Goal: Task Accomplishment & Management: Complete application form

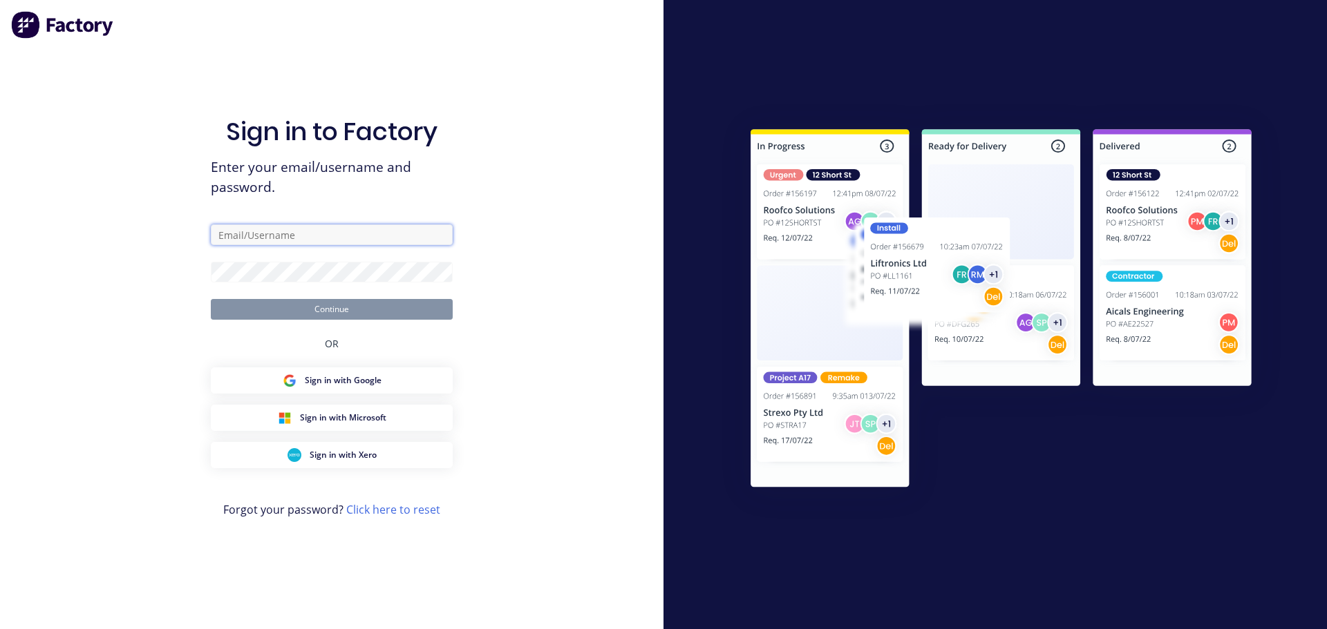
type input "[PERSON_NAME][EMAIL_ADDRESS][DOMAIN_NAME]"
click at [340, 313] on button "Continue" at bounding box center [332, 309] width 242 height 21
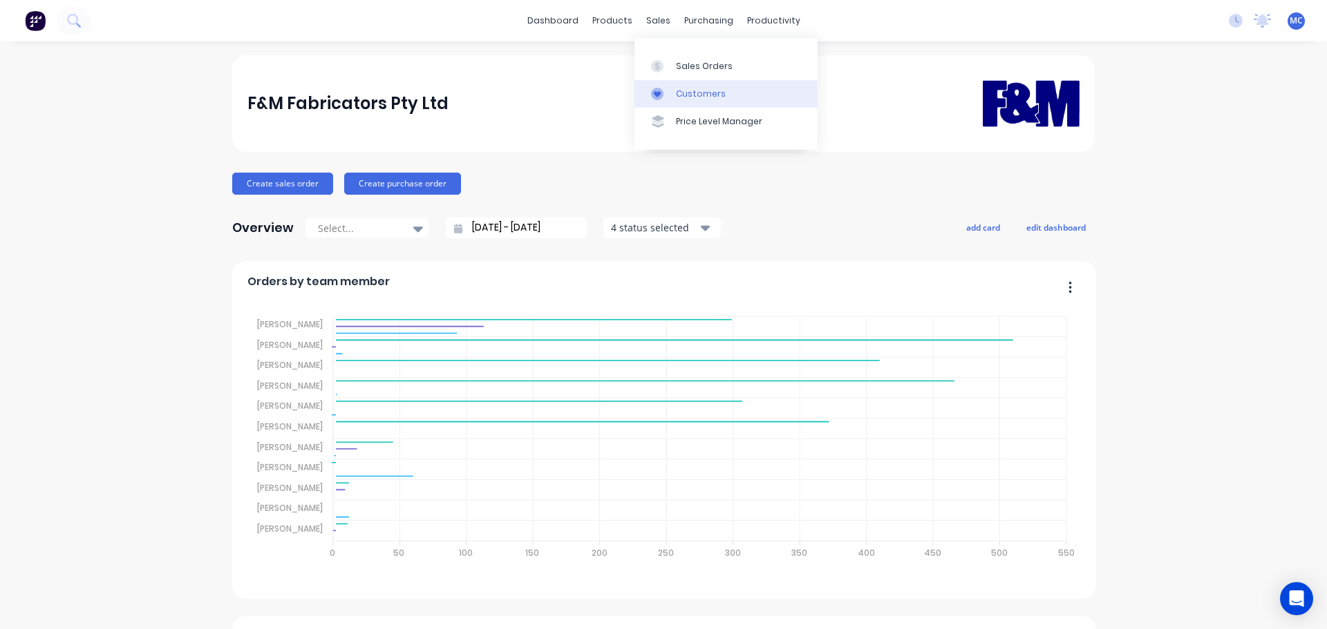
click at [688, 93] on div "Customers" at bounding box center [701, 94] width 50 height 12
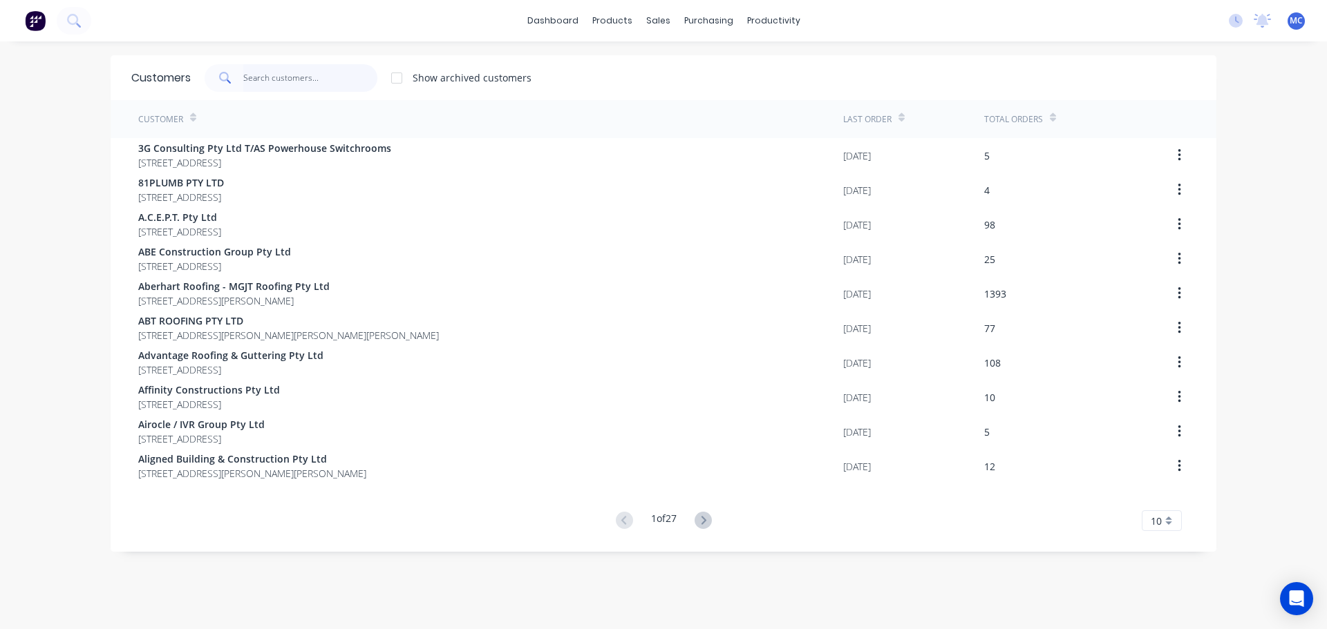
click at [267, 72] on input "text" at bounding box center [310, 78] width 135 height 28
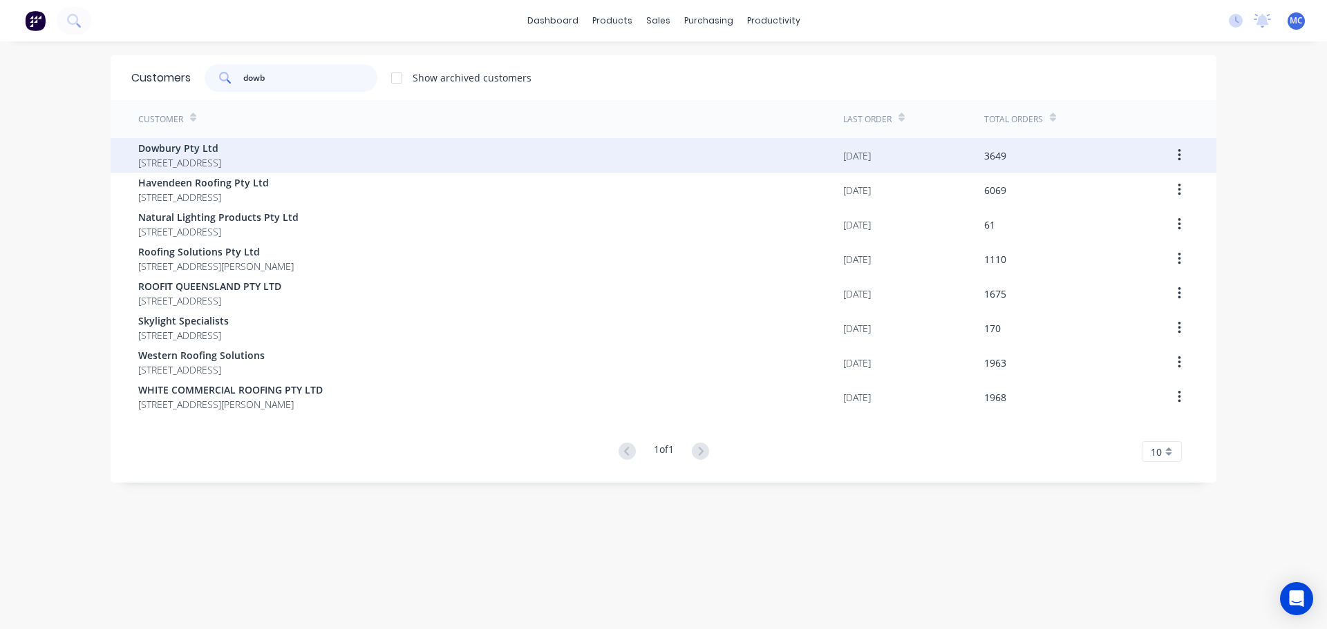
type input "dowb"
click at [173, 154] on span "Dowbury Pty Ltd" at bounding box center [179, 148] width 83 height 15
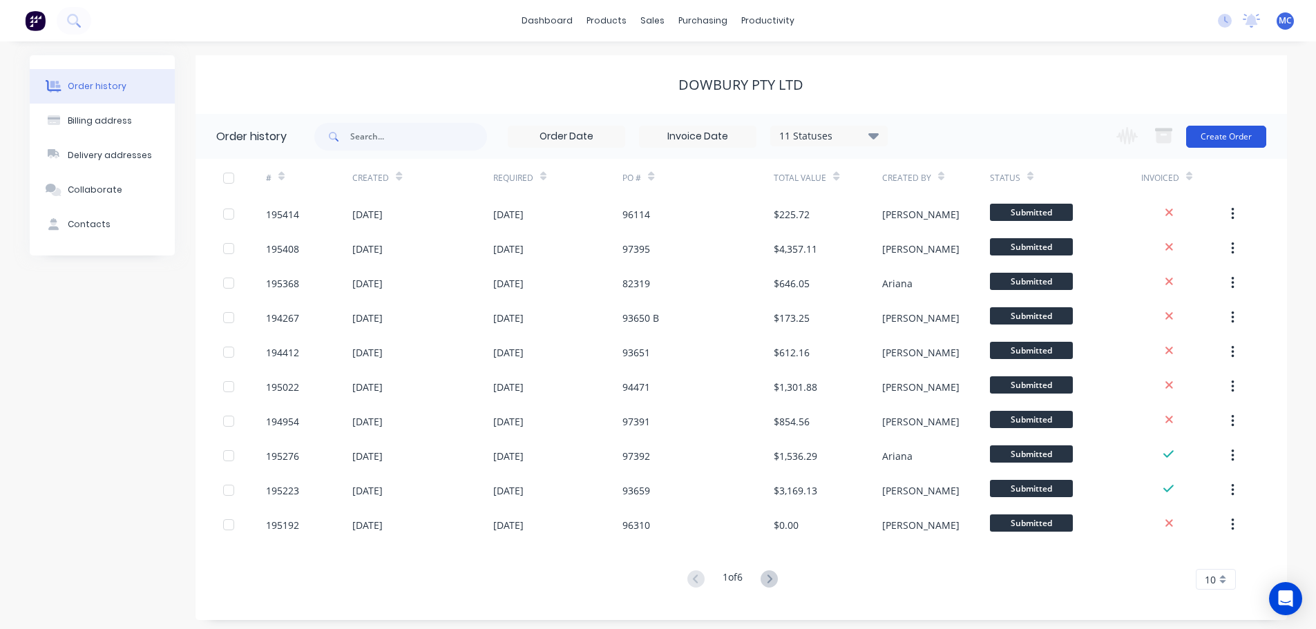
click at [1246, 135] on button "Create Order" at bounding box center [1226, 137] width 80 height 22
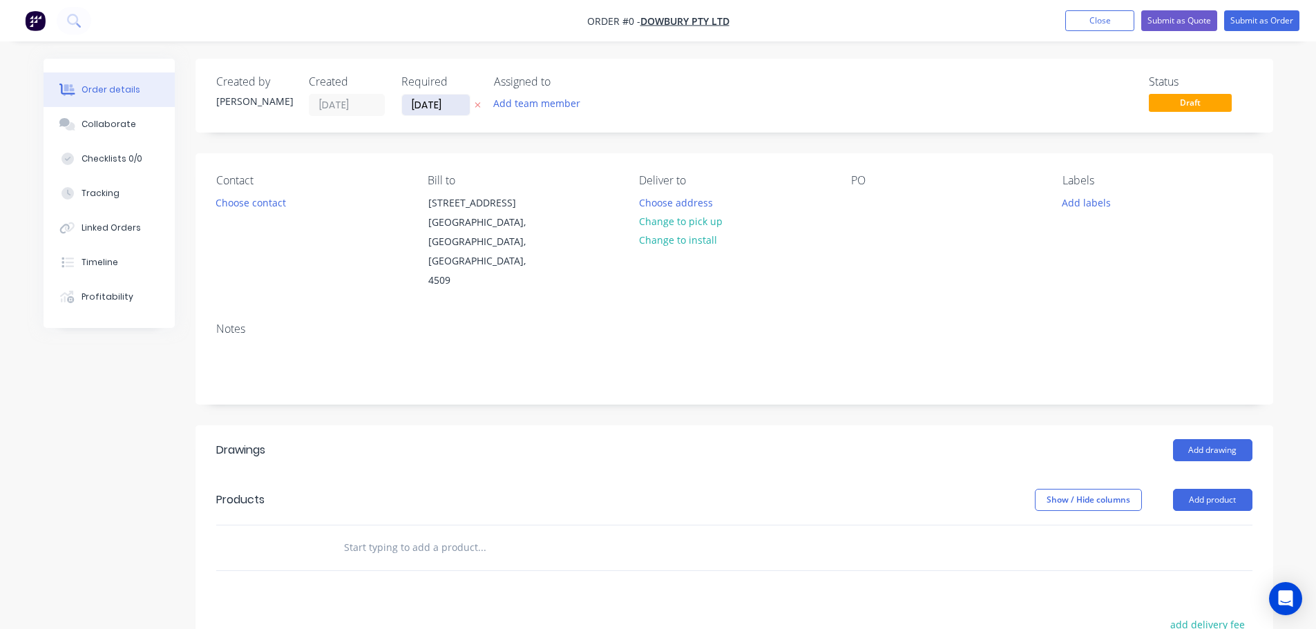
click at [427, 104] on input "[DATE]" at bounding box center [436, 105] width 68 height 21
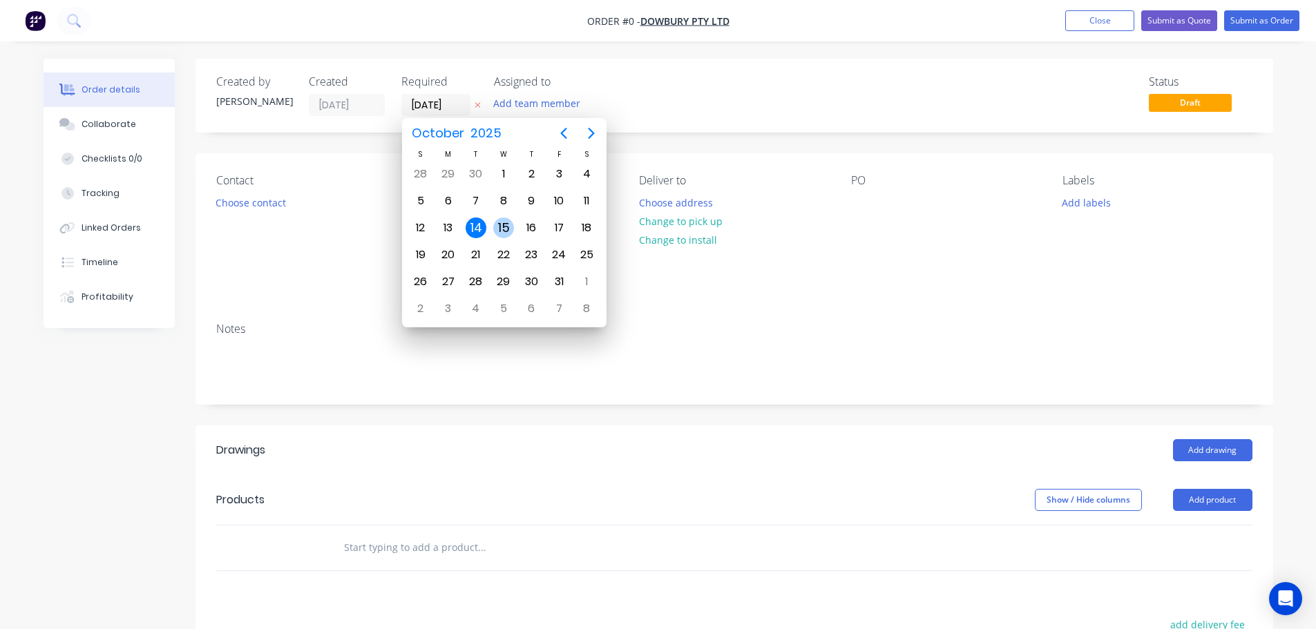
click at [506, 229] on div "15" at bounding box center [503, 228] width 21 height 21
type input "[DATE]"
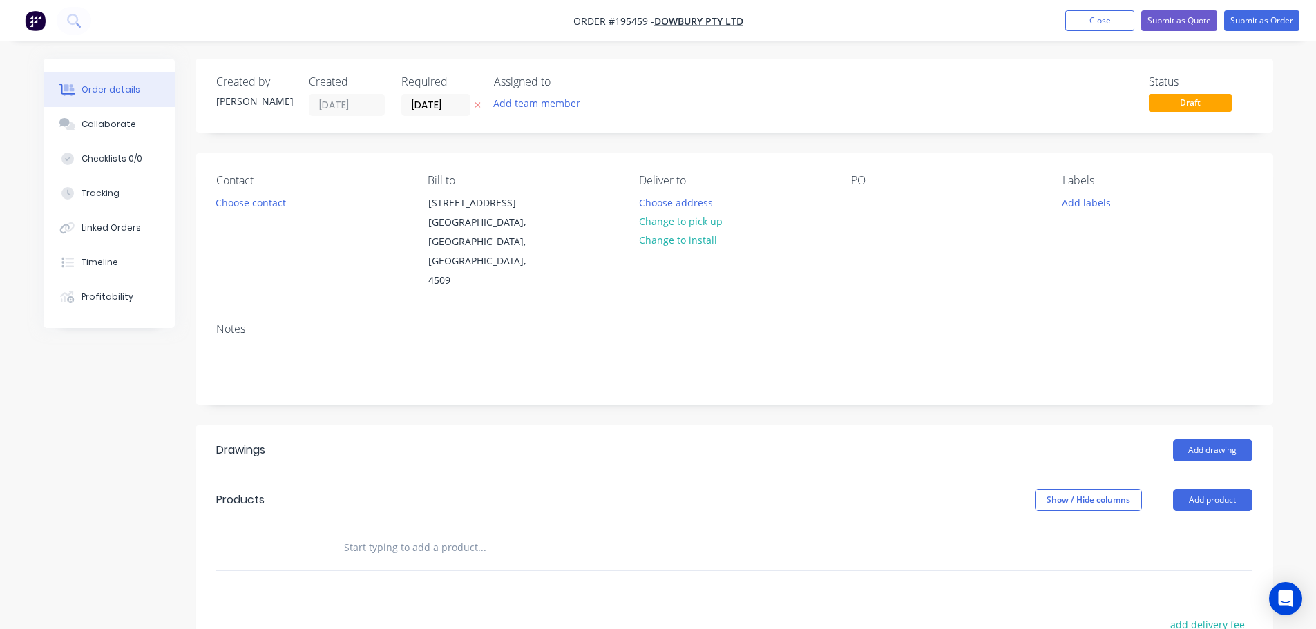
click at [1097, 202] on button "Add labels" at bounding box center [1087, 202] width 64 height 19
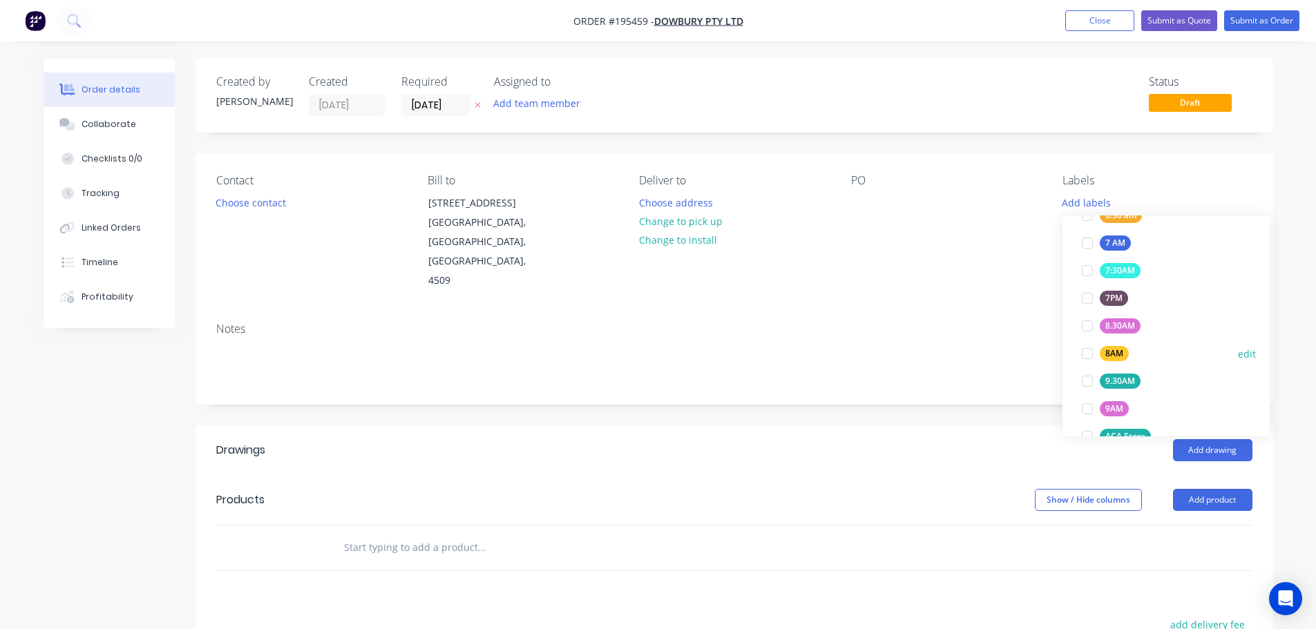
click at [1086, 351] on div at bounding box center [1088, 354] width 28 height 28
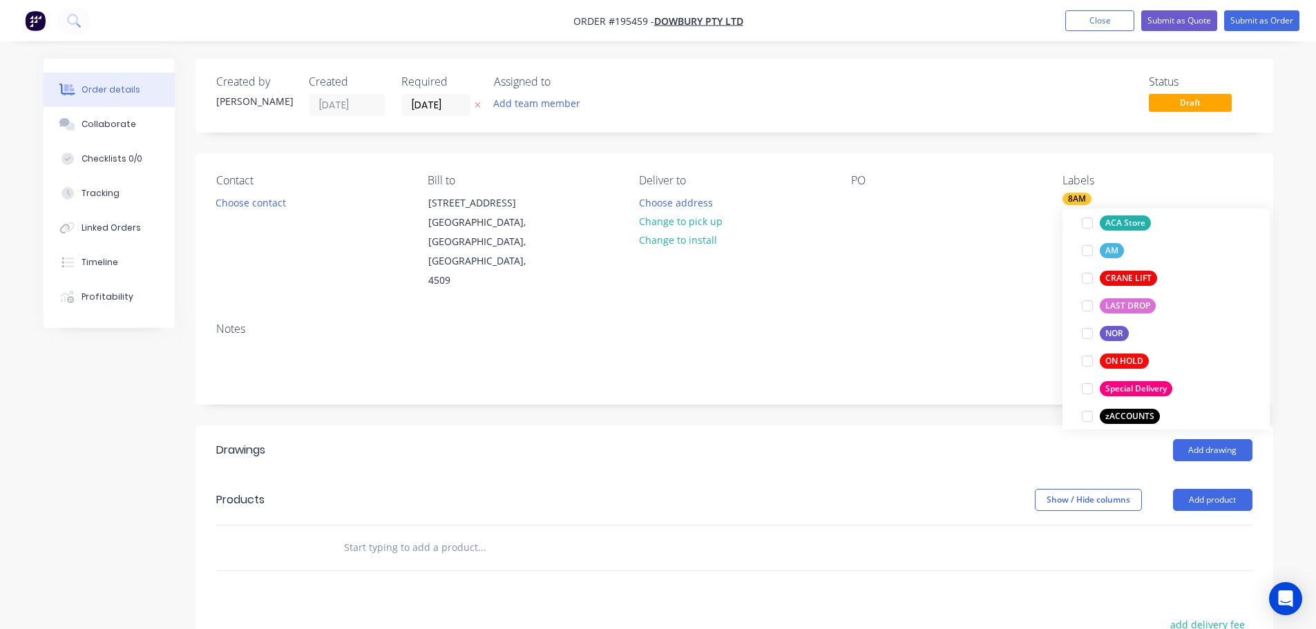
scroll to position [622, 0]
click at [1089, 390] on div at bounding box center [1088, 389] width 28 height 28
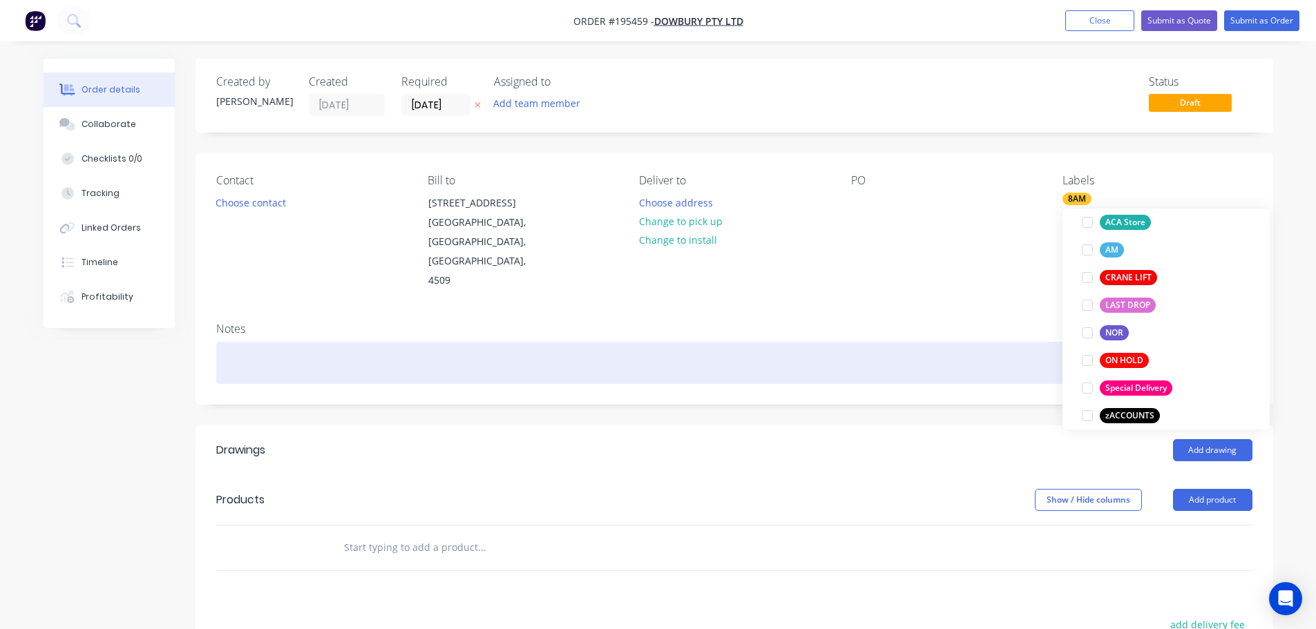
scroll to position [0, 0]
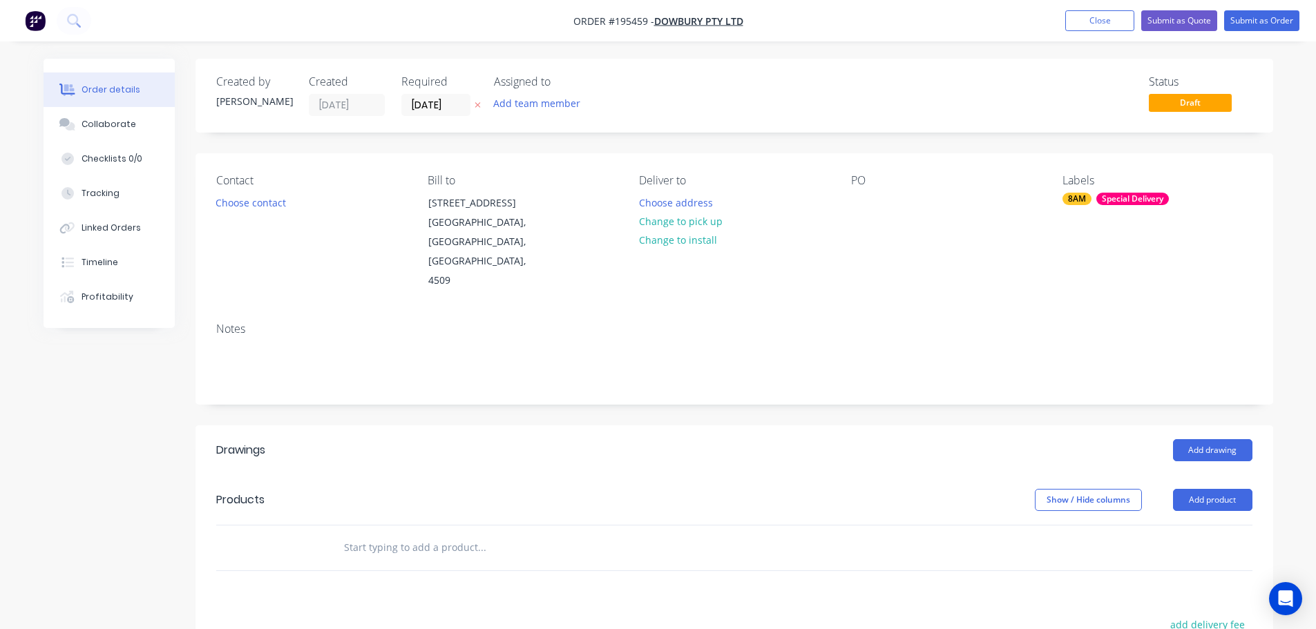
click at [971, 312] on div "Notes" at bounding box center [735, 358] width 1078 height 93
click at [248, 206] on button "Choose contact" at bounding box center [250, 202] width 85 height 19
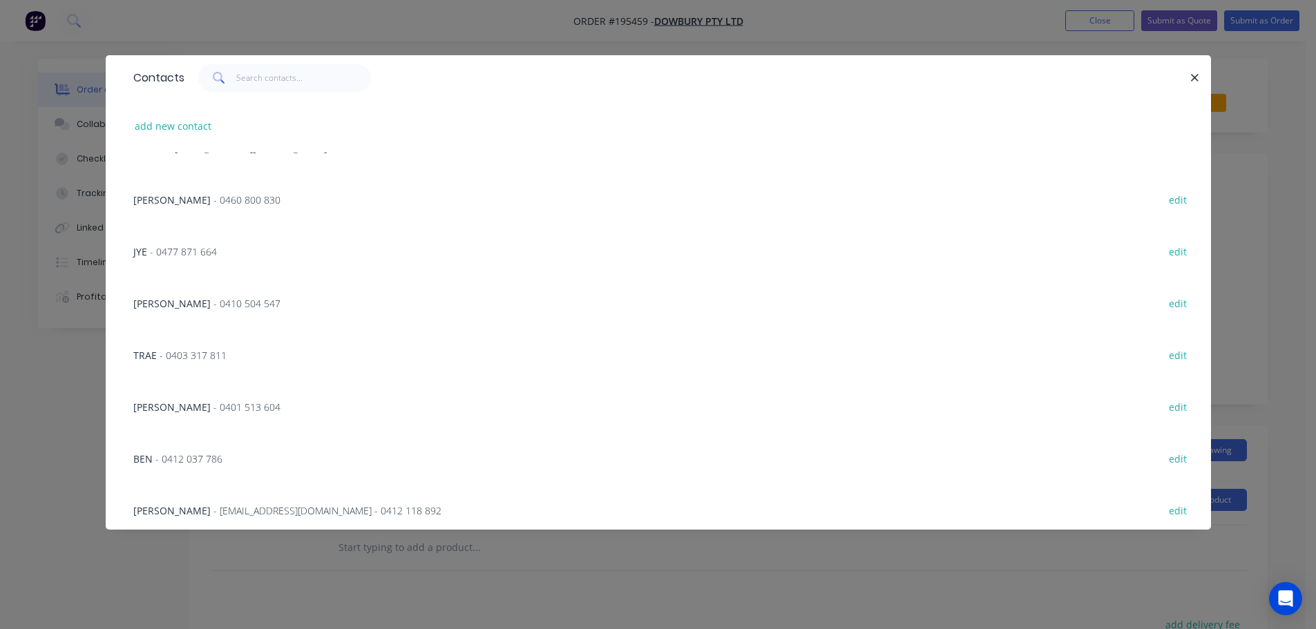
scroll to position [553, 0]
click at [214, 403] on span "- 0401 513 604" at bounding box center [247, 403] width 67 height 13
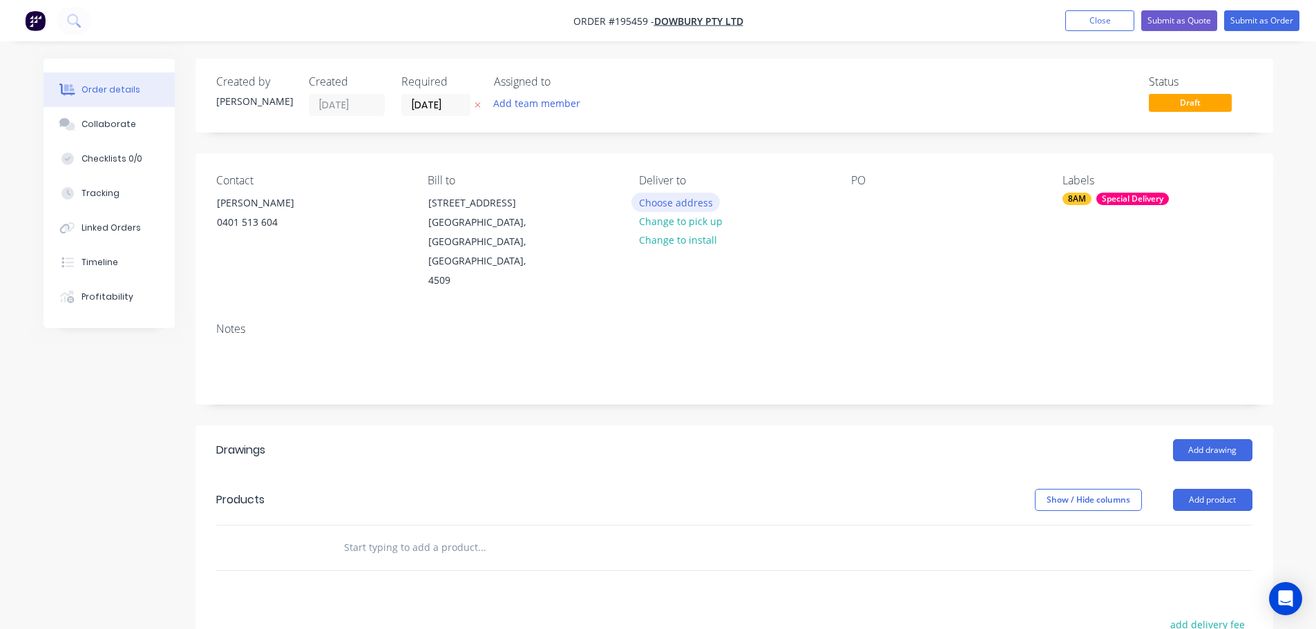
click at [679, 200] on button "Choose address" at bounding box center [676, 202] width 88 height 19
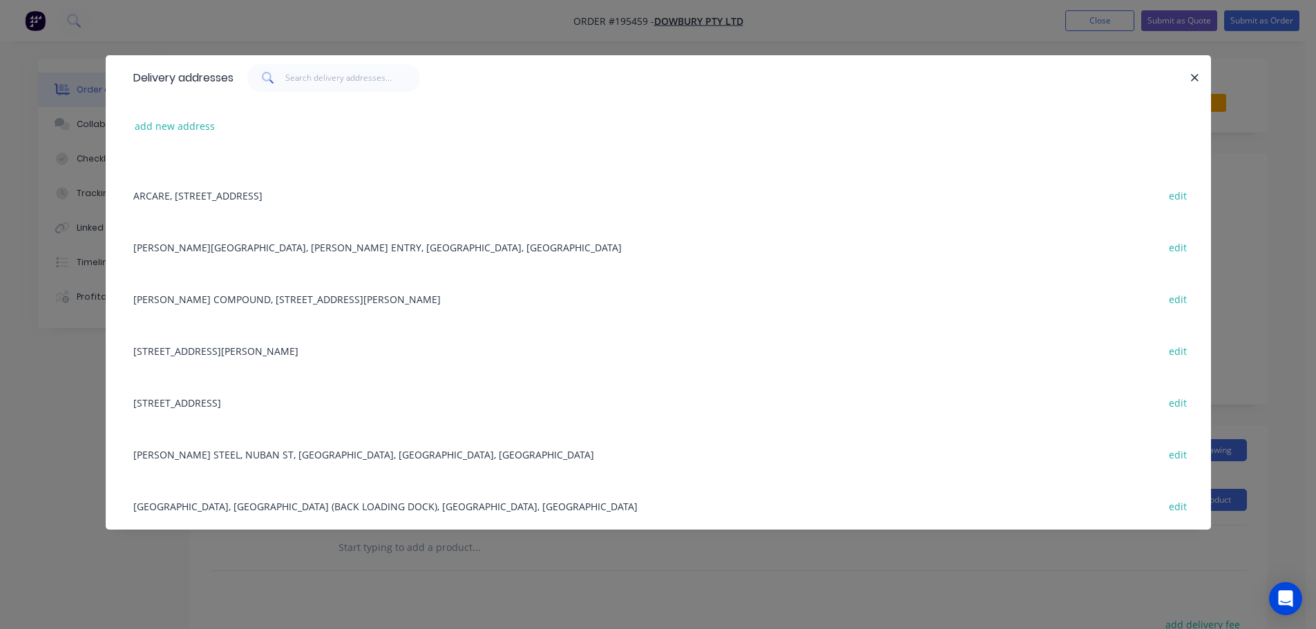
click at [257, 298] on div "[PERSON_NAME] COMPOUND, [STREET_ADDRESS][PERSON_NAME] edit" at bounding box center [658, 299] width 1064 height 52
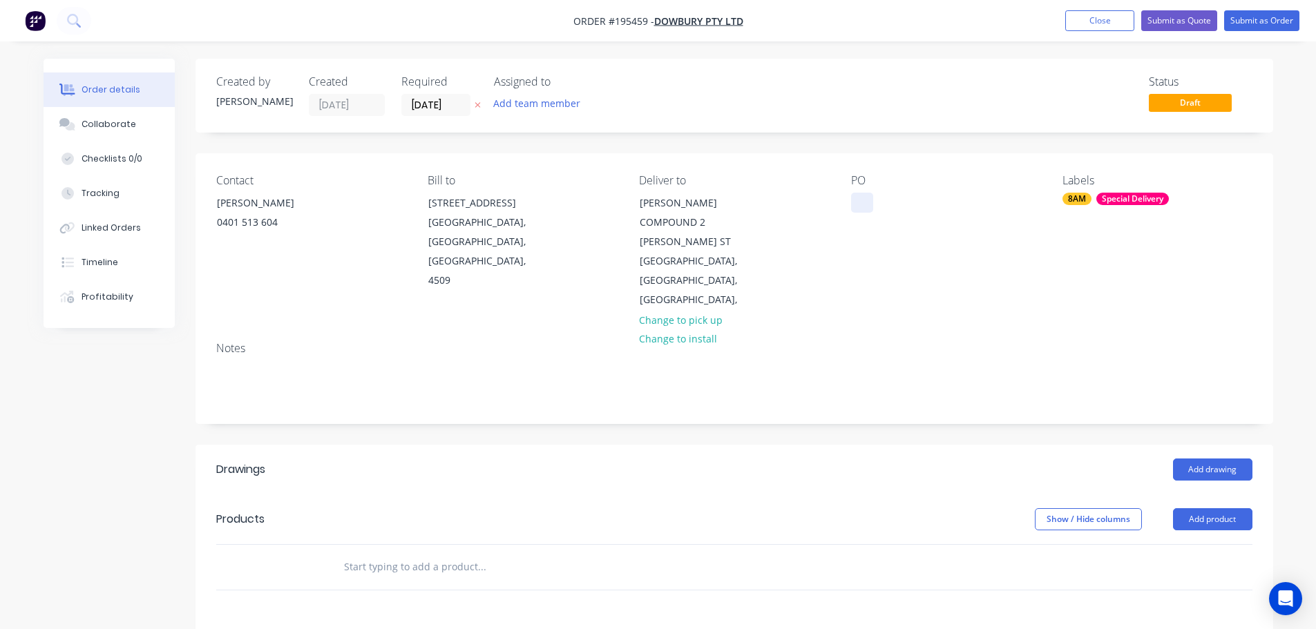
click at [867, 198] on div at bounding box center [862, 203] width 22 height 20
click at [1210, 509] on button "Add product" at bounding box center [1212, 520] width 79 height 22
click at [1178, 544] on div "Product catalogue" at bounding box center [1187, 554] width 106 height 20
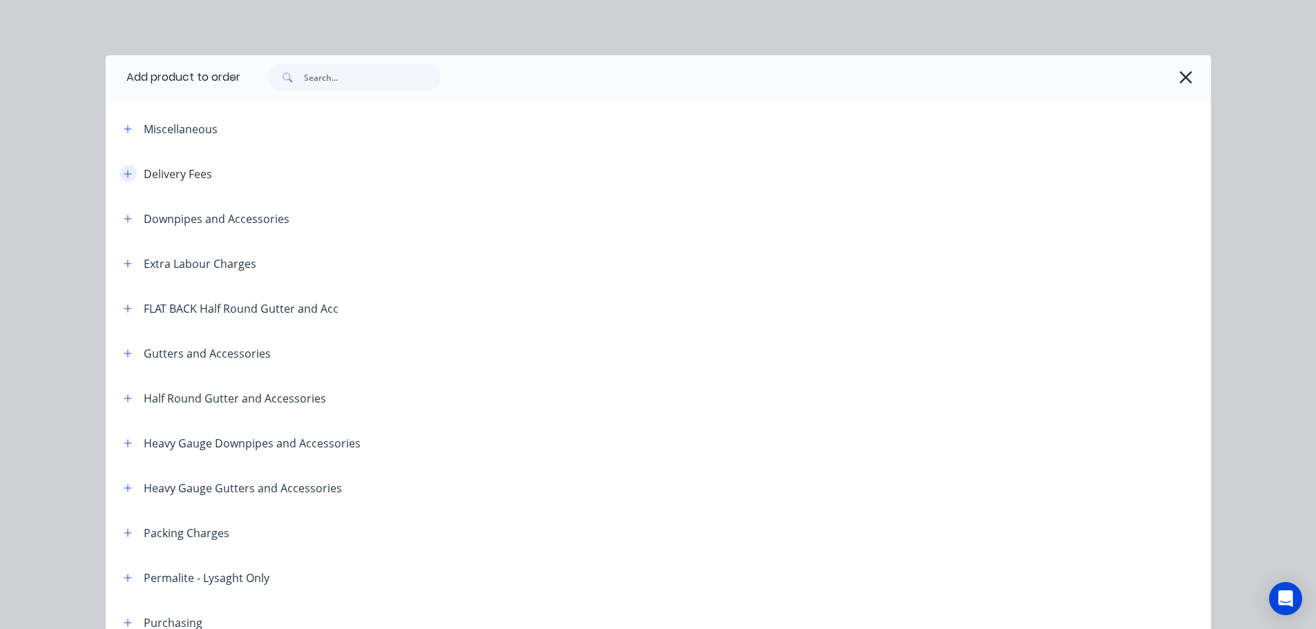
click at [125, 176] on icon "button" at bounding box center [128, 174] width 8 height 10
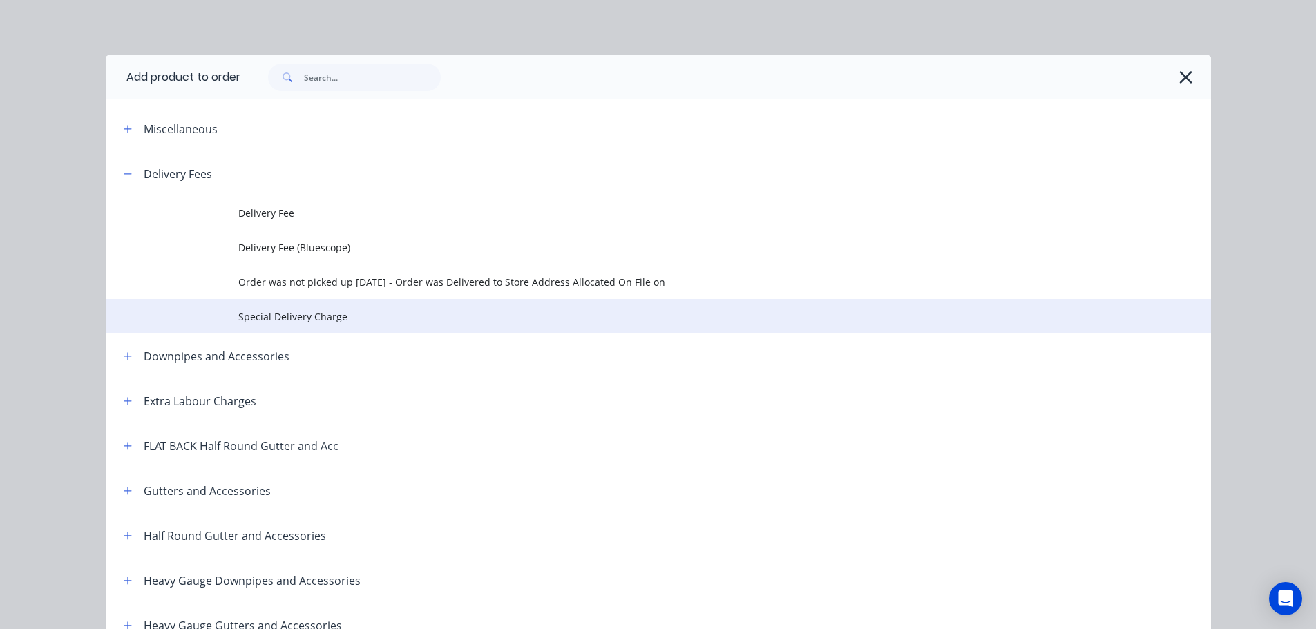
click at [290, 318] on span "Special Delivery Charge" at bounding box center [627, 317] width 778 height 15
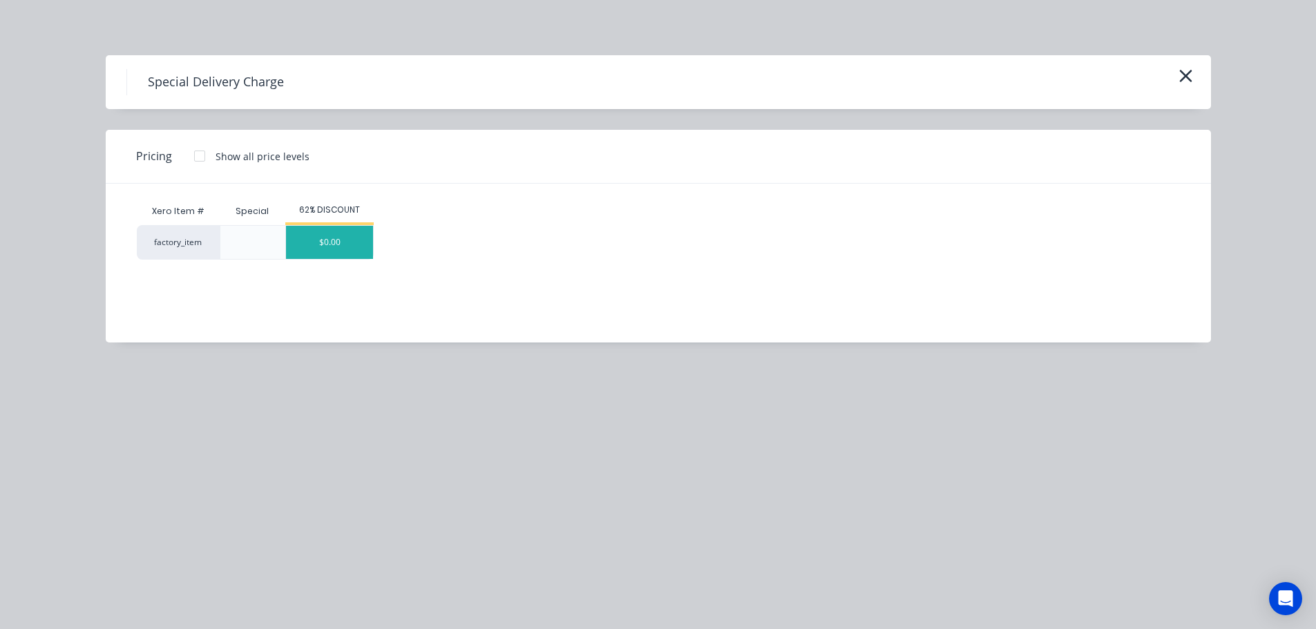
click at [372, 244] on div "$0.00" at bounding box center [329, 242] width 87 height 33
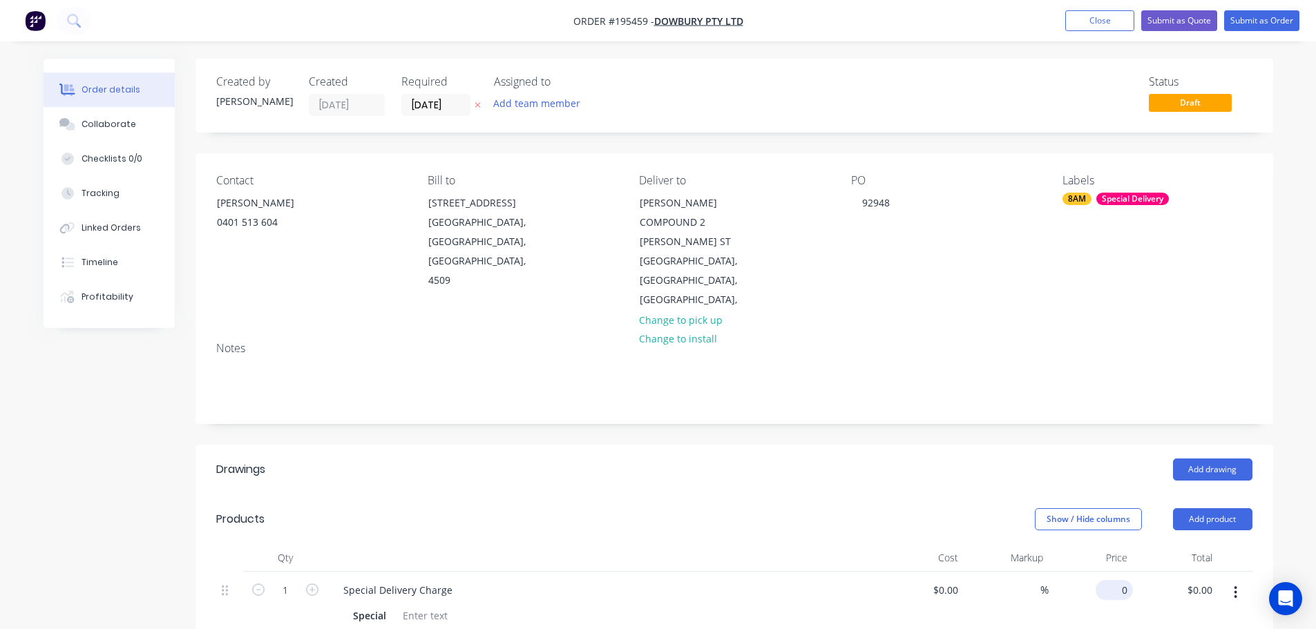
click at [1121, 580] on input "0" at bounding box center [1117, 590] width 32 height 20
type input "$360.00"
click at [790, 509] on div "Show / Hide columns Add product" at bounding box center [844, 520] width 816 height 22
click at [1213, 459] on button "Add drawing" at bounding box center [1212, 470] width 79 height 22
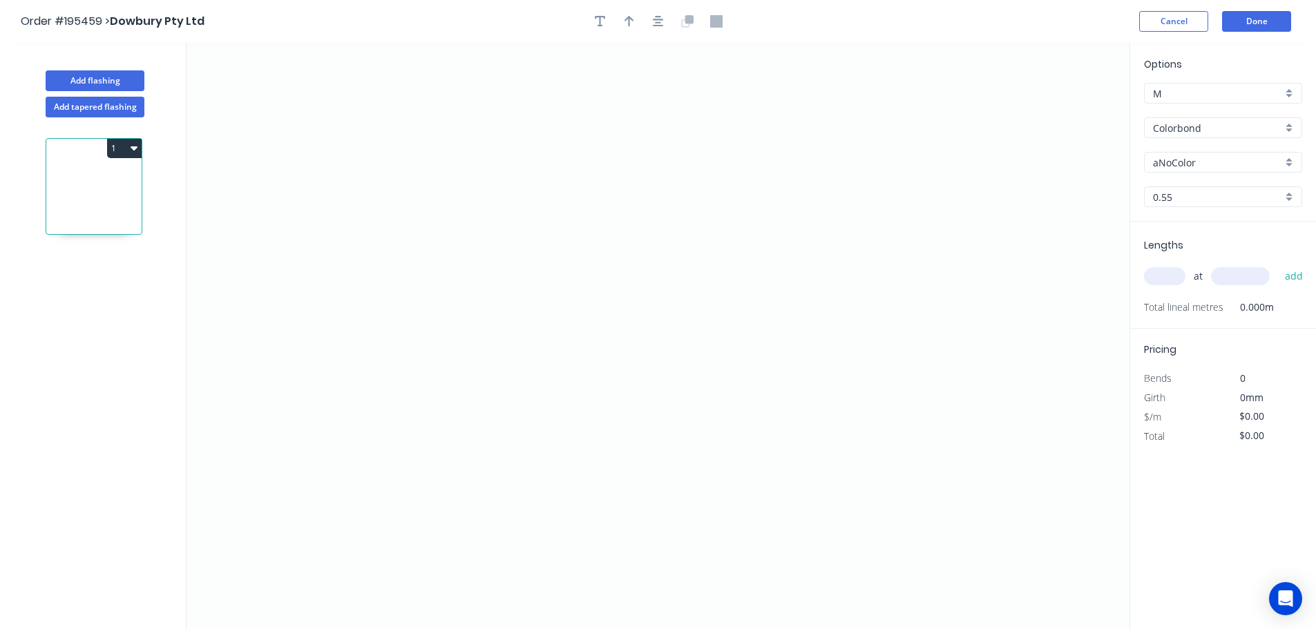
click at [1197, 163] on input "aNoColor" at bounding box center [1217, 162] width 129 height 15
click at [1178, 249] on div "Monument" at bounding box center [1223, 251] width 157 height 24
type input "Monument"
click at [1161, 280] on input "text" at bounding box center [1164, 276] width 41 height 18
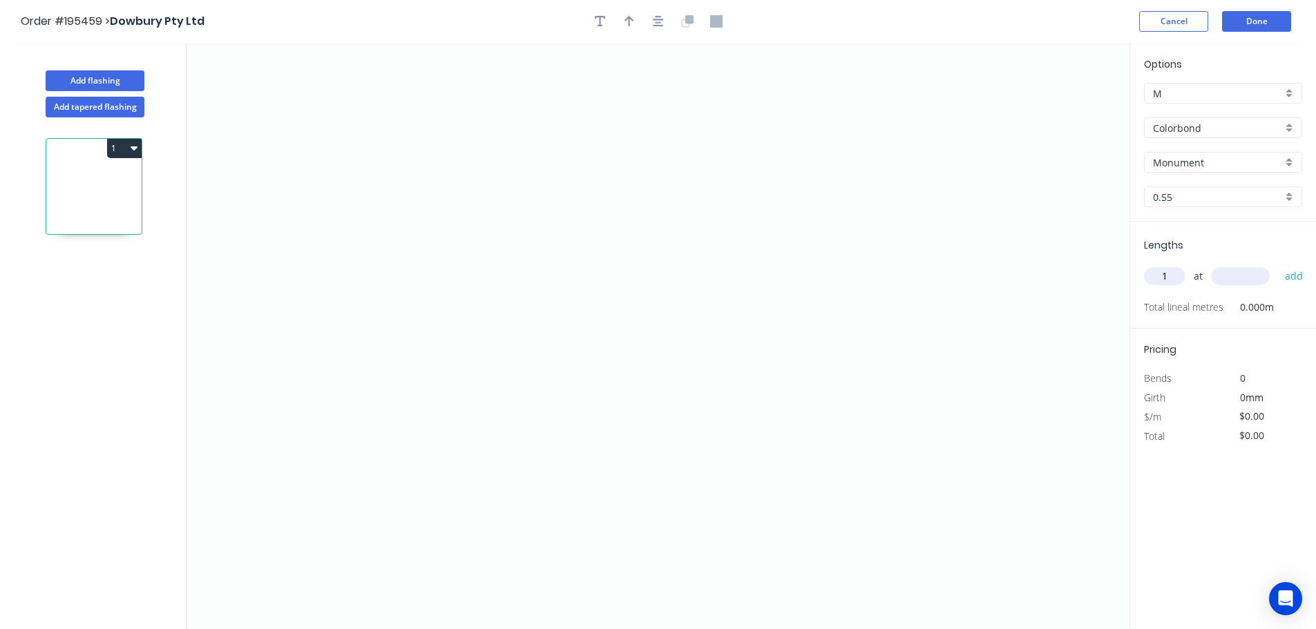
type input "1"
type input "6000"
click at [1278, 265] on button "add" at bounding box center [1294, 276] width 32 height 23
click at [405, 316] on icon "0" at bounding box center [658, 336] width 943 height 587
click at [405, 209] on icon "0" at bounding box center [658, 336] width 943 height 587
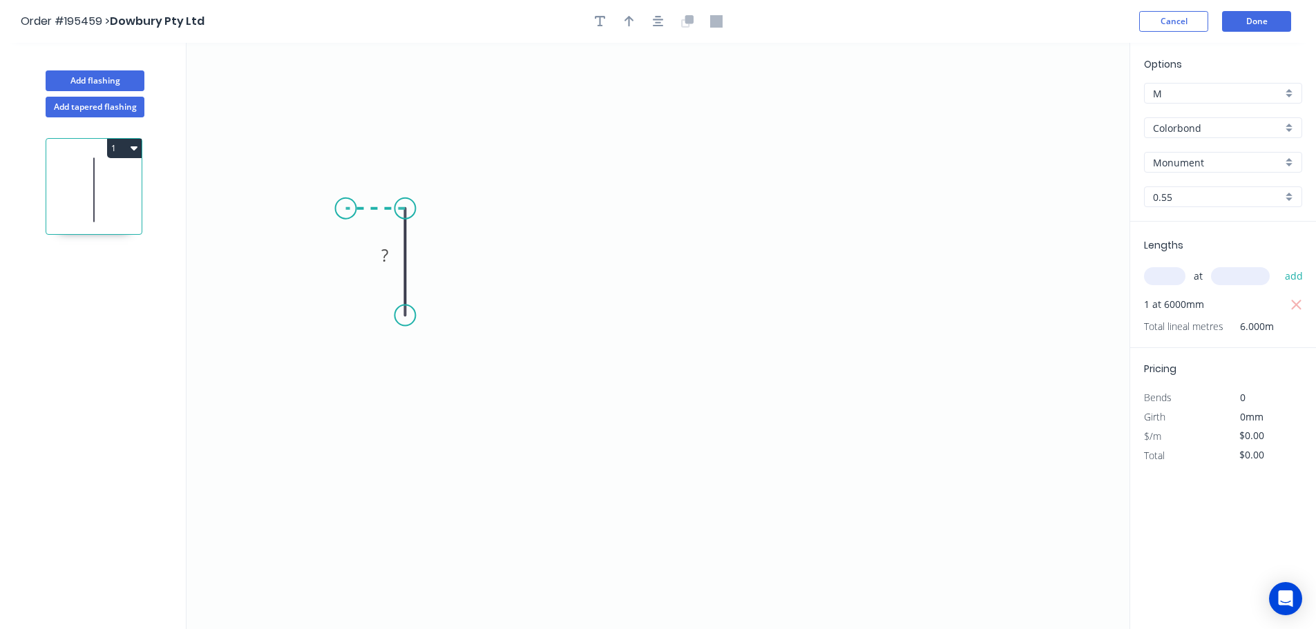
click at [345, 205] on icon "0 ?" at bounding box center [658, 336] width 943 height 587
click at [351, 64] on icon "0 ? ?" at bounding box center [658, 336] width 943 height 587
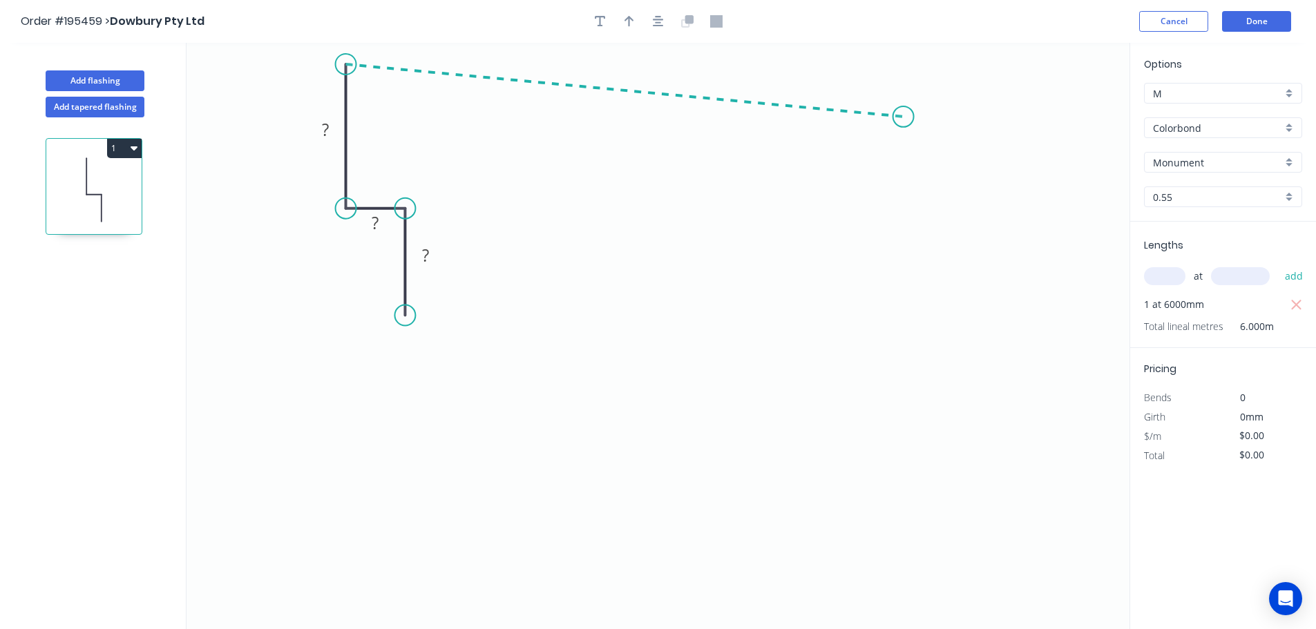
click at [904, 117] on icon "0 ? ? ?" at bounding box center [658, 336] width 943 height 587
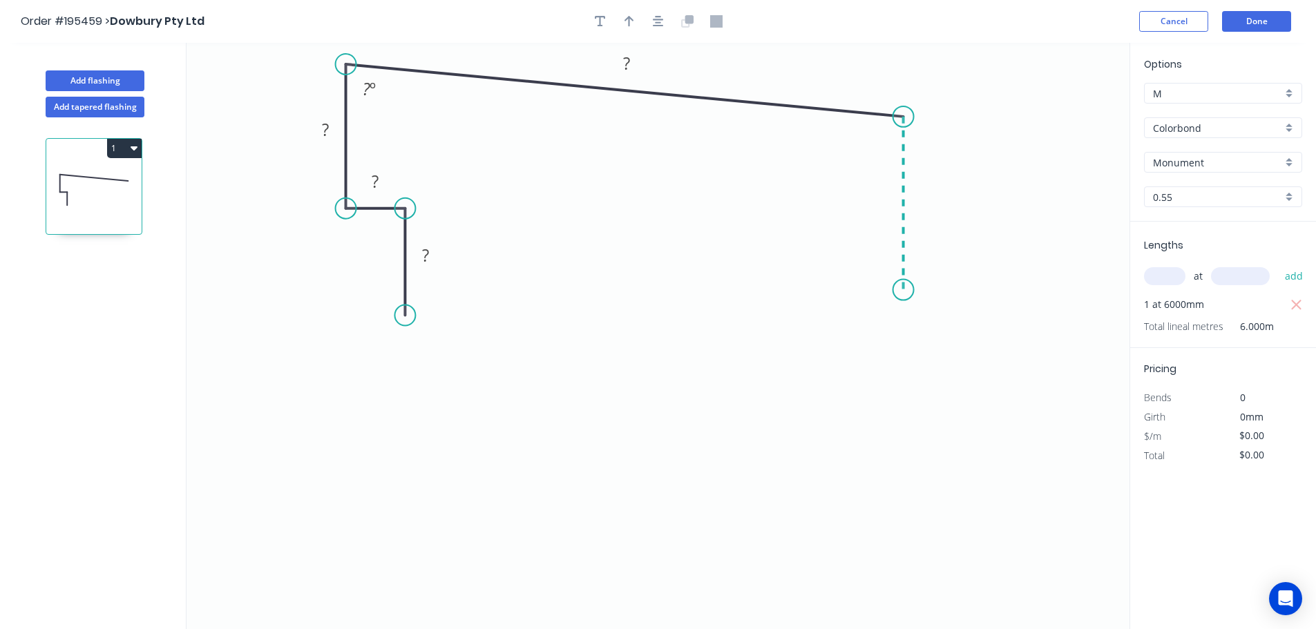
click at [896, 290] on icon "0 ? ? ? ? ? º" at bounding box center [658, 336] width 943 height 587
click at [934, 325] on icon "0 ? ? ? ? ? ? º ? º" at bounding box center [658, 336] width 943 height 587
click at [907, 347] on icon "0 ? ? ? ? ? ? ? º ? º" at bounding box center [658, 336] width 943 height 587
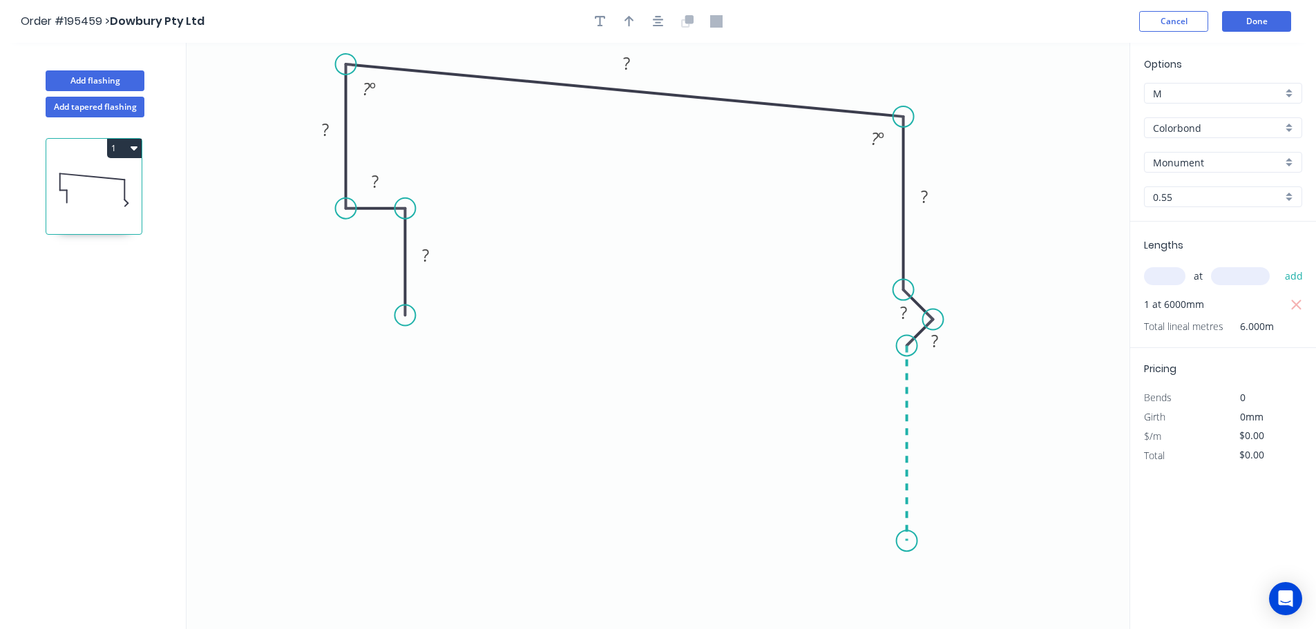
click at [902, 542] on icon "0 ? ? ? ? ? ? ? ? º ? º" at bounding box center [658, 336] width 943 height 587
click at [936, 574] on icon "0 ? ? ? ? ? ? ? ? ? º ? º" at bounding box center [658, 336] width 943 height 587
click at [907, 603] on icon "0 ? ? ? ? ? ? ? ? ? ? º ? º" at bounding box center [658, 336] width 943 height 587
click at [907, 603] on circle at bounding box center [906, 598] width 21 height 21
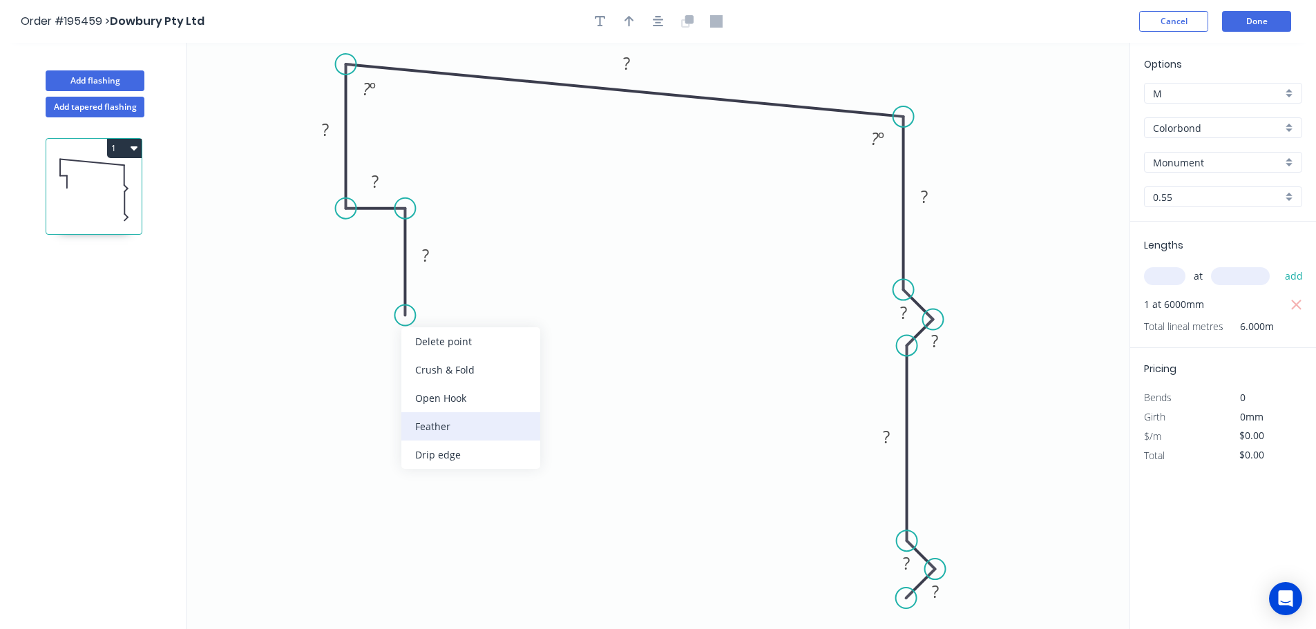
click at [437, 428] on div "Feather" at bounding box center [470, 427] width 139 height 28
click at [433, 386] on icon "0 ? ? ? ? ? ? FE 15 ? ? ? ? ? º ? º" at bounding box center [658, 336] width 943 height 587
click at [431, 365] on div "Flip bend" at bounding box center [471, 365] width 139 height 28
drag, startPoint x: 458, startPoint y: 287, endPoint x: 502, endPoint y: 320, distance: 54.9
click at [502, 320] on rect at bounding box center [479, 323] width 54 height 28
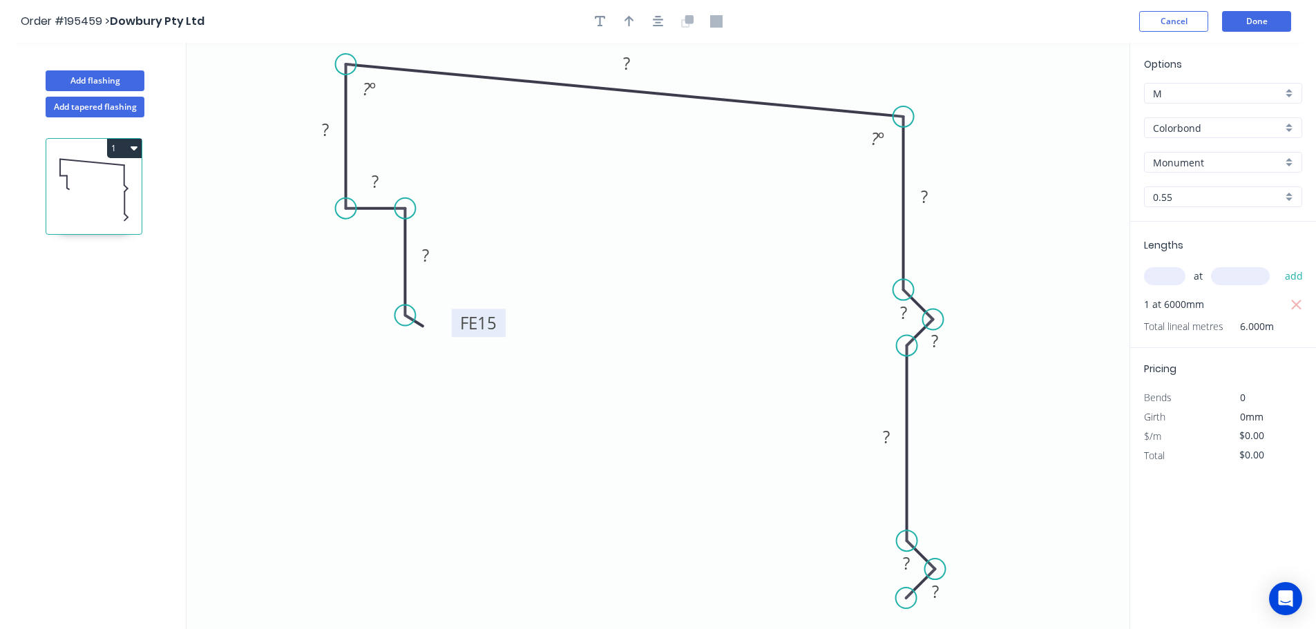
click at [494, 324] on tspan "15" at bounding box center [486, 323] width 19 height 23
click at [626, 23] on icon "button" at bounding box center [630, 21] width 10 height 12
type input "$26.64"
click at [1061, 111] on icon at bounding box center [1060, 96] width 12 height 44
click at [1061, 111] on icon at bounding box center [1060, 95] width 12 height 44
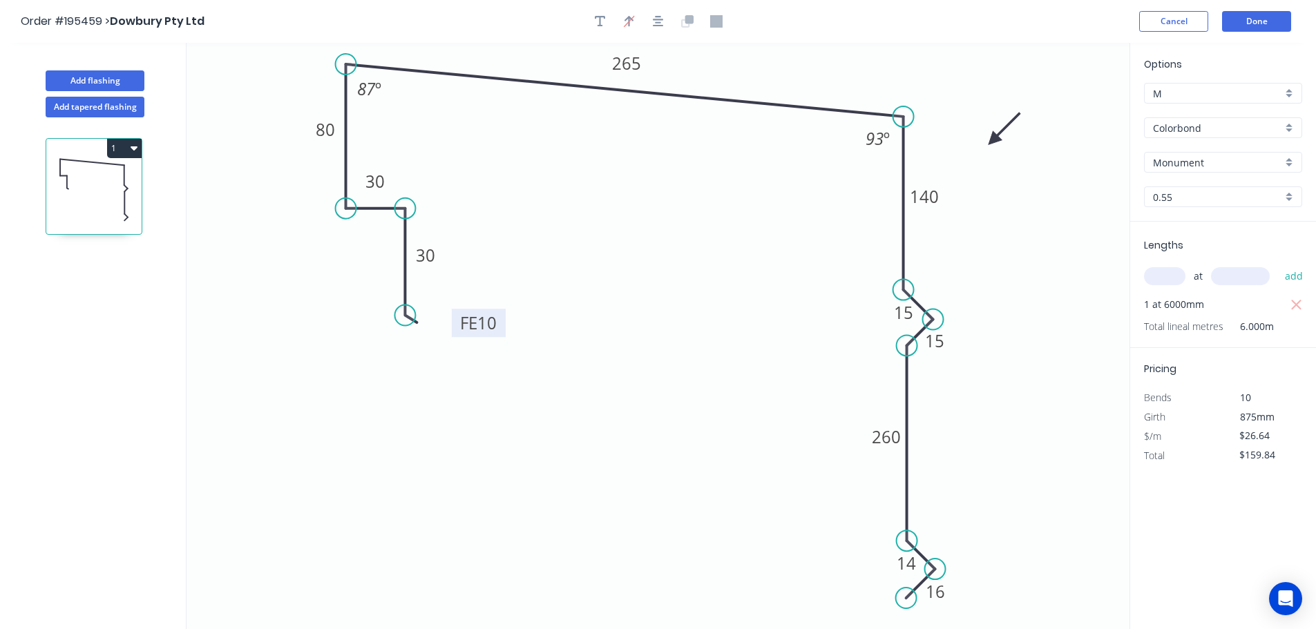
drag, startPoint x: 1061, startPoint y: 111, endPoint x: 994, endPoint y: 140, distance: 73.3
click at [994, 140] on icon at bounding box center [1005, 129] width 40 height 40
click at [129, 147] on button "1" at bounding box center [124, 148] width 35 height 19
click at [64, 178] on div "Duplicate" at bounding box center [76, 183] width 106 height 20
type input "$0.00"
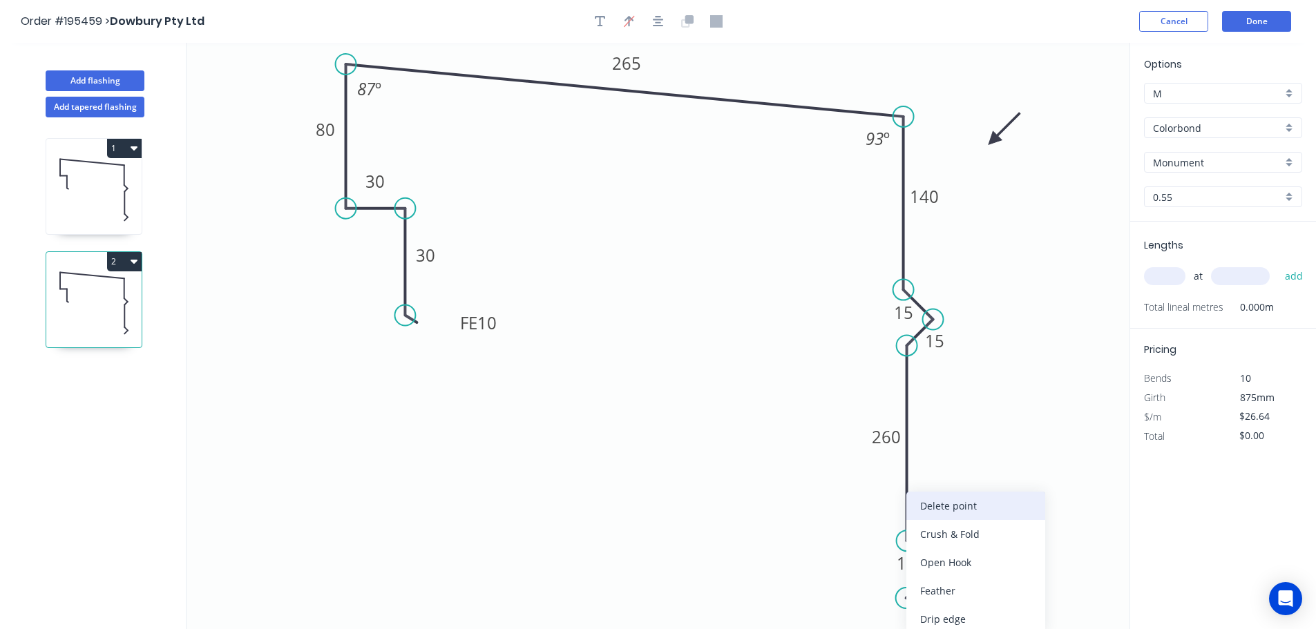
click at [954, 504] on div "Delete point" at bounding box center [976, 506] width 139 height 28
click at [936, 569] on circle at bounding box center [935, 569] width 21 height 21
click at [968, 506] on div "Delete point" at bounding box center [1001, 506] width 139 height 28
click at [934, 504] on div "Delete point" at bounding box center [979, 506] width 139 height 28
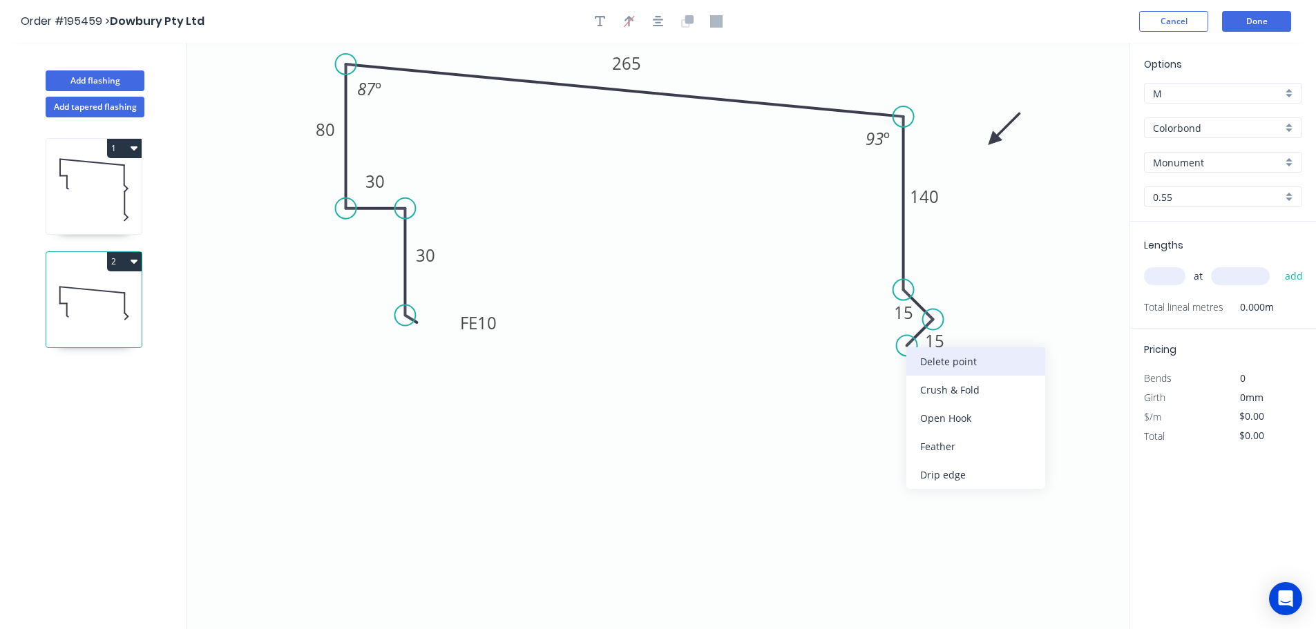
click at [940, 366] on div "Delete point" at bounding box center [976, 362] width 139 height 28
click at [959, 335] on div "Delete point" at bounding box center [1003, 331] width 139 height 28
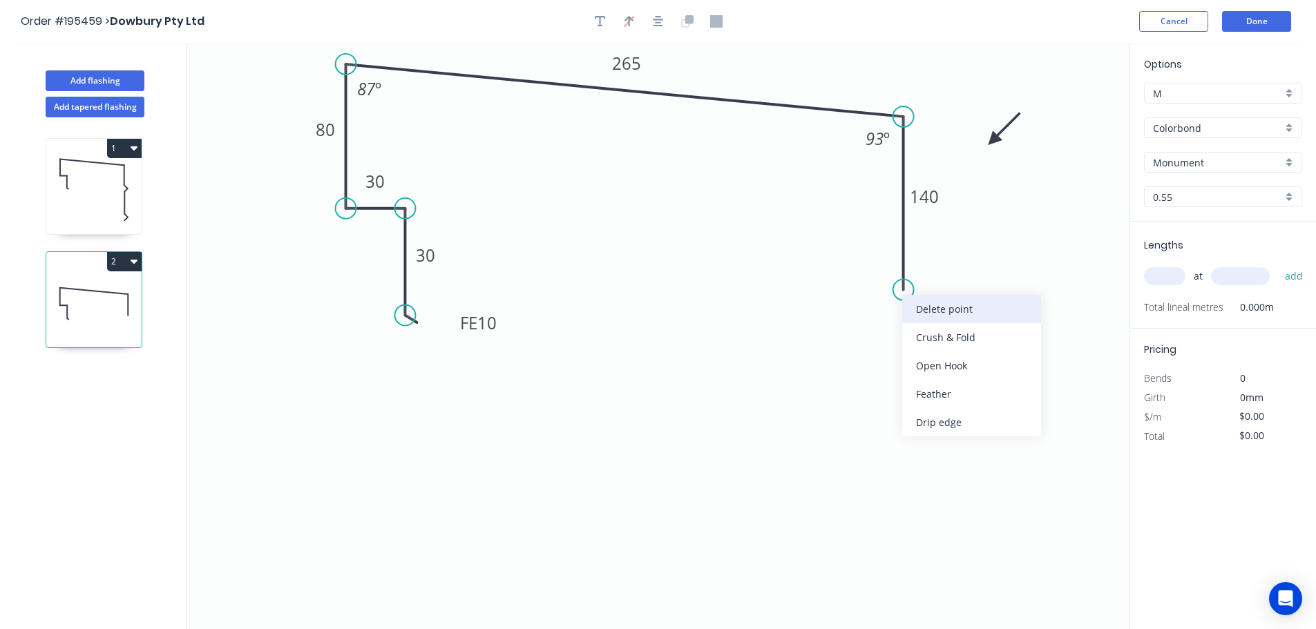
click at [934, 316] on div "Delete point" at bounding box center [971, 309] width 139 height 28
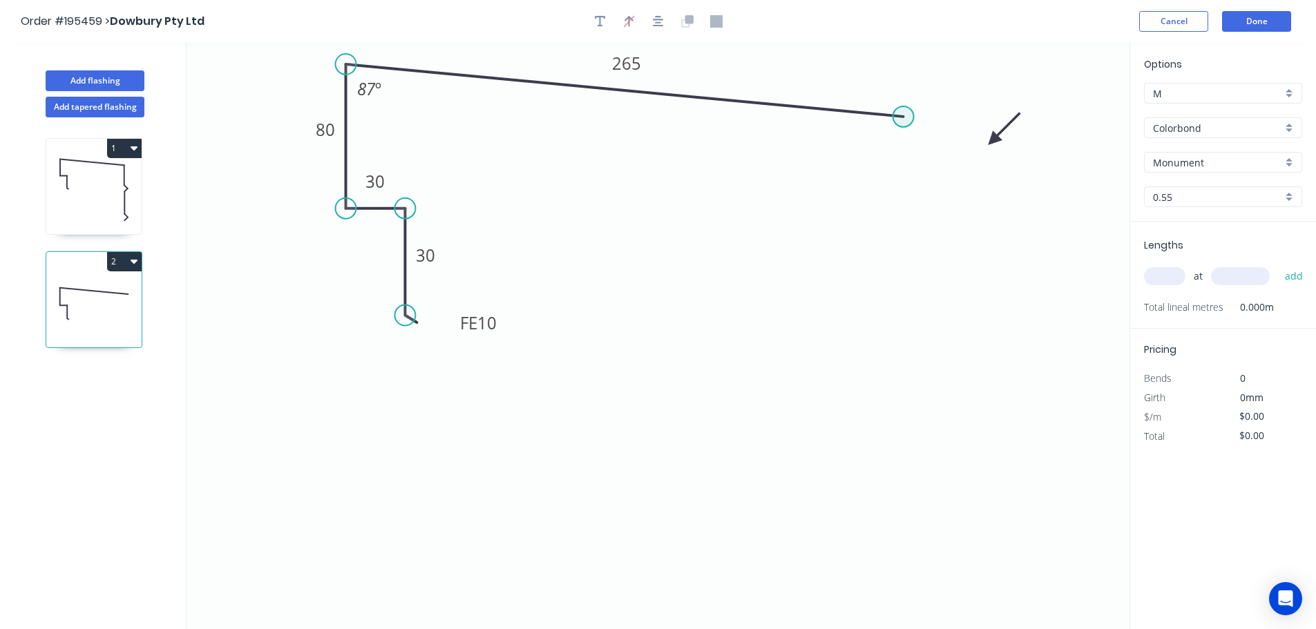
click at [907, 115] on circle at bounding box center [903, 116] width 21 height 21
click at [904, 329] on icon "0 FE 10 30 30 80 265 87 º" at bounding box center [658, 336] width 943 height 587
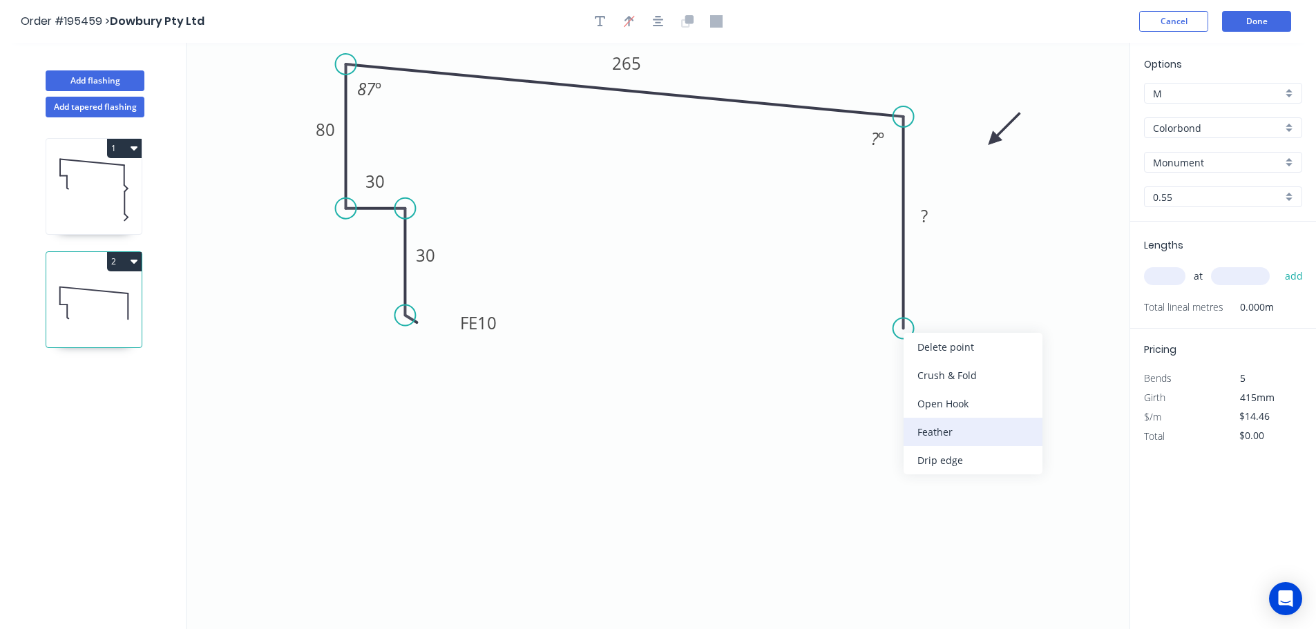
click at [940, 432] on div "Feather" at bounding box center [973, 432] width 139 height 28
drag, startPoint x: 895, startPoint y: 296, endPoint x: 857, endPoint y: 303, distance: 38.6
click at [857, 303] on rect at bounding box center [837, 310] width 54 height 28
click at [848, 311] on tspan "15" at bounding box center [844, 310] width 19 height 23
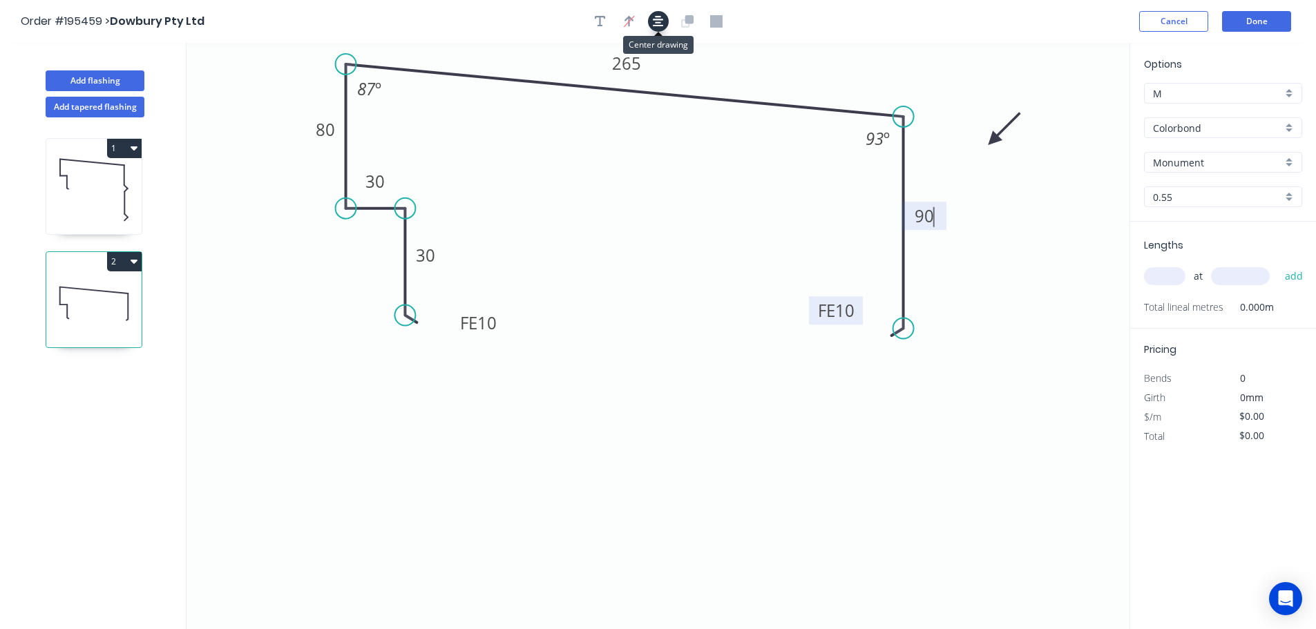
click at [661, 16] on icon "button" at bounding box center [658, 21] width 11 height 11
type input "$16.90"
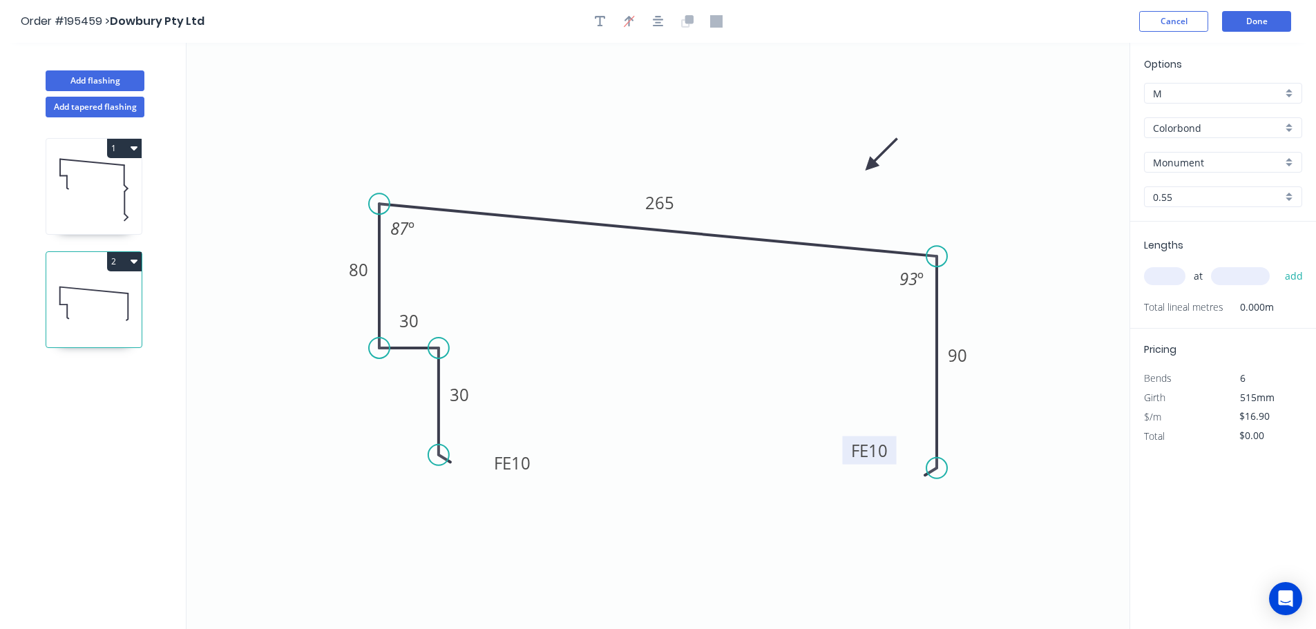
drag, startPoint x: 992, startPoint y: 137, endPoint x: 863, endPoint y: 173, distance: 134.3
click at [870, 167] on icon at bounding box center [882, 155] width 40 height 40
click at [1172, 276] on input "text" at bounding box center [1164, 276] width 41 height 18
type input "2"
type input "3000"
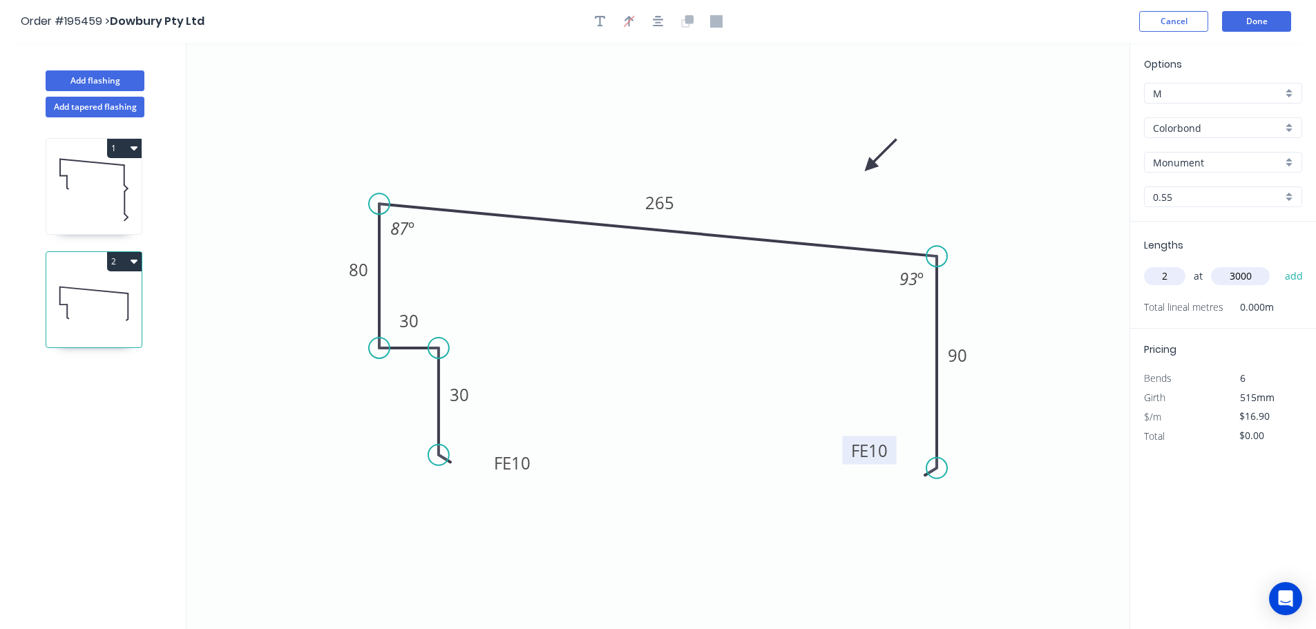
click at [1278, 265] on button "add" at bounding box center [1294, 276] width 32 height 23
type input "$101.40"
click at [600, 18] on icon "button" at bounding box center [600, 21] width 11 height 11
drag, startPoint x: 263, startPoint y: 86, endPoint x: 687, endPoint y: 337, distance: 492.3
click at [687, 337] on textarea at bounding box center [699, 348] width 112 height 51
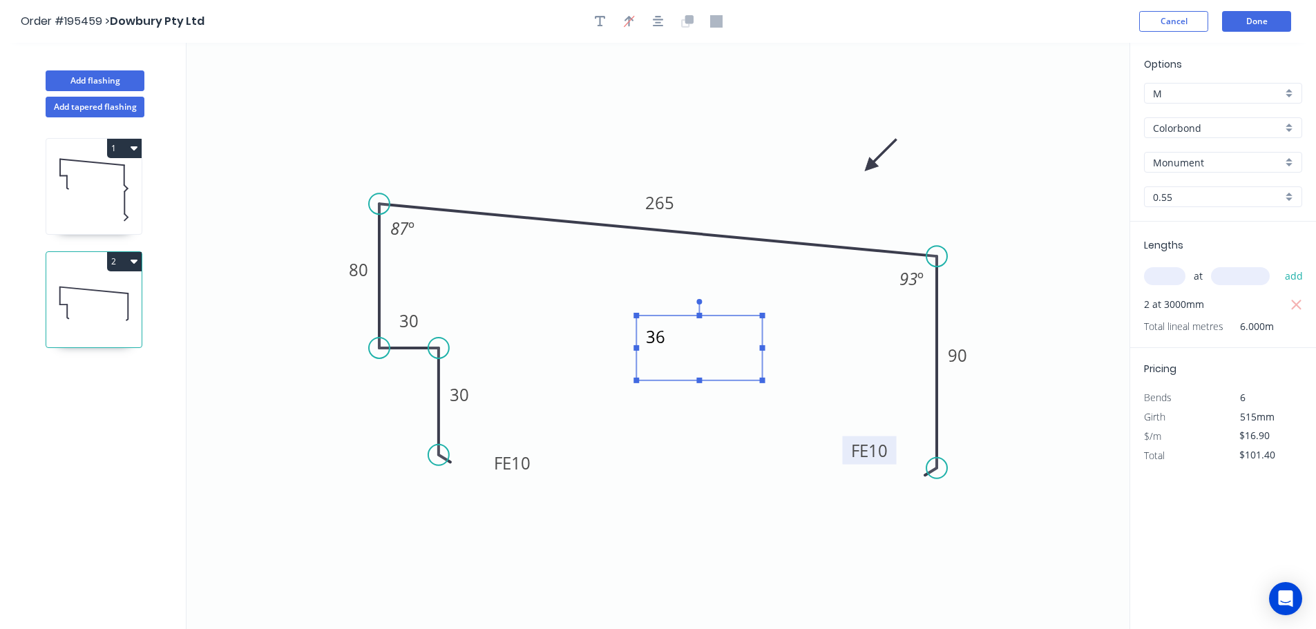
type textarea "36"
click at [79, 181] on icon at bounding box center [93, 190] width 95 height 88
click at [81, 172] on icon at bounding box center [93, 190] width 95 height 88
type input "$26.64"
type input "$159.84"
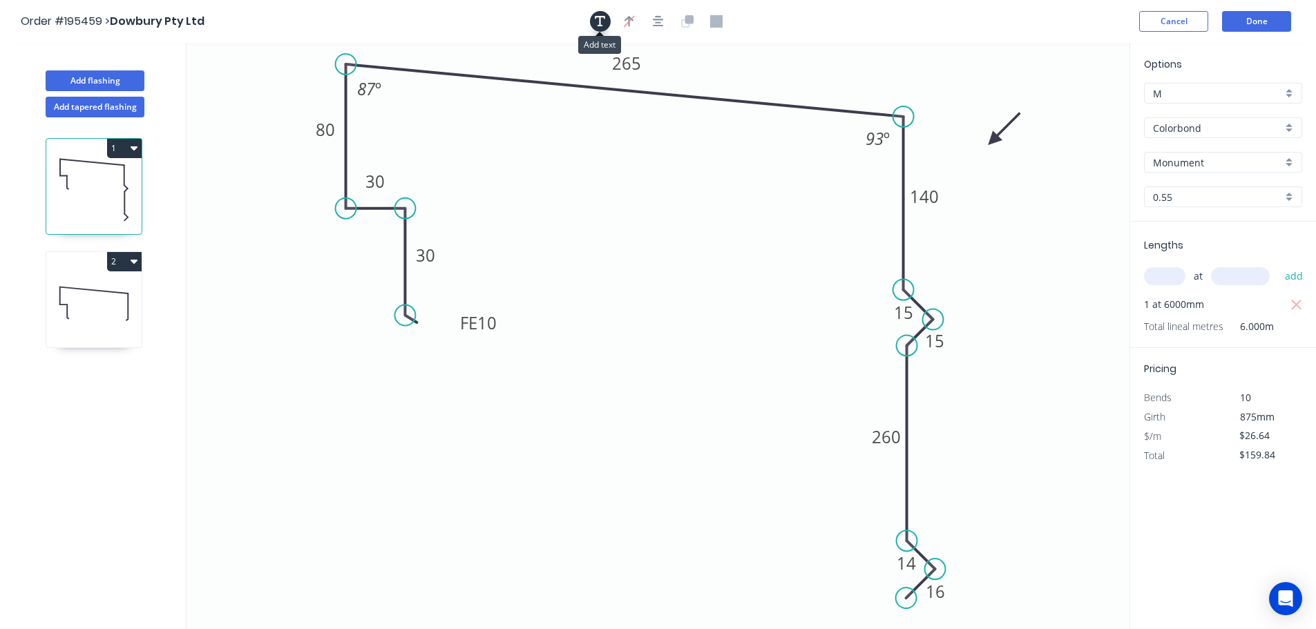
click at [601, 19] on icon "button" at bounding box center [600, 21] width 11 height 12
drag, startPoint x: 303, startPoint y: 120, endPoint x: 665, endPoint y: 231, distance: 379.2
click at [665, 231] on textarea at bounding box center [663, 237] width 112 height 51
click at [290, 319] on icon "36 15 140 15 16 80 265 FE 10 30 260 14 30 93 º 87 º" at bounding box center [658, 336] width 943 height 587
type textarea "36"
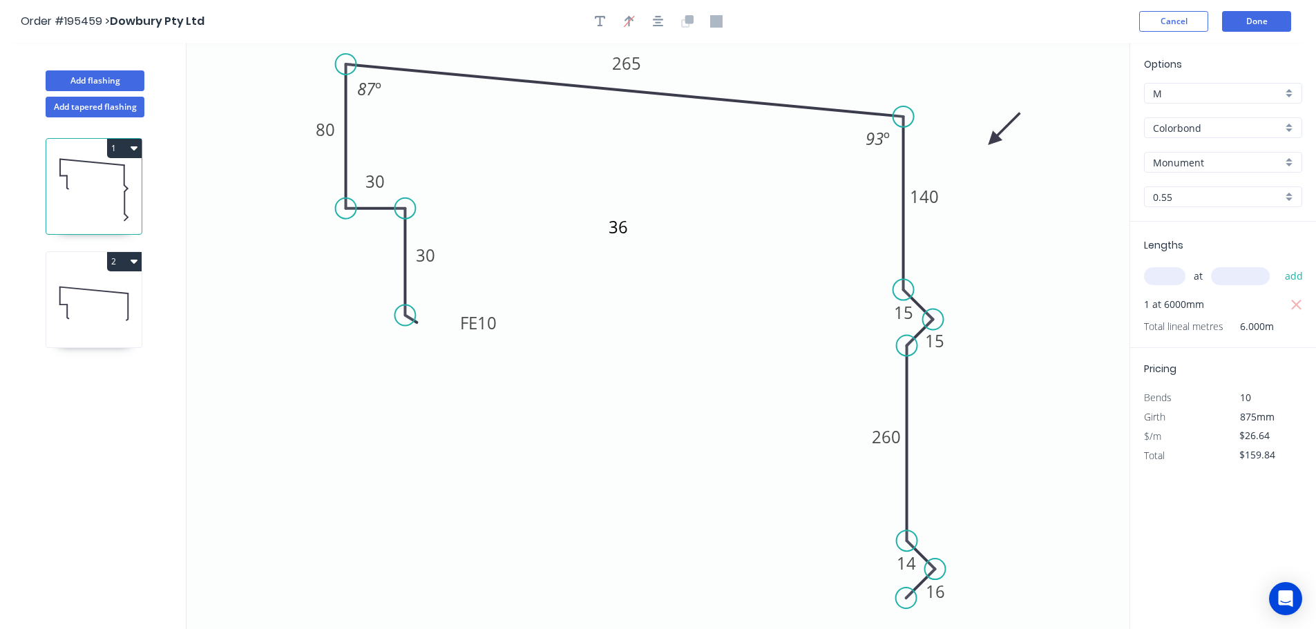
click at [100, 314] on icon at bounding box center [93, 303] width 95 height 88
type input "$16.90"
type input "$101.40"
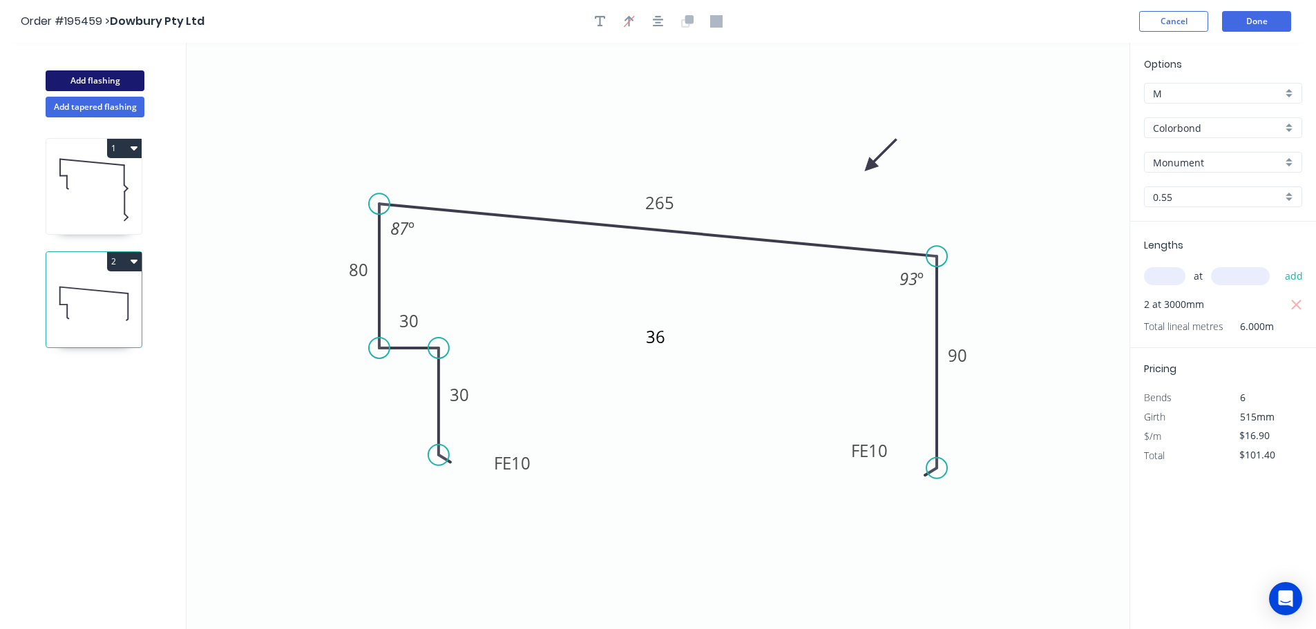
click at [84, 79] on button "Add flashing" at bounding box center [95, 80] width 99 height 21
type input "$0.00"
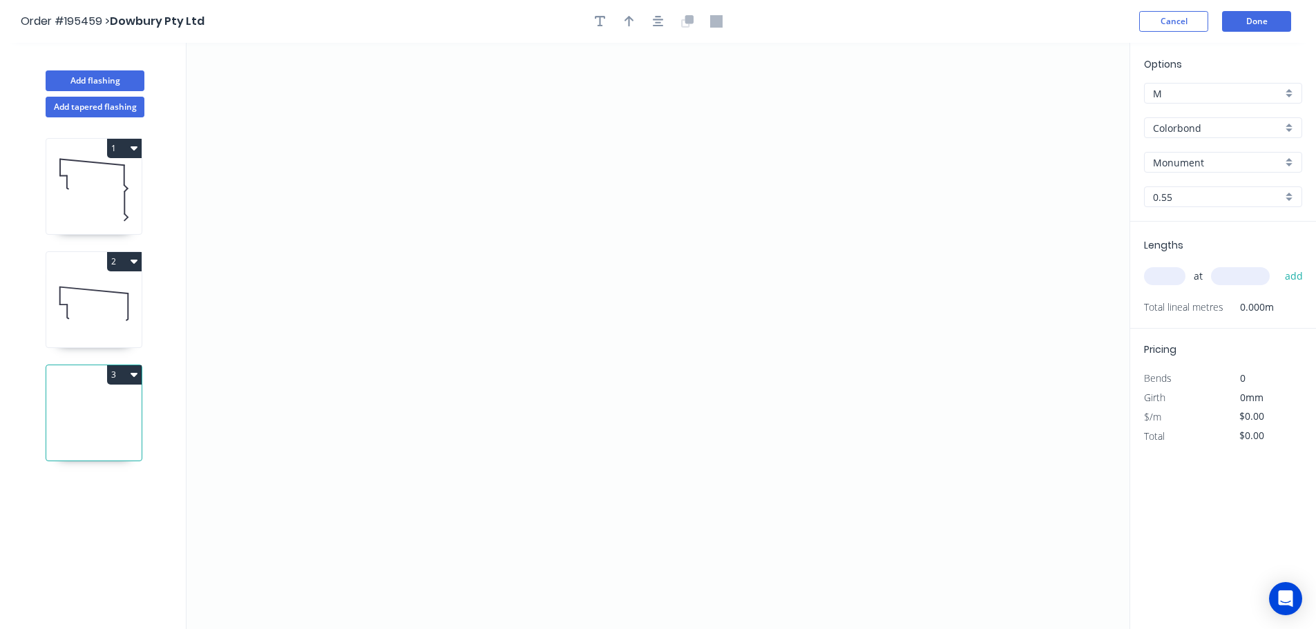
click at [1179, 161] on input "Monument" at bounding box center [1217, 162] width 129 height 15
click at [1169, 238] on div "Surfmist" at bounding box center [1223, 237] width 157 height 24
type input "Surfmist"
click at [1163, 278] on input "text" at bounding box center [1164, 276] width 41 height 18
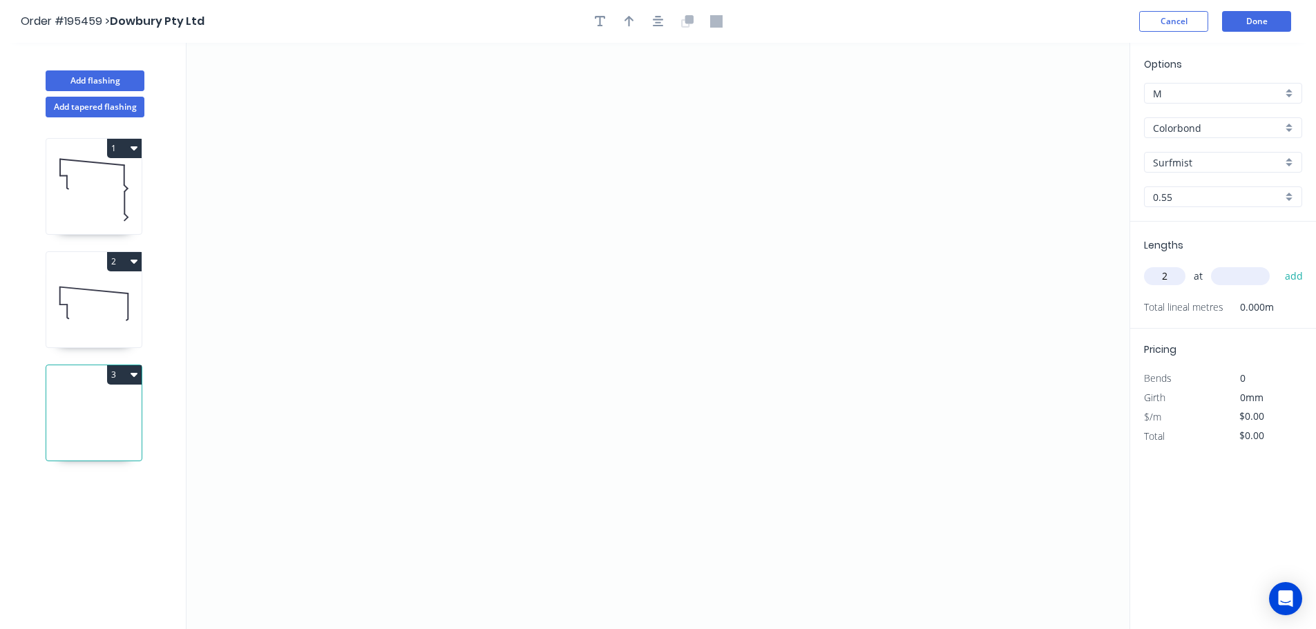
type input "2"
type input "5000"
click at [1278, 265] on button "add" at bounding box center [1294, 276] width 32 height 23
type input "1"
type input "3000"
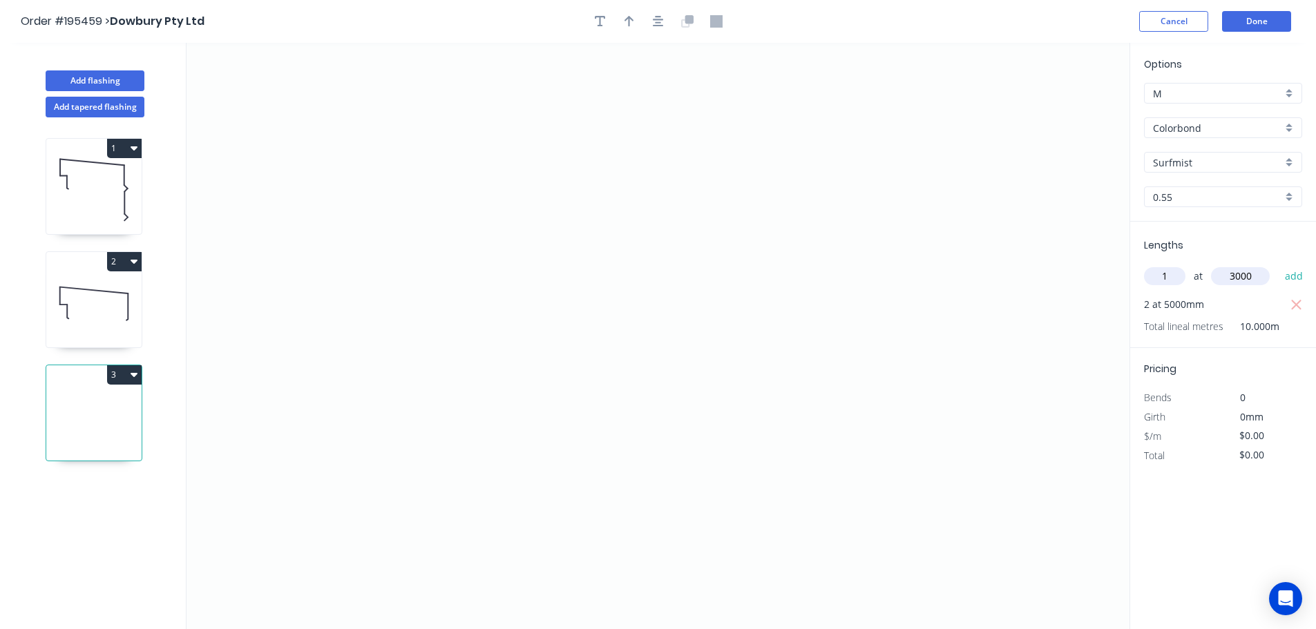
click at [1278, 265] on button "add" at bounding box center [1294, 276] width 32 height 23
drag, startPoint x: 939, startPoint y: 221, endPoint x: 918, endPoint y: 175, distance: 50.7
click at [942, 221] on icon "0" at bounding box center [658, 336] width 943 height 587
click at [873, 158] on icon "0" at bounding box center [658, 336] width 943 height 587
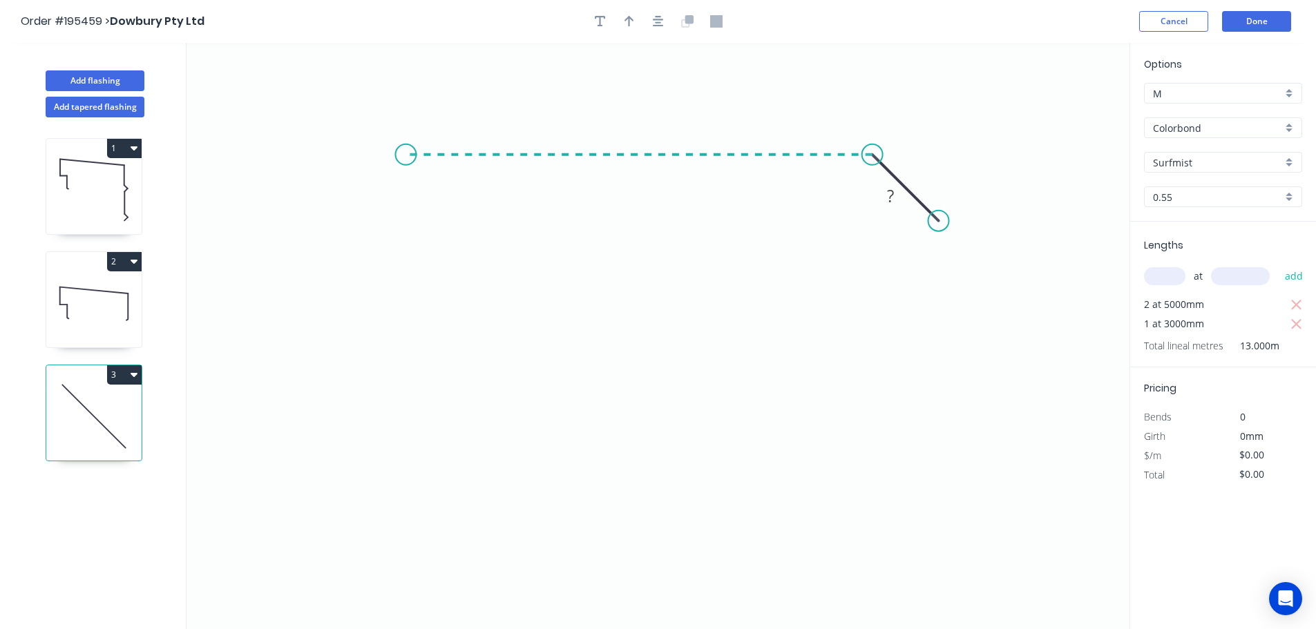
click at [406, 153] on icon "0 ?" at bounding box center [658, 336] width 943 height 587
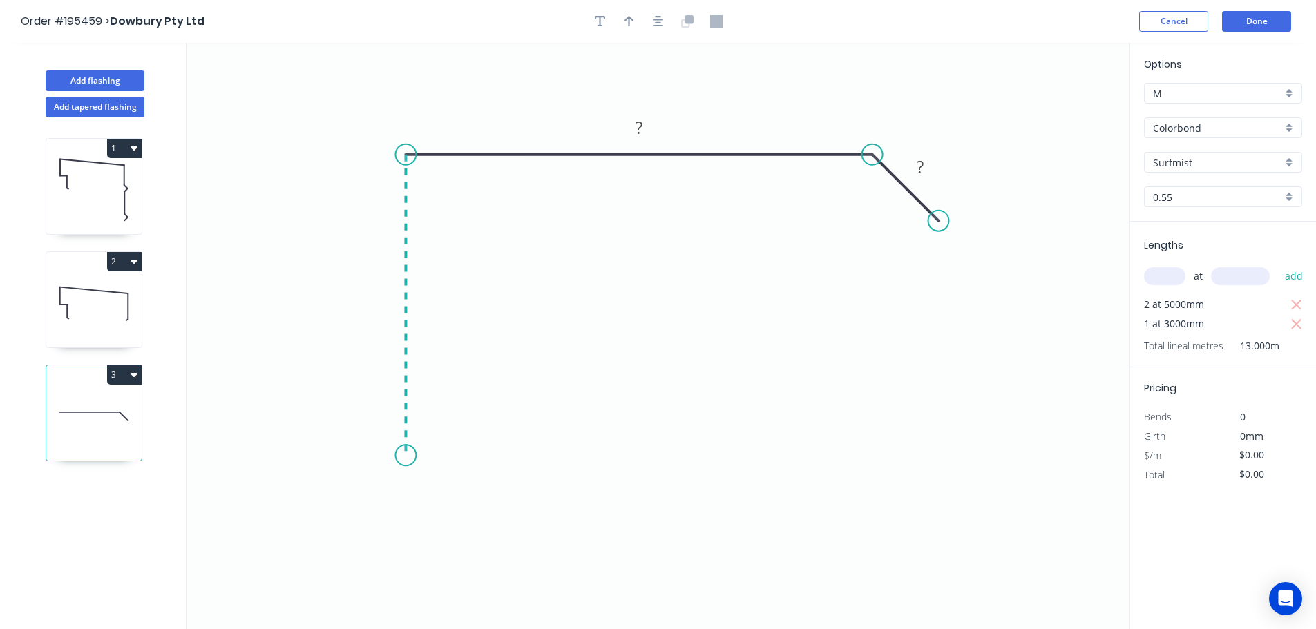
click at [419, 456] on icon "0 ? ?" at bounding box center [658, 336] width 943 height 587
click at [366, 496] on icon "0 ? ? ?" at bounding box center [658, 336] width 943 height 587
click at [413, 536] on icon "0 ? ? ? ?" at bounding box center [658, 336] width 943 height 587
click at [413, 536] on circle at bounding box center [412, 541] width 21 height 21
click at [375, 528] on tspan "?" at bounding box center [375, 526] width 7 height 23
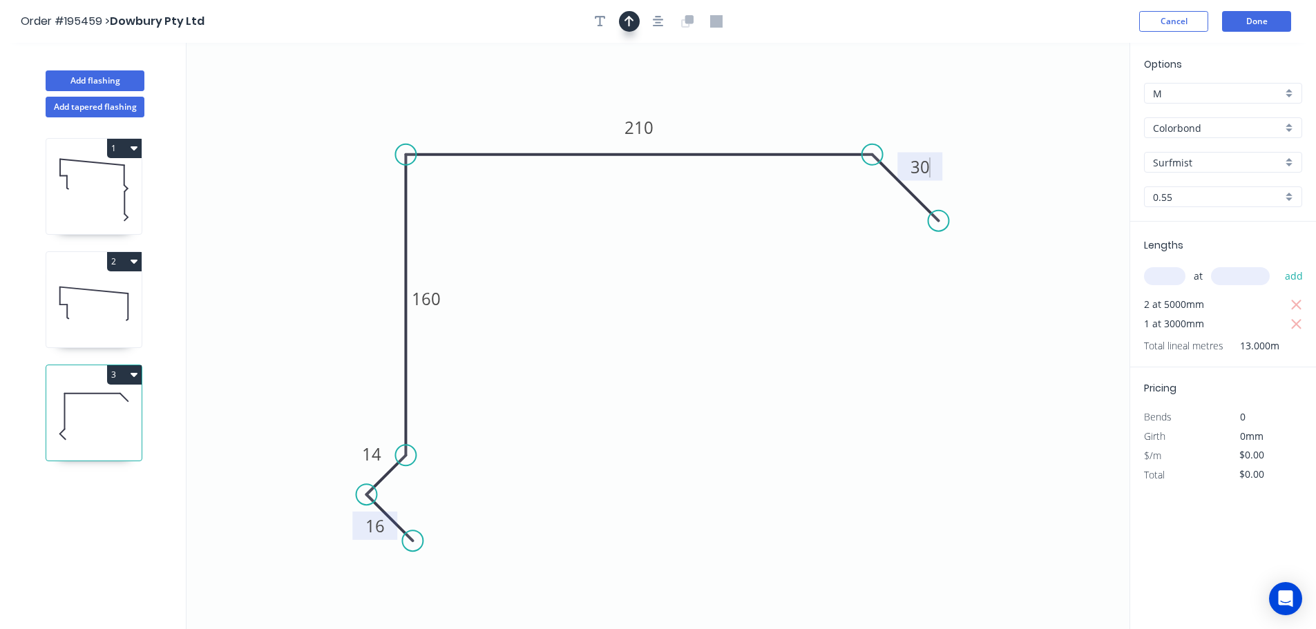
click at [633, 20] on icon "button" at bounding box center [630, 21] width 10 height 11
type input "$13.78"
type input "$179.14"
click at [1060, 110] on icon at bounding box center [1060, 96] width 12 height 44
drag, startPoint x: 1060, startPoint y: 110, endPoint x: 803, endPoint y: 104, distance: 257.1
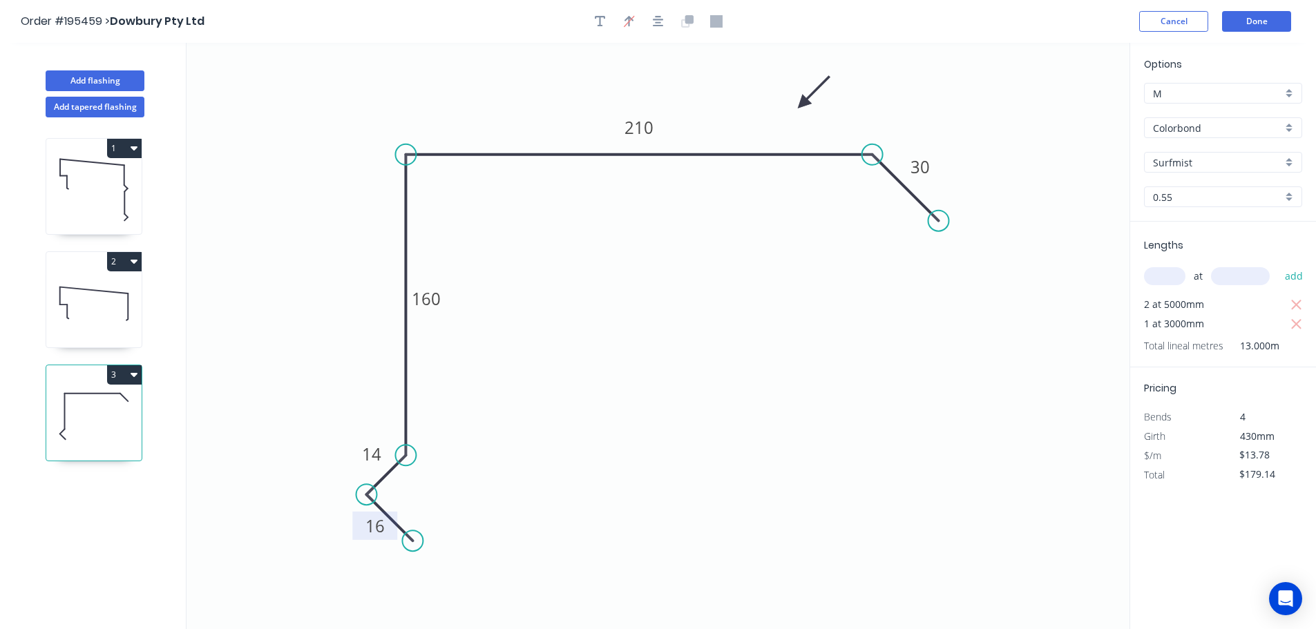
click at [803, 104] on icon at bounding box center [814, 93] width 40 height 40
click at [98, 78] on button "Add flashing" at bounding box center [95, 80] width 99 height 21
type input "$0.00"
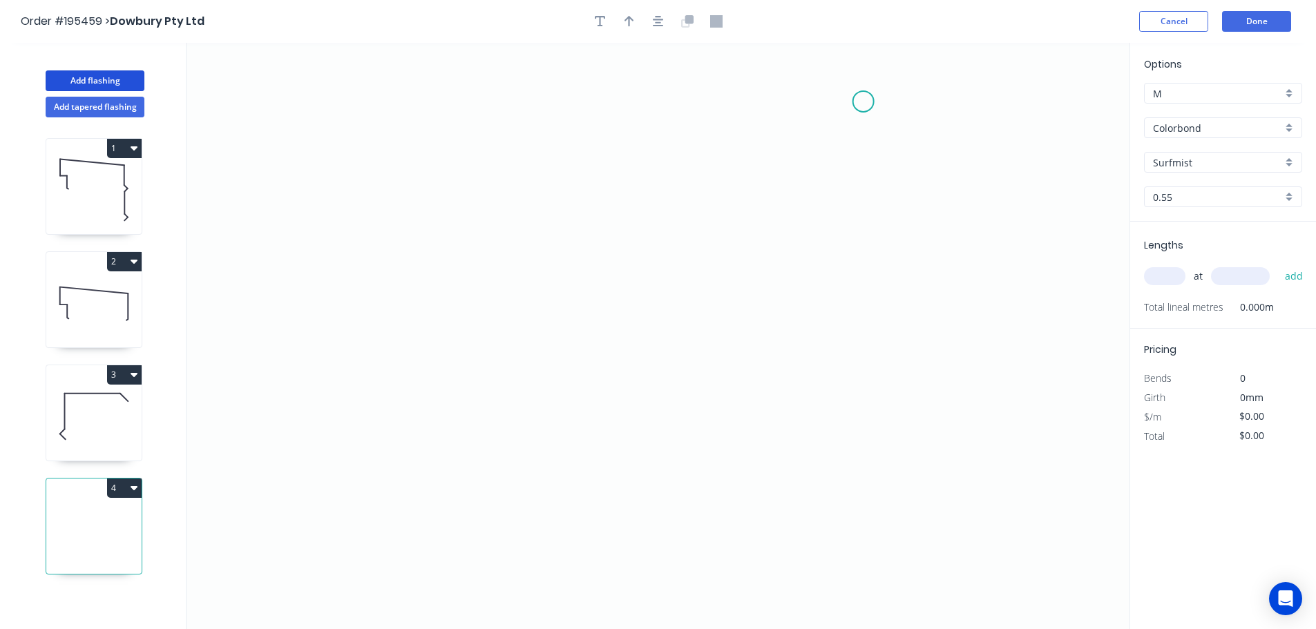
click at [864, 102] on icon "0" at bounding box center [658, 336] width 943 height 587
click at [871, 454] on icon "0" at bounding box center [658, 336] width 943 height 587
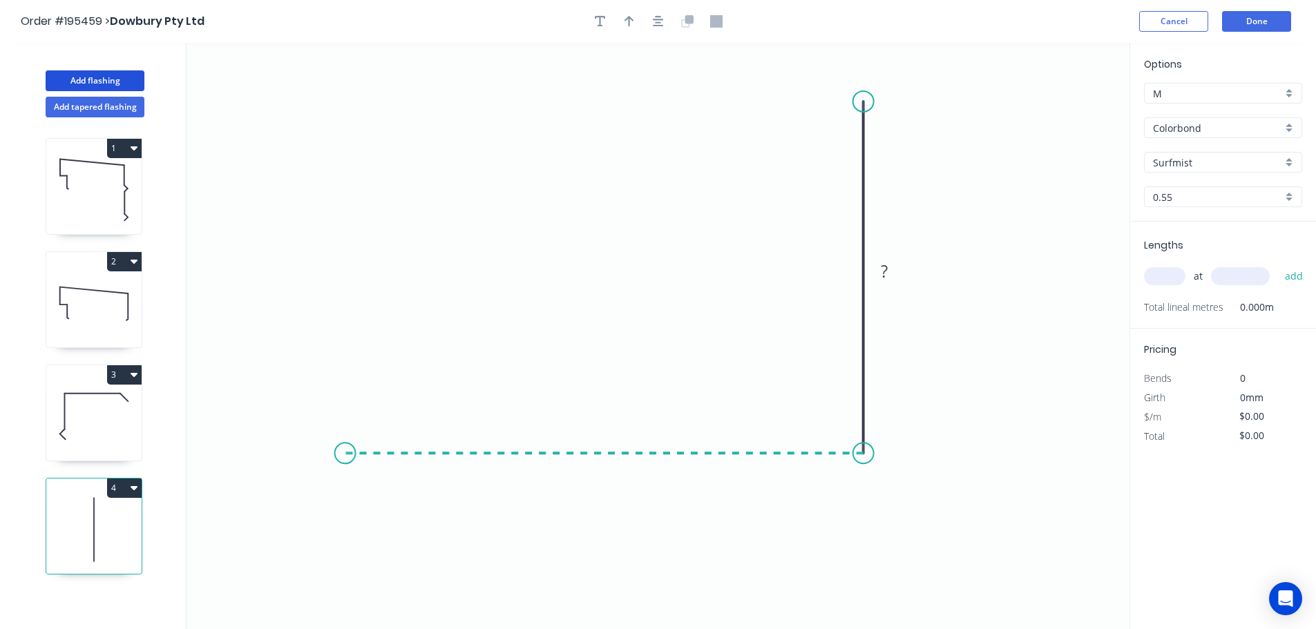
click at [345, 450] on icon "0 ?" at bounding box center [658, 336] width 943 height 587
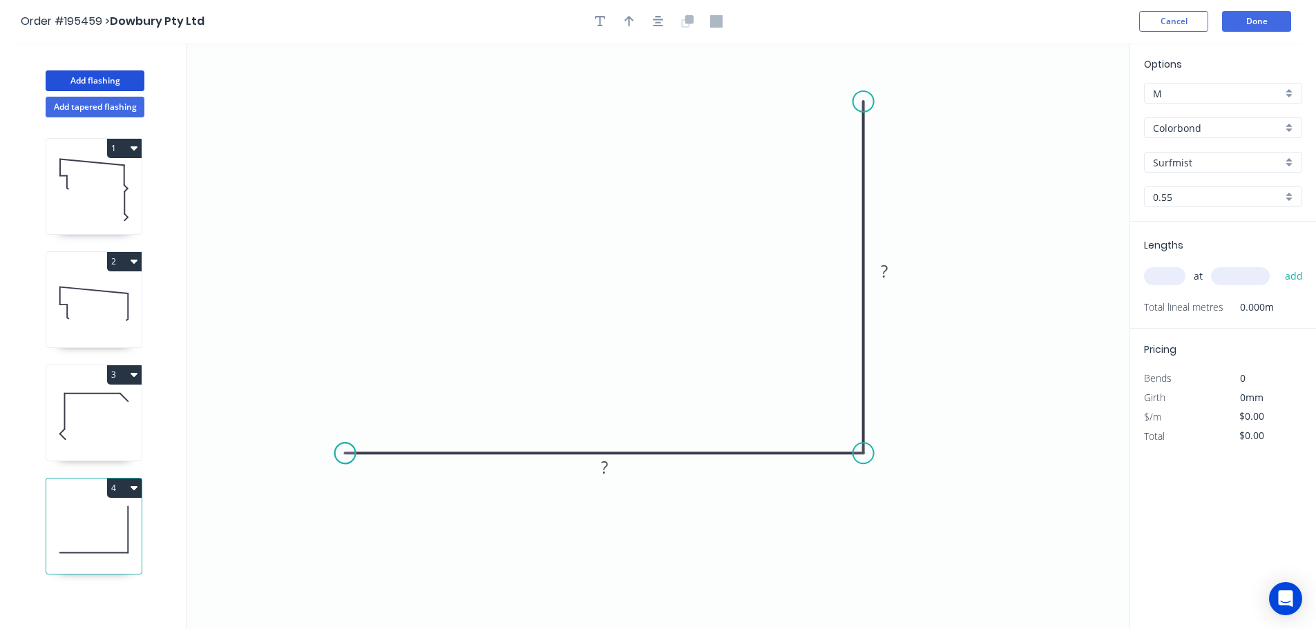
click at [345, 450] on circle at bounding box center [345, 453] width 21 height 21
click at [604, 464] on tspan "?" at bounding box center [604, 467] width 7 height 23
click at [627, 23] on icon "button" at bounding box center [630, 21] width 10 height 12
type input "$11.72"
drag, startPoint x: 982, startPoint y: 151, endPoint x: 578, endPoint y: 274, distance: 422.5
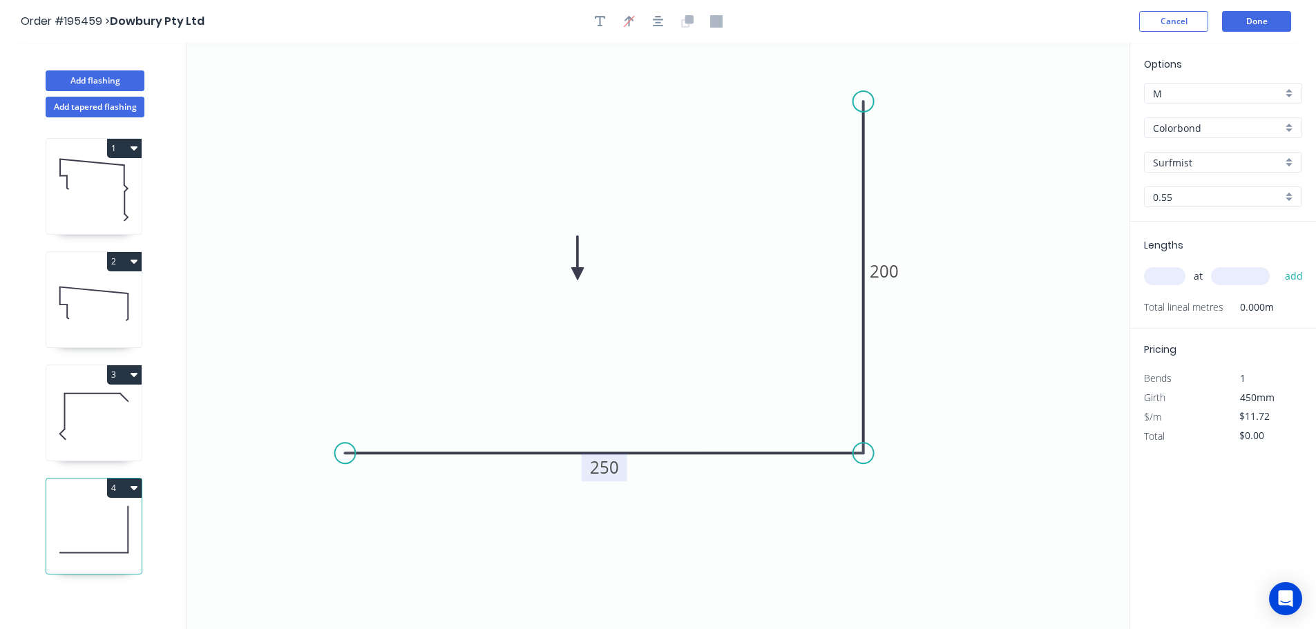
click at [578, 274] on icon at bounding box center [577, 258] width 12 height 44
click at [597, 19] on icon "button" at bounding box center [600, 21] width 11 height 12
drag, startPoint x: 283, startPoint y: 86, endPoint x: 697, endPoint y: 129, distance: 416.1
click at [697, 129] on textarea at bounding box center [690, 140] width 112 height 51
type textarea "82"
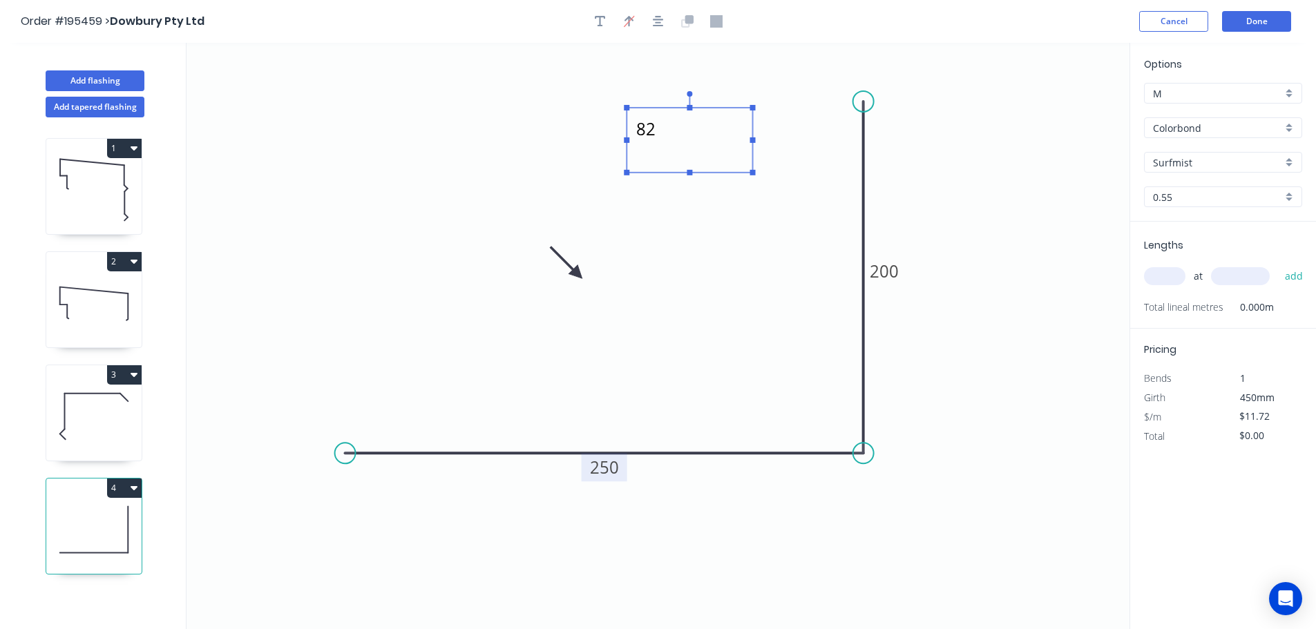
click at [86, 426] on icon at bounding box center [93, 416] width 95 height 88
click at [95, 417] on icon at bounding box center [93, 416] width 95 height 88
type input "$13.78"
type input "$179.14"
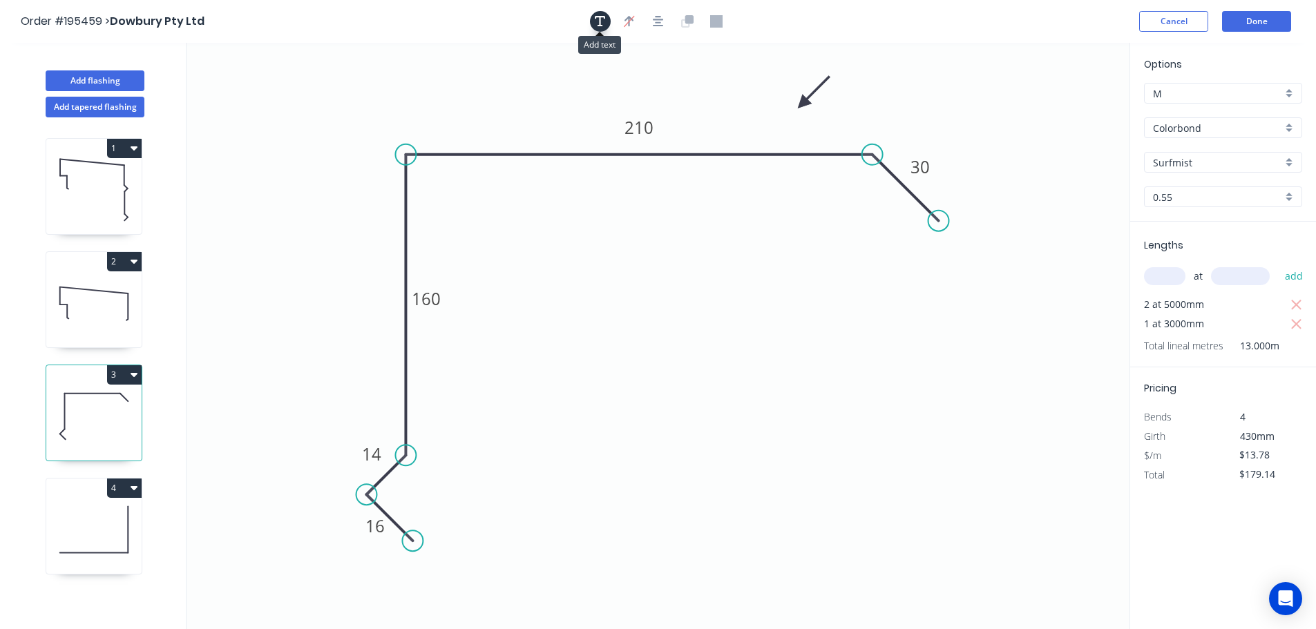
click at [595, 21] on icon "button" at bounding box center [600, 21] width 11 height 12
drag, startPoint x: 245, startPoint y: 84, endPoint x: 651, endPoint y: 278, distance: 449.7
click at [654, 276] on textarea at bounding box center [690, 294] width 112 height 51
type textarea "82"
click at [110, 509] on icon at bounding box center [93, 530] width 95 height 88
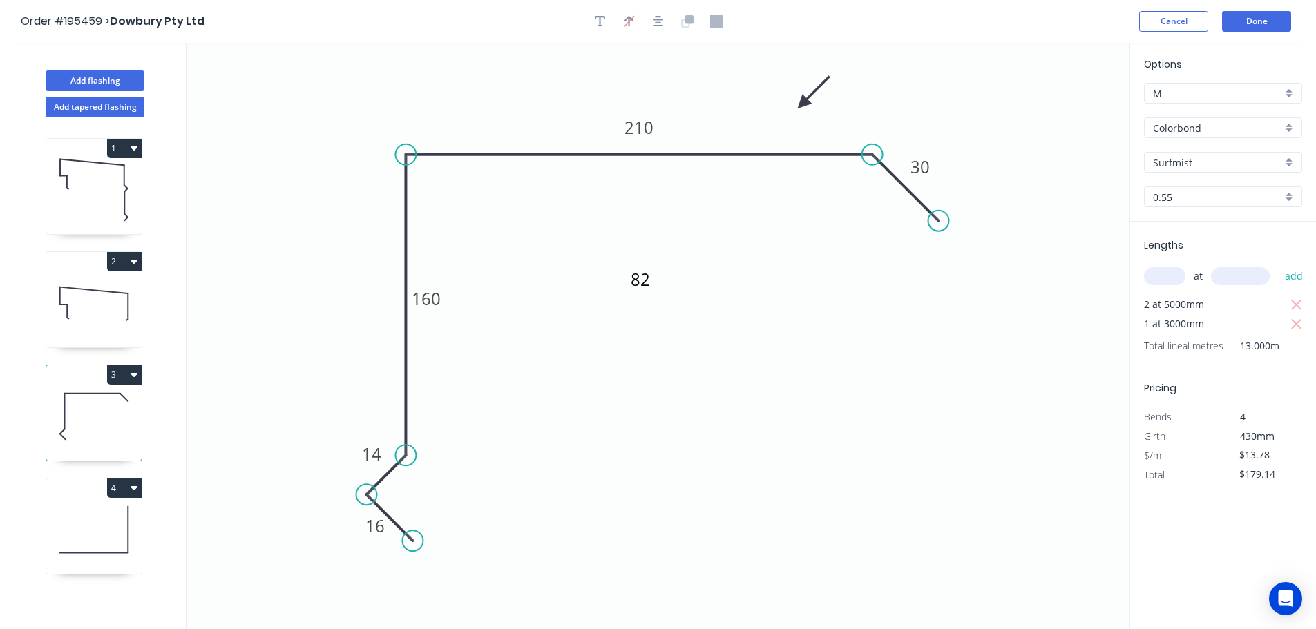
click at [110, 509] on icon at bounding box center [93, 530] width 95 height 88
type input "$11.72"
type input "$0.00"
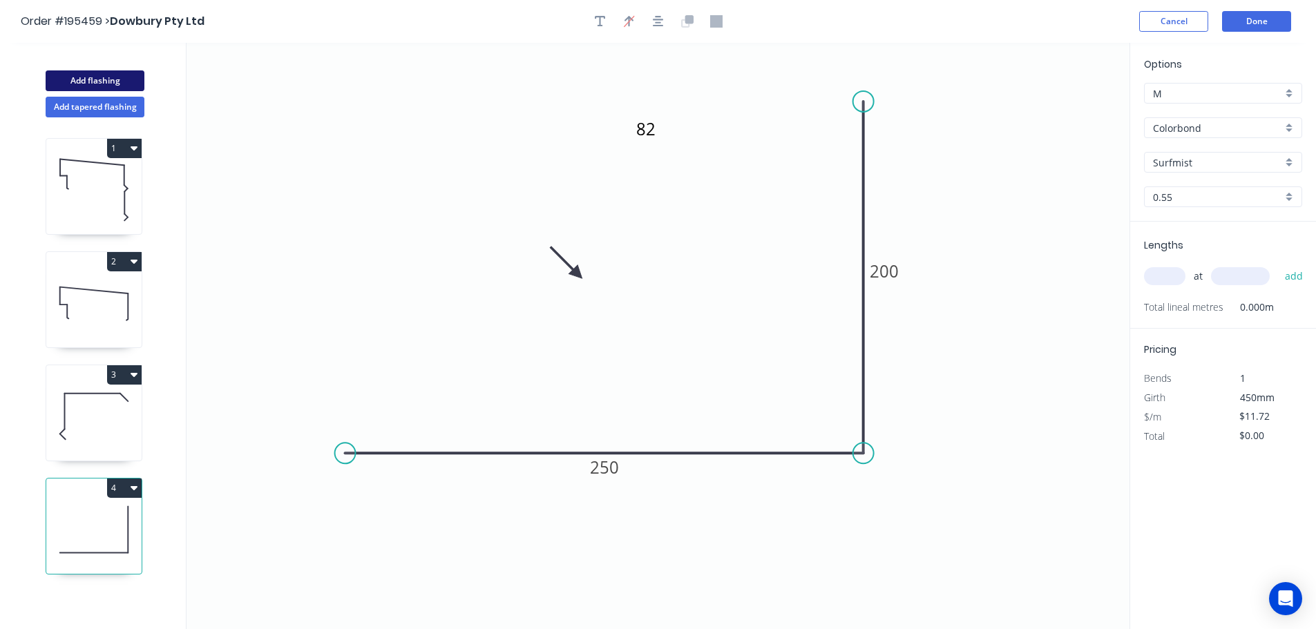
click at [86, 77] on button "Add flashing" at bounding box center [95, 80] width 99 height 21
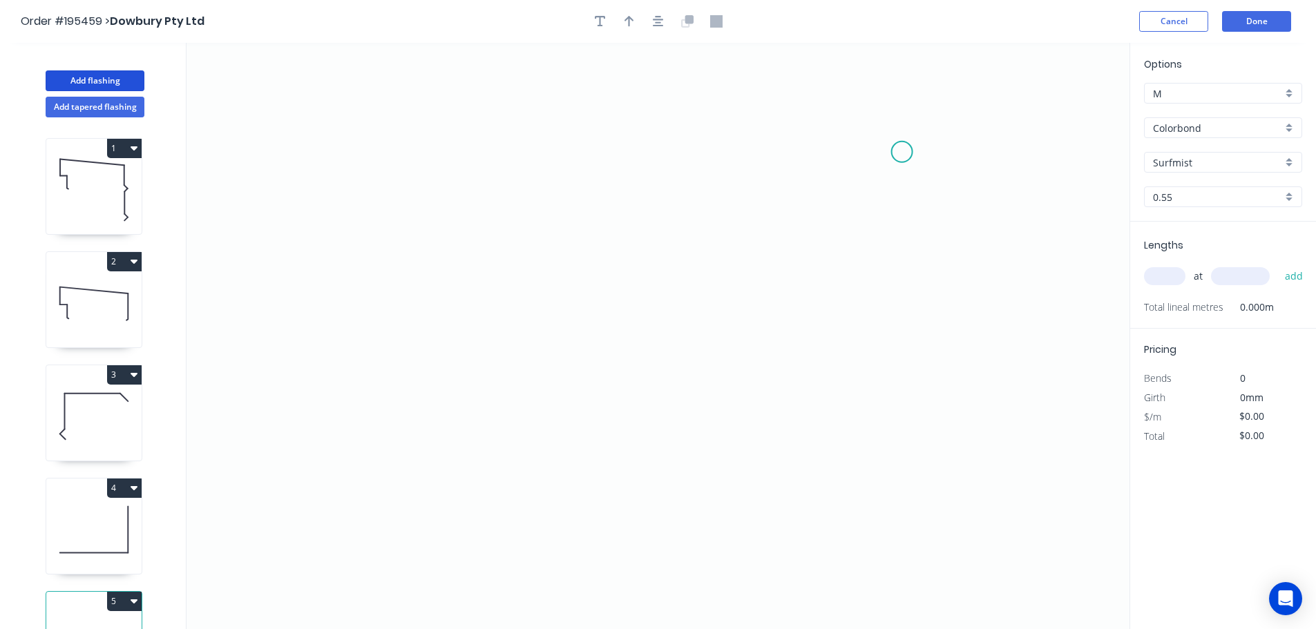
click at [902, 152] on icon "0" at bounding box center [658, 336] width 943 height 587
click at [450, 138] on icon "0" at bounding box center [658, 336] width 943 height 587
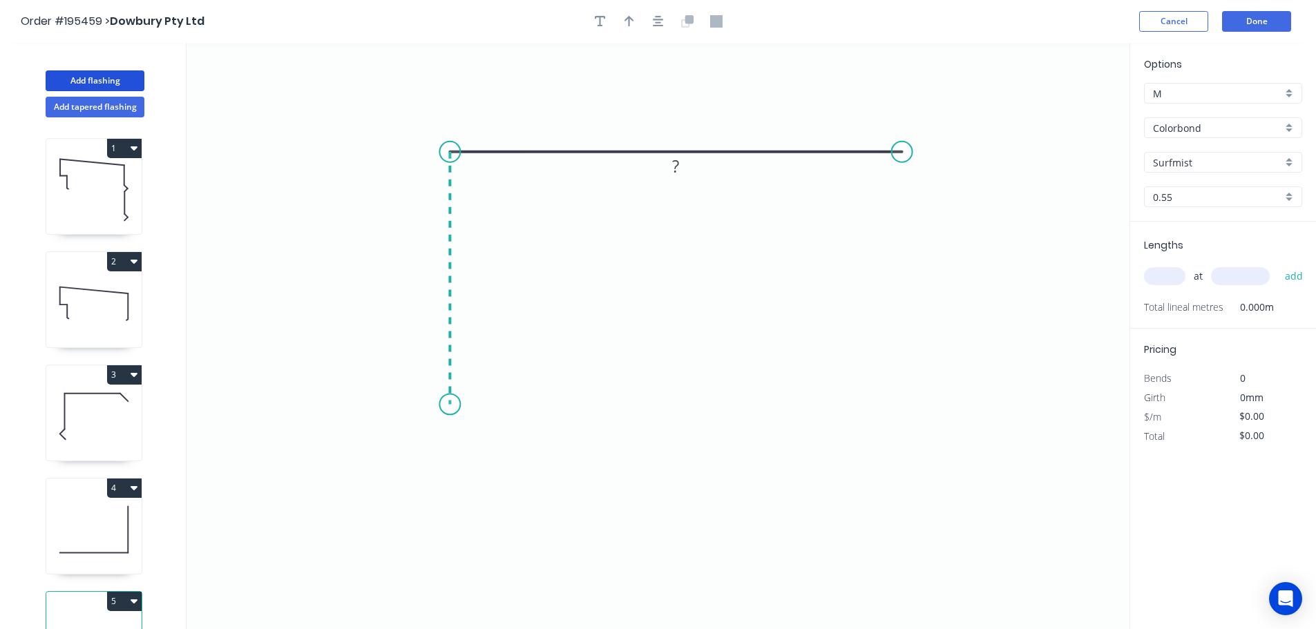
click at [449, 405] on icon "0 ?" at bounding box center [658, 336] width 943 height 587
click at [497, 448] on icon "0 ? ?" at bounding box center [658, 336] width 943 height 587
click at [497, 448] on circle at bounding box center [496, 451] width 21 height 21
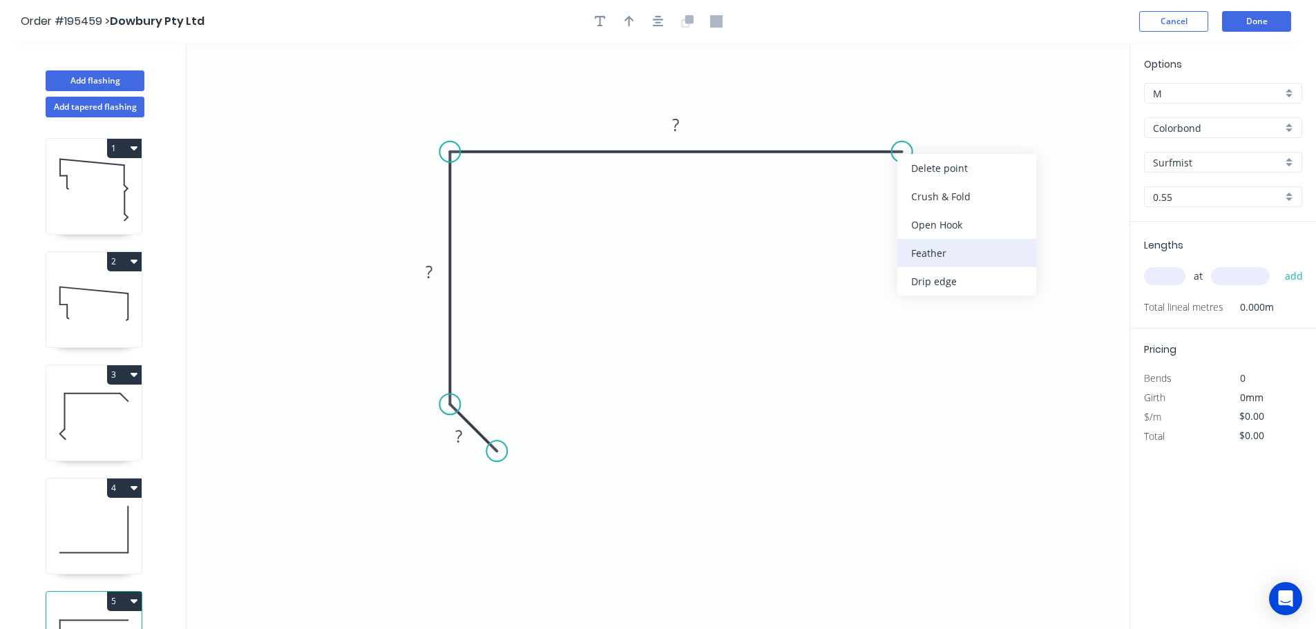
click at [933, 251] on div "Feather" at bounding box center [967, 253] width 139 height 28
drag, startPoint x: 944, startPoint y: 109, endPoint x: 938, endPoint y: 214, distance: 105.2
click at [938, 214] on rect at bounding box center [914, 221] width 54 height 28
click at [460, 439] on tspan "?" at bounding box center [458, 436] width 7 height 23
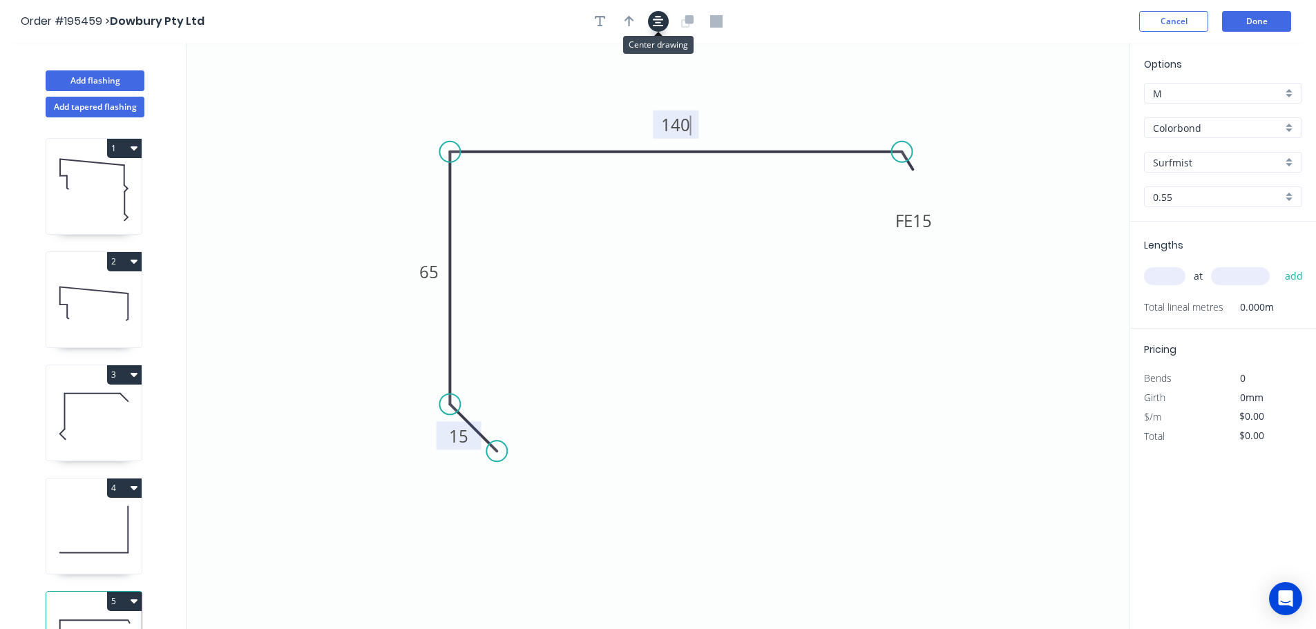
click at [657, 22] on icon "button" at bounding box center [658, 21] width 11 height 11
type input "$9.59"
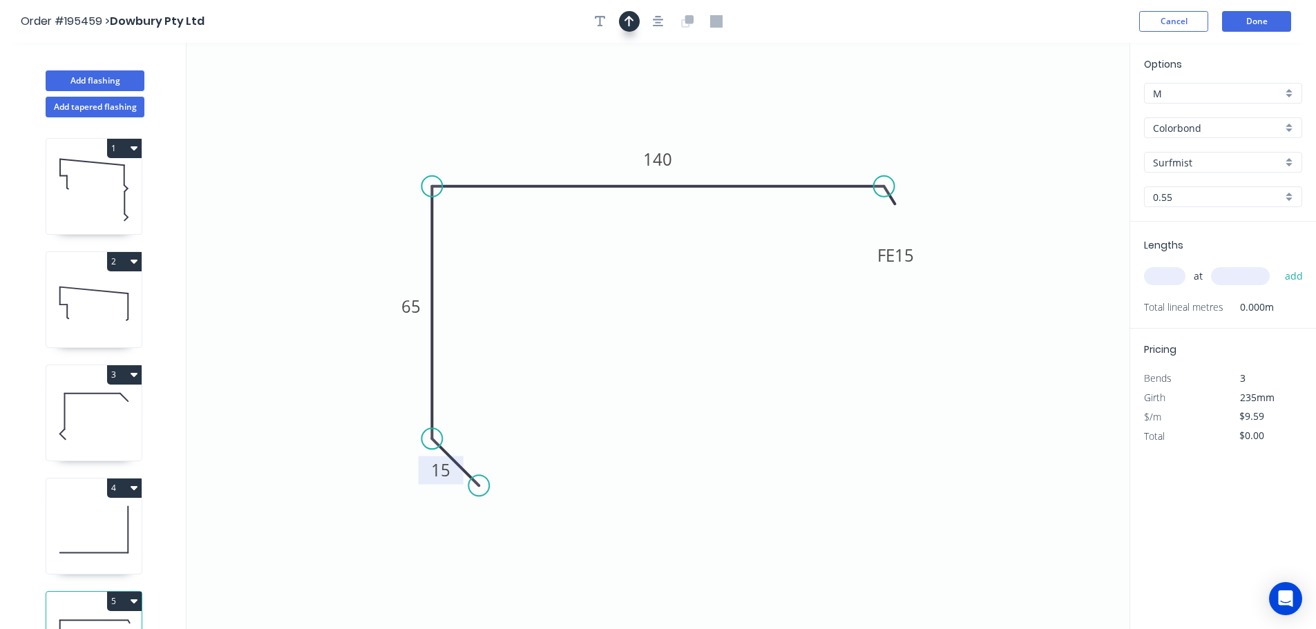
click at [632, 29] on button "button" at bounding box center [629, 21] width 21 height 21
click at [1063, 110] on icon at bounding box center [1060, 96] width 12 height 44
drag, startPoint x: 1063, startPoint y: 110, endPoint x: 794, endPoint y: 125, distance: 269.9
click at [795, 121] on icon at bounding box center [815, 108] width 40 height 40
click at [1166, 272] on input "text" at bounding box center [1164, 276] width 41 height 18
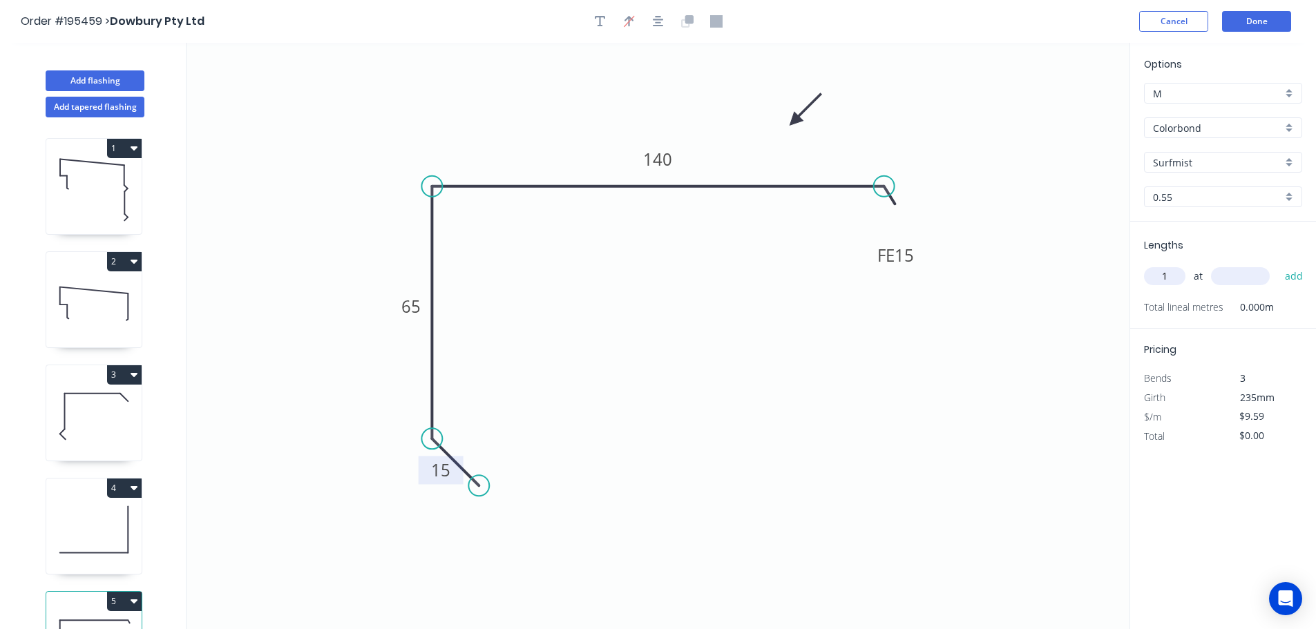
type input "1"
type input "4000"
click at [1278, 265] on button "add" at bounding box center [1294, 276] width 32 height 23
type input "$38.36"
click at [86, 531] on icon at bounding box center [93, 530] width 95 height 88
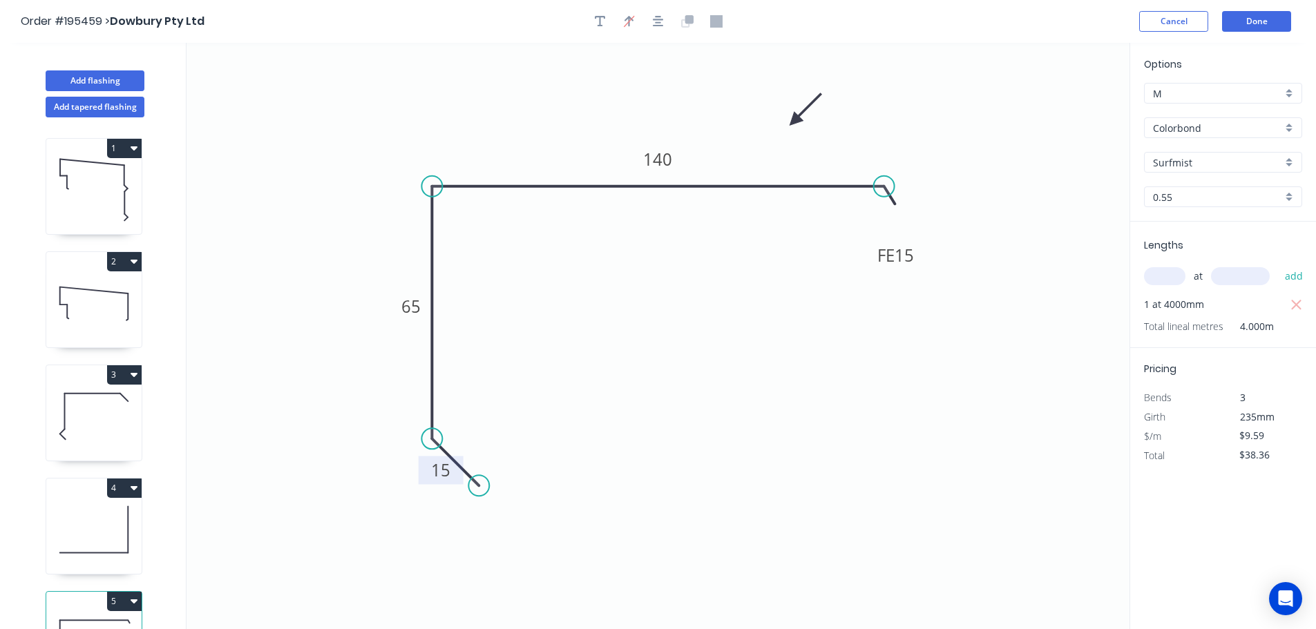
type input "$11.72"
type input "$0.00"
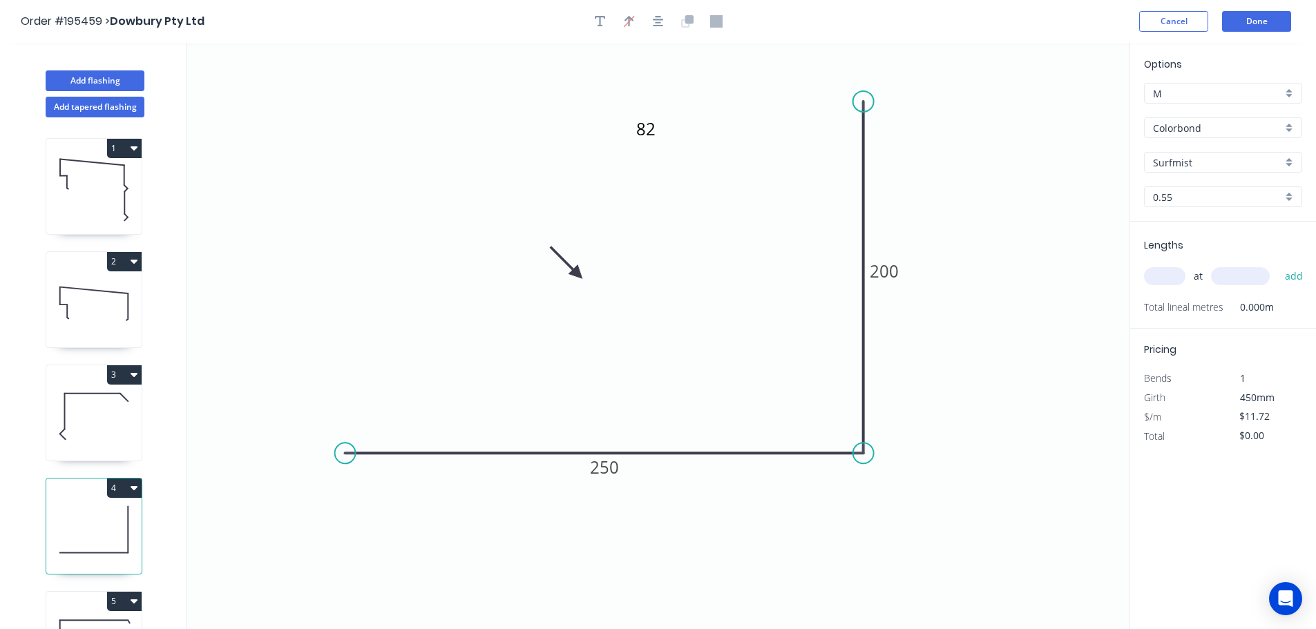
click at [1160, 271] on input "text" at bounding box center [1164, 276] width 41 height 18
type input "1"
type input "2000"
click at [1278, 265] on button "add" at bounding box center [1294, 276] width 32 height 23
type input "$23.44"
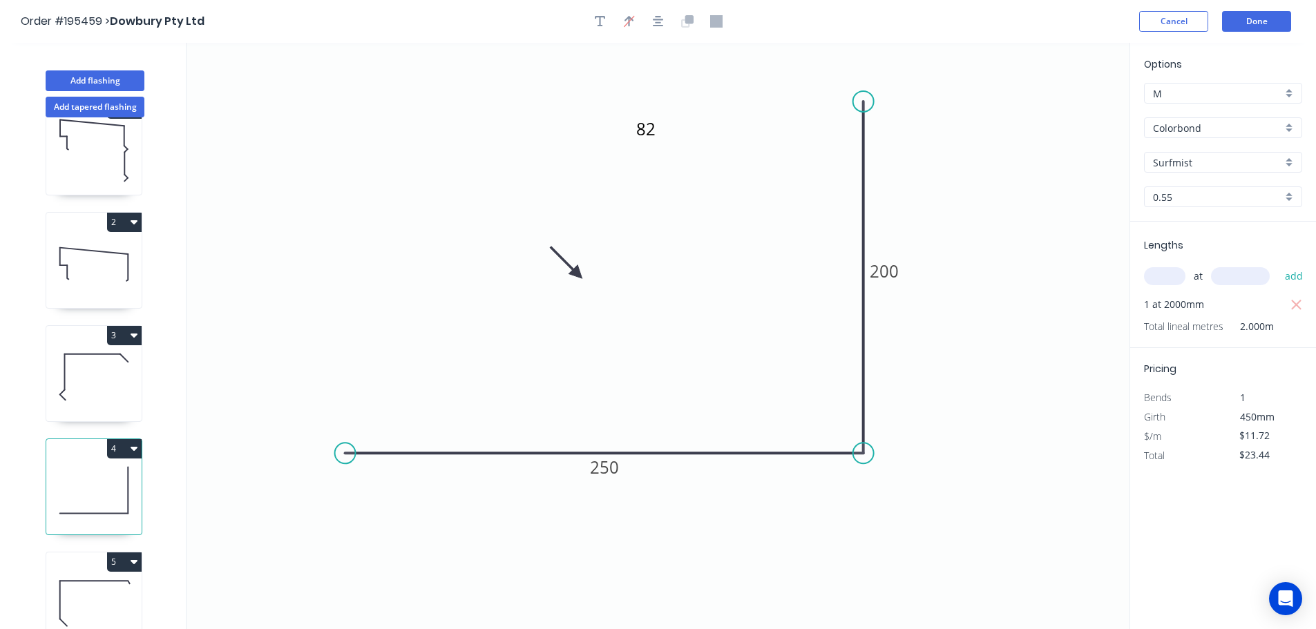
scroll to position [60, 0]
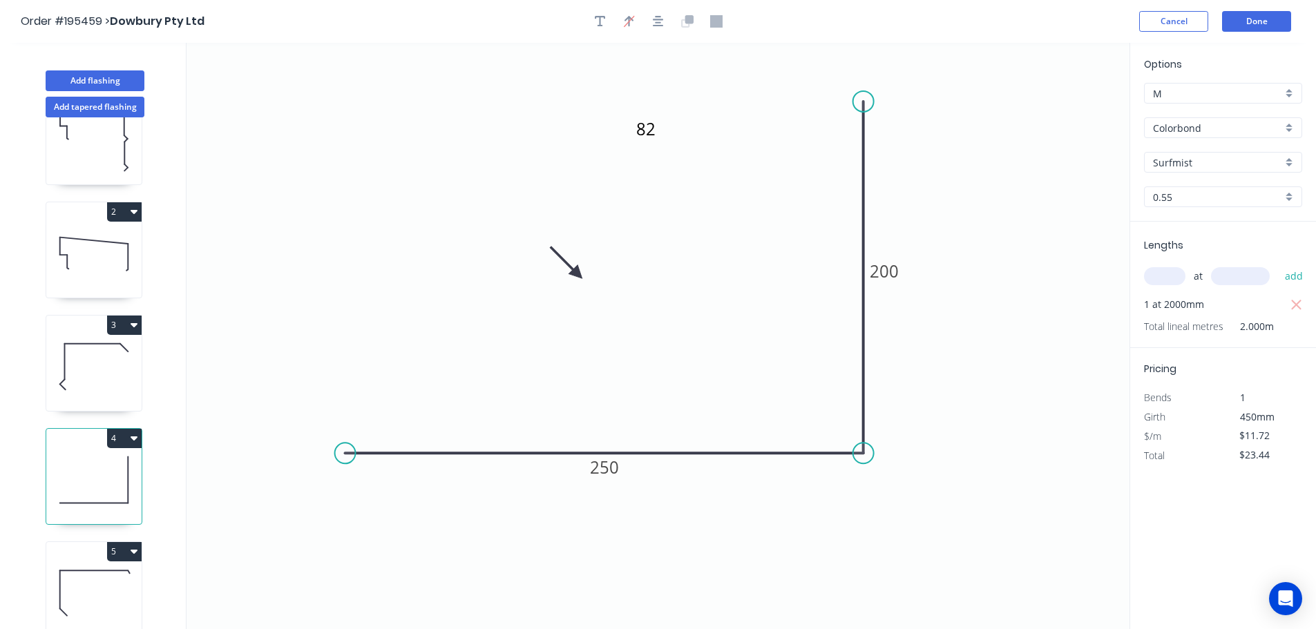
drag, startPoint x: 103, startPoint y: 584, endPoint x: 102, endPoint y: 575, distance: 9.0
click at [102, 583] on icon at bounding box center [93, 593] width 95 height 88
type input "$9.59"
type input "$38.36"
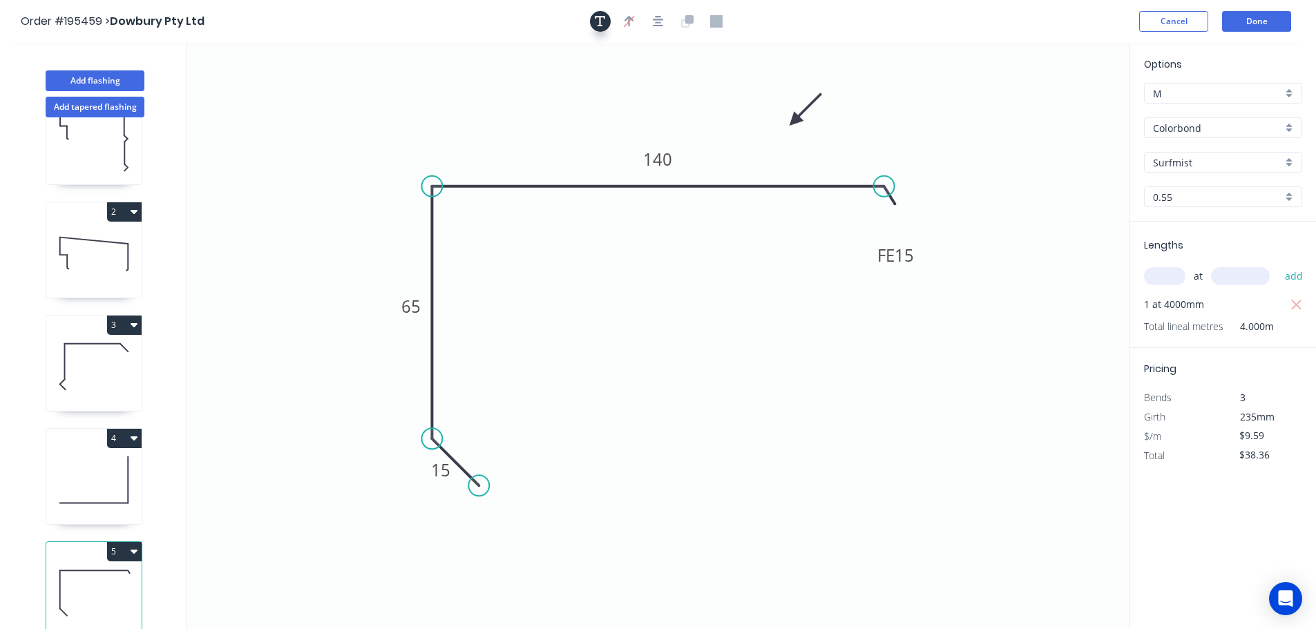
click at [598, 21] on icon "button" at bounding box center [600, 21] width 11 height 12
drag, startPoint x: 236, startPoint y: 96, endPoint x: 642, endPoint y: 299, distance: 453.3
click at [642, 299] on textarea at bounding box center [681, 299] width 112 height 51
type textarea "82"
click at [79, 108] on button "Add tapered flashing" at bounding box center [95, 107] width 99 height 21
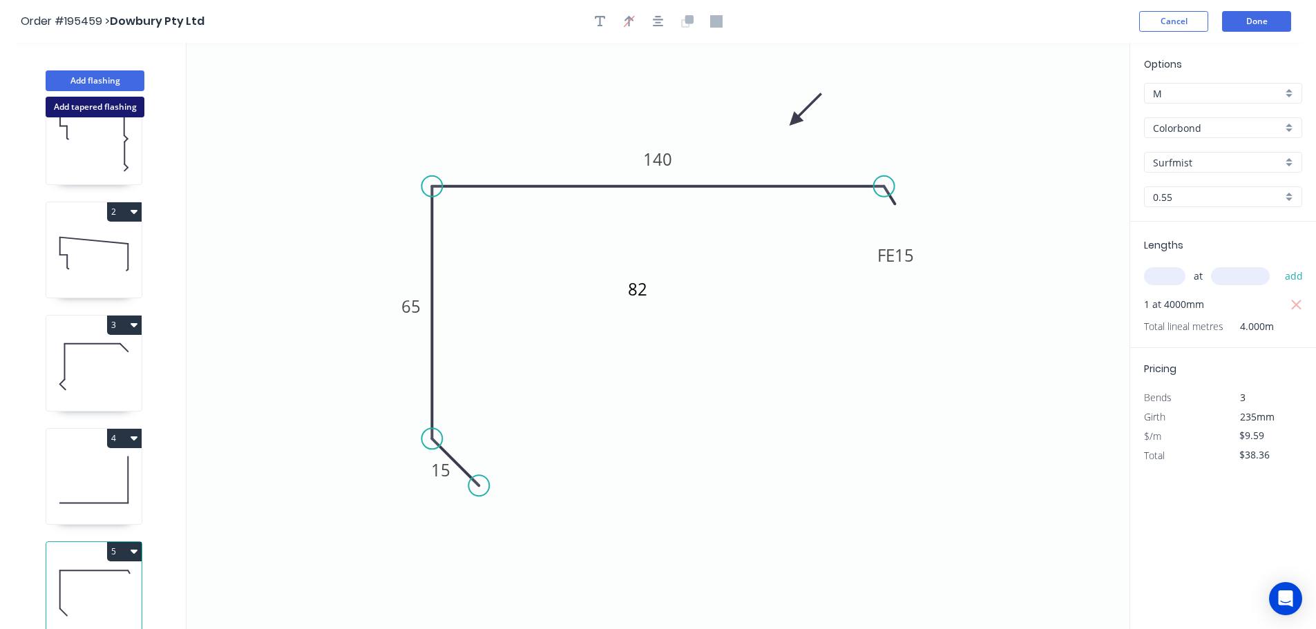
click at [79, 108] on button "Add tapered flashing" at bounding box center [95, 107] width 99 height 21
type input "$0.00"
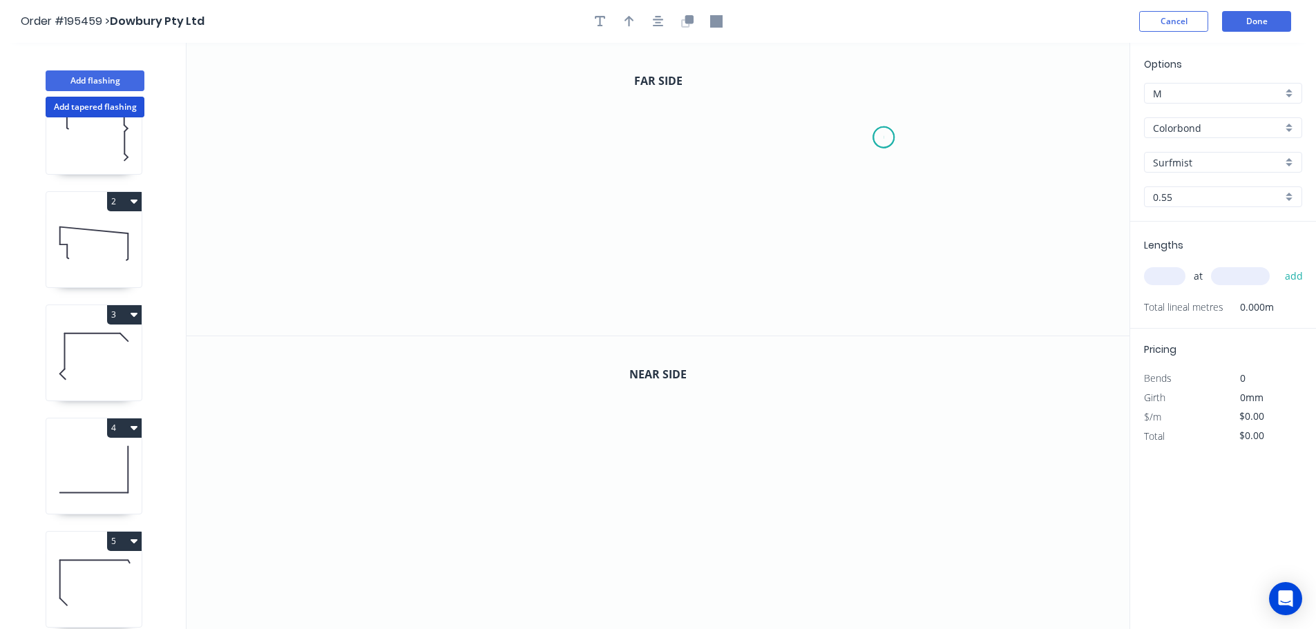
click at [884, 138] on icon "0" at bounding box center [658, 189] width 943 height 293
click at [831, 89] on icon "0" at bounding box center [658, 189] width 943 height 293
click at [511, 77] on icon "0 ?" at bounding box center [658, 189] width 943 height 293
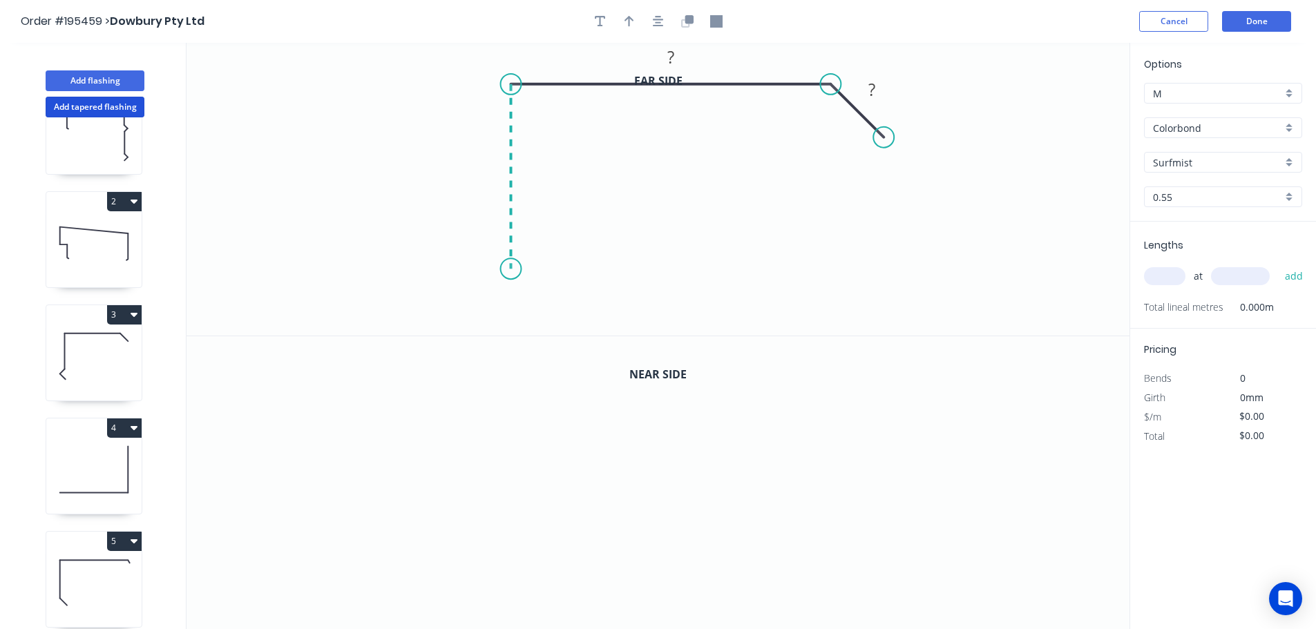
click at [512, 269] on icon "0 ? ?" at bounding box center [658, 189] width 943 height 293
click at [482, 296] on icon "0 ? ? ?" at bounding box center [658, 189] width 943 height 293
click at [514, 332] on icon "0 ? ? ? ?" at bounding box center [658, 189] width 943 height 293
click at [484, 323] on tspan "?" at bounding box center [483, 322] width 7 height 23
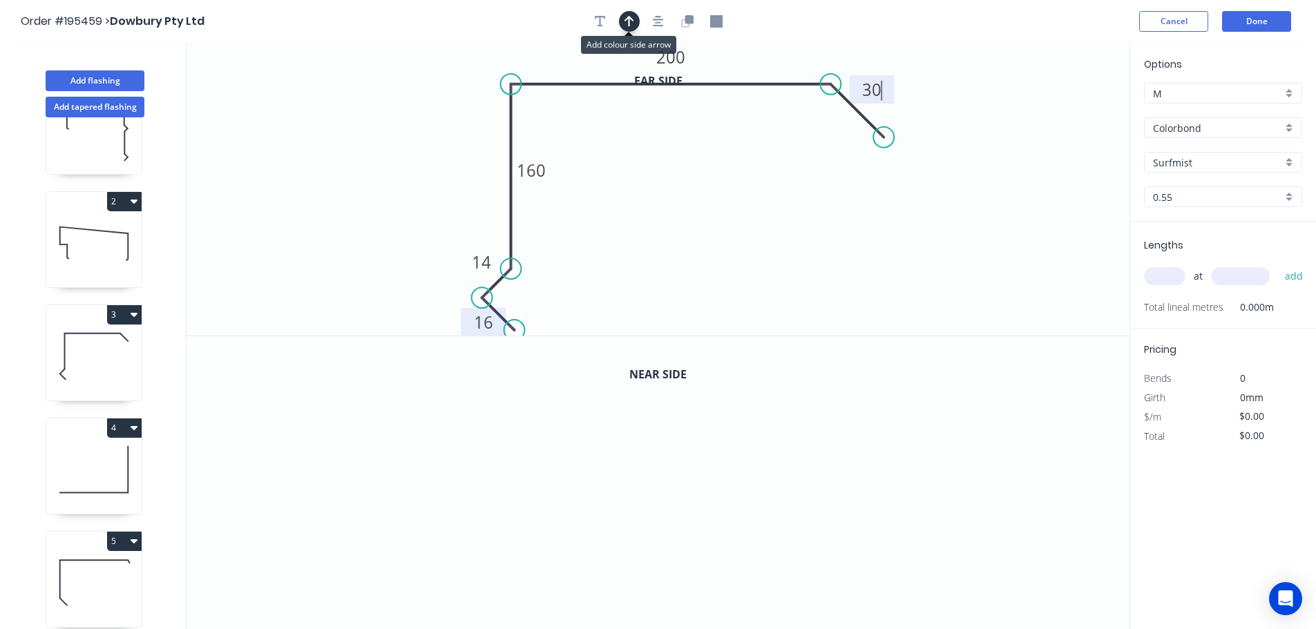
click at [632, 24] on icon "button" at bounding box center [630, 21] width 10 height 12
drag, startPoint x: 1060, startPoint y: 112, endPoint x: 423, endPoint y: 141, distance: 637.7
click at [423, 141] on icon at bounding box center [425, 124] width 12 height 44
click at [687, 21] on icon "button" at bounding box center [689, 19] width 8 height 8
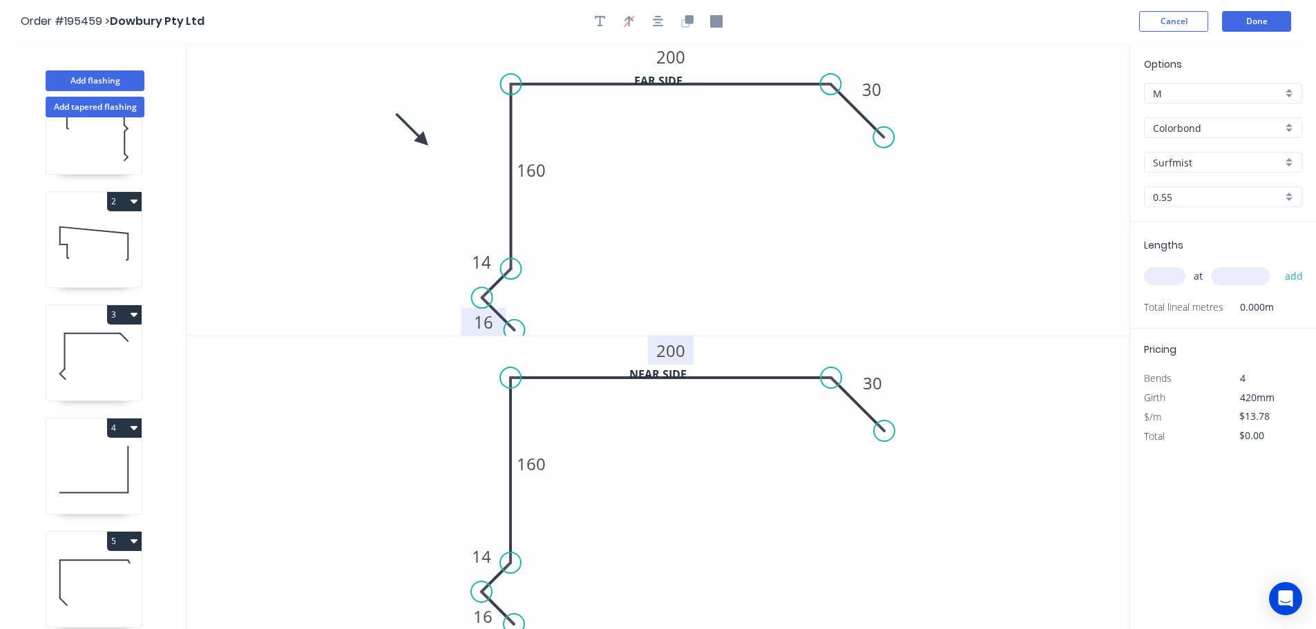
click at [679, 352] on tspan "200" at bounding box center [670, 350] width 29 height 23
click at [1166, 271] on input "text" at bounding box center [1164, 276] width 41 height 18
type input "$15.15"
type input "1"
type input "7300"
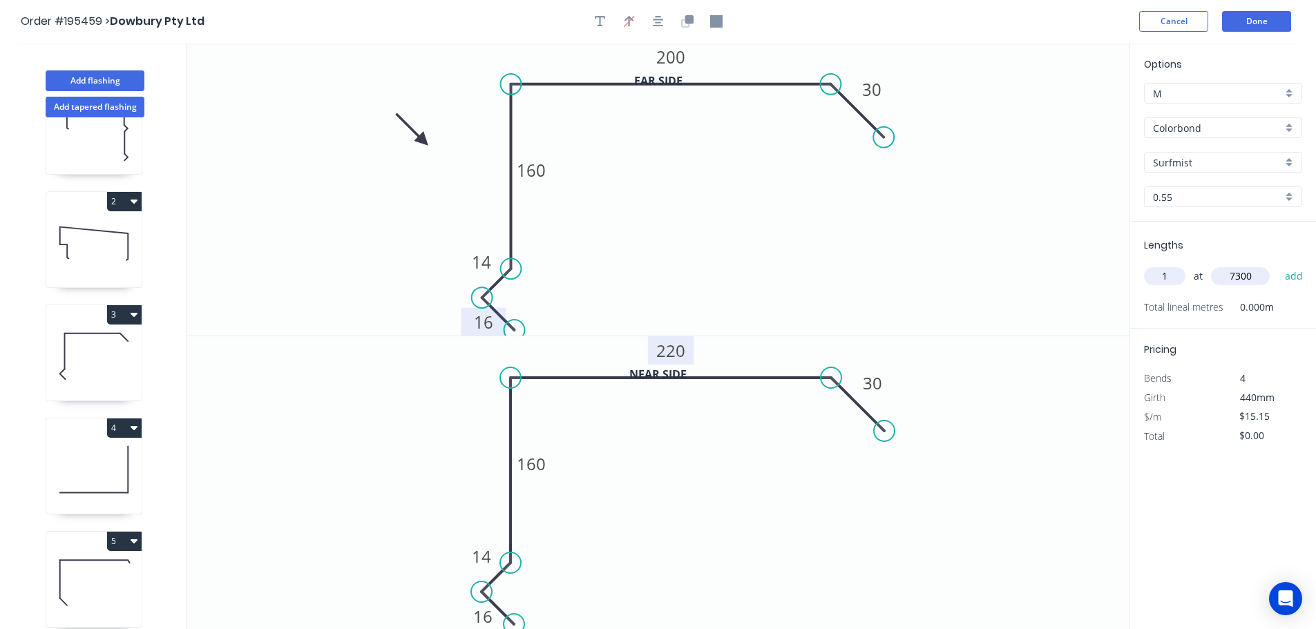
click at [1278, 265] on button "add" at bounding box center [1294, 276] width 32 height 23
type input "$110.60"
click at [1255, 17] on button "Done" at bounding box center [1256, 21] width 69 height 21
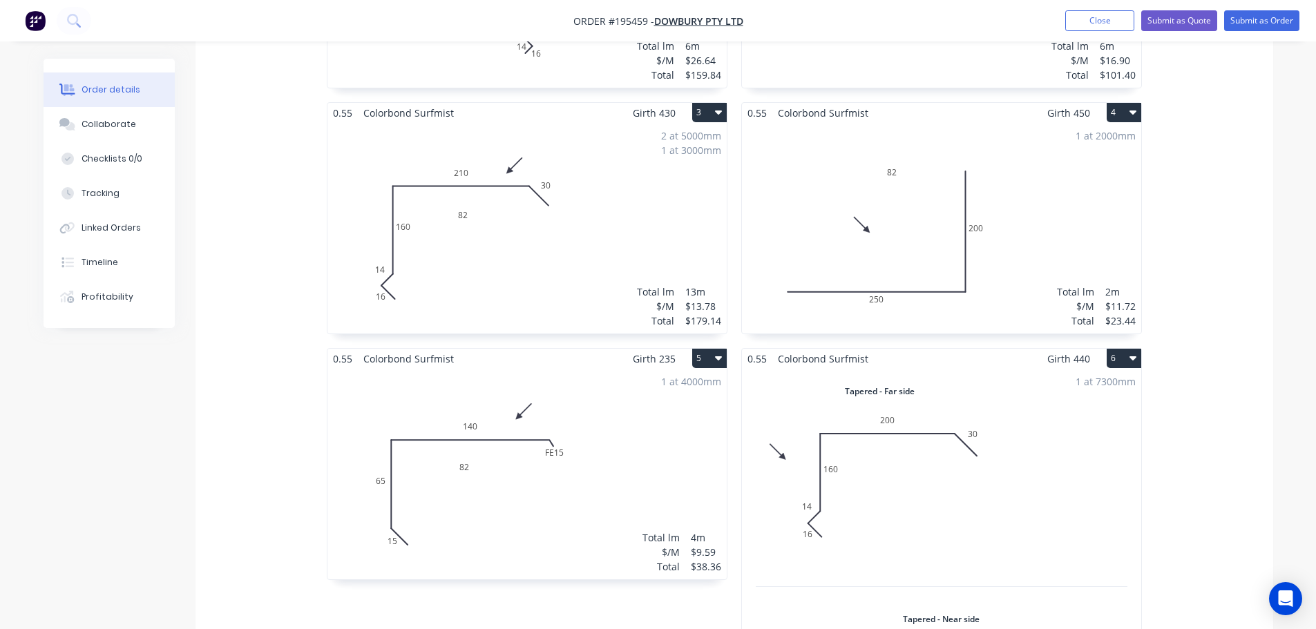
scroll to position [622, 0]
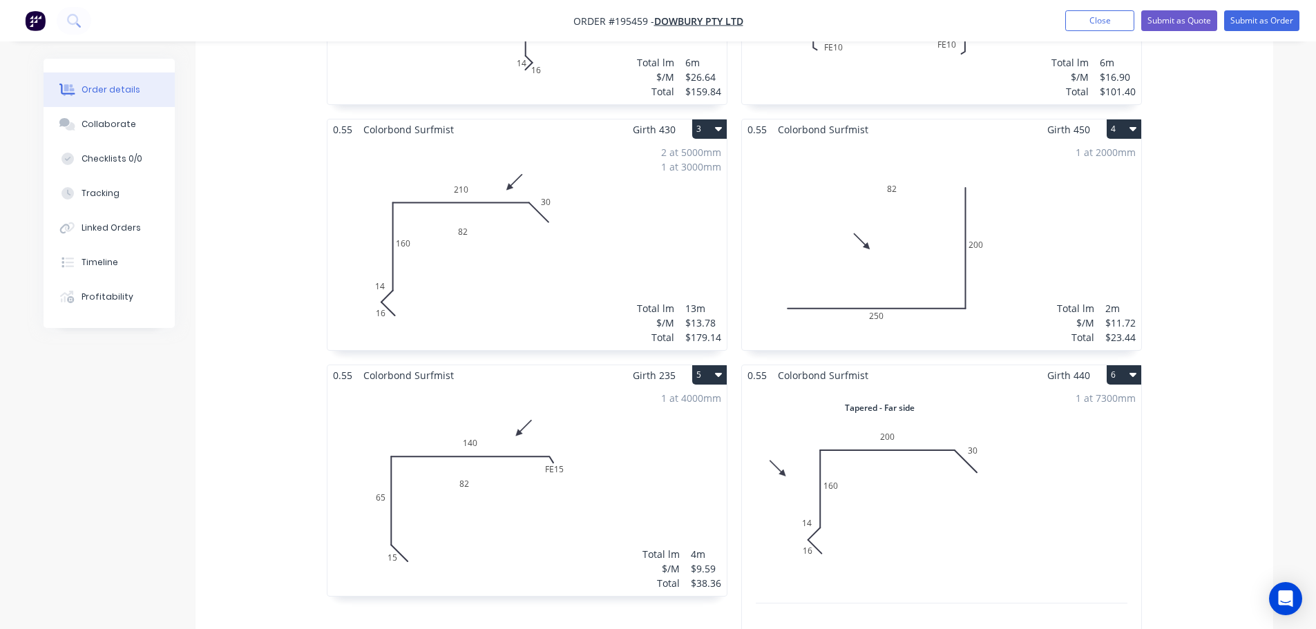
click at [911, 460] on div "1 at 7300mm Total lm $/M Total 7.3m $15.15 $110.60" at bounding box center [941, 613] width 399 height 455
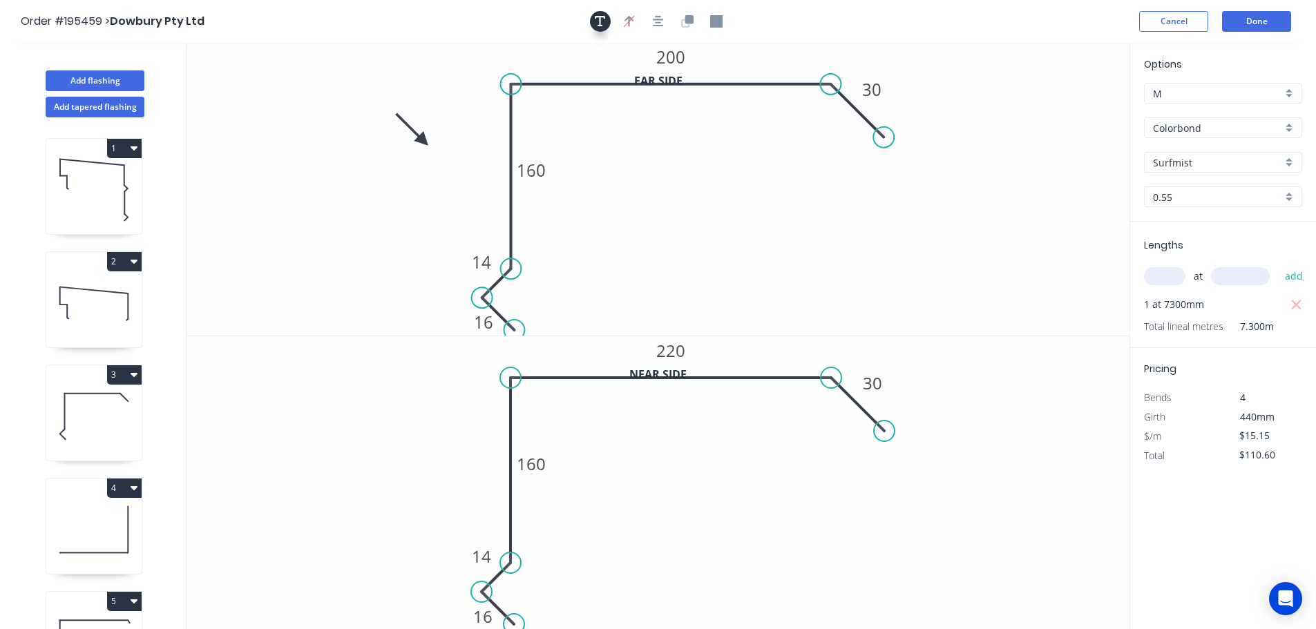
click at [598, 19] on icon "button" at bounding box center [600, 21] width 11 height 12
drag, startPoint x: 279, startPoint y: 97, endPoint x: 739, endPoint y: 186, distance: 468.6
click at [739, 186] on textarea at bounding box center [743, 192] width 112 height 51
click at [979, 274] on icon "82 16 14 160 200 30" at bounding box center [658, 189] width 943 height 293
type textarea "82"
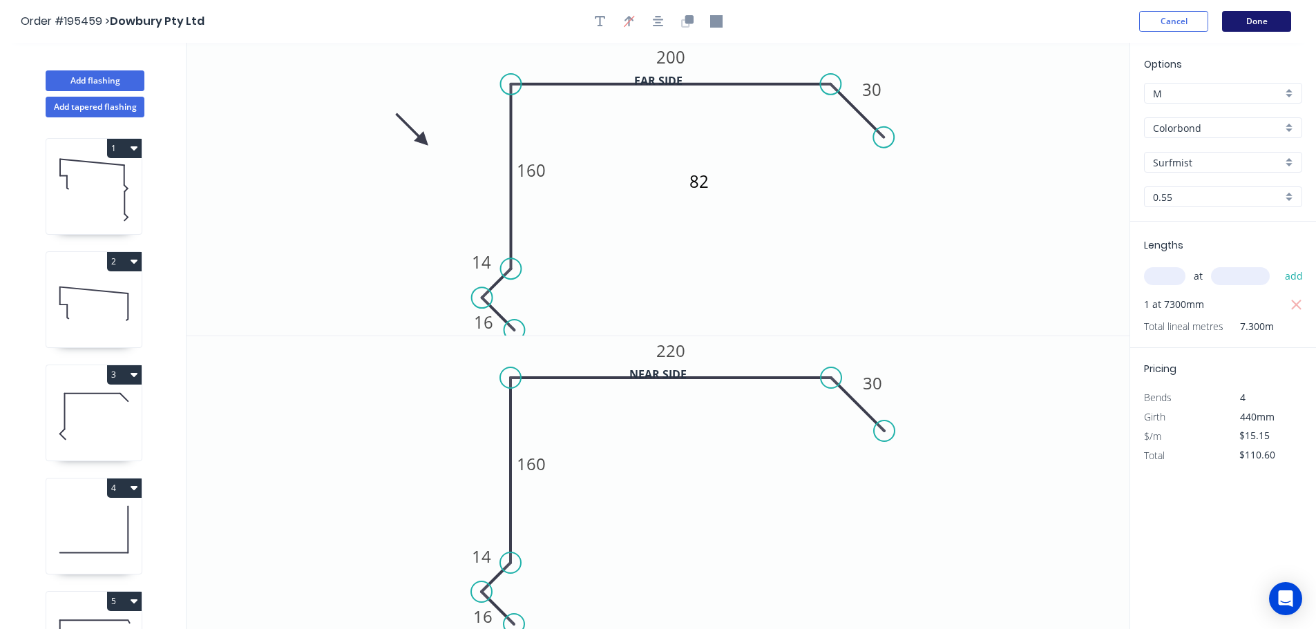
click at [1264, 23] on button "Done" at bounding box center [1256, 21] width 69 height 21
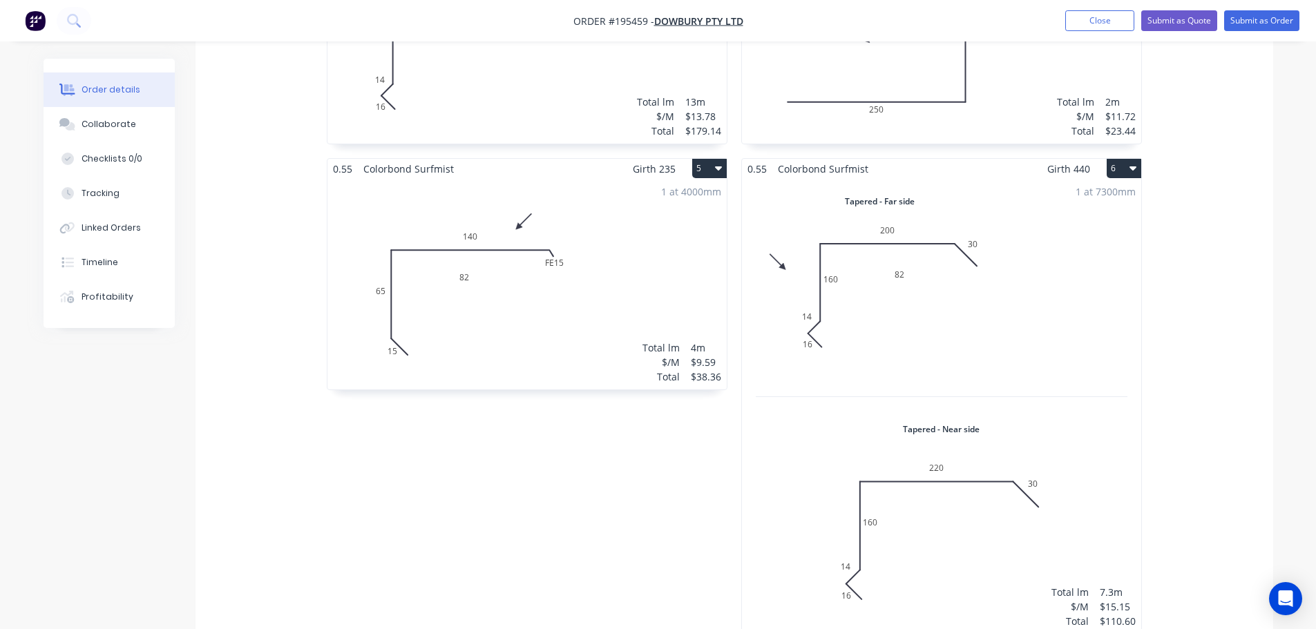
scroll to position [829, 0]
click at [1264, 17] on button "Submit as Order" at bounding box center [1261, 20] width 75 height 21
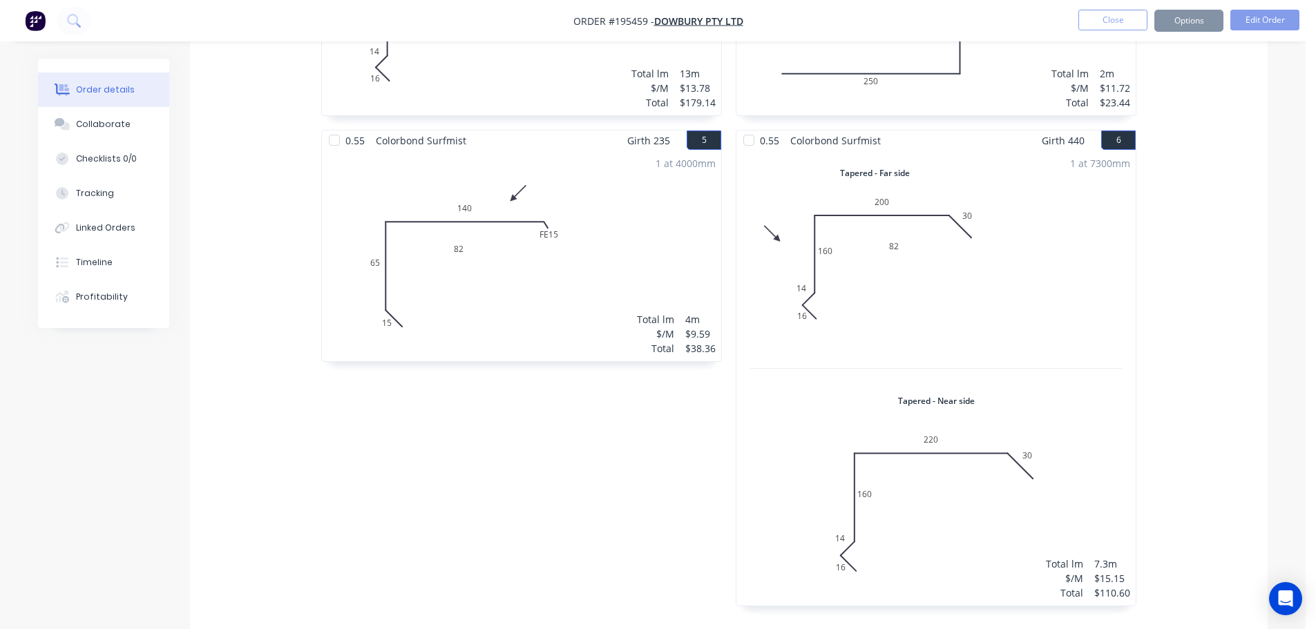
scroll to position [0, 0]
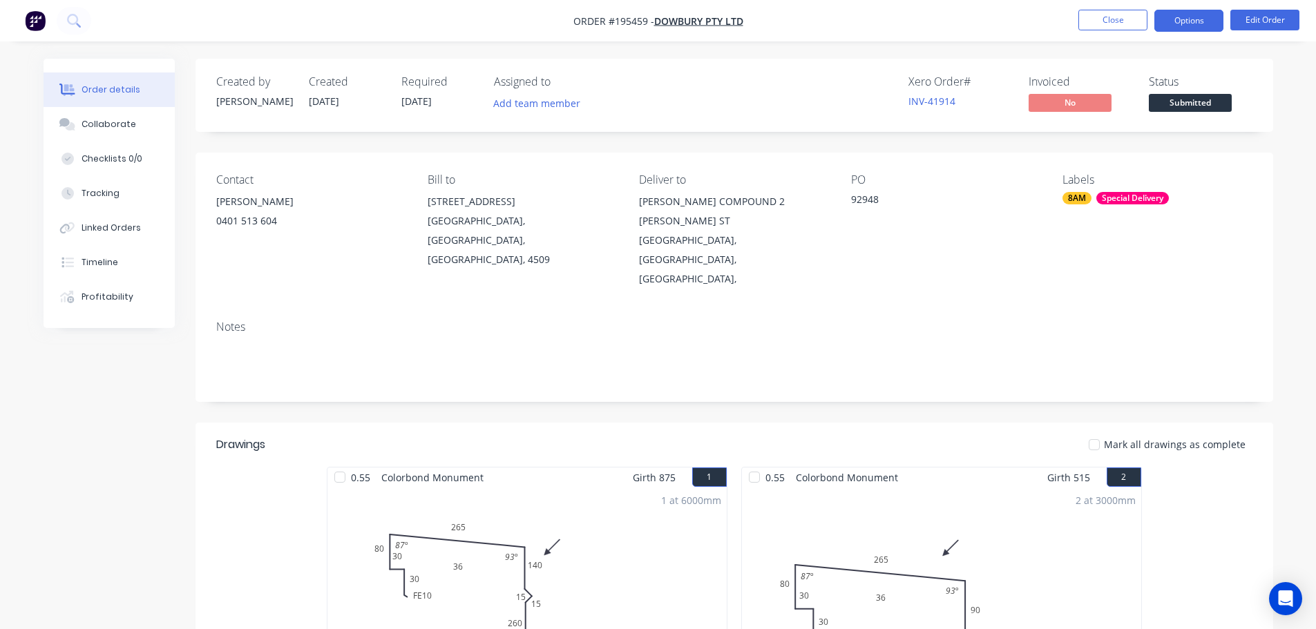
click at [1189, 20] on button "Options" at bounding box center [1189, 21] width 69 height 22
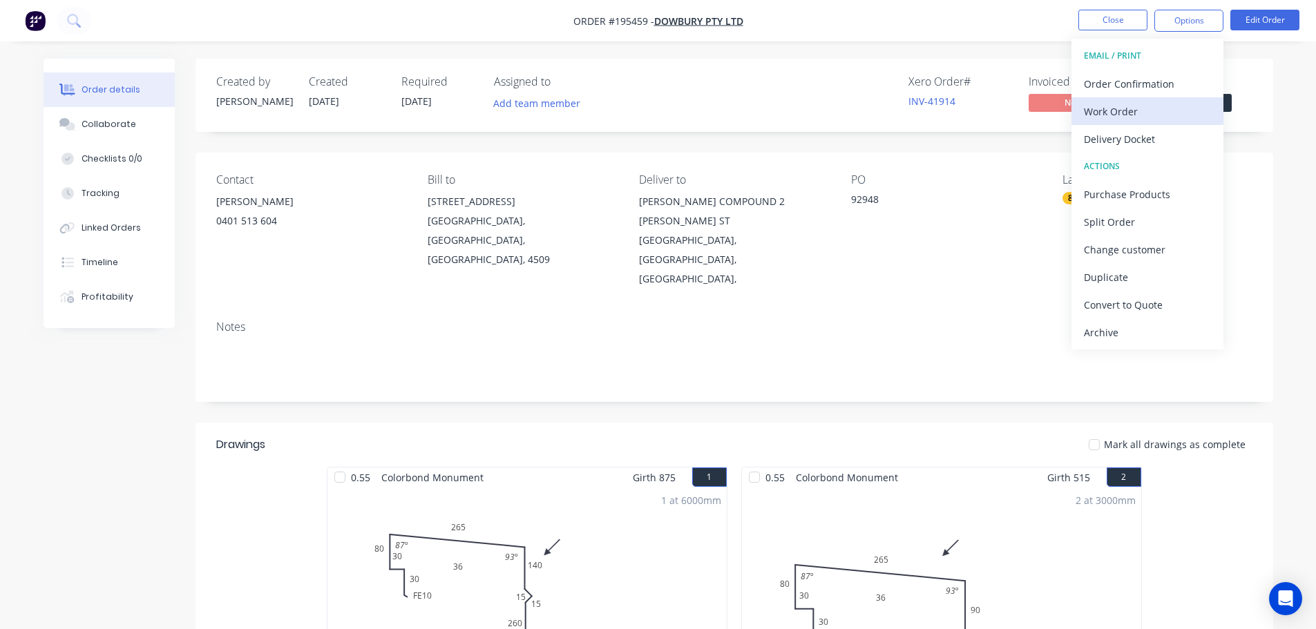
click at [1128, 115] on div "Work Order" at bounding box center [1147, 112] width 127 height 20
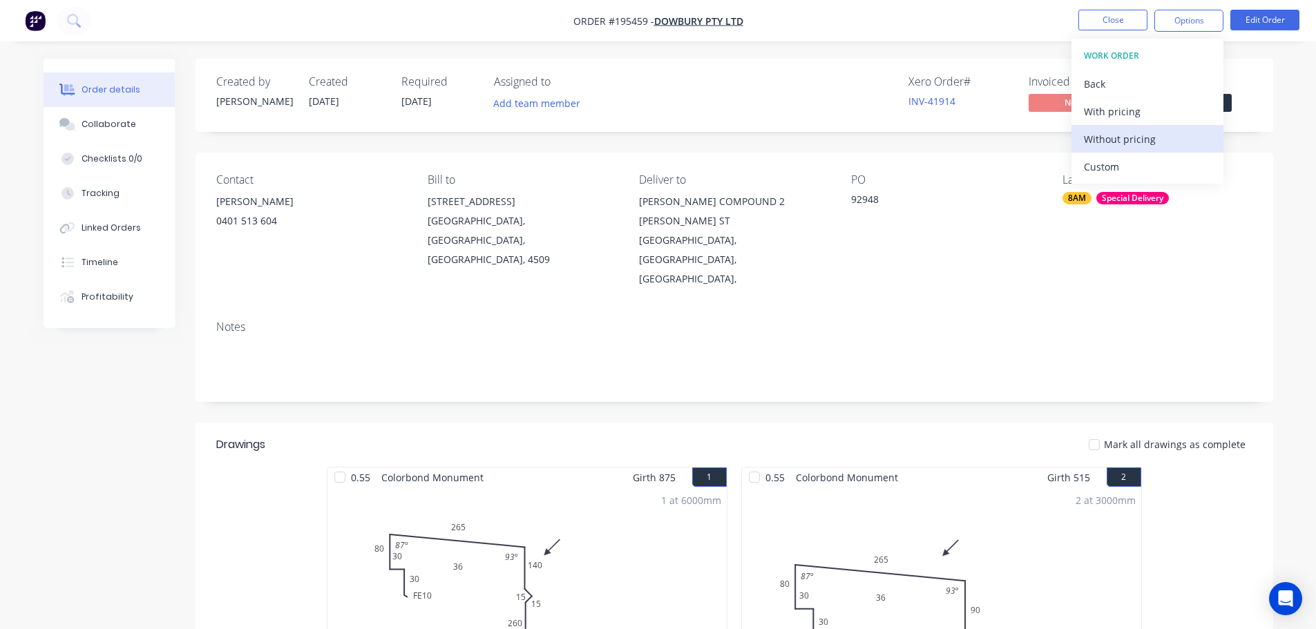
click at [1101, 139] on div "Without pricing" at bounding box center [1147, 139] width 127 height 20
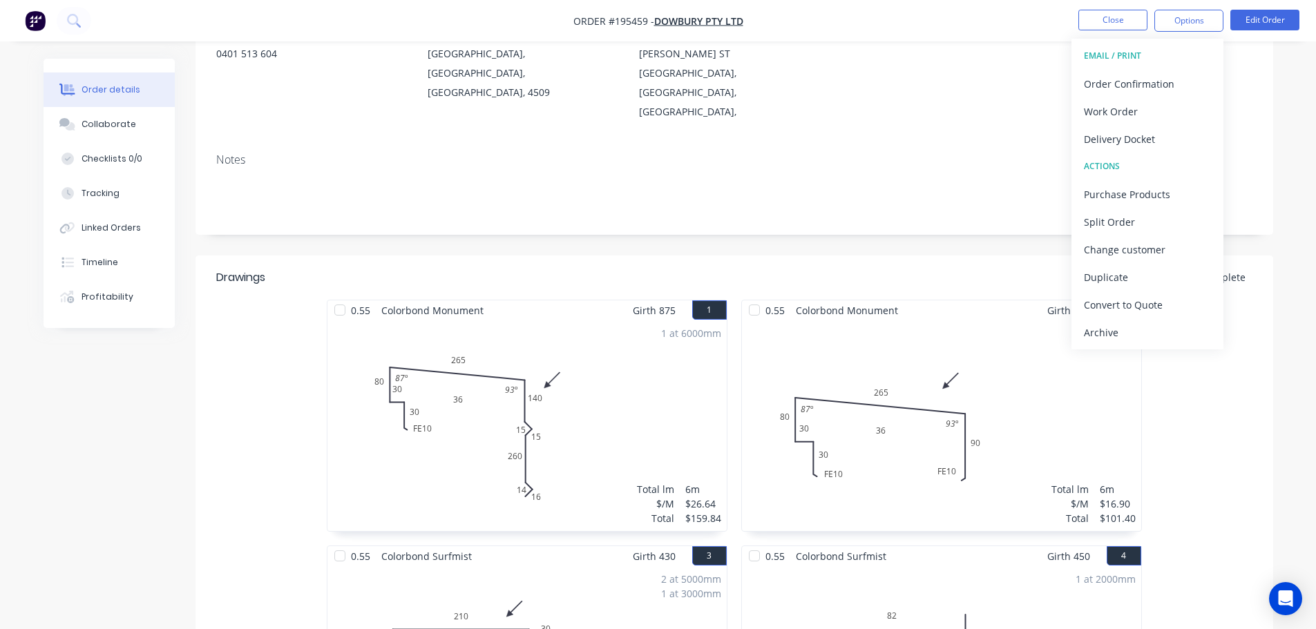
scroll to position [207, 0]
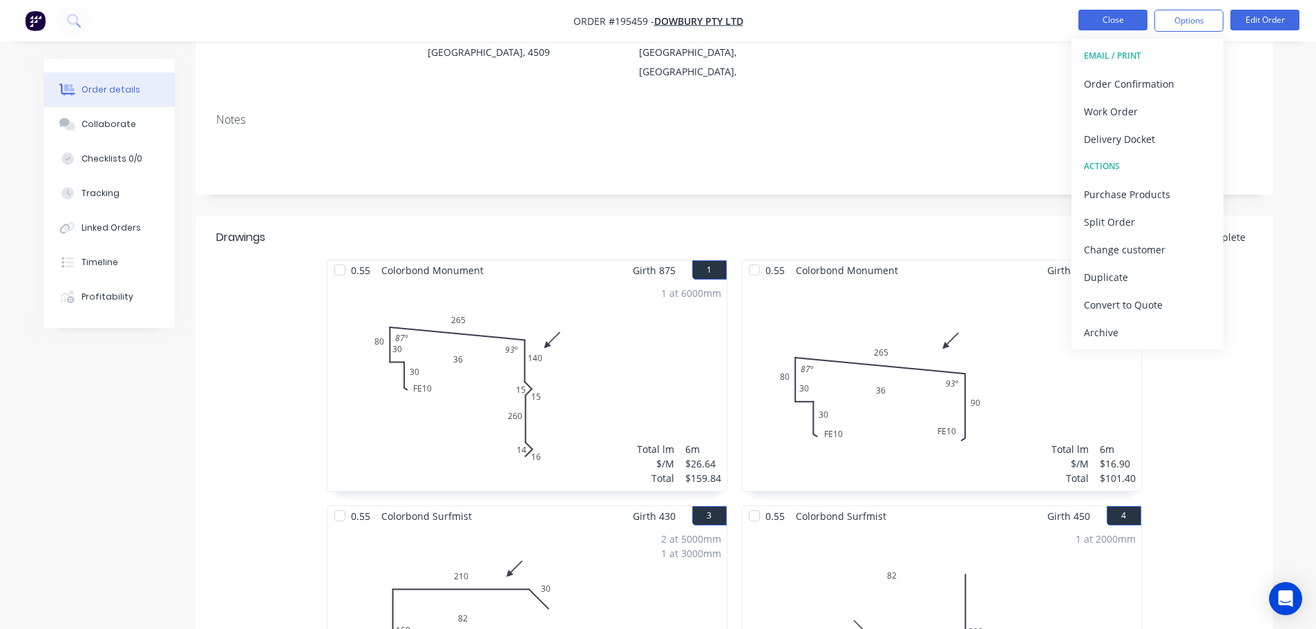
click at [1119, 21] on button "Close" at bounding box center [1113, 20] width 69 height 21
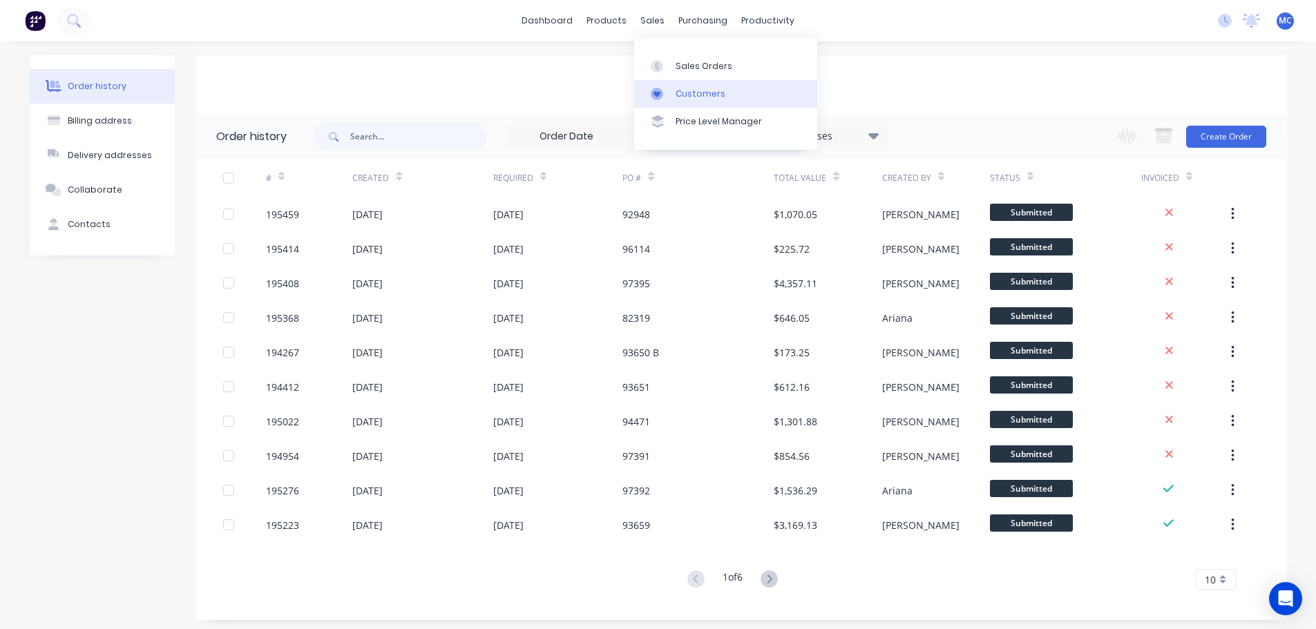
click at [694, 88] on div "Customers" at bounding box center [701, 94] width 50 height 12
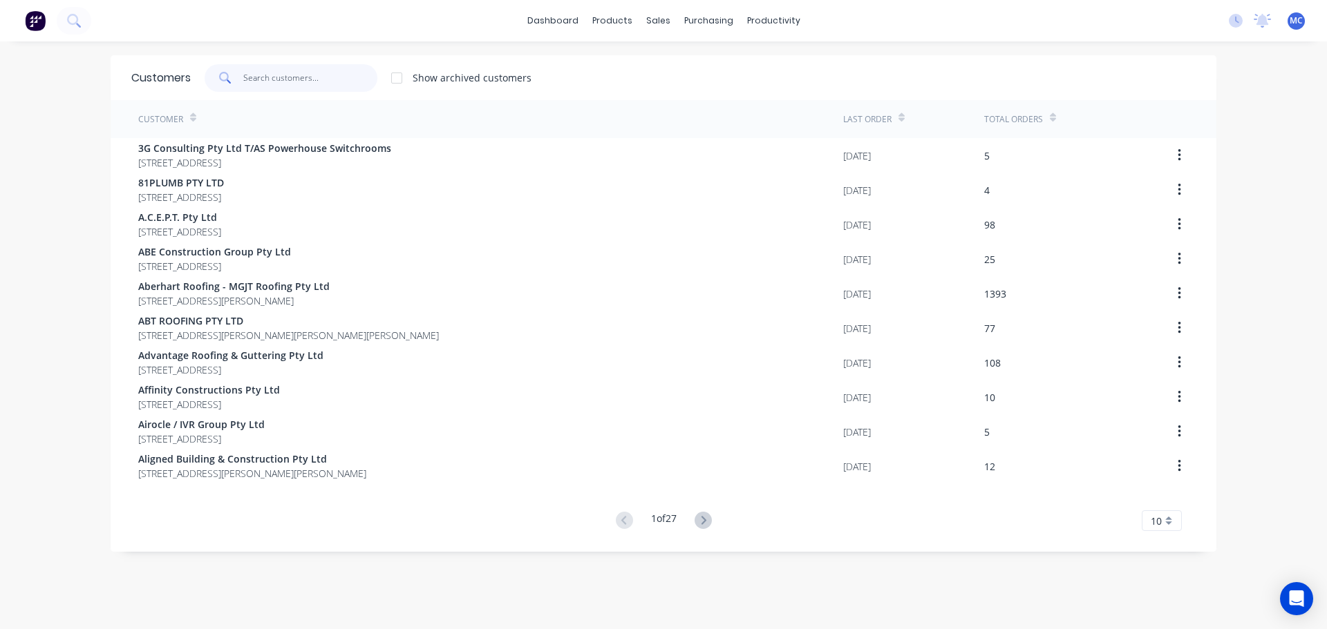
click at [271, 76] on input "text" at bounding box center [310, 78] width 135 height 28
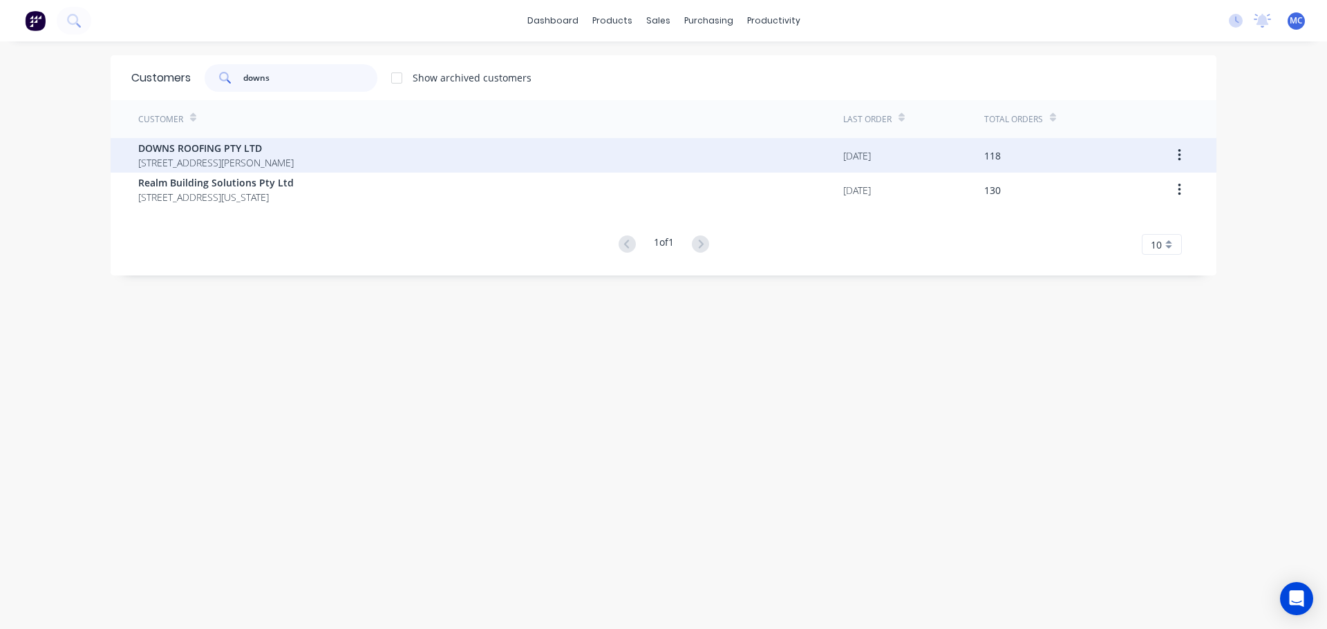
type input "downs"
click at [187, 154] on span "DOWNS ROOFING PTY LTD" at bounding box center [215, 148] width 155 height 15
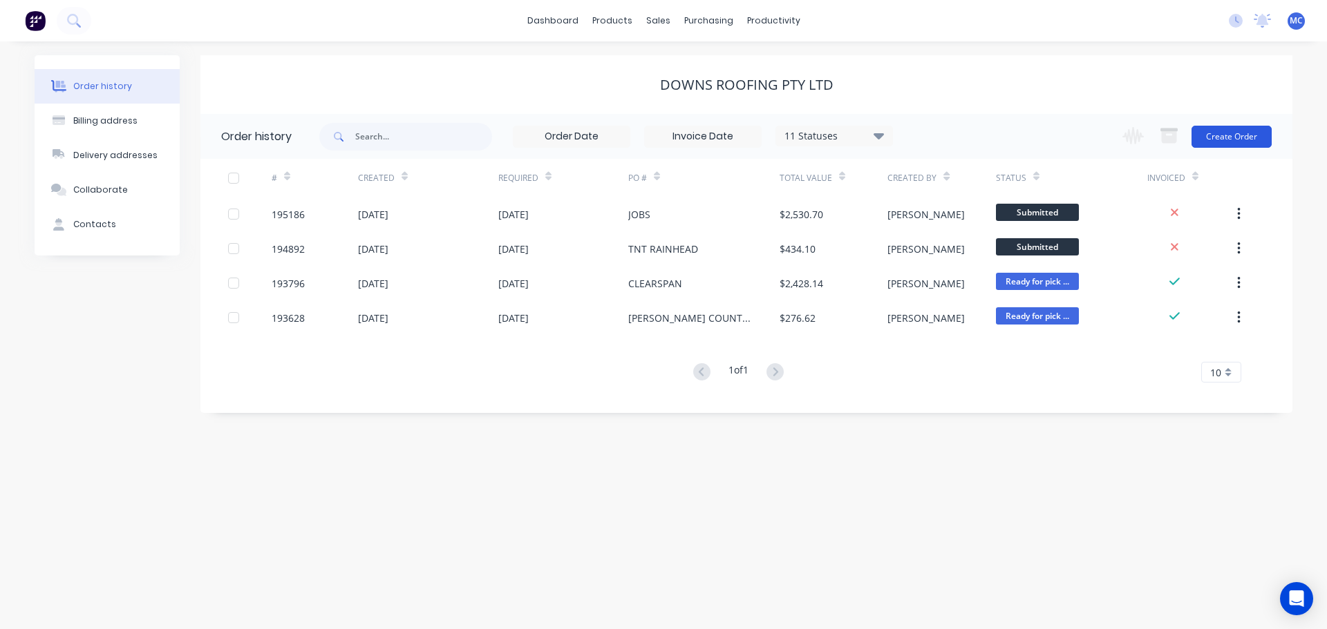
click at [1244, 133] on button "Create Order" at bounding box center [1231, 137] width 80 height 22
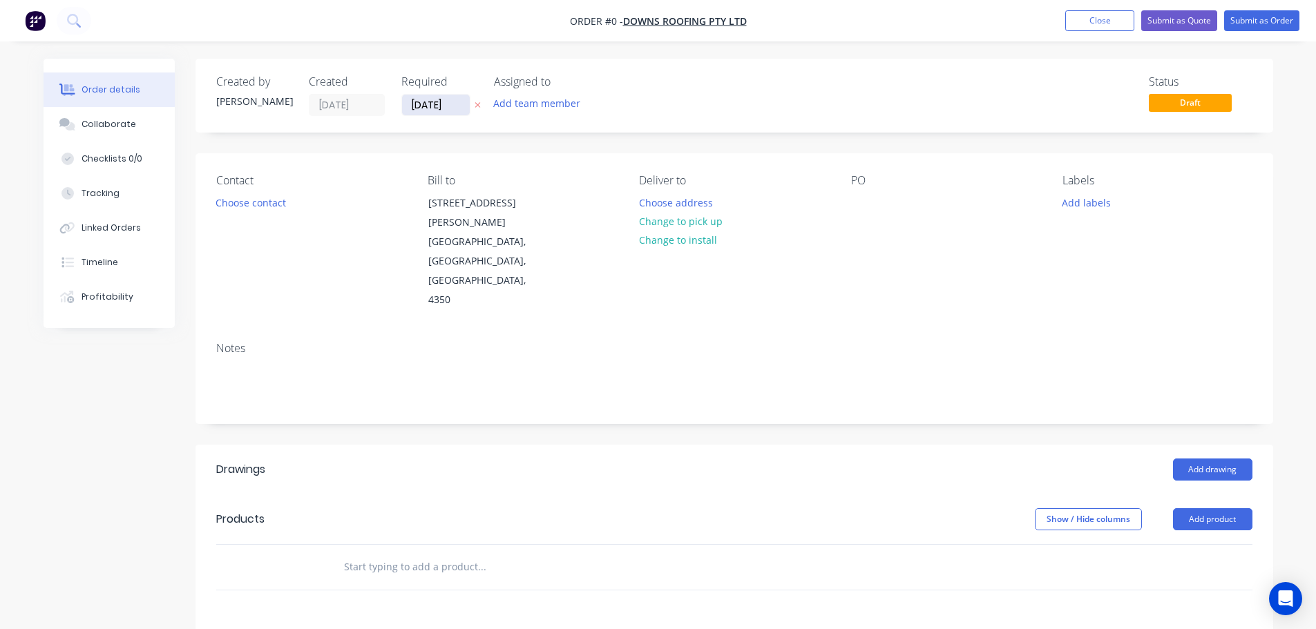
click at [436, 100] on input "[DATE]" at bounding box center [436, 105] width 68 height 21
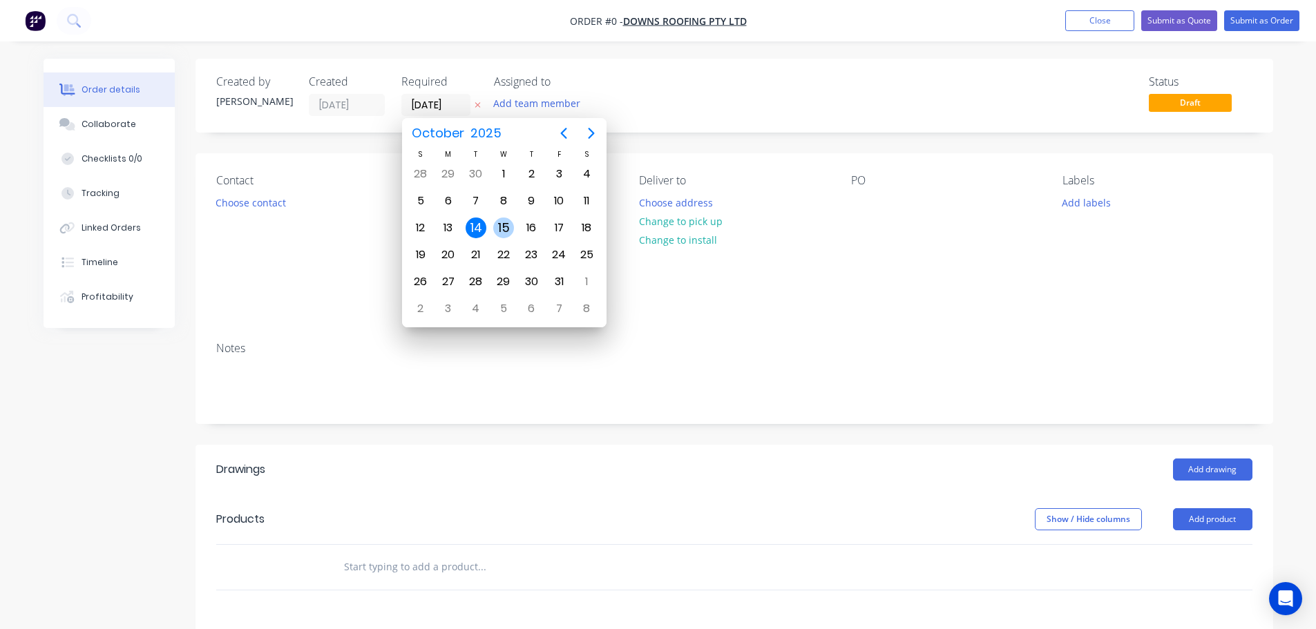
click at [507, 226] on div "15" at bounding box center [503, 228] width 21 height 21
type input "[DATE]"
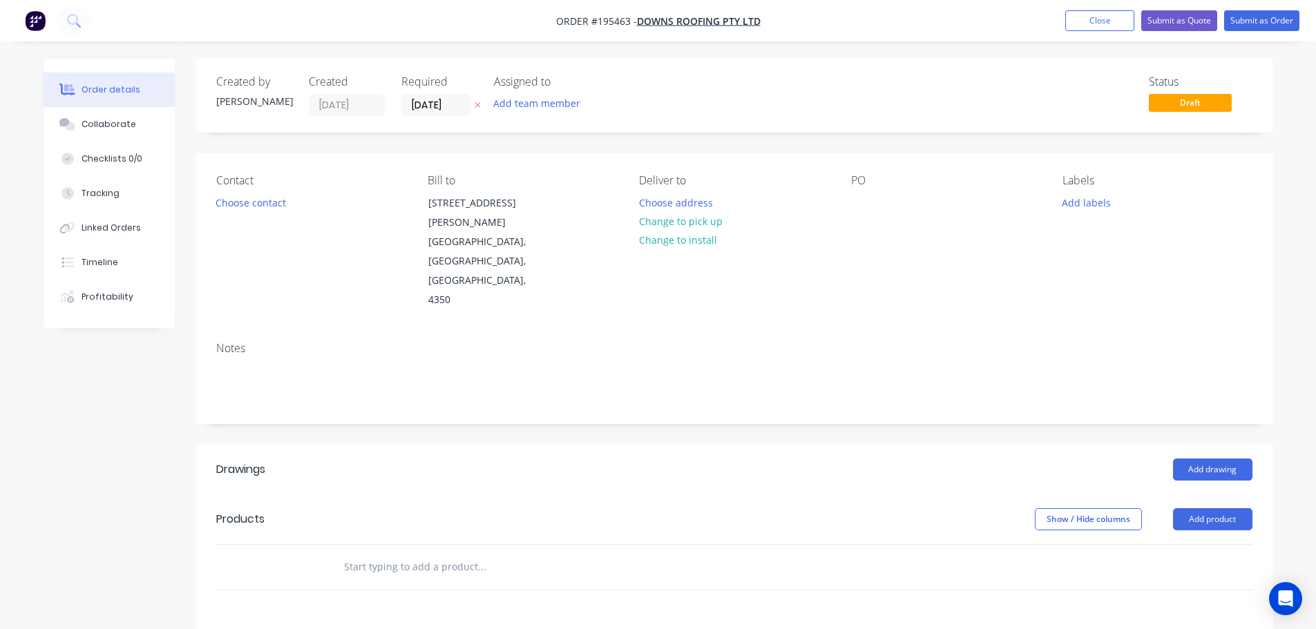
click at [260, 205] on button "Choose contact" at bounding box center [250, 202] width 85 height 19
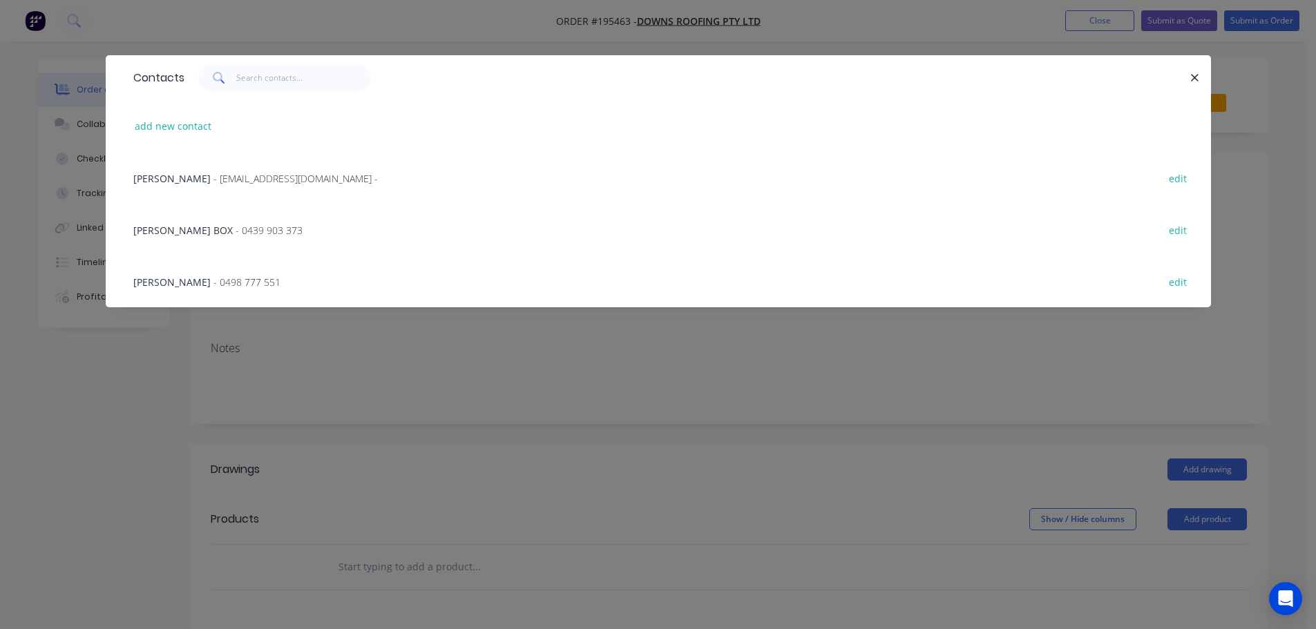
click at [236, 229] on span "- 0439 903 373" at bounding box center [269, 230] width 67 height 13
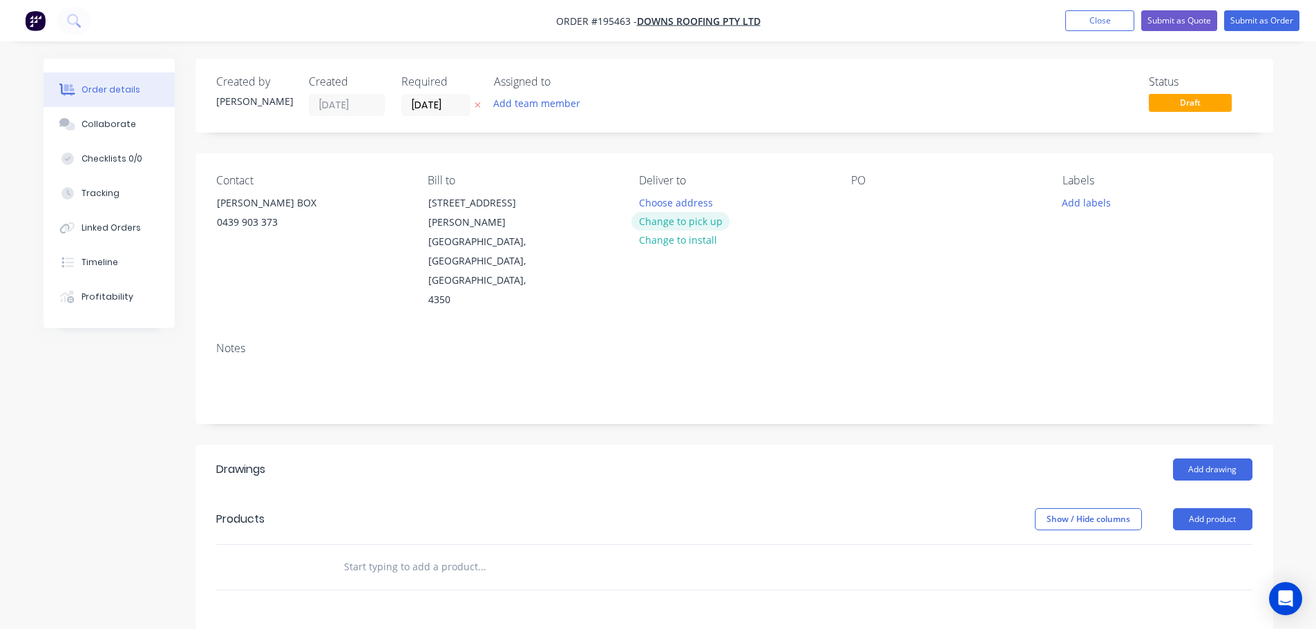
click at [681, 218] on button "Change to pick up" at bounding box center [681, 221] width 98 height 19
click at [655, 200] on div at bounding box center [650, 203] width 22 height 20
click at [735, 292] on div "Contact [PERSON_NAME] BOX [PHONE_NUMBER] Bill to [STREET_ADDRESS][PERSON_NAME] …" at bounding box center [735, 242] width 1078 height 178
click at [871, 200] on div at bounding box center [862, 203] width 22 height 20
click at [741, 331] on div "Notes" at bounding box center [735, 377] width 1078 height 93
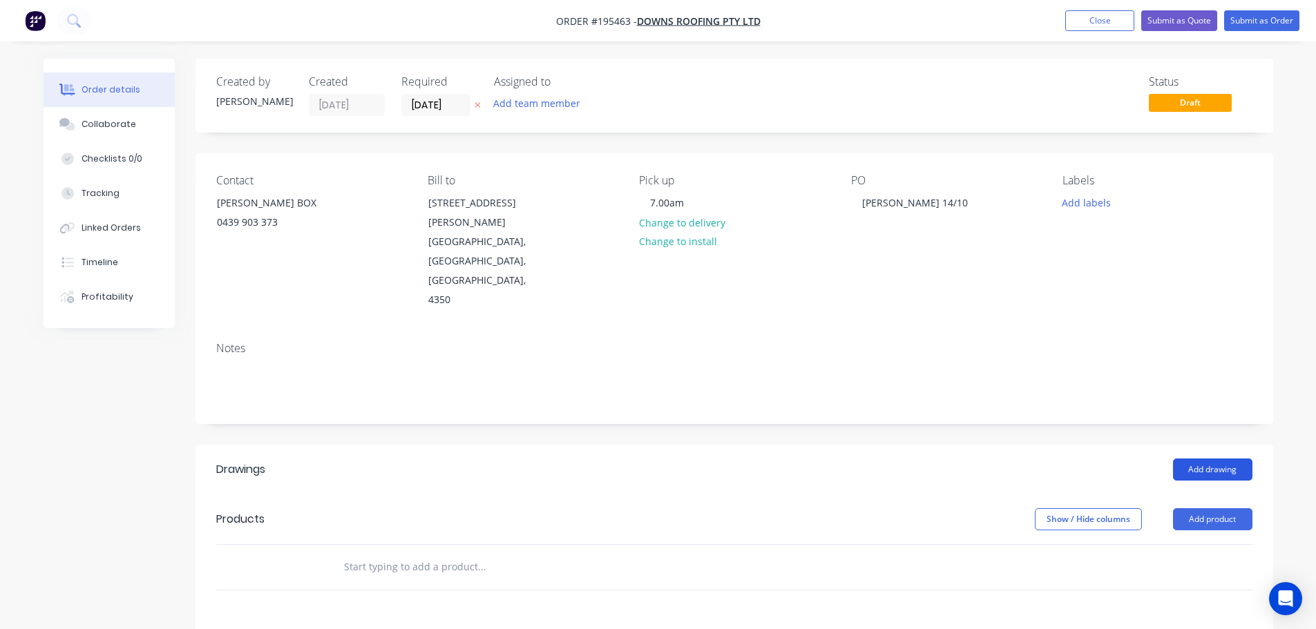
click at [1216, 459] on button "Add drawing" at bounding box center [1212, 470] width 79 height 22
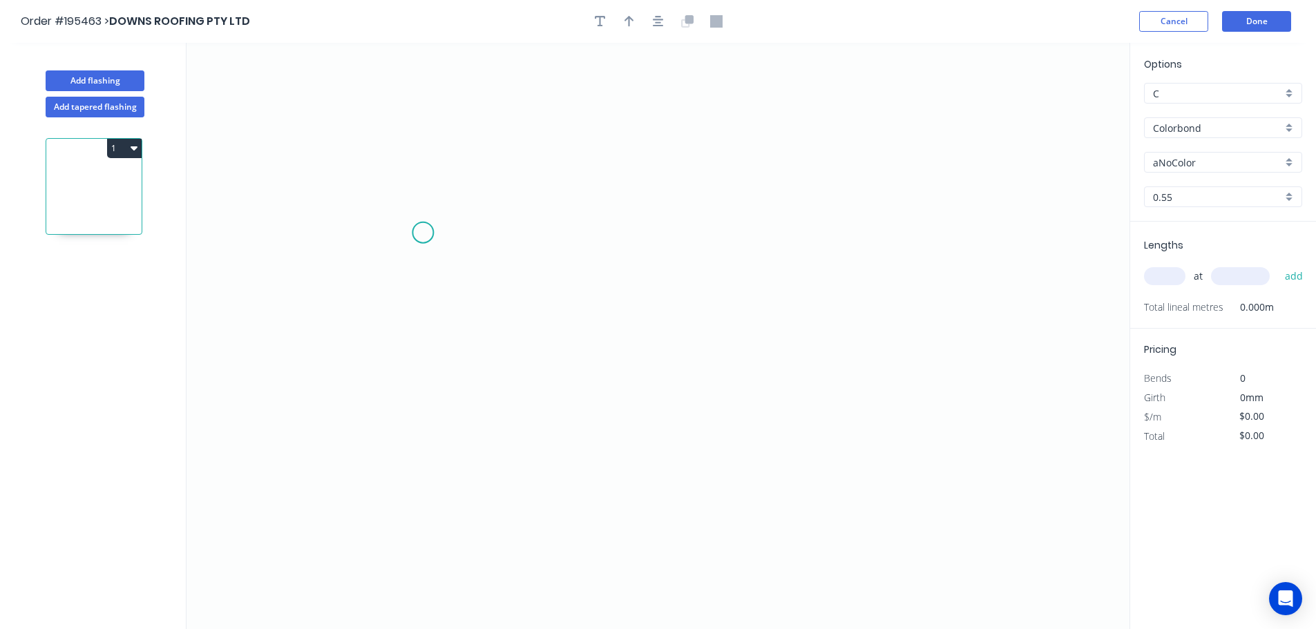
click at [426, 227] on icon "0" at bounding box center [658, 336] width 943 height 587
click at [524, 158] on icon at bounding box center [473, 195] width 101 height 75
click at [1007, 152] on icon "0 ?" at bounding box center [658, 336] width 943 height 587
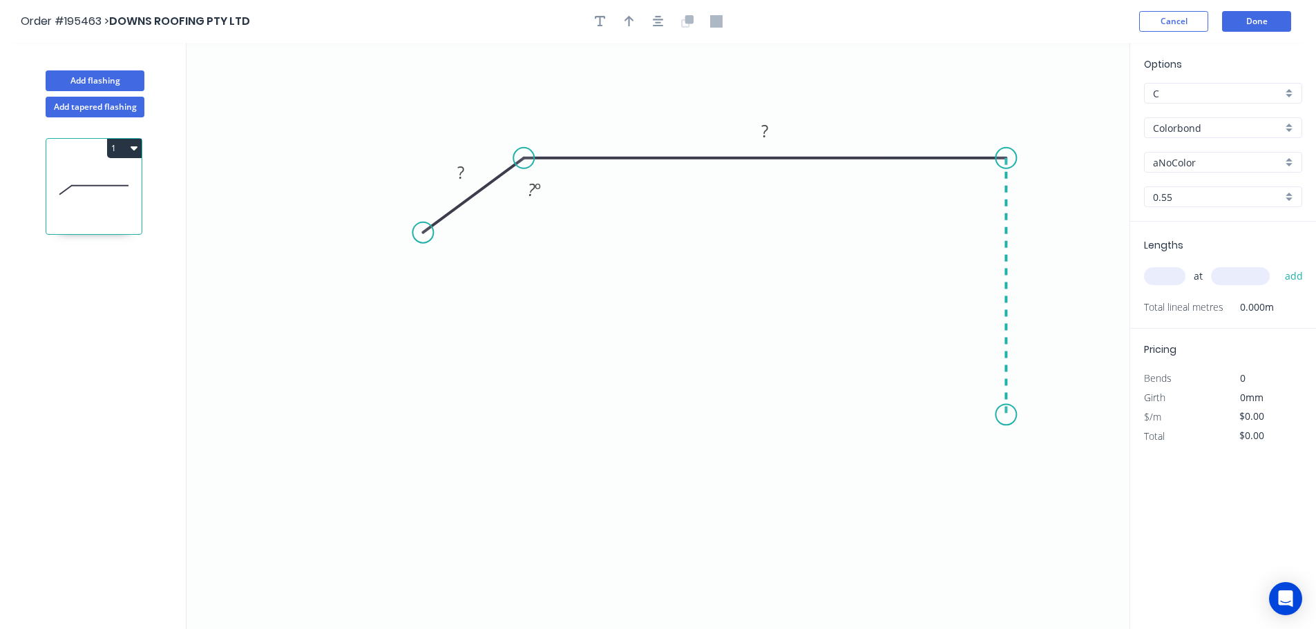
click at [1016, 415] on icon "0 ? ? ? º" at bounding box center [658, 336] width 943 height 587
click at [1048, 460] on icon "0 ? ? ? ? º" at bounding box center [658, 336] width 943 height 587
click at [1006, 498] on icon at bounding box center [1026, 477] width 42 height 42
click at [1006, 498] on circle at bounding box center [1005, 498] width 21 height 21
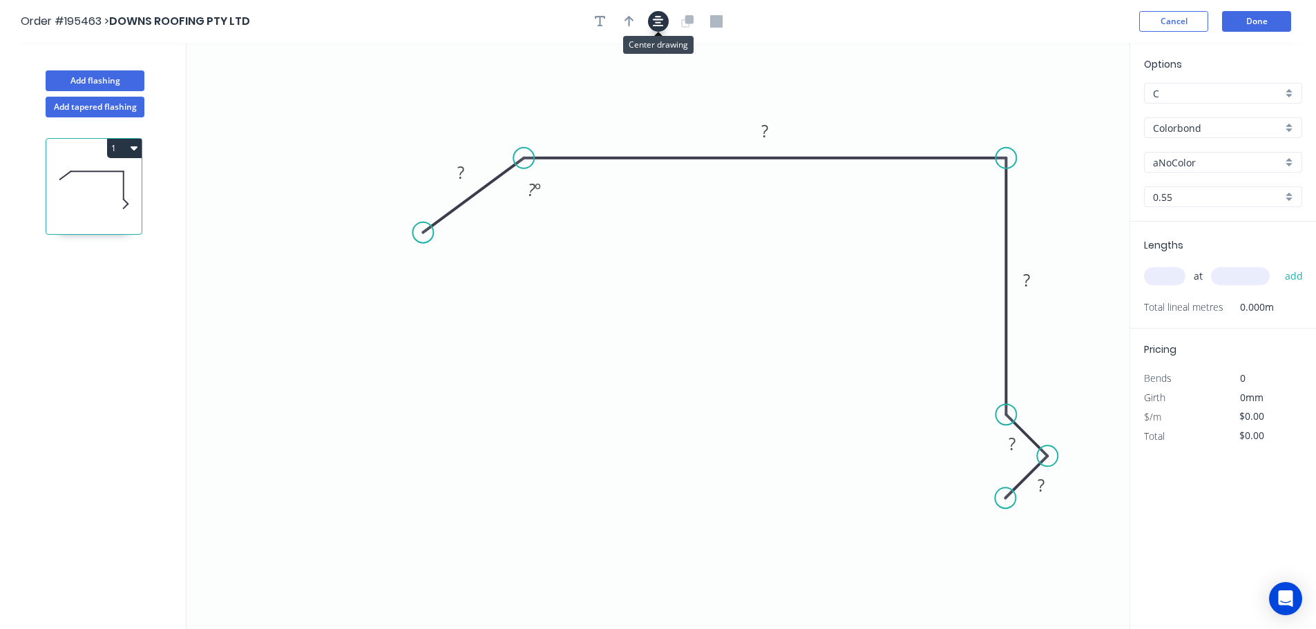
click at [658, 21] on icon "button" at bounding box center [658, 21] width 11 height 12
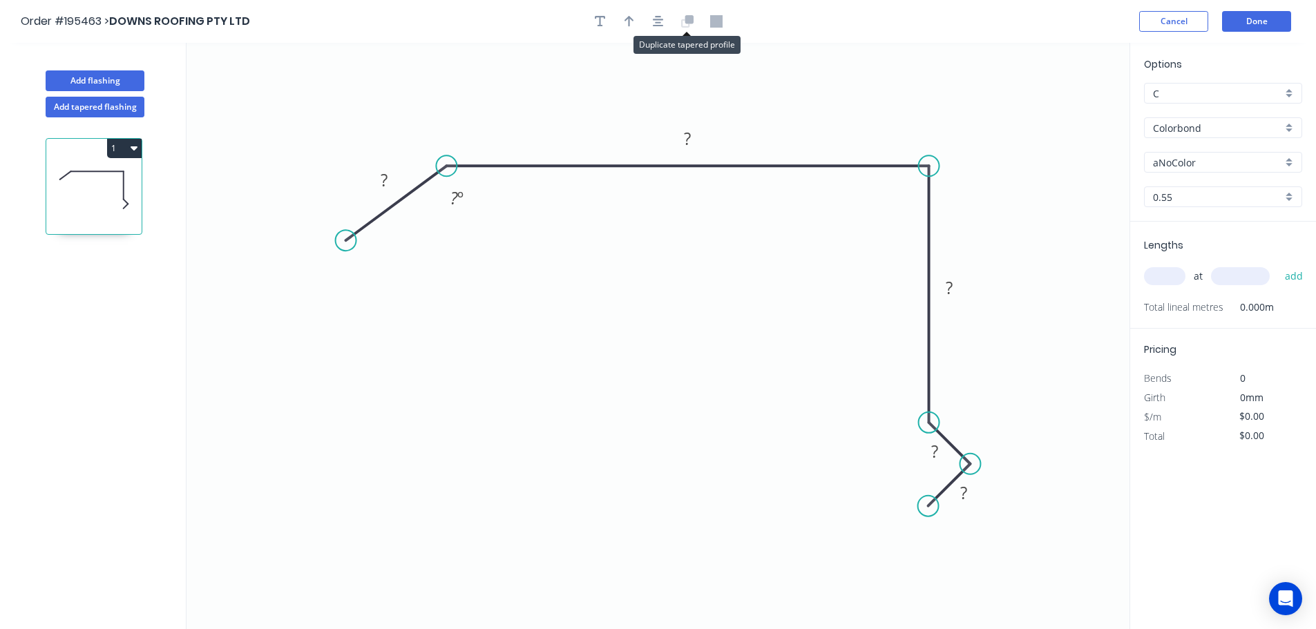
click at [686, 19] on icon at bounding box center [689, 19] width 8 height 8
click at [625, 21] on icon "button" at bounding box center [630, 21] width 10 height 12
click at [1060, 106] on icon at bounding box center [1060, 96] width 12 height 44
drag, startPoint x: 1061, startPoint y: 113, endPoint x: 1017, endPoint y: 184, distance: 82.8
click at [1017, 184] on icon at bounding box center [1028, 173] width 40 height 40
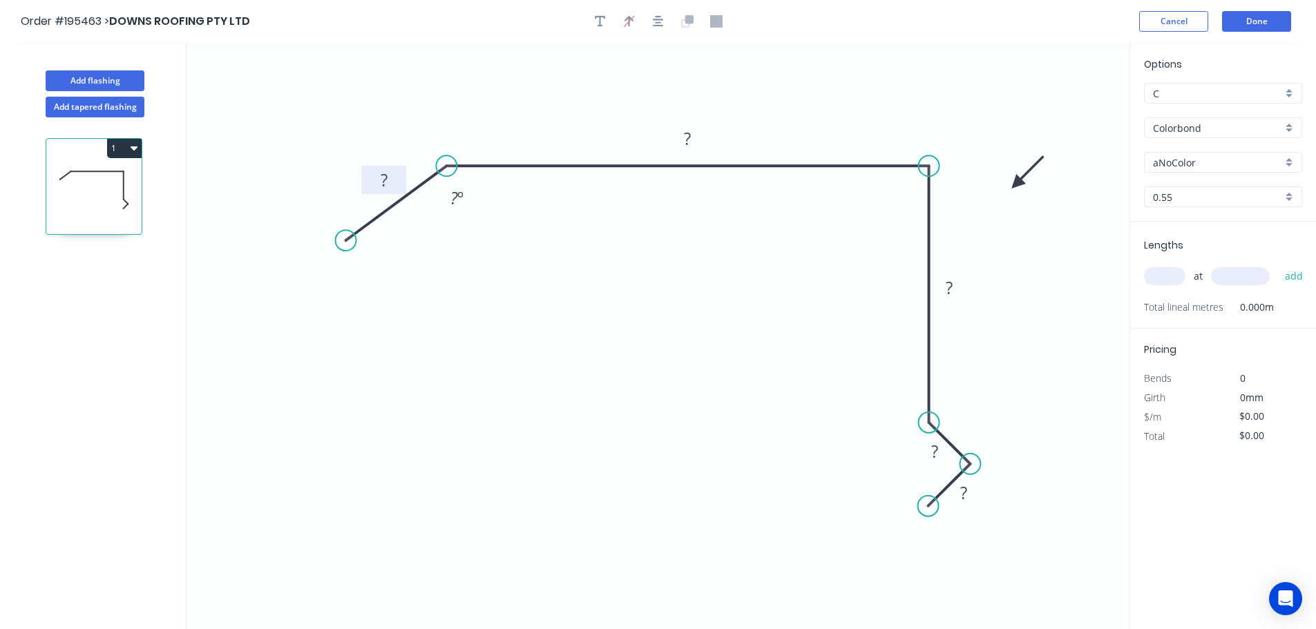
click at [388, 182] on rect at bounding box center [384, 180] width 28 height 19
click at [1179, 158] on input "aNoColor" at bounding box center [1217, 162] width 129 height 15
type input "$22.48"
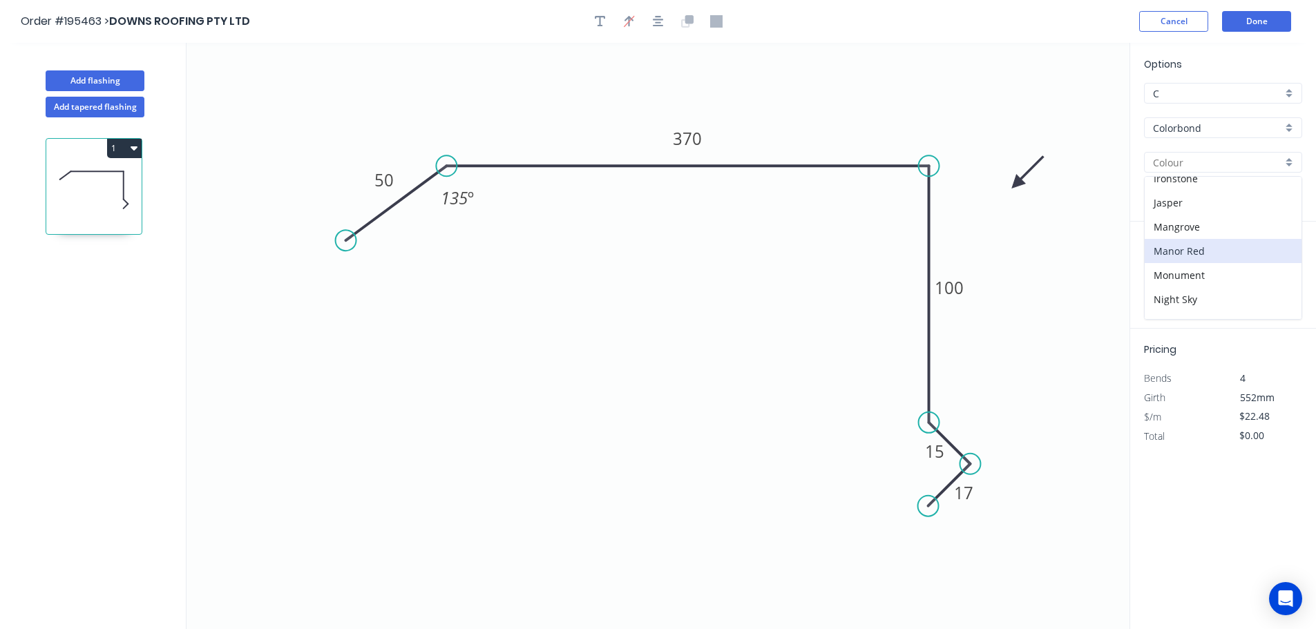
scroll to position [276, 0]
click at [1184, 274] on div "Night Sky" at bounding box center [1223, 275] width 157 height 24
type input "Night Sky"
click at [1169, 273] on input "text" at bounding box center [1164, 276] width 41 height 18
type input "1"
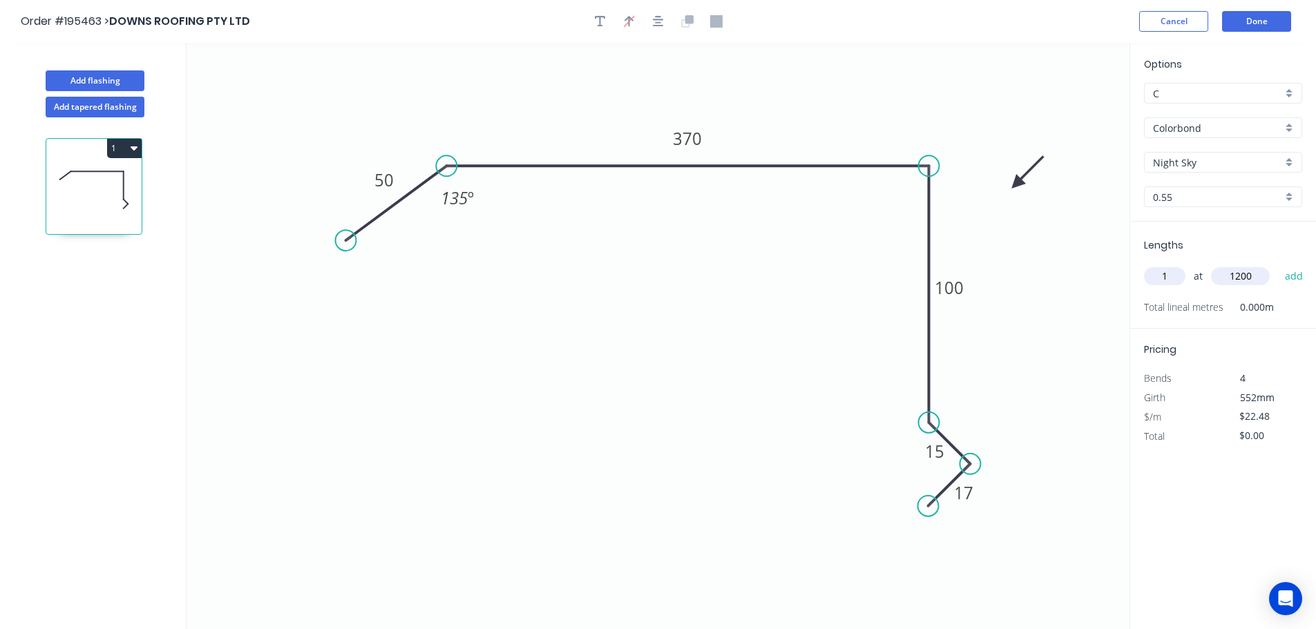
type input "1200"
click at [1278, 265] on button "add" at bounding box center [1294, 276] width 32 height 23
type input "$26.98"
click at [83, 77] on button "Add flashing" at bounding box center [95, 80] width 99 height 21
type input "$0.00"
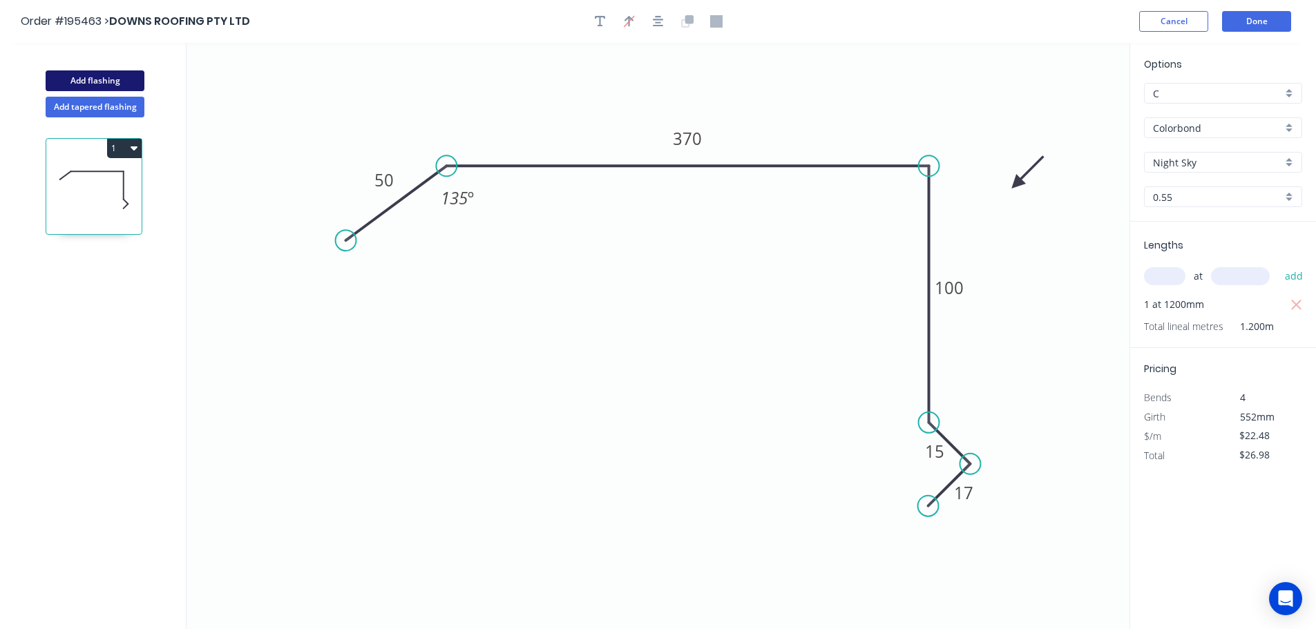
type input "$0.00"
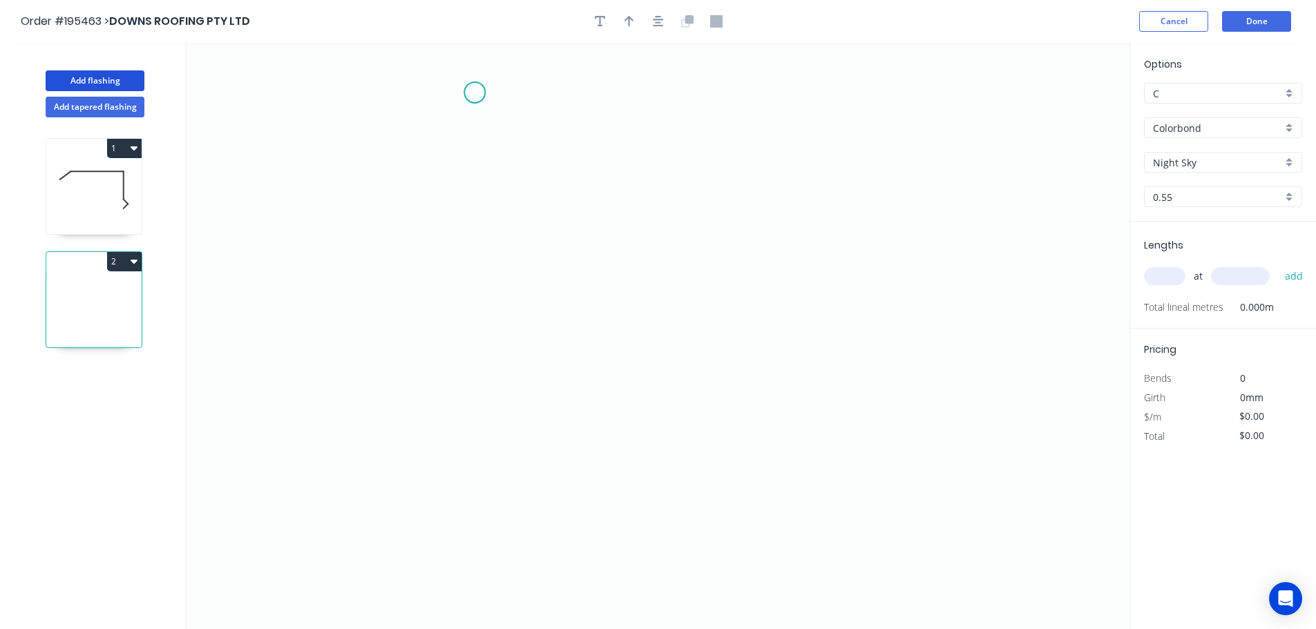
click at [475, 93] on icon "0" at bounding box center [658, 336] width 943 height 587
click at [483, 394] on icon "0" at bounding box center [658, 336] width 943 height 587
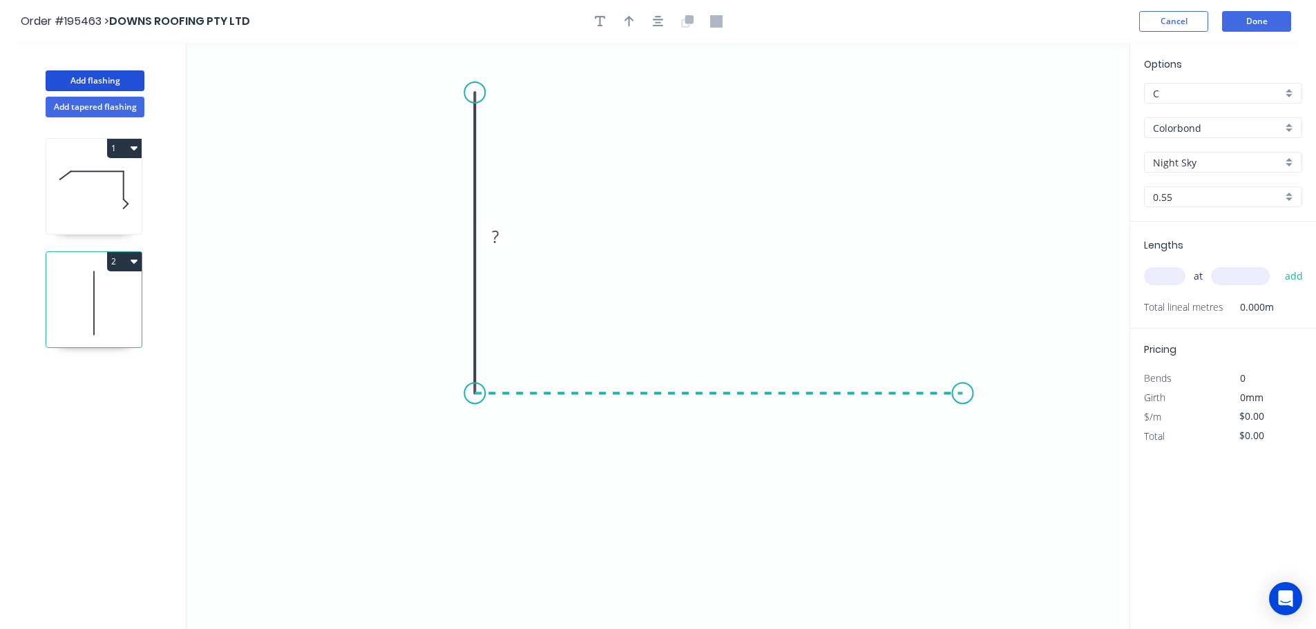
click at [963, 378] on icon "0 ?" at bounding box center [658, 336] width 943 height 587
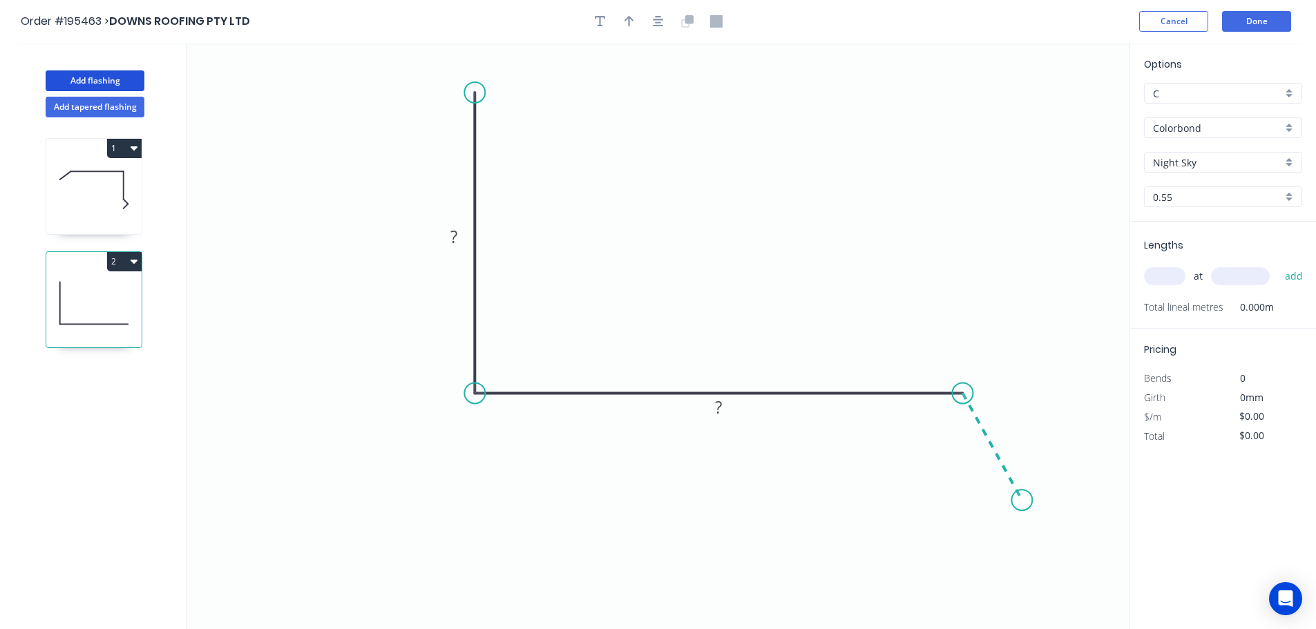
click at [1023, 501] on icon "0 ? ?" at bounding box center [658, 336] width 943 height 587
click at [1023, 501] on circle at bounding box center [1022, 500] width 21 height 21
click at [453, 234] on tspan "?" at bounding box center [454, 236] width 7 height 23
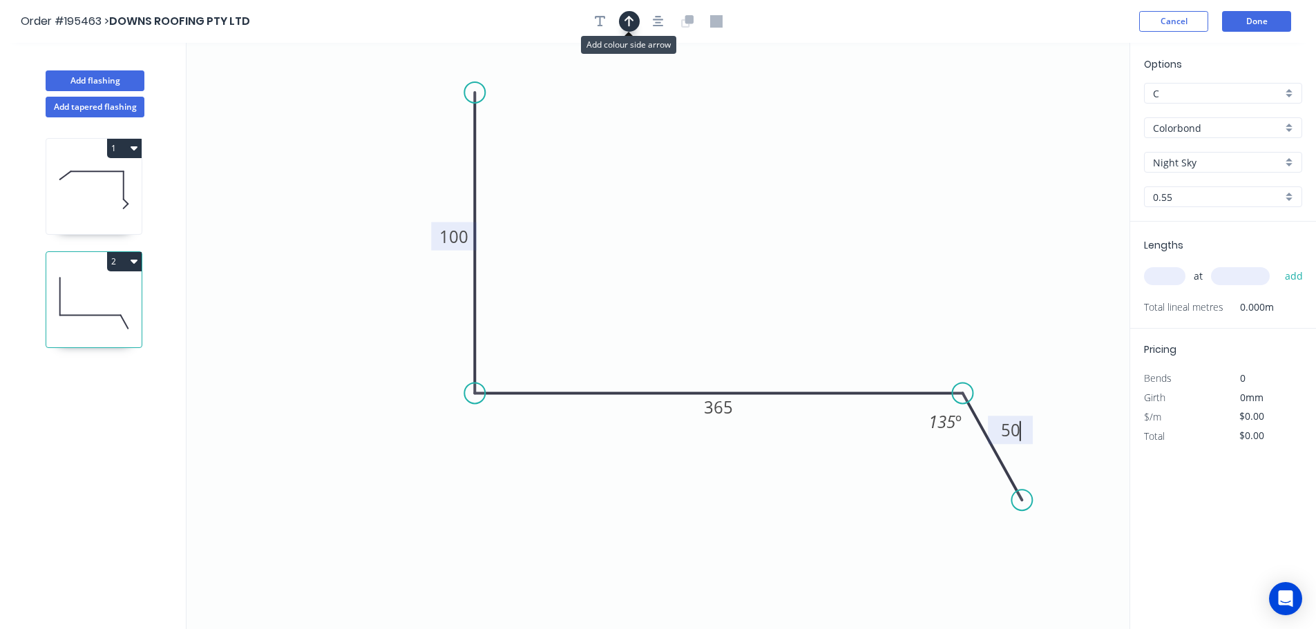
click at [628, 25] on icon "button" at bounding box center [630, 21] width 10 height 12
type input "$20.49"
click at [1062, 108] on icon at bounding box center [1060, 96] width 12 height 44
drag, startPoint x: 1062, startPoint y: 108, endPoint x: 737, endPoint y: 198, distance: 337.0
click at [737, 198] on icon at bounding box center [748, 187] width 40 height 40
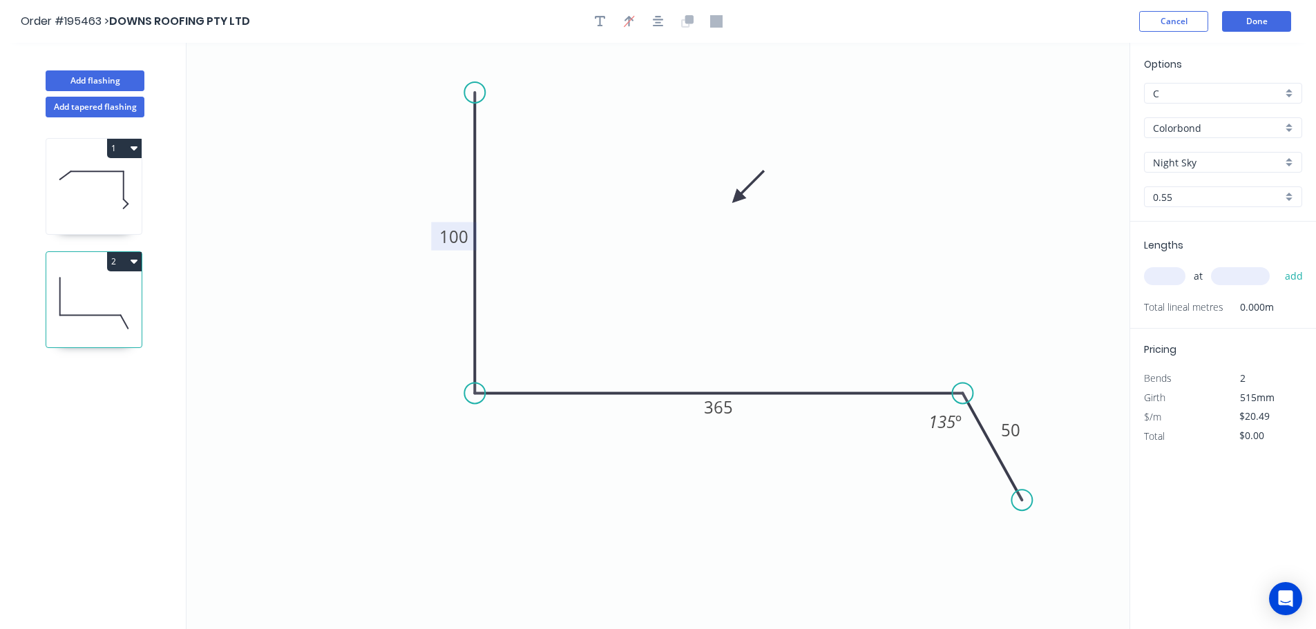
click at [1167, 272] on input "text" at bounding box center [1164, 276] width 41 height 18
type input "1"
type input "1000"
click at [1278, 265] on button "add" at bounding box center [1294, 276] width 32 height 23
type input "$20.49"
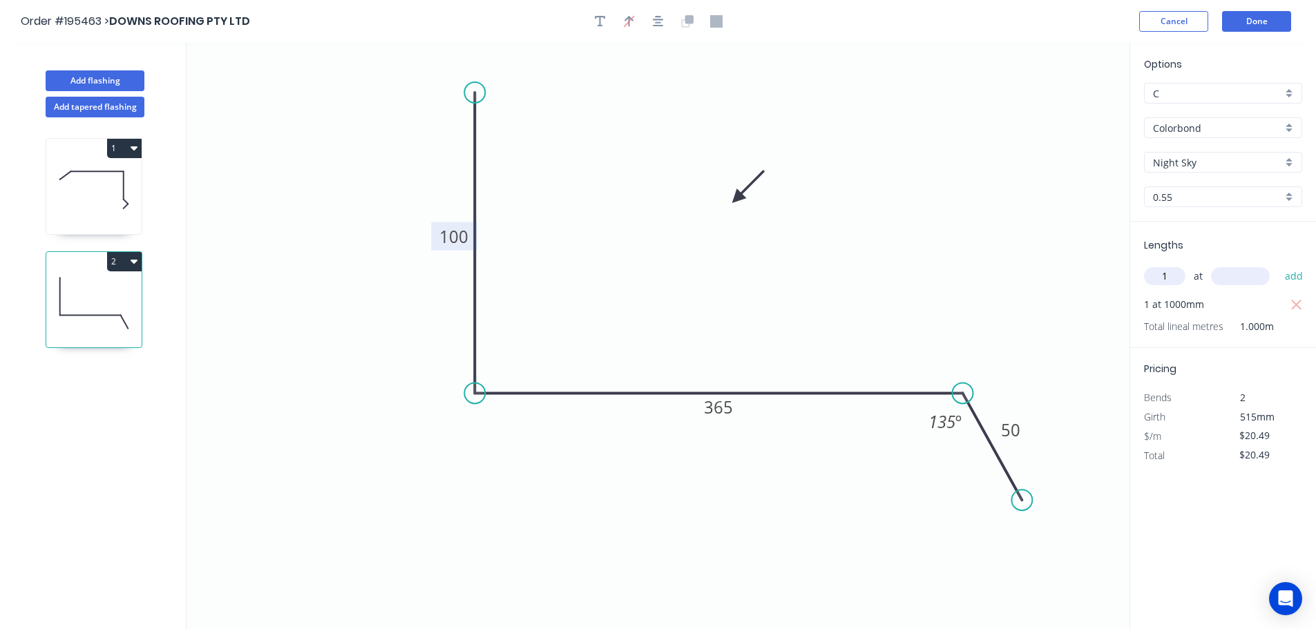
type input "1"
type input "1200"
click at [1278, 265] on button "add" at bounding box center [1294, 276] width 32 height 23
click at [123, 262] on button "2" at bounding box center [124, 261] width 35 height 19
click at [48, 293] on div "Duplicate" at bounding box center [76, 296] width 106 height 20
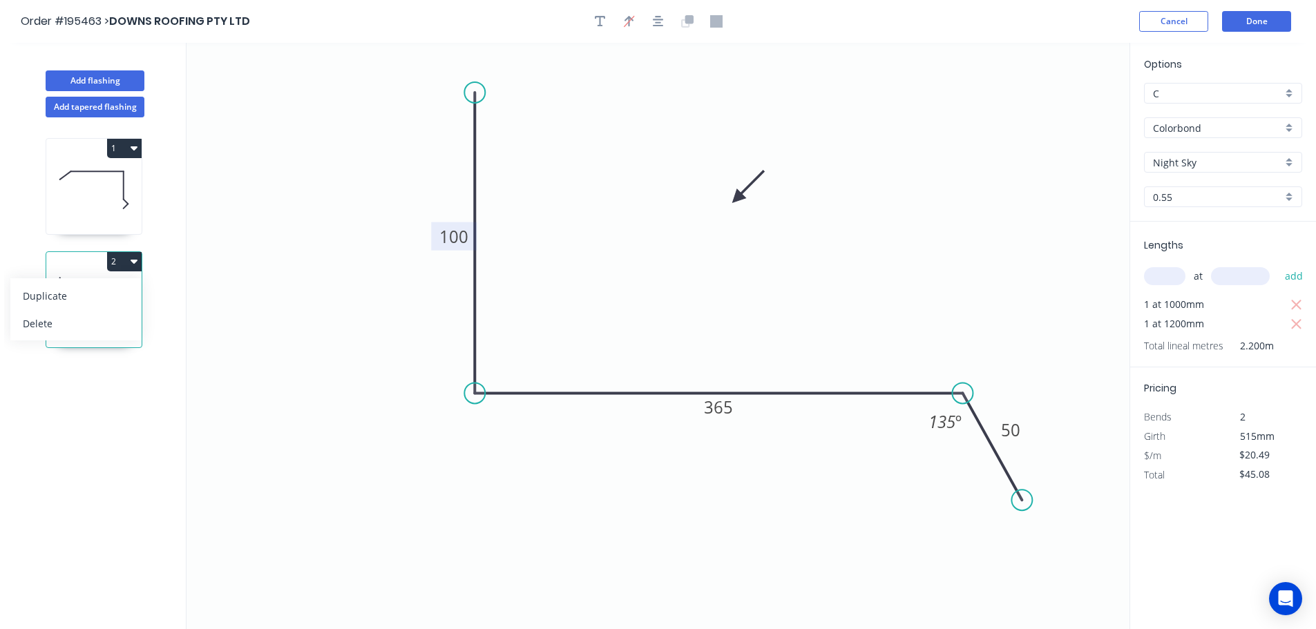
type input "$0.00"
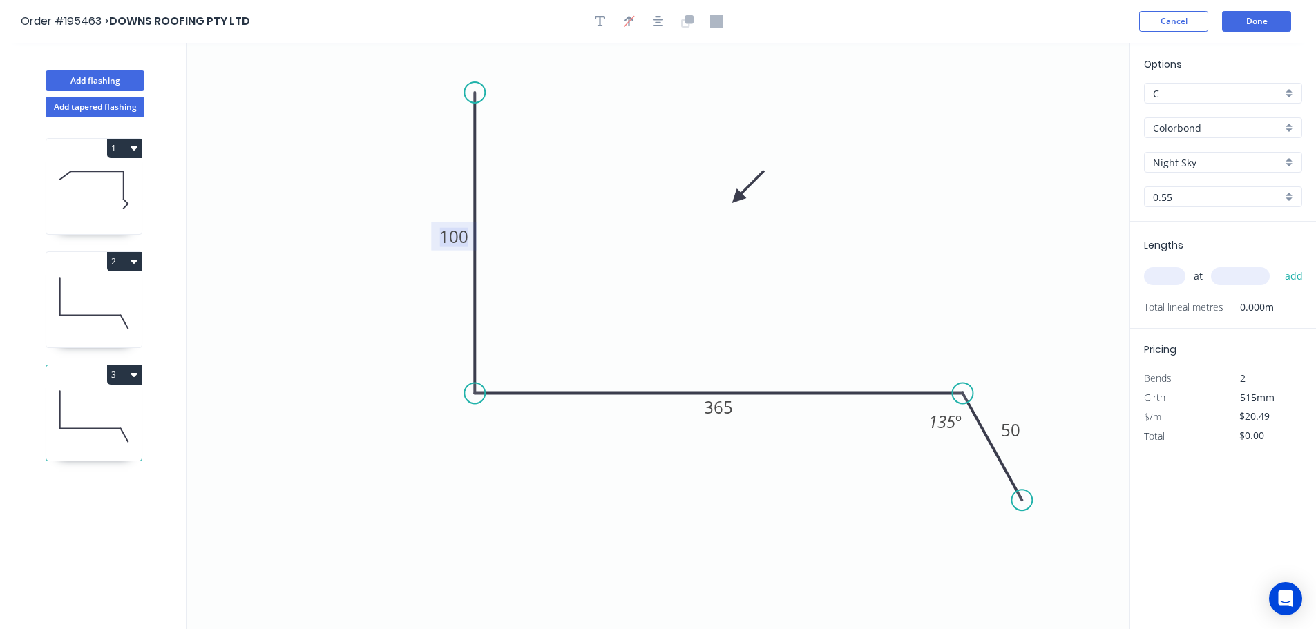
click at [453, 236] on tspan "100" at bounding box center [453, 236] width 29 height 23
type input "$25.56"
click at [1172, 273] on input "text" at bounding box center [1164, 276] width 41 height 18
type input "1"
type input "3900"
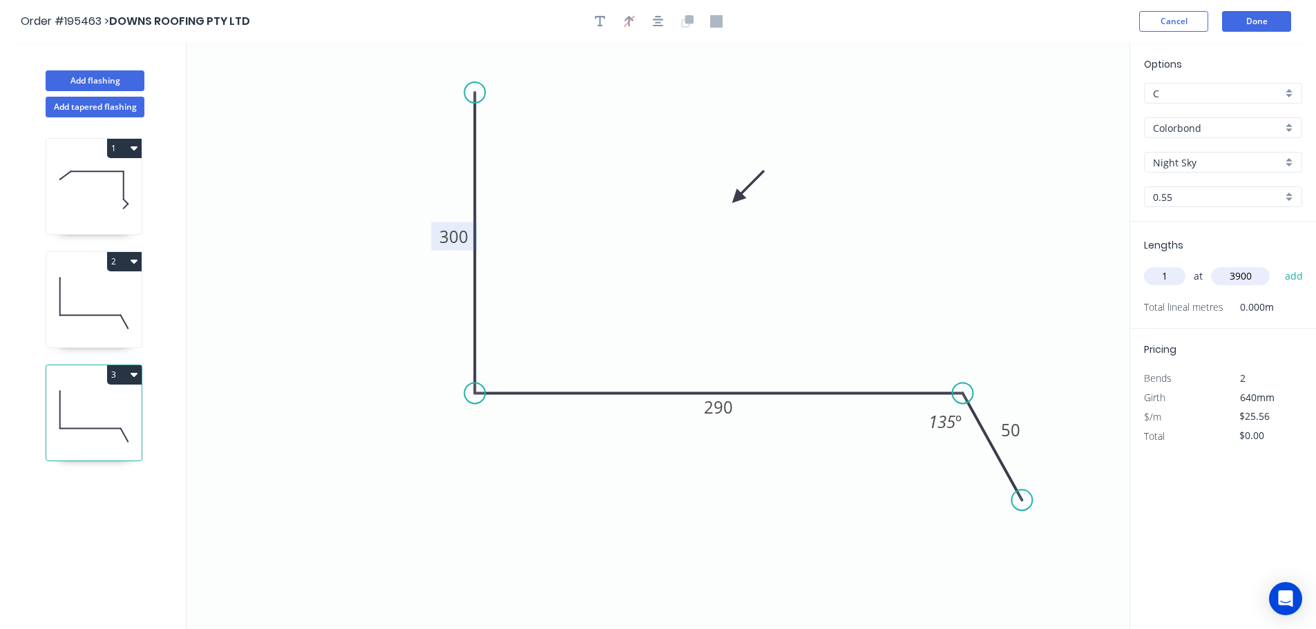
click at [1278, 265] on button "add" at bounding box center [1294, 276] width 32 height 23
click at [121, 373] on button "3" at bounding box center [124, 375] width 35 height 19
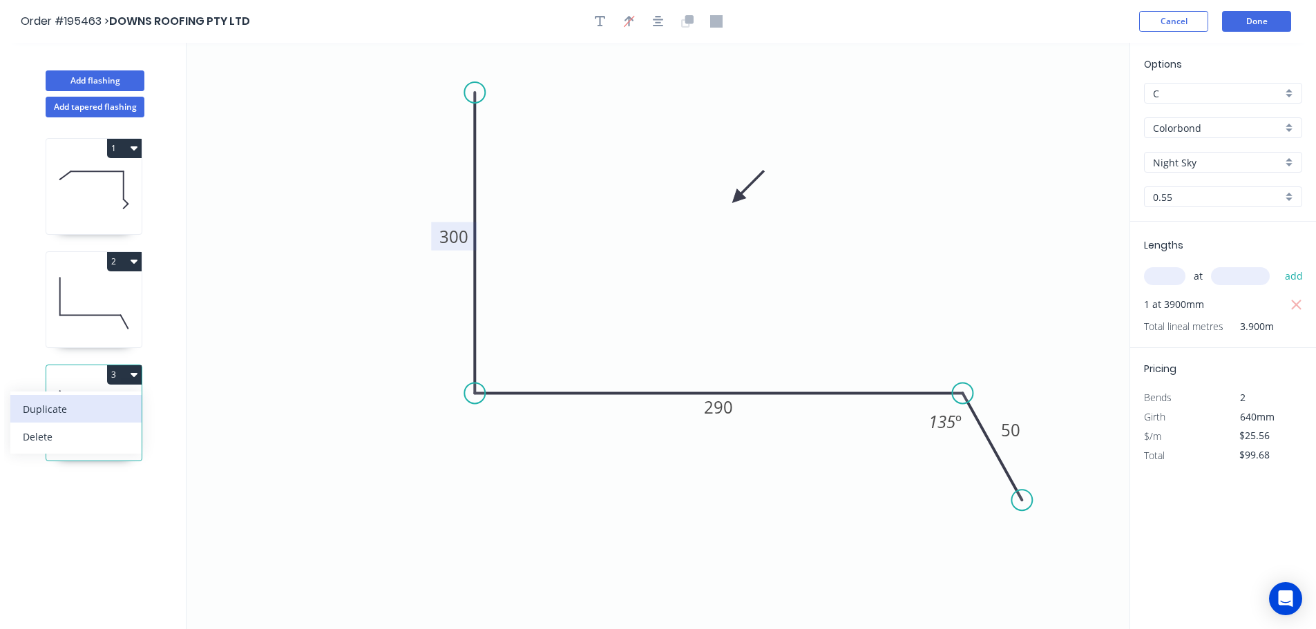
click at [42, 408] on div "Duplicate" at bounding box center [76, 409] width 106 height 20
type input "$0.00"
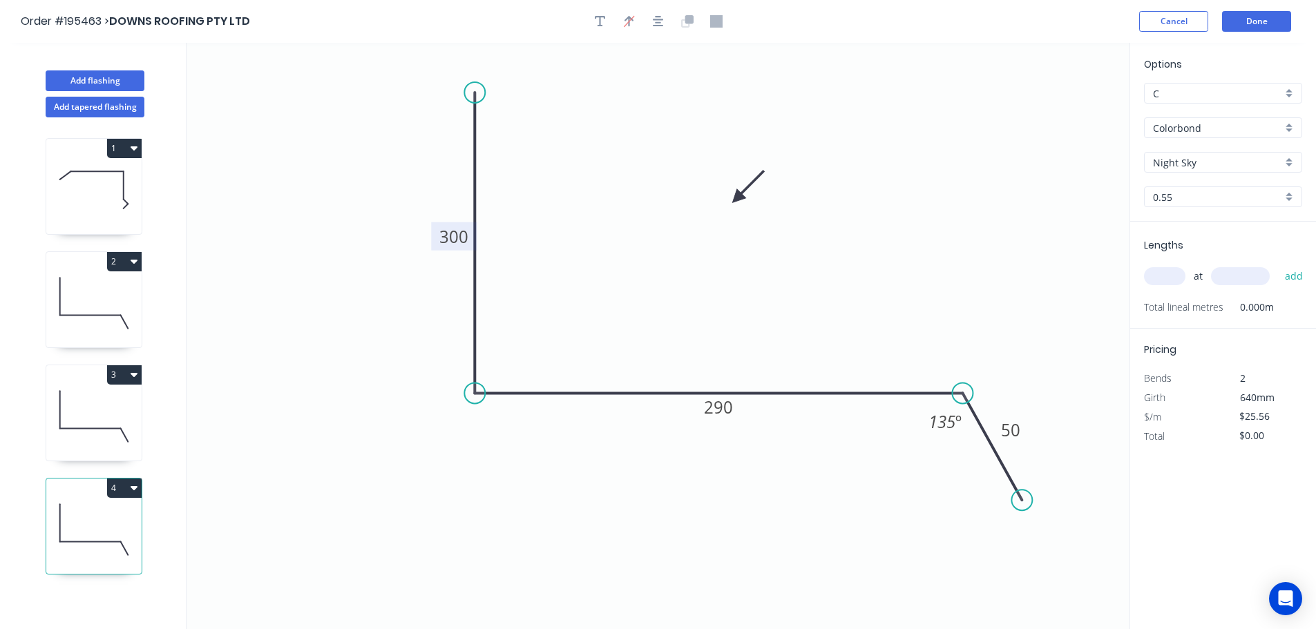
click at [455, 235] on tspan "300" at bounding box center [453, 236] width 29 height 23
click at [1171, 275] on input "text" at bounding box center [1164, 276] width 41 height 18
type input "$15.42"
type input "1"
type input "2300"
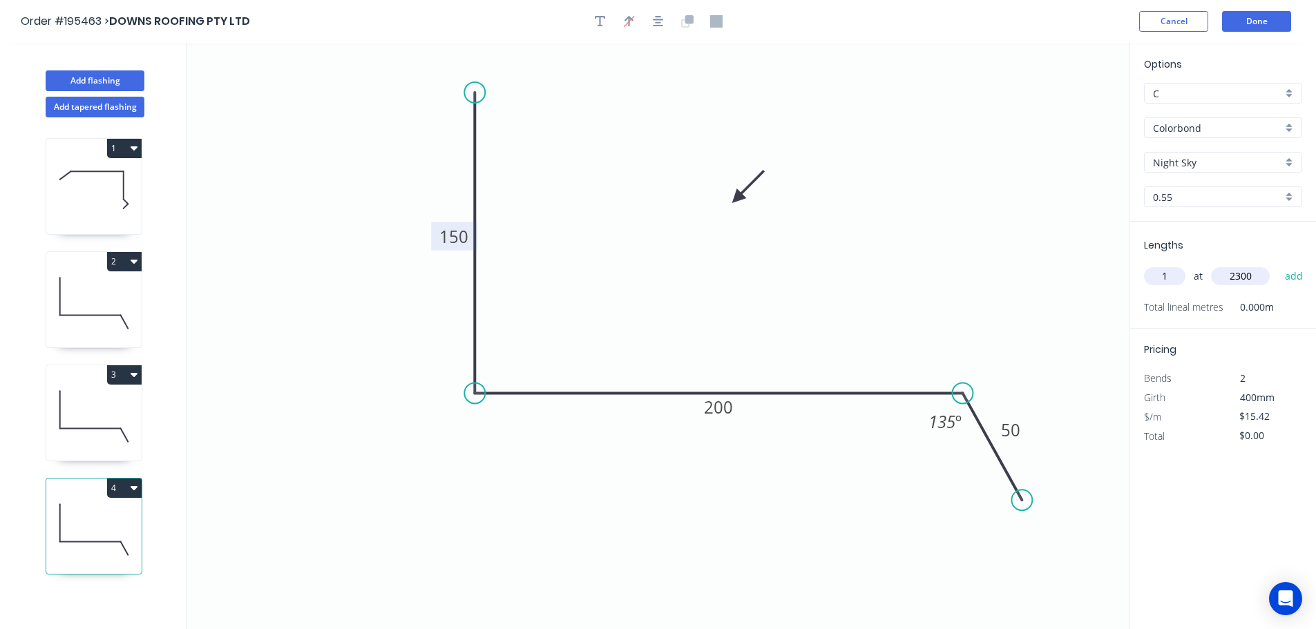
click at [1278, 265] on button "add" at bounding box center [1294, 276] width 32 height 23
click at [128, 488] on button "4" at bounding box center [124, 488] width 35 height 19
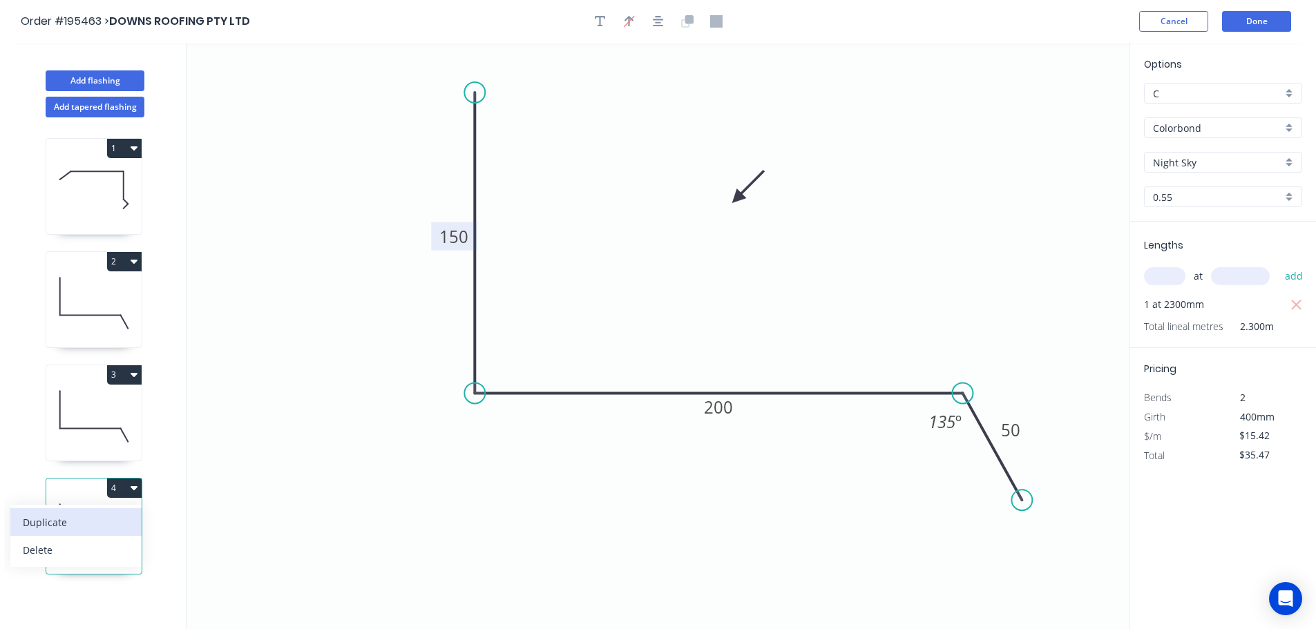
click at [62, 518] on div "Duplicate" at bounding box center [76, 523] width 106 height 20
type input "$0.00"
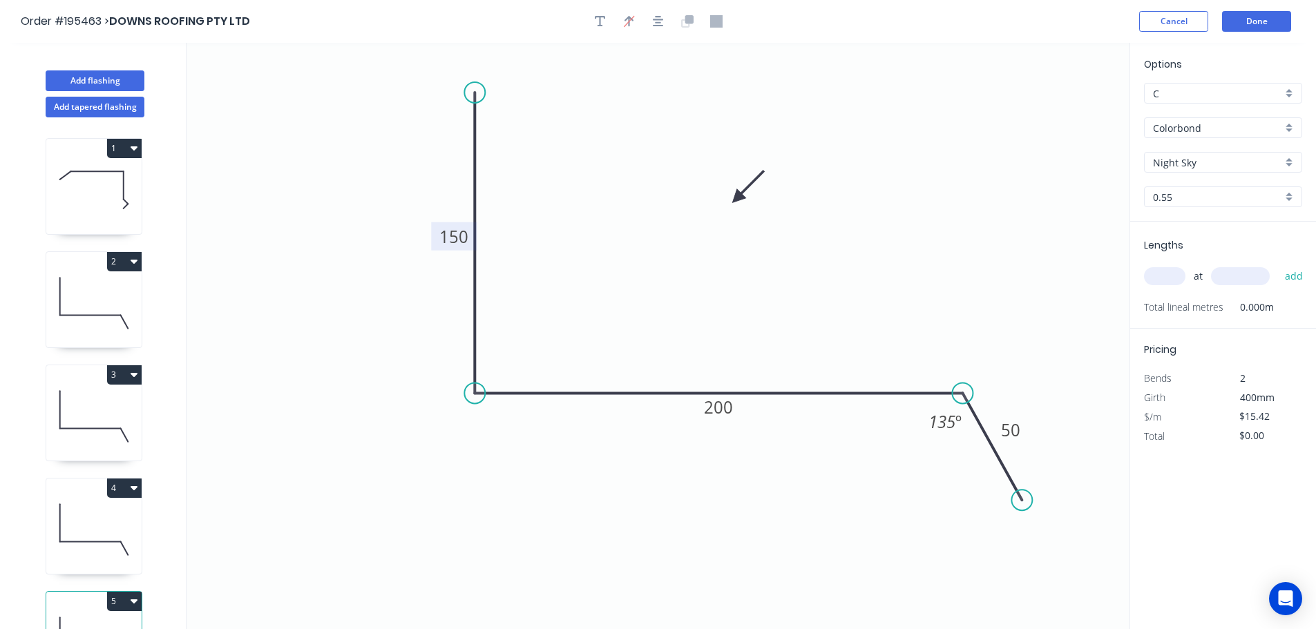
click at [456, 231] on tspan "150" at bounding box center [453, 236] width 29 height 23
click at [1166, 279] on input "text" at bounding box center [1164, 276] width 41 height 18
type input "$35.71"
type input "1"
type input "3100"
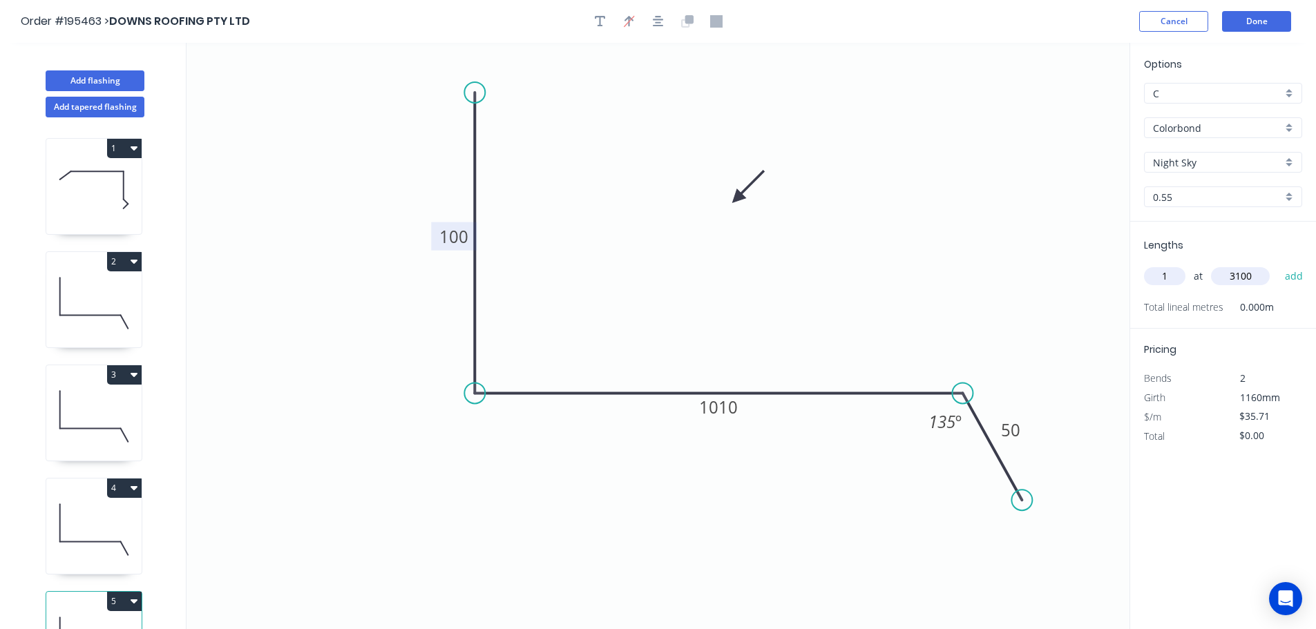
click at [1278, 265] on button "add" at bounding box center [1294, 276] width 32 height 23
type input "$110.70"
click at [129, 144] on button "1" at bounding box center [124, 148] width 35 height 19
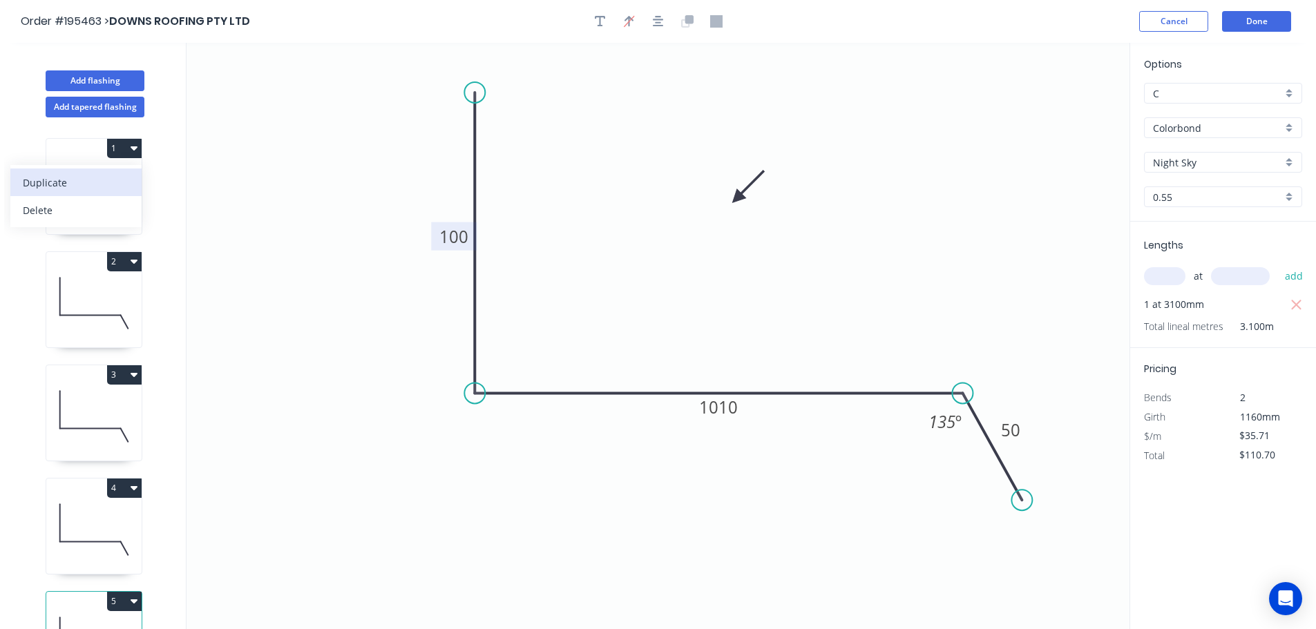
click at [48, 178] on div "Duplicate" at bounding box center [76, 183] width 106 height 20
type input "$22.48"
type input "$0.00"
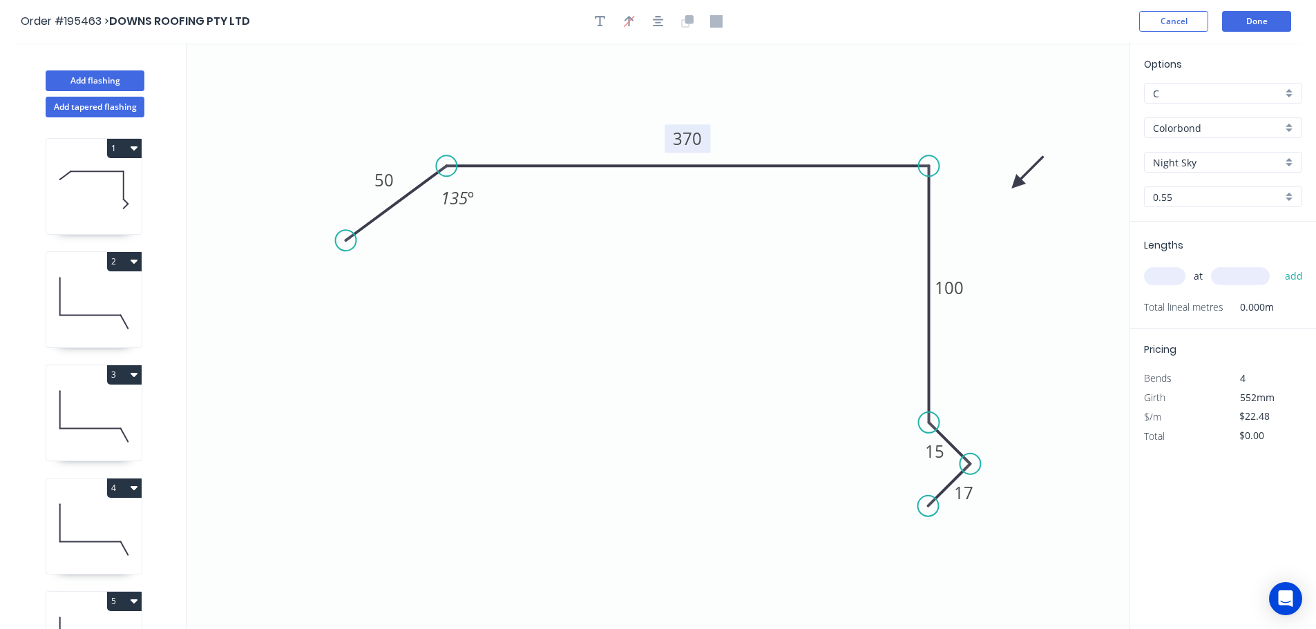
click at [692, 142] on tspan "370" at bounding box center [687, 138] width 29 height 23
click at [1169, 276] on input "text" at bounding box center [1164, 276] width 41 height 18
type input "$19.94"
type input "2"
type input "4100"
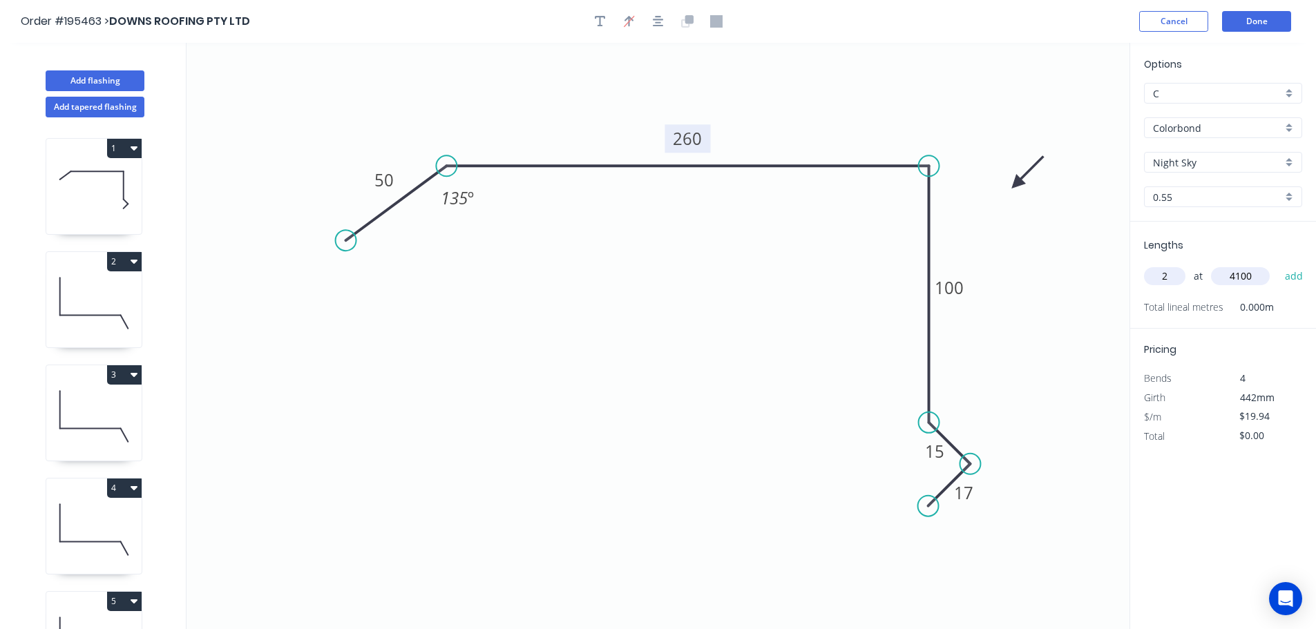
click at [1278, 265] on button "add" at bounding box center [1294, 276] width 32 height 23
type input "$163.51"
click at [76, 82] on button "Add flashing" at bounding box center [95, 80] width 99 height 21
type input "$0.00"
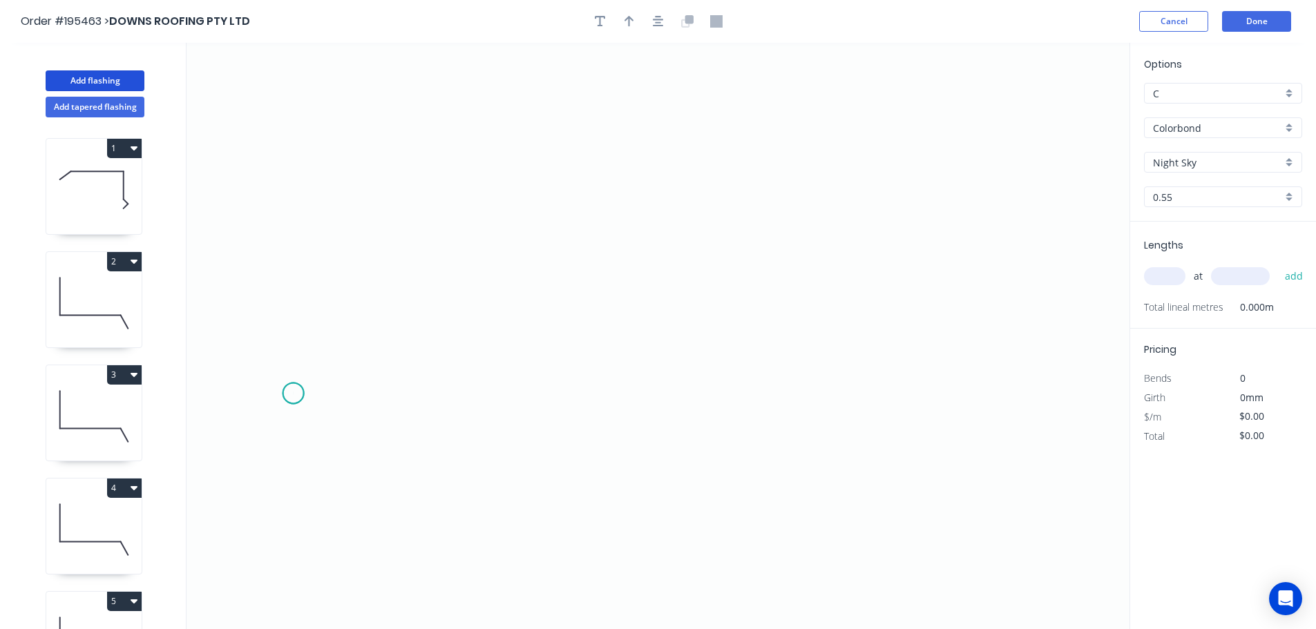
click at [293, 394] on icon "0" at bounding box center [658, 336] width 943 height 587
click at [345, 273] on icon "0" at bounding box center [658, 336] width 943 height 587
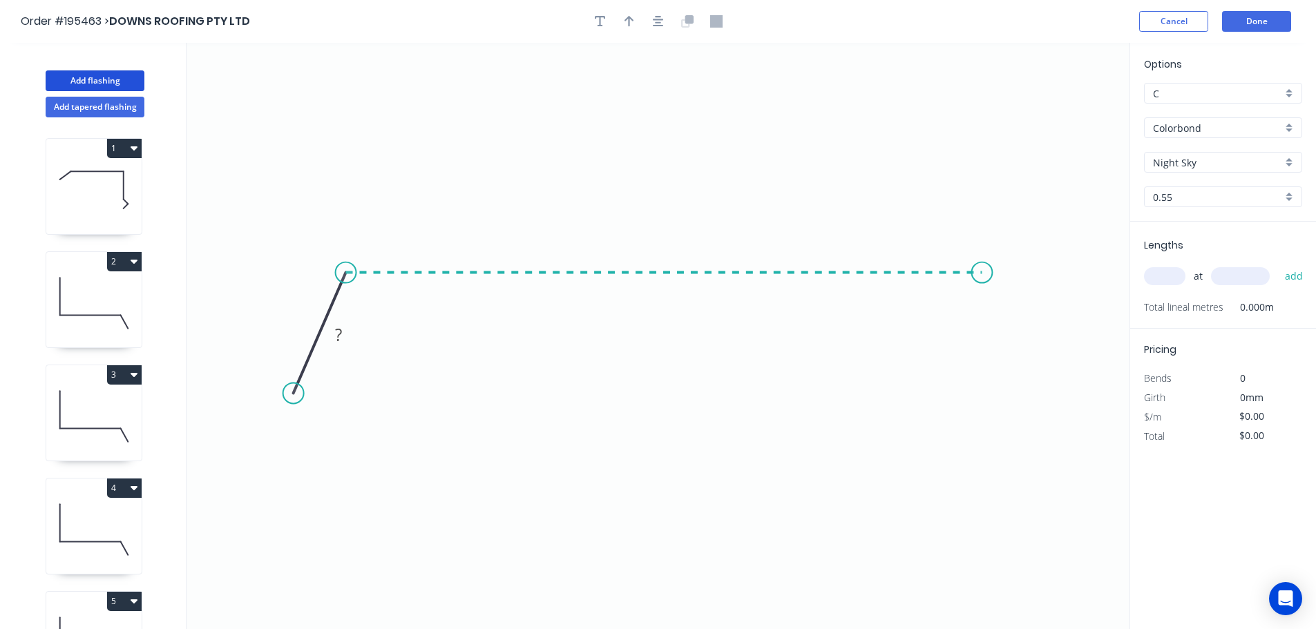
click at [983, 285] on icon "0 ?" at bounding box center [658, 336] width 943 height 587
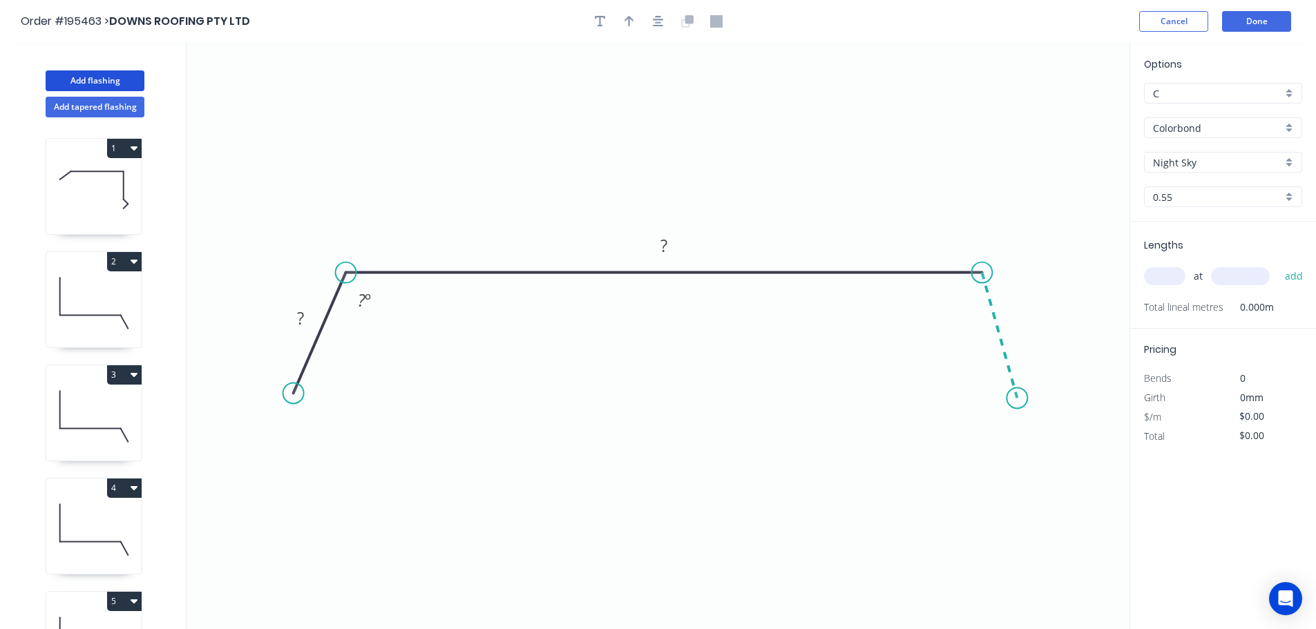
click at [1018, 399] on icon "0 ? ? ? º" at bounding box center [658, 336] width 943 height 587
click at [1018, 399] on circle at bounding box center [1017, 398] width 21 height 21
click at [1023, 324] on rect at bounding box center [1020, 323] width 28 height 19
type input "$15.42"
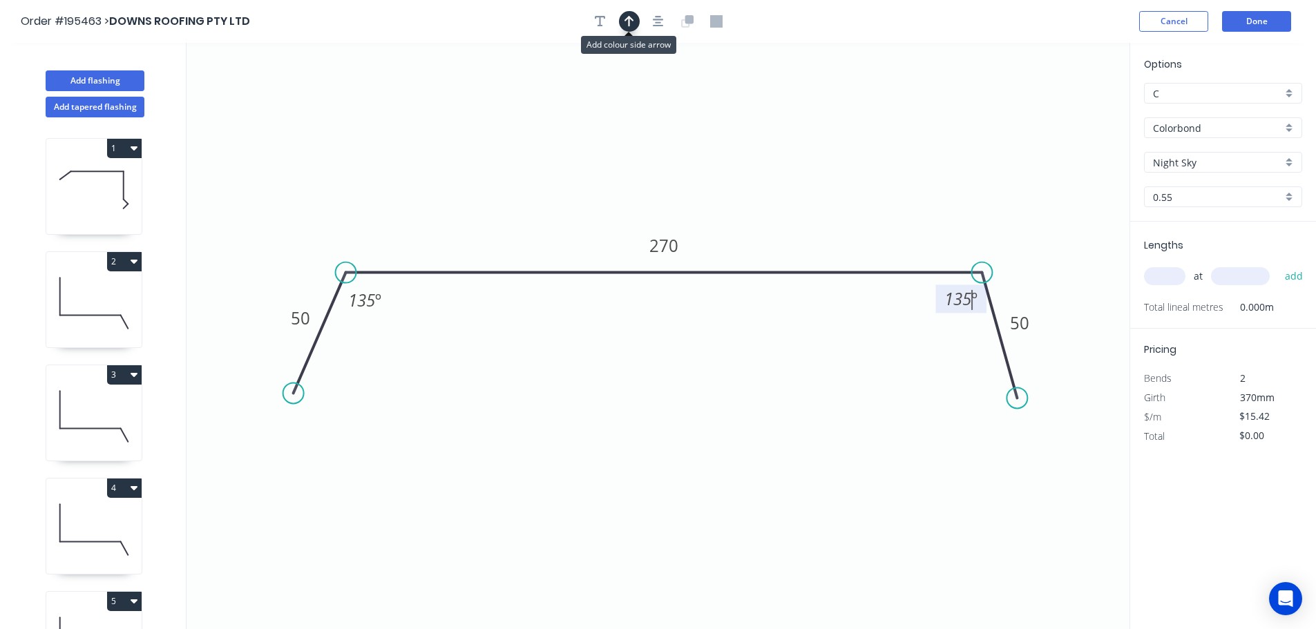
click at [627, 25] on icon "button" at bounding box center [630, 21] width 10 height 12
click at [1061, 111] on icon at bounding box center [1060, 96] width 12 height 44
drag, startPoint x: 1061, startPoint y: 111, endPoint x: 875, endPoint y: 216, distance: 213.5
click at [860, 181] on icon at bounding box center [880, 161] width 40 height 40
click at [1161, 272] on input "text" at bounding box center [1164, 276] width 41 height 18
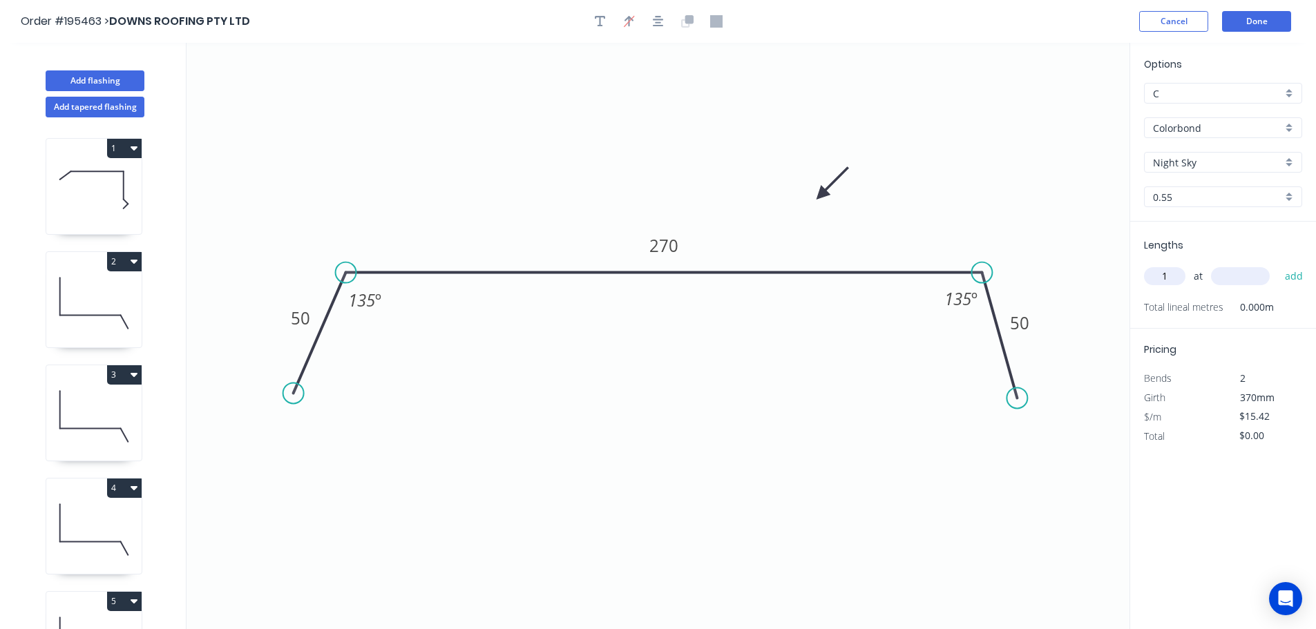
type input "1"
type input "4200"
click at [1278, 265] on button "add" at bounding box center [1294, 276] width 32 height 23
type input "$64.76"
click at [120, 146] on button "1" at bounding box center [124, 148] width 35 height 19
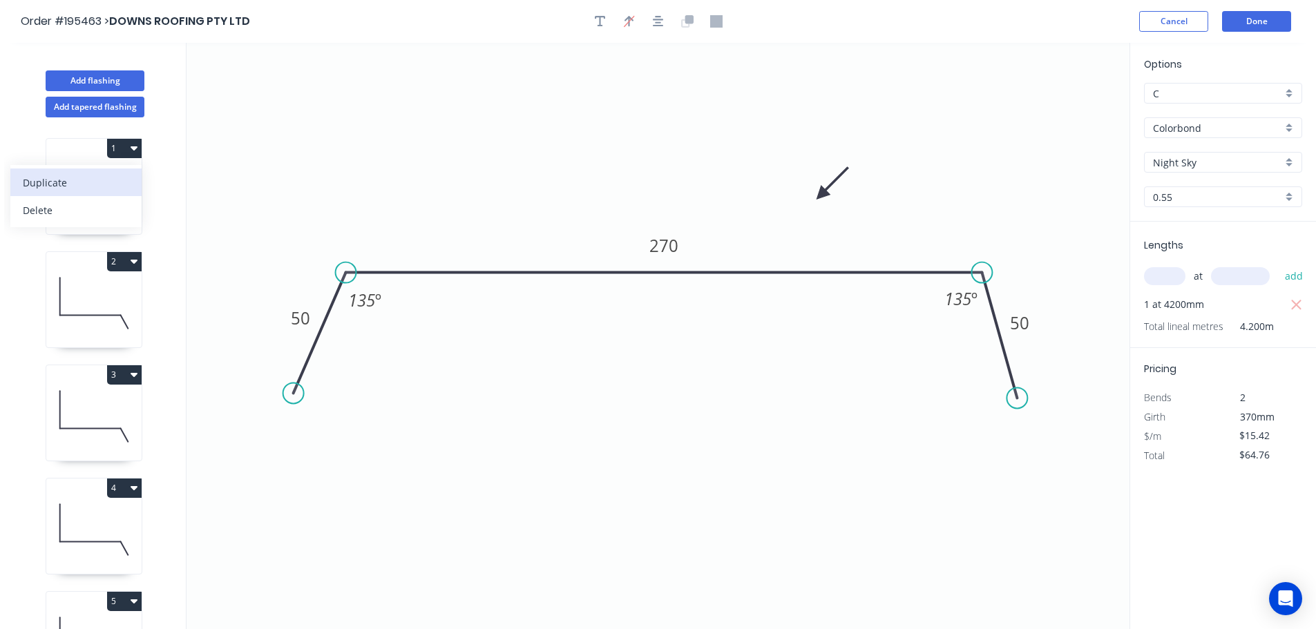
click at [69, 180] on div "Duplicate" at bounding box center [76, 183] width 106 height 20
type input "$22.48"
type input "$0.00"
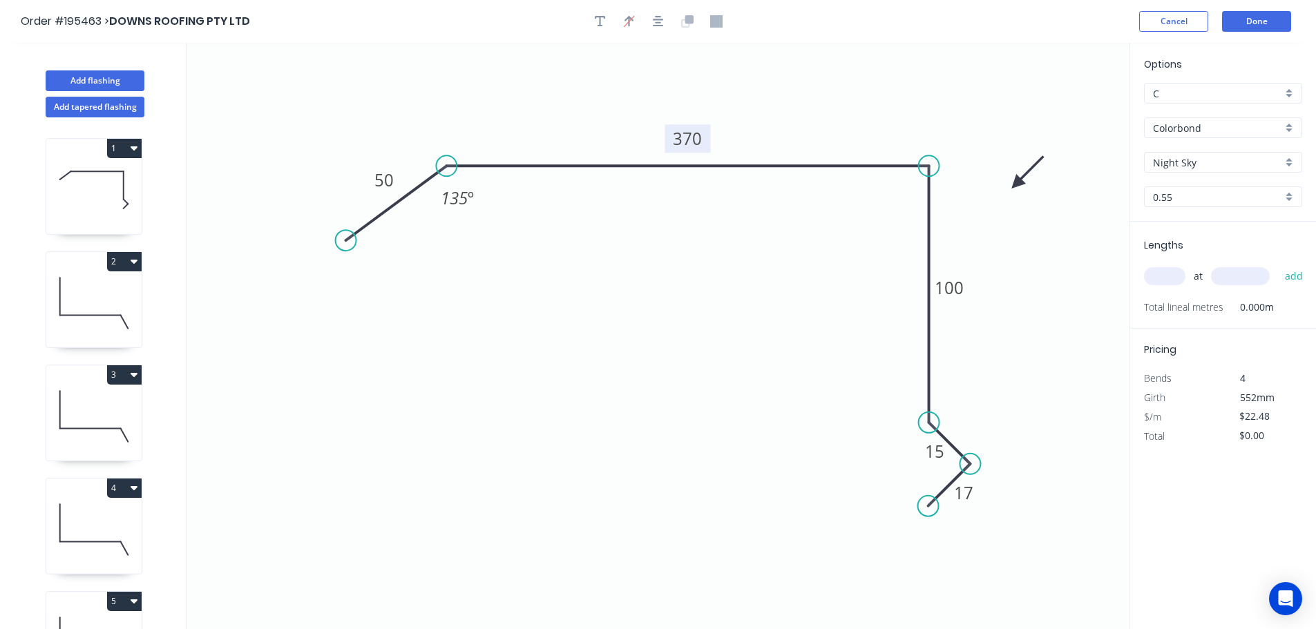
click at [694, 139] on tspan "370" at bounding box center [687, 138] width 29 height 23
click at [1159, 272] on input "text" at bounding box center [1164, 276] width 41 height 18
type input "$19.94"
type input "1"
type input "2600"
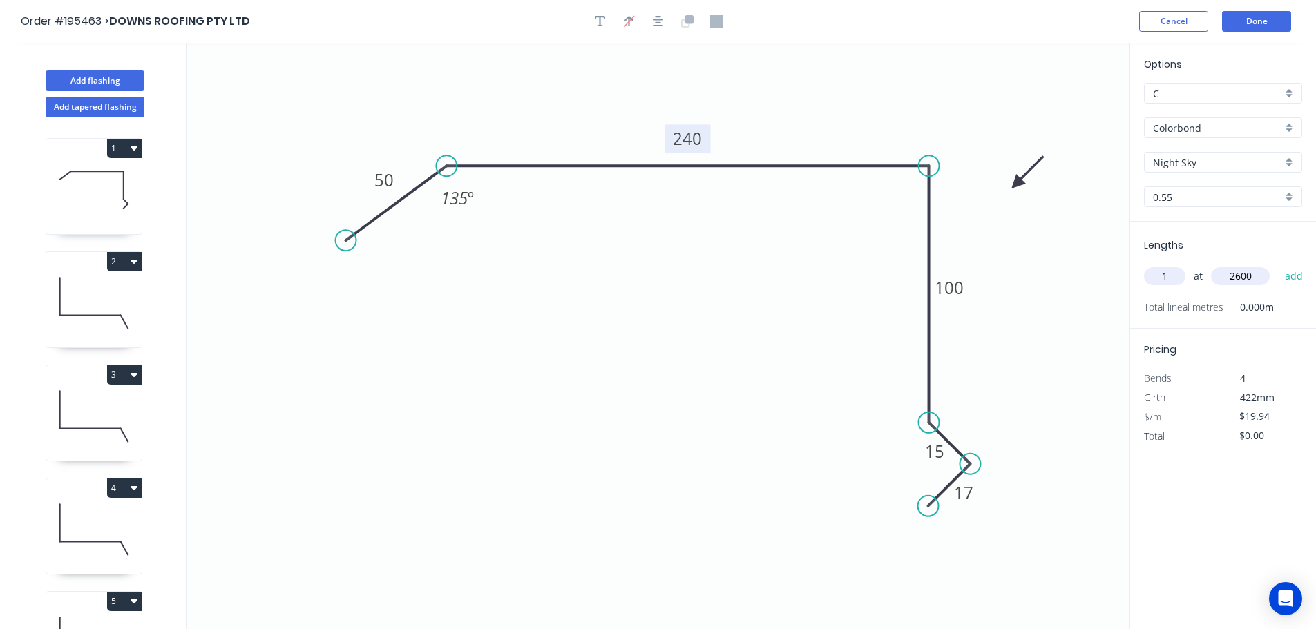
click at [1278, 265] on button "add" at bounding box center [1294, 276] width 32 height 23
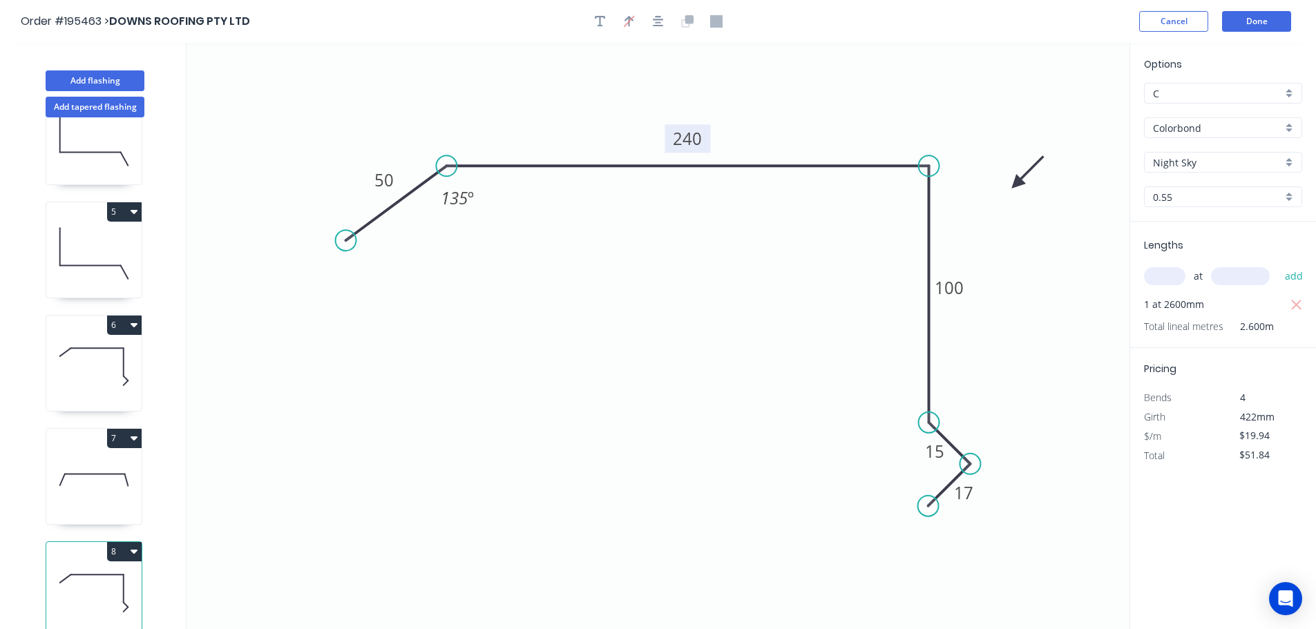
scroll to position [26, 0]
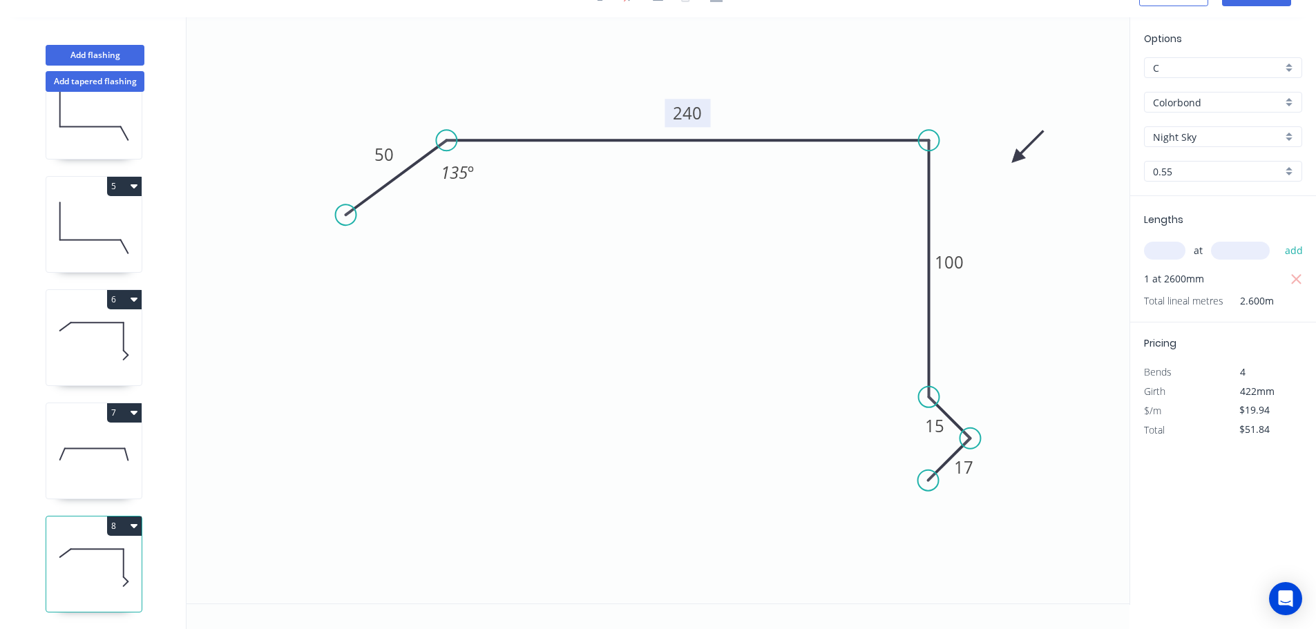
click at [121, 517] on button "8" at bounding box center [124, 526] width 35 height 19
click at [45, 555] on div "Duplicate" at bounding box center [76, 561] width 106 height 20
type input "$0.00"
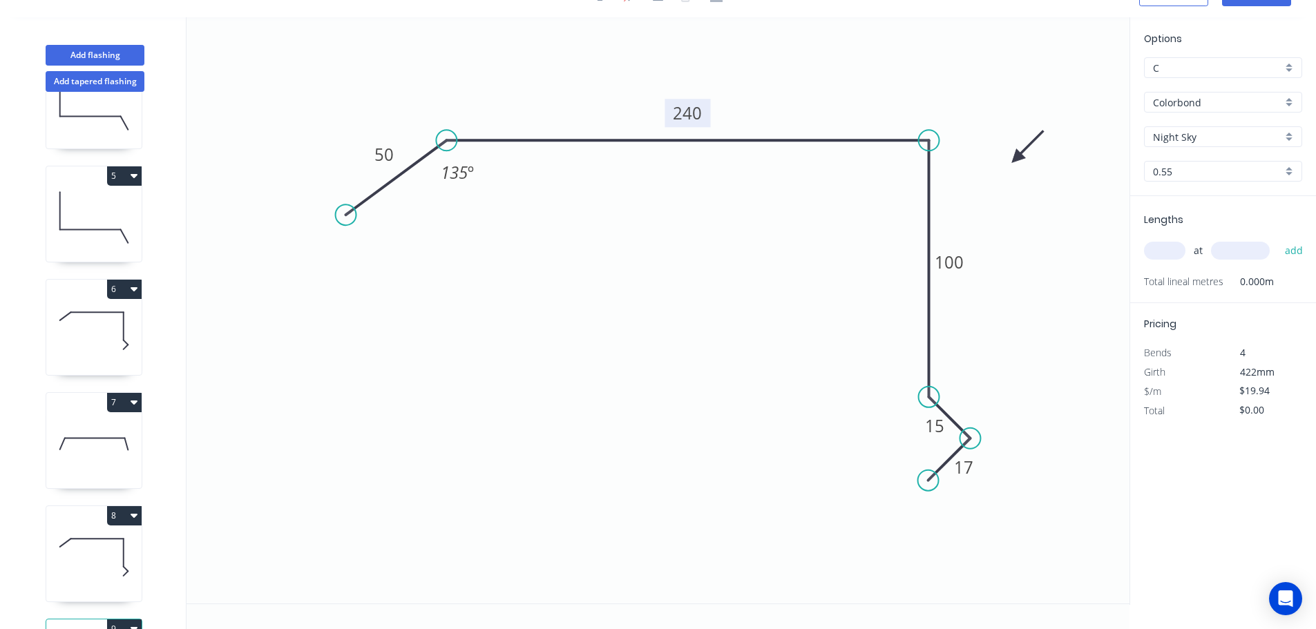
click at [688, 112] on tspan "240" at bounding box center [687, 113] width 29 height 23
click at [1157, 246] on input "text" at bounding box center [1164, 251] width 41 height 18
type input "$17.41"
type input "1"
type input "4000"
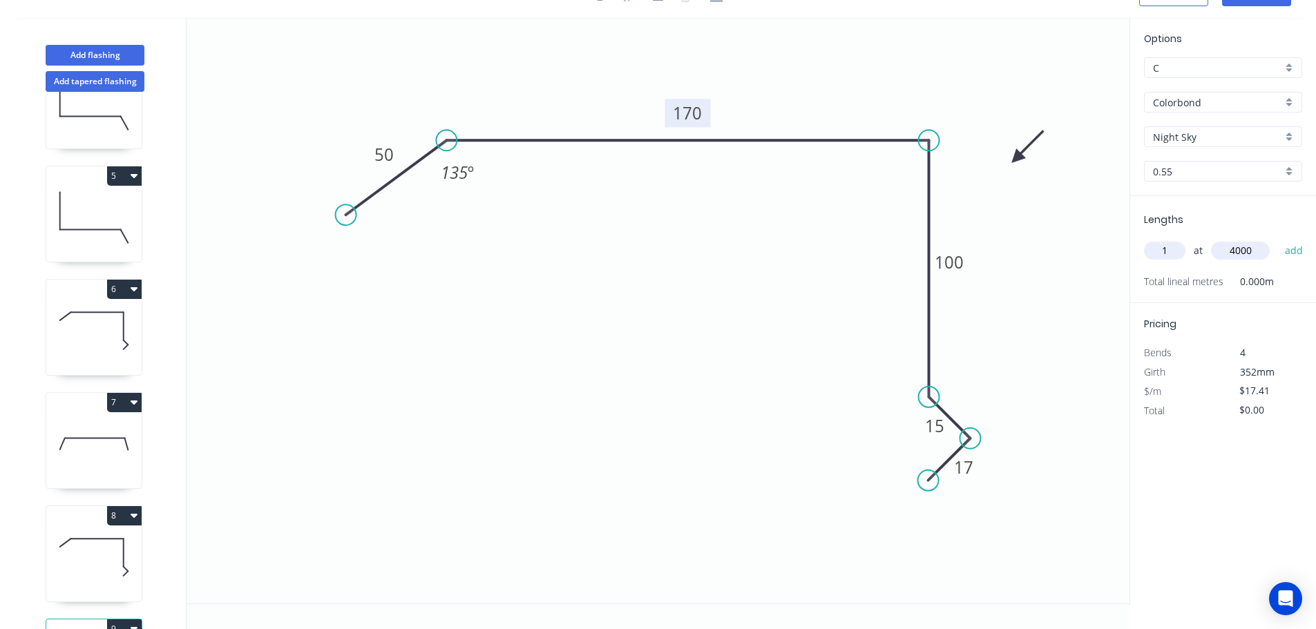
click at [1278, 239] on button "add" at bounding box center [1294, 250] width 32 height 23
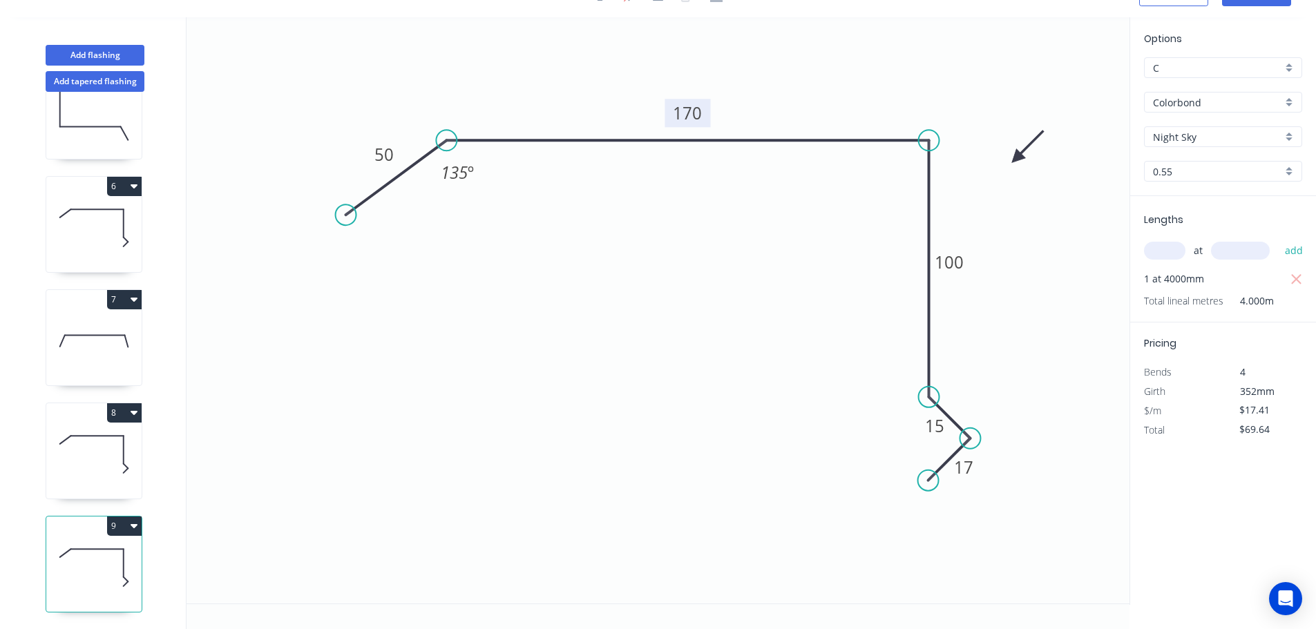
scroll to position [513, 0]
click at [123, 517] on button "9" at bounding box center [124, 526] width 35 height 19
click at [46, 551] on div "Duplicate" at bounding box center [76, 561] width 106 height 20
type input "$0.00"
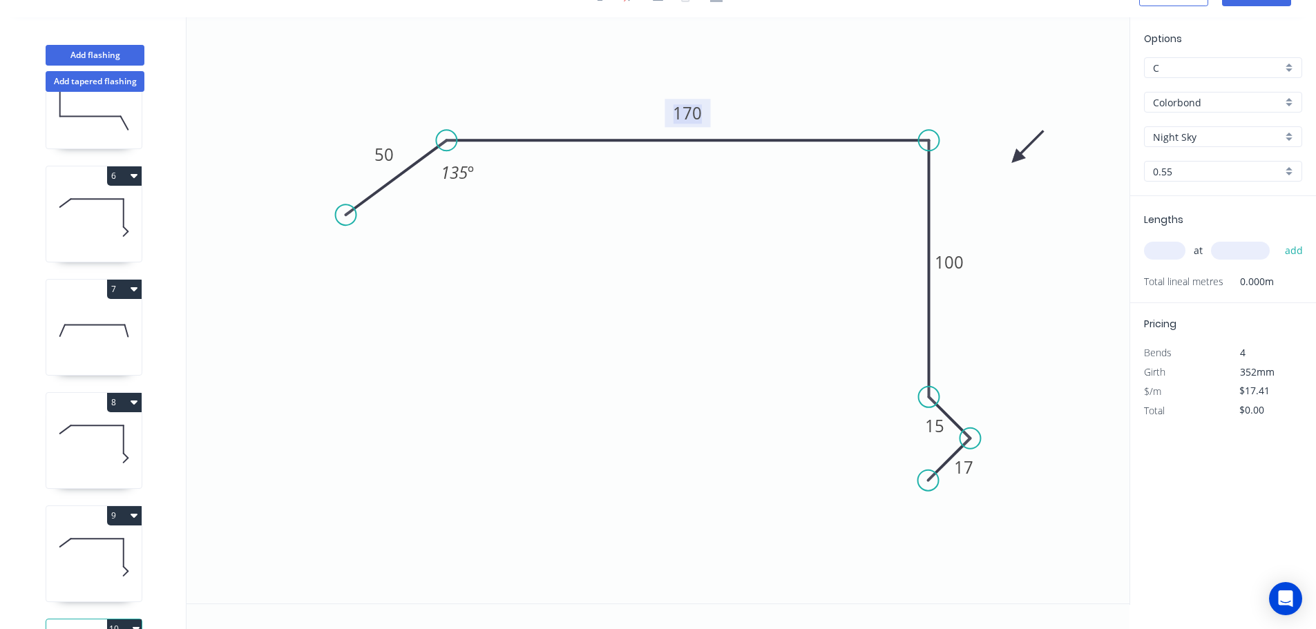
click at [689, 114] on tspan "170" at bounding box center [687, 113] width 29 height 23
click at [1168, 251] on input "text" at bounding box center [1164, 251] width 41 height 18
type input "$19.94"
type input "1"
type input "2800"
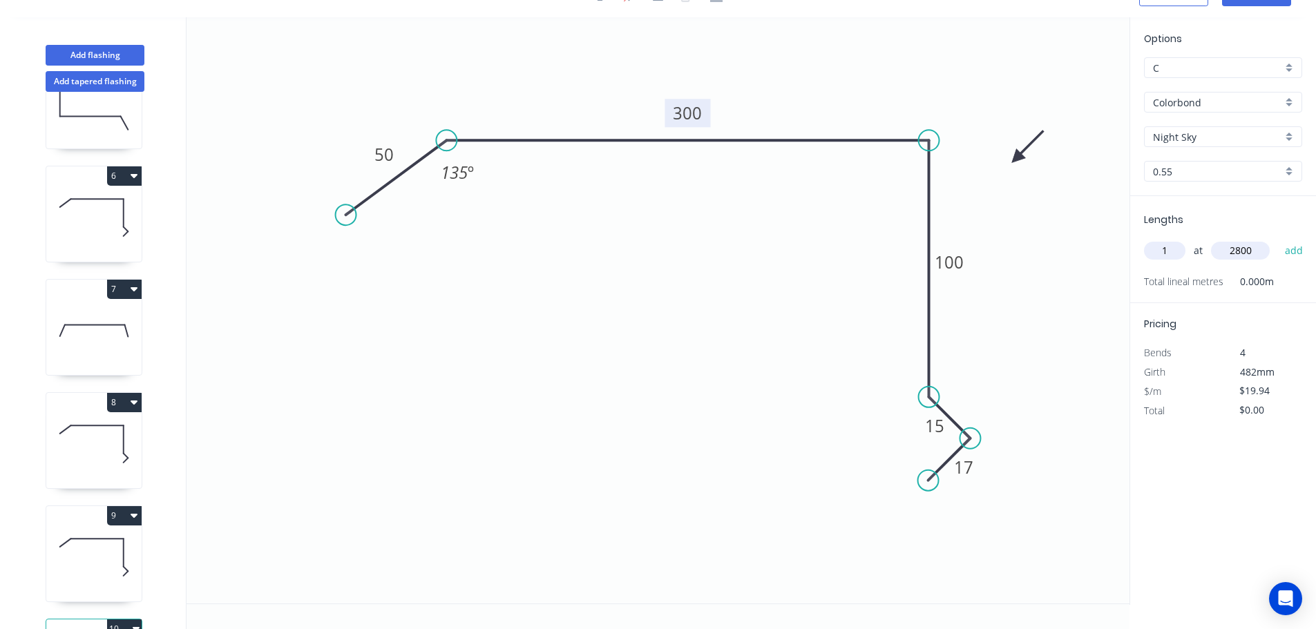
click at [1278, 239] on button "add" at bounding box center [1294, 250] width 32 height 23
type input "$55.83"
type input "2"
type input "4100"
click at [1278, 239] on button "add" at bounding box center [1294, 250] width 32 height 23
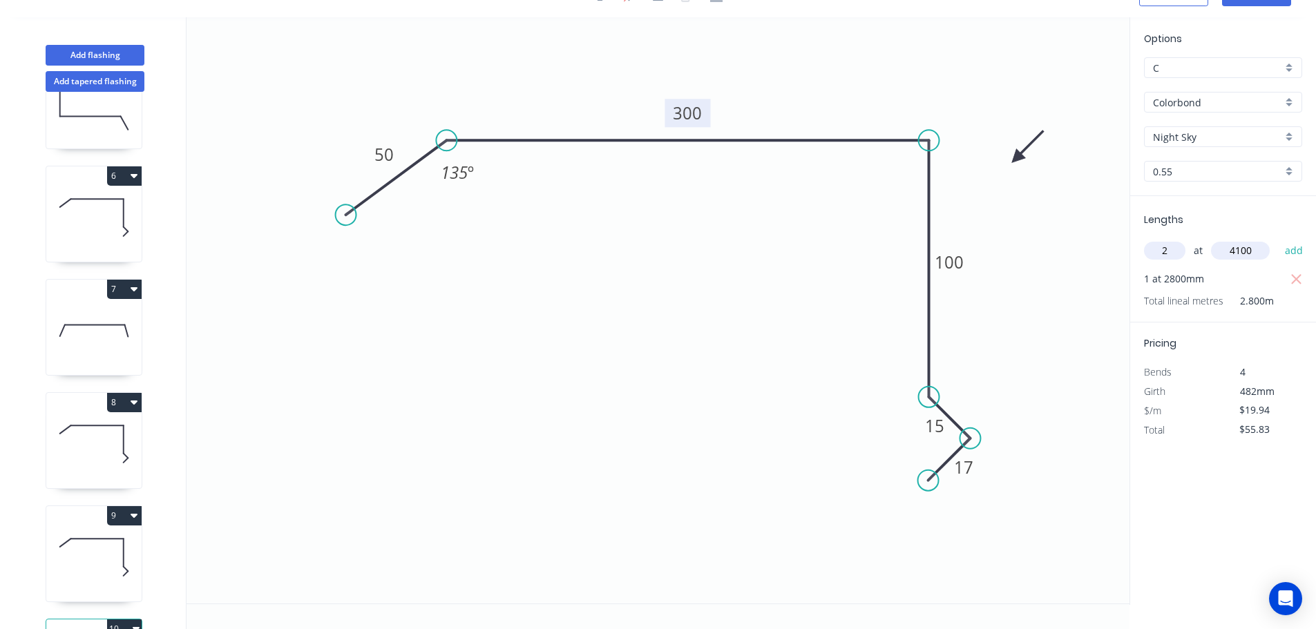
type input "$219.34"
type input "1"
type input "4400"
click at [1278, 239] on button "add" at bounding box center [1294, 250] width 32 height 23
type input "$307.08"
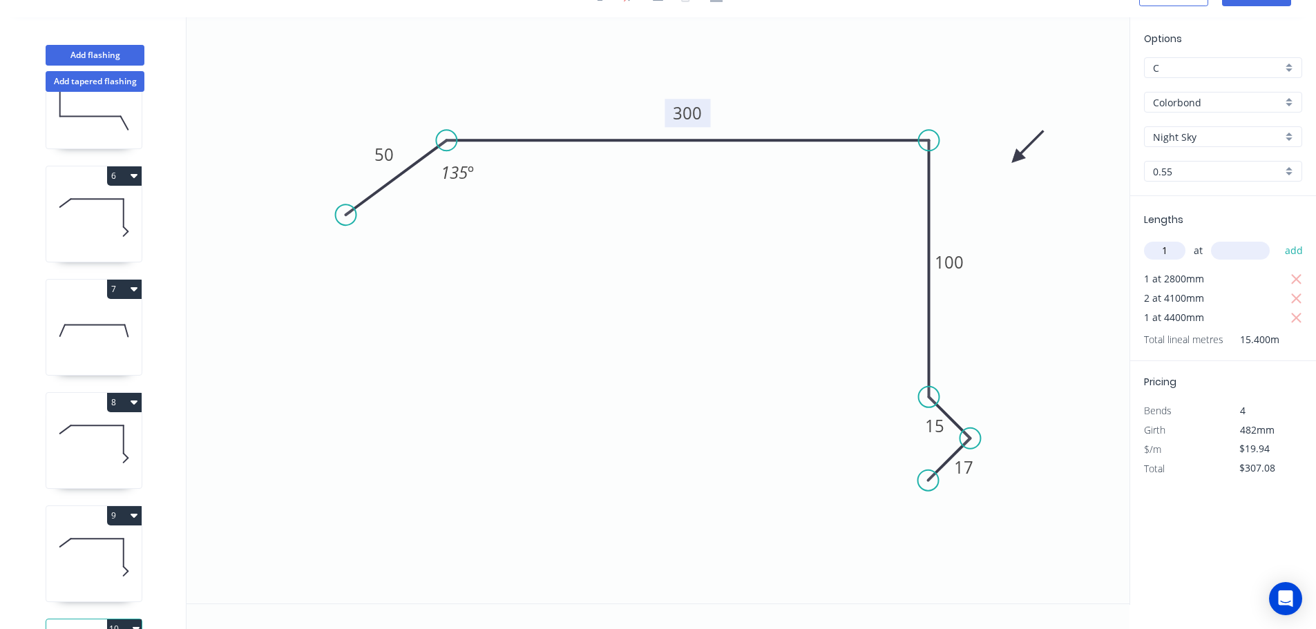
type input "1"
type input "6000"
click at [1278, 239] on button "add" at bounding box center [1294, 250] width 32 height 23
type input "$426.72"
type input "1"
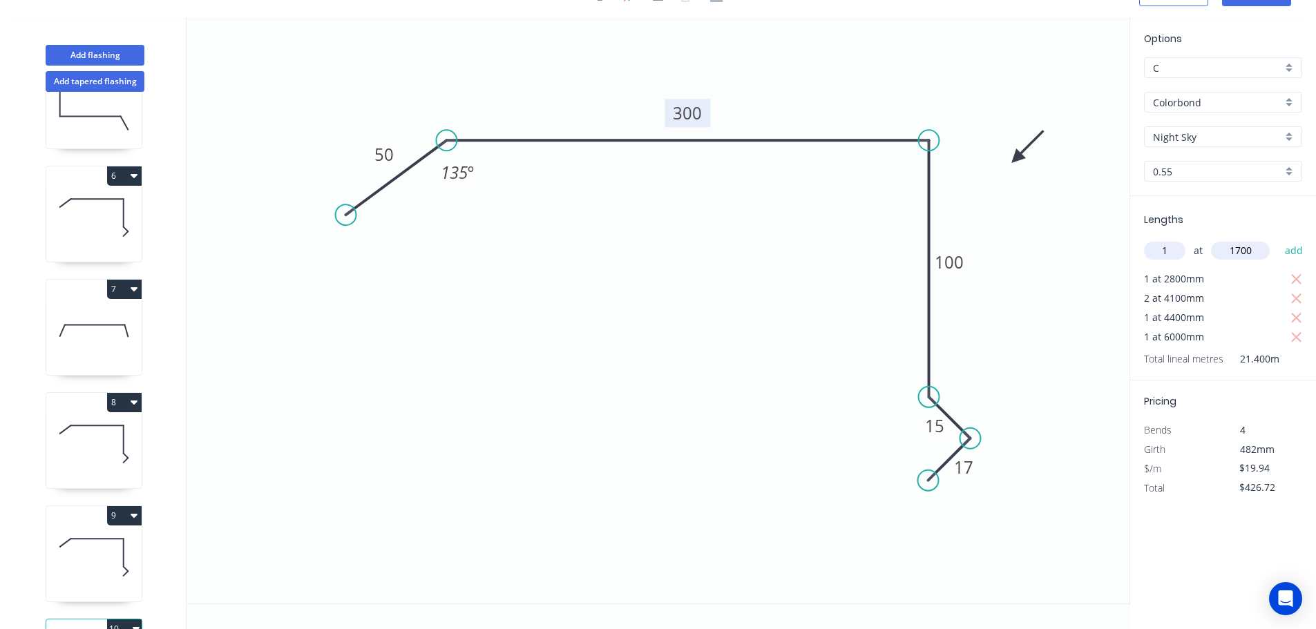
type input "1700"
click at [1278, 239] on button "add" at bounding box center [1294, 250] width 32 height 23
type input "$460.61"
click at [93, 53] on button "Add flashing" at bounding box center [95, 55] width 99 height 21
type input "$0.00"
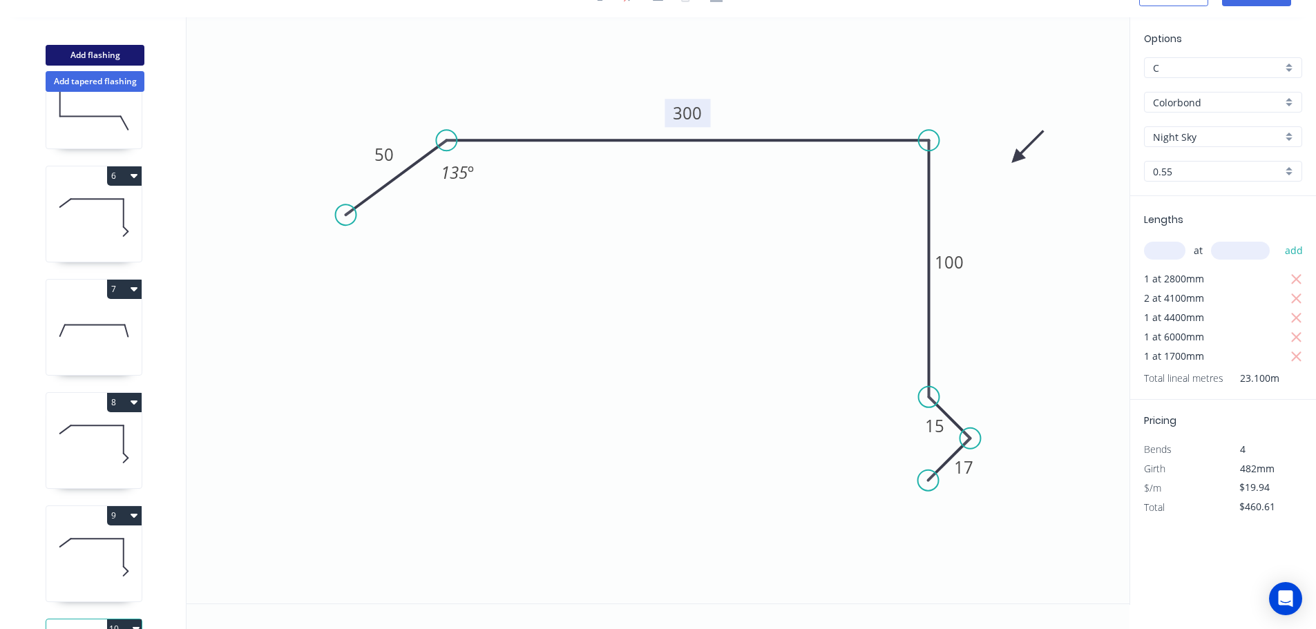
type input "$0.00"
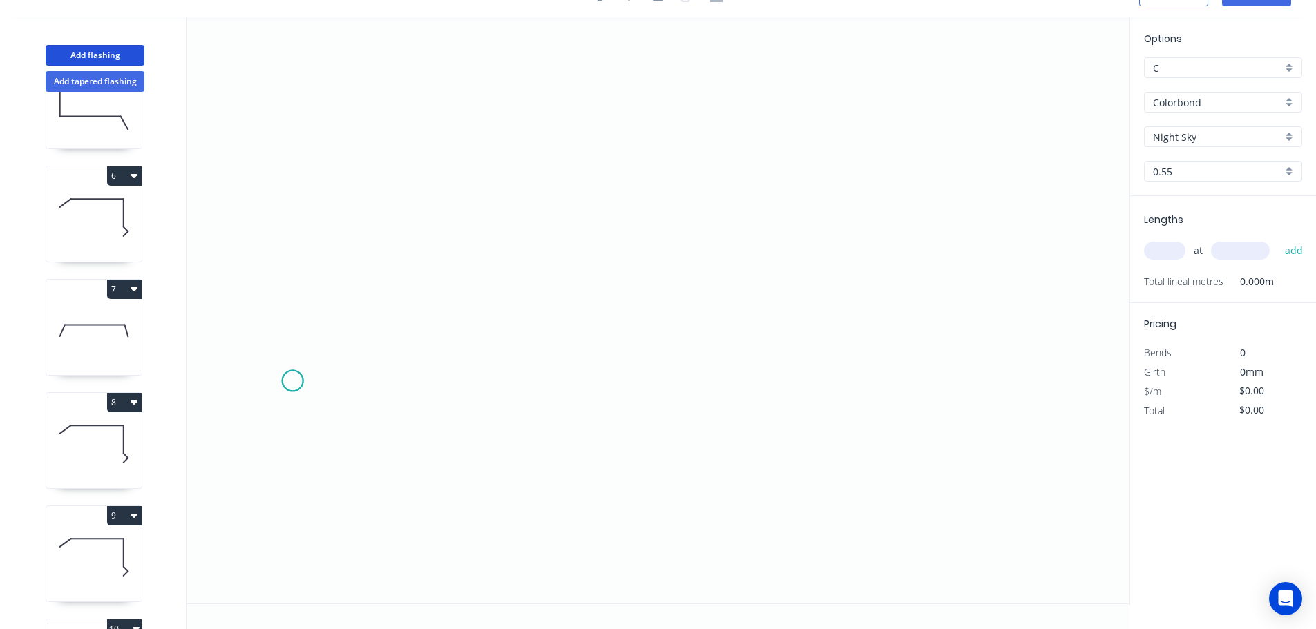
drag, startPoint x: 292, startPoint y: 381, endPoint x: 293, endPoint y: 303, distance: 78.8
click at [292, 379] on icon "0" at bounding box center [658, 310] width 943 height 587
click at [325, 283] on icon at bounding box center [309, 332] width 33 height 98
click at [679, 182] on icon "0 ?" at bounding box center [658, 310] width 943 height 587
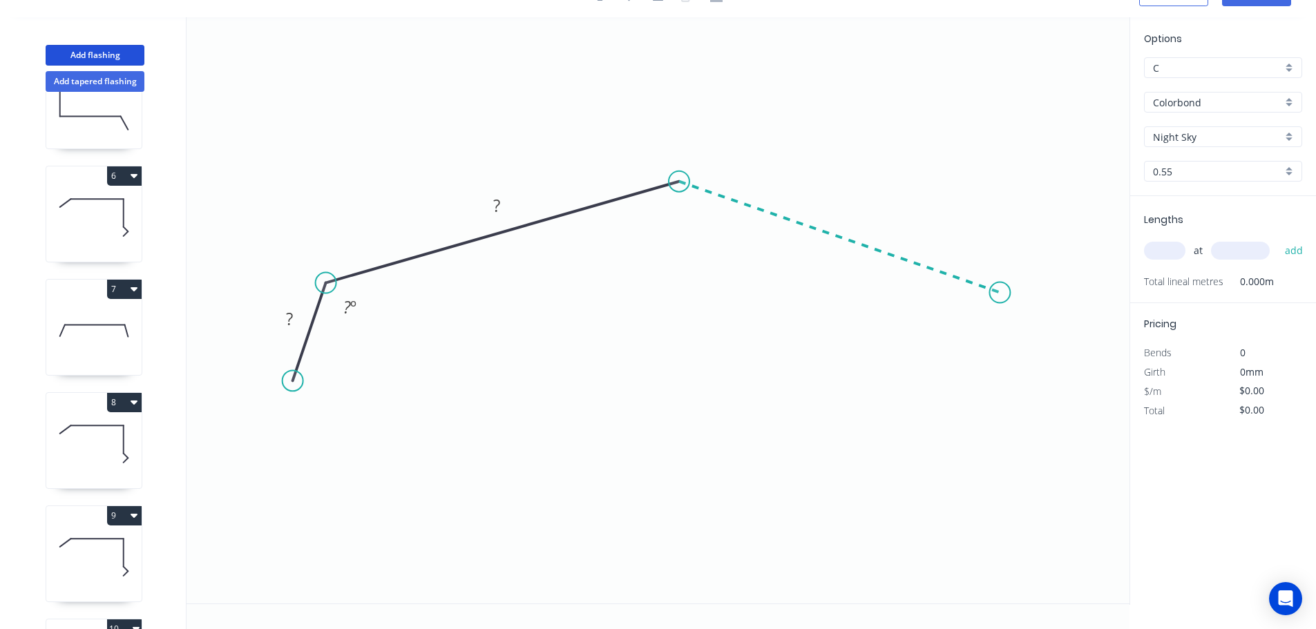
click at [1001, 293] on icon "0 ? ? ? º" at bounding box center [658, 310] width 943 height 587
click at [1038, 391] on icon "0 ? ? ? ? º ? º" at bounding box center [658, 310] width 943 height 587
click at [1038, 391] on circle at bounding box center [1037, 390] width 21 height 21
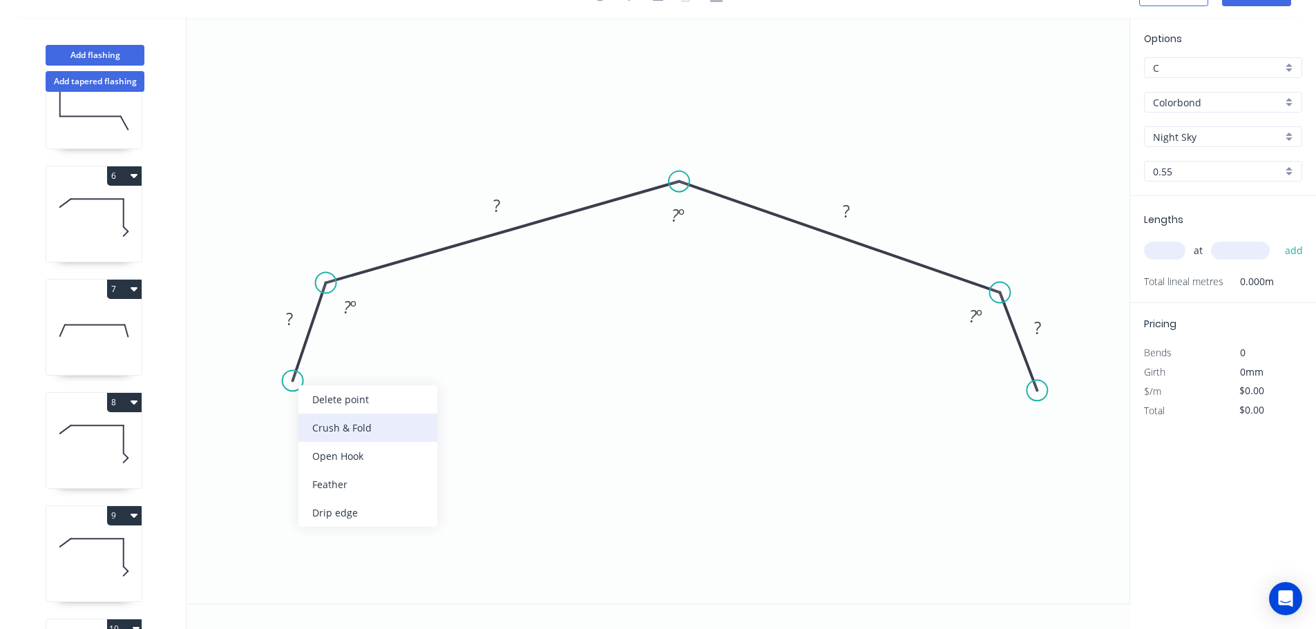
click at [357, 433] on div "Crush & Fold" at bounding box center [368, 428] width 139 height 28
drag, startPoint x: 292, startPoint y: 340, endPoint x: 381, endPoint y: 383, distance: 98.9
click at [381, 383] on rect at bounding box center [360, 391] width 55 height 28
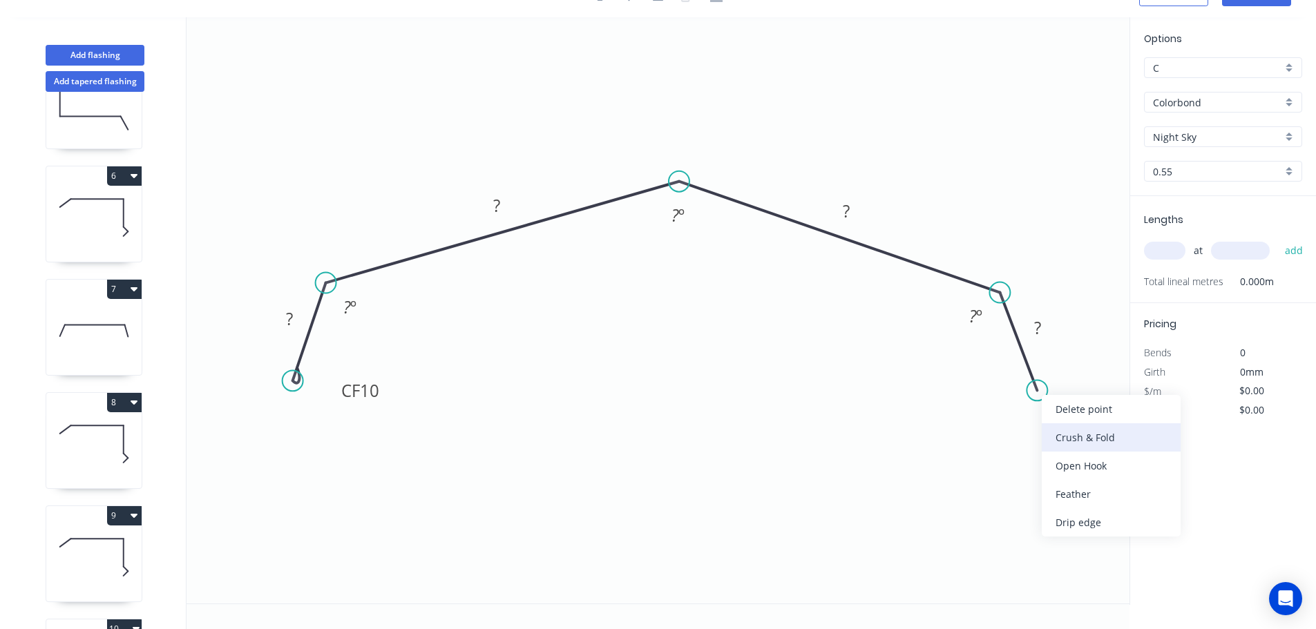
click at [1068, 435] on div "Crush & Fold" at bounding box center [1111, 438] width 139 height 28
drag, startPoint x: 1083, startPoint y: 437, endPoint x: 1081, endPoint y: 417, distance: 20.1
click at [1083, 437] on div "Flip bend" at bounding box center [1110, 442] width 139 height 28
drag, startPoint x: 1082, startPoint y: 350, endPoint x: 982, endPoint y: 392, distance: 108.7
click at [982, 392] on rect at bounding box center [958, 399] width 55 height 28
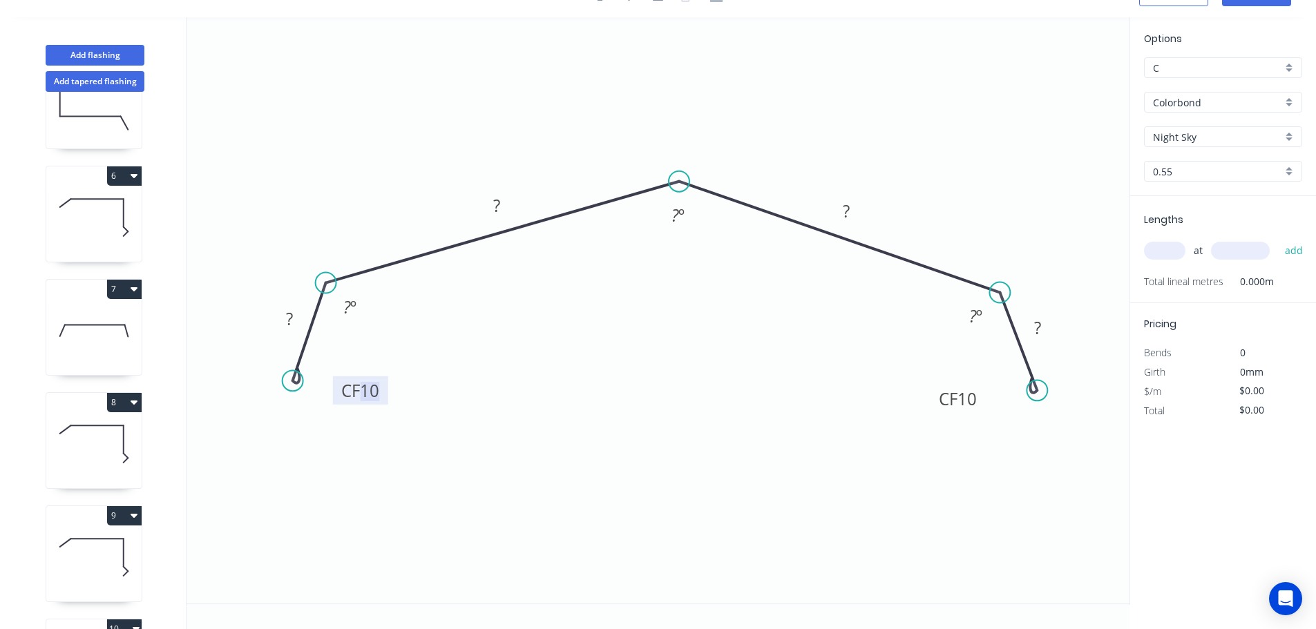
click at [372, 387] on tspan "10" at bounding box center [369, 390] width 19 height 23
type input "$22.91"
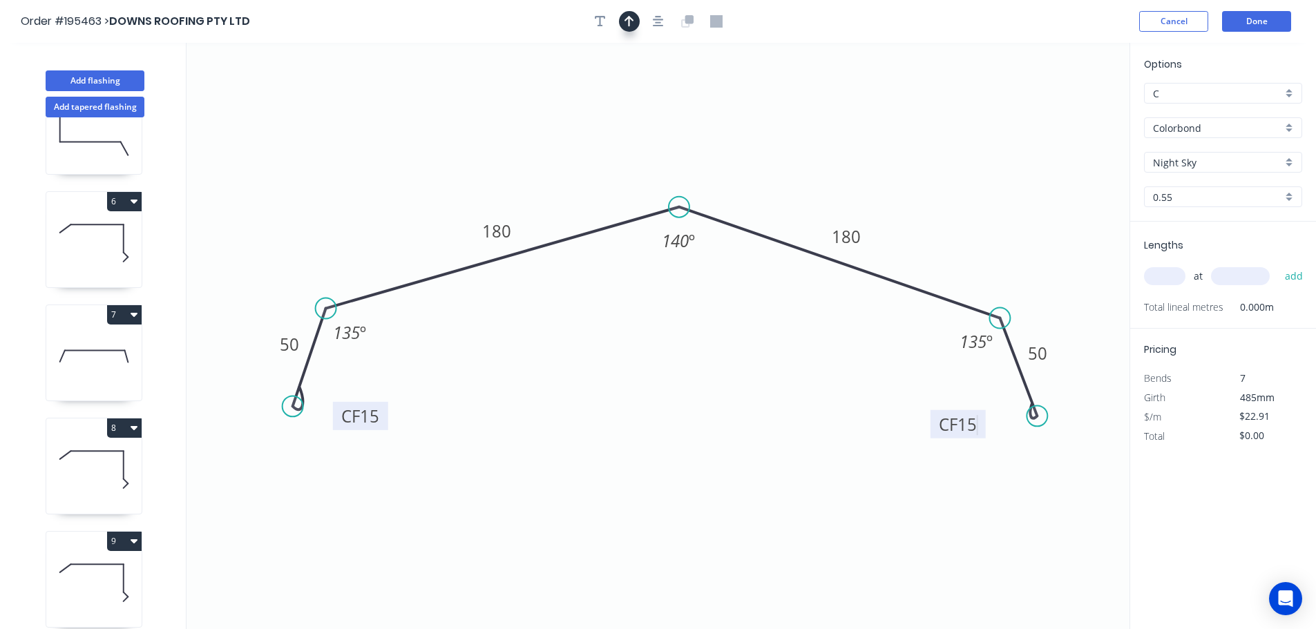
click at [629, 19] on icon "button" at bounding box center [630, 21] width 10 height 11
click at [1061, 109] on icon at bounding box center [1060, 96] width 12 height 44
drag, startPoint x: 1061, startPoint y: 109, endPoint x: 872, endPoint y: 179, distance: 201.1
click at [889, 171] on icon at bounding box center [909, 151] width 40 height 40
click at [1162, 272] on input "text" at bounding box center [1164, 276] width 41 height 18
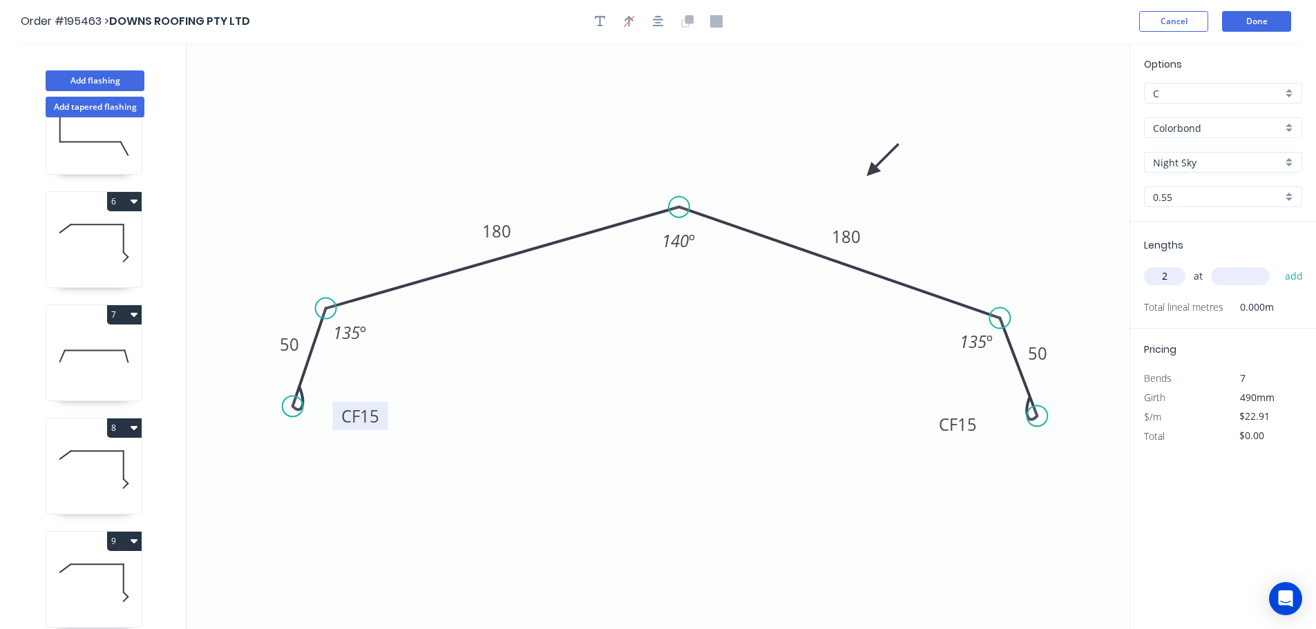
type input "2"
type input "6000"
click at [1278, 265] on button "add" at bounding box center [1294, 276] width 32 height 23
type input "$274.92"
type input "4"
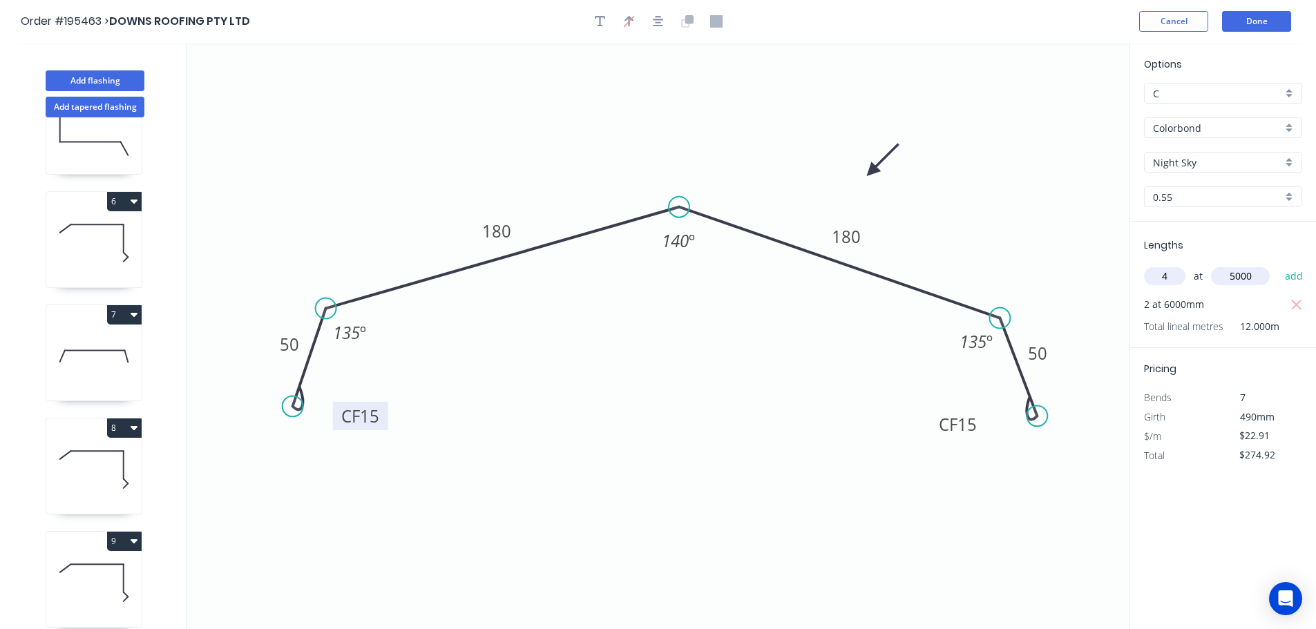
type input "5000"
click at [1278, 265] on button "add" at bounding box center [1294, 276] width 32 height 23
type input "$733.12"
type input "1"
type input "3700"
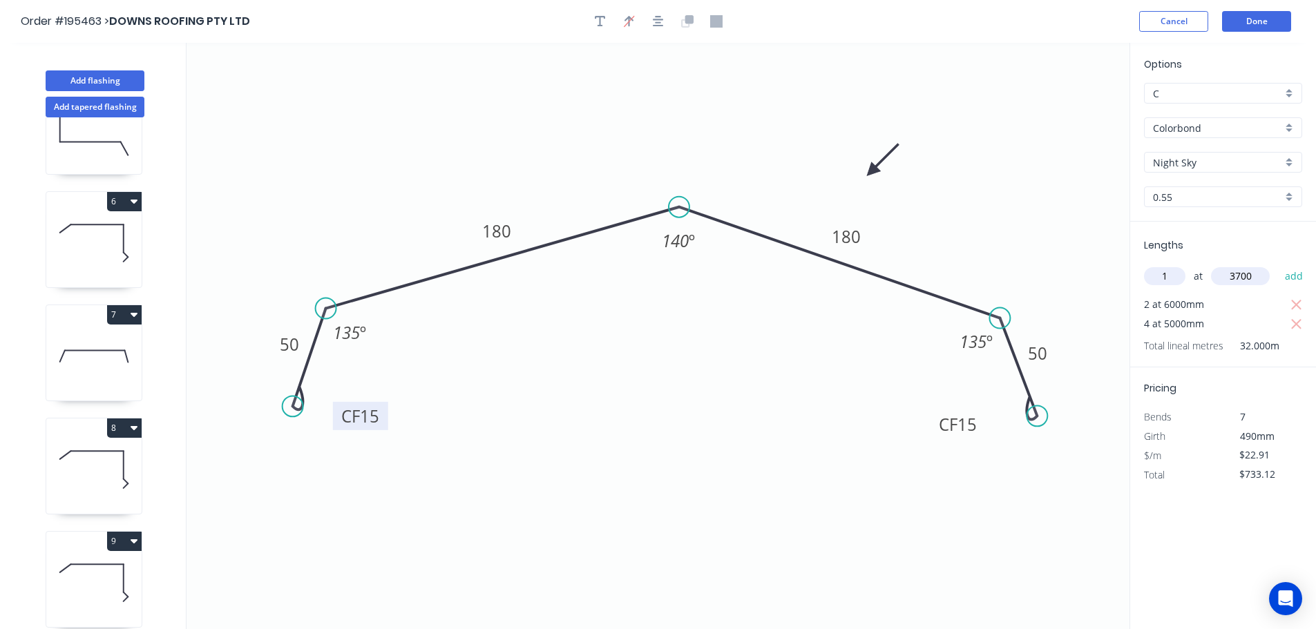
click at [1278, 265] on button "add" at bounding box center [1294, 276] width 32 height 23
type input "$817.89"
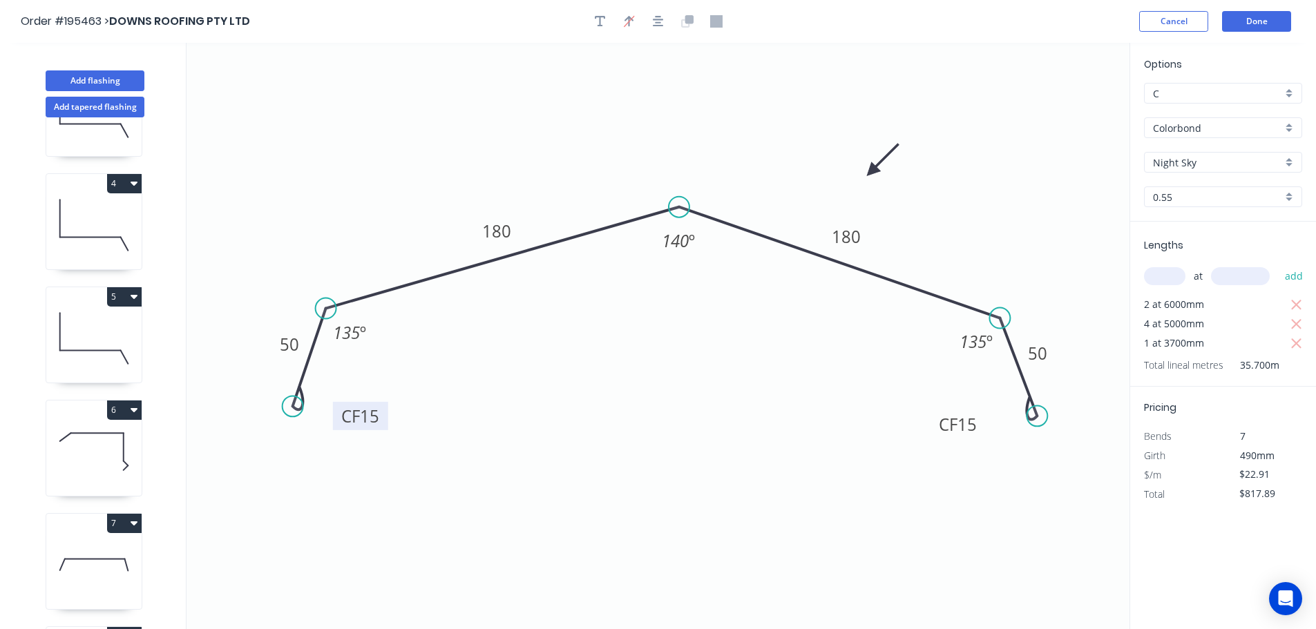
scroll to position [237, 0]
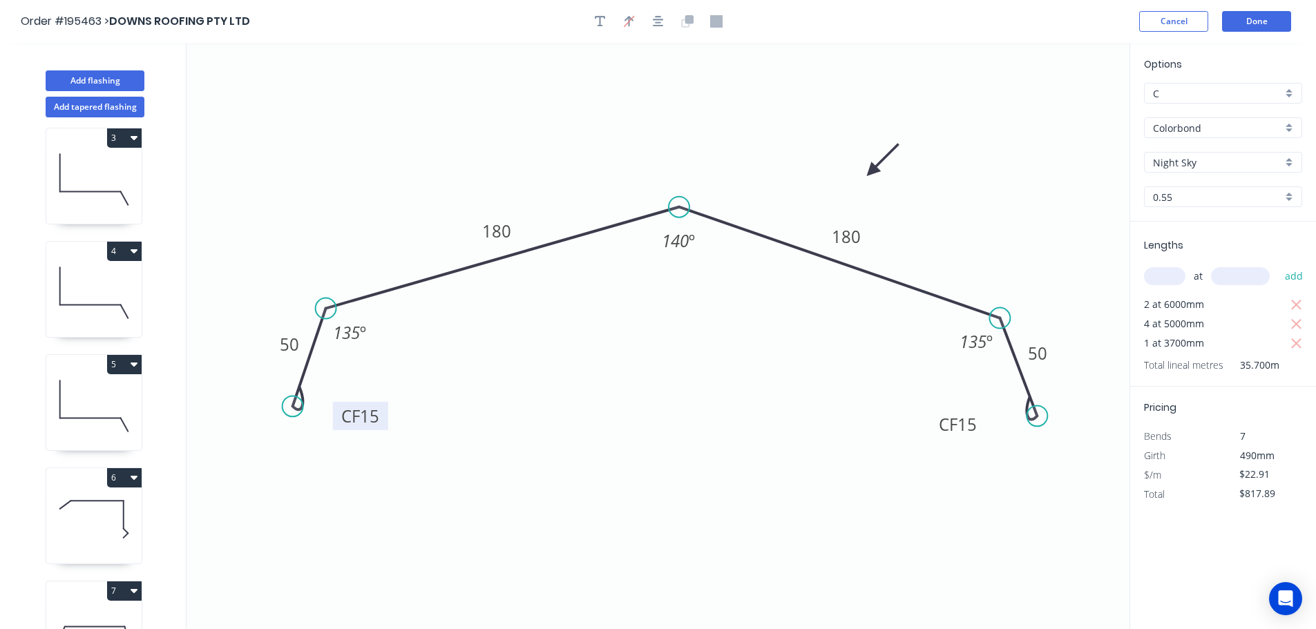
click at [124, 363] on button "5" at bounding box center [124, 364] width 35 height 19
click at [70, 398] on div "Duplicate" at bounding box center [76, 399] width 106 height 20
type input "$35.71"
type input "$0.00"
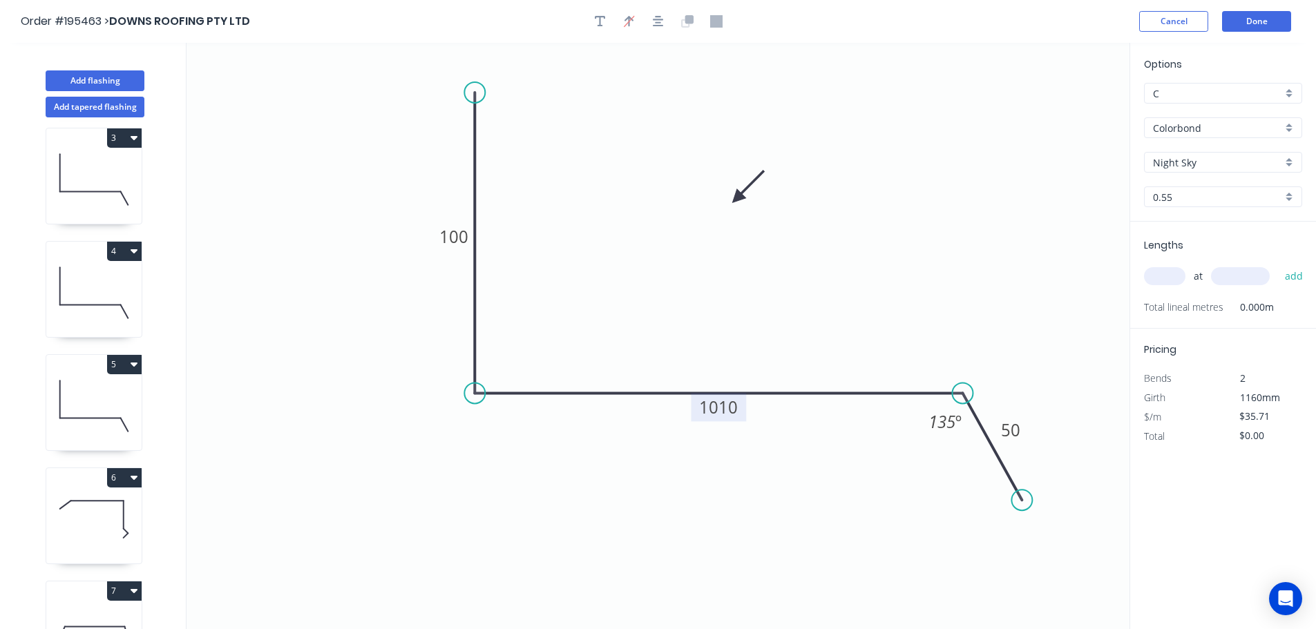
click at [726, 410] on tspan "1010" at bounding box center [718, 407] width 39 height 23
click at [1167, 274] on input "text" at bounding box center [1164, 276] width 41 height 18
type input "$17.96"
type input "1"
type input "3000"
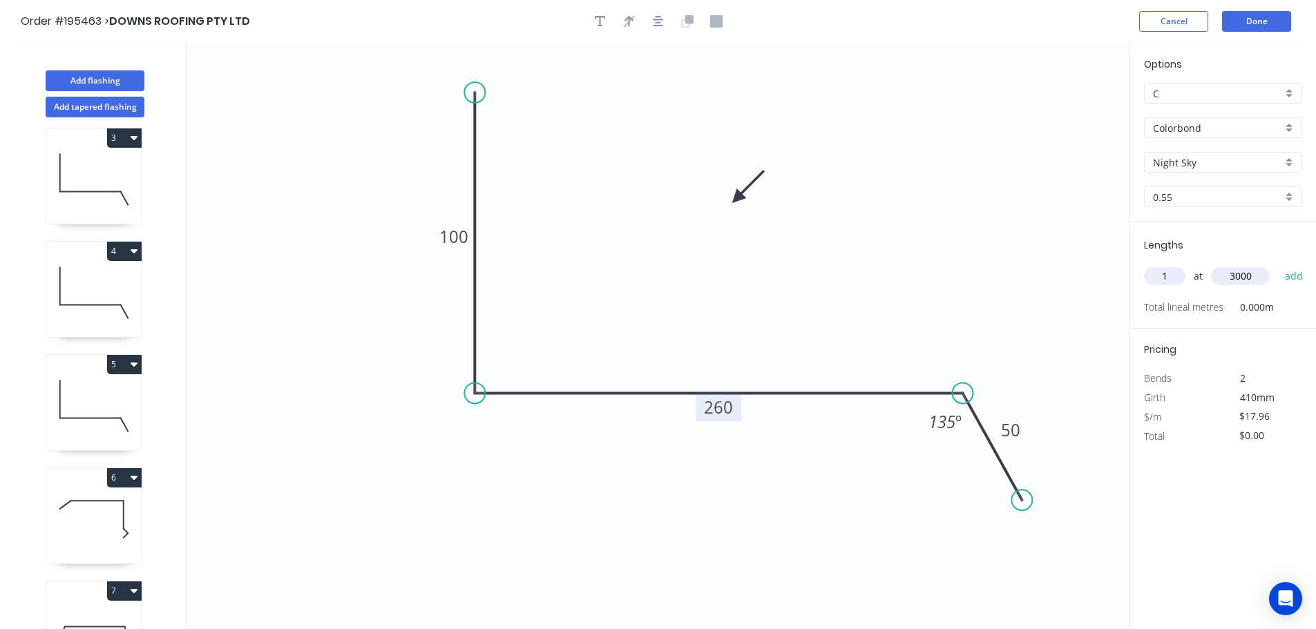
click at [1278, 265] on button "add" at bounding box center [1294, 276] width 32 height 23
type input "$53.88"
click at [116, 473] on button "6" at bounding box center [124, 477] width 35 height 19
click at [53, 518] on div "Duplicate" at bounding box center [76, 512] width 106 height 20
type input "$19.94"
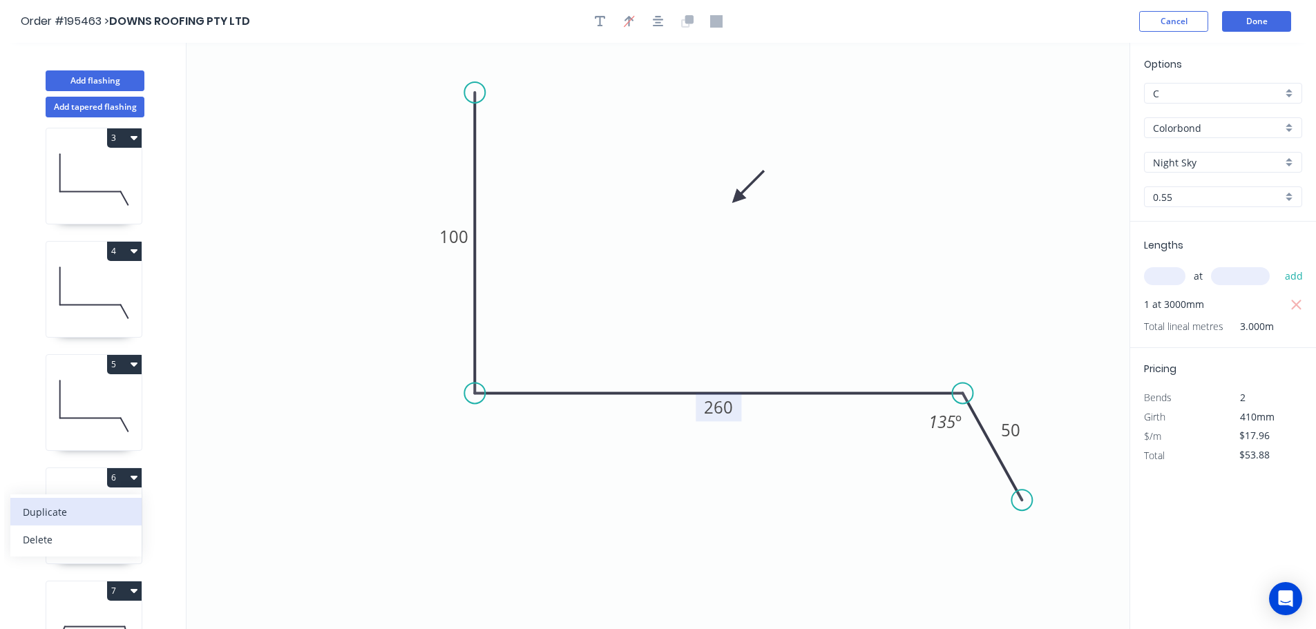
type input "$0.00"
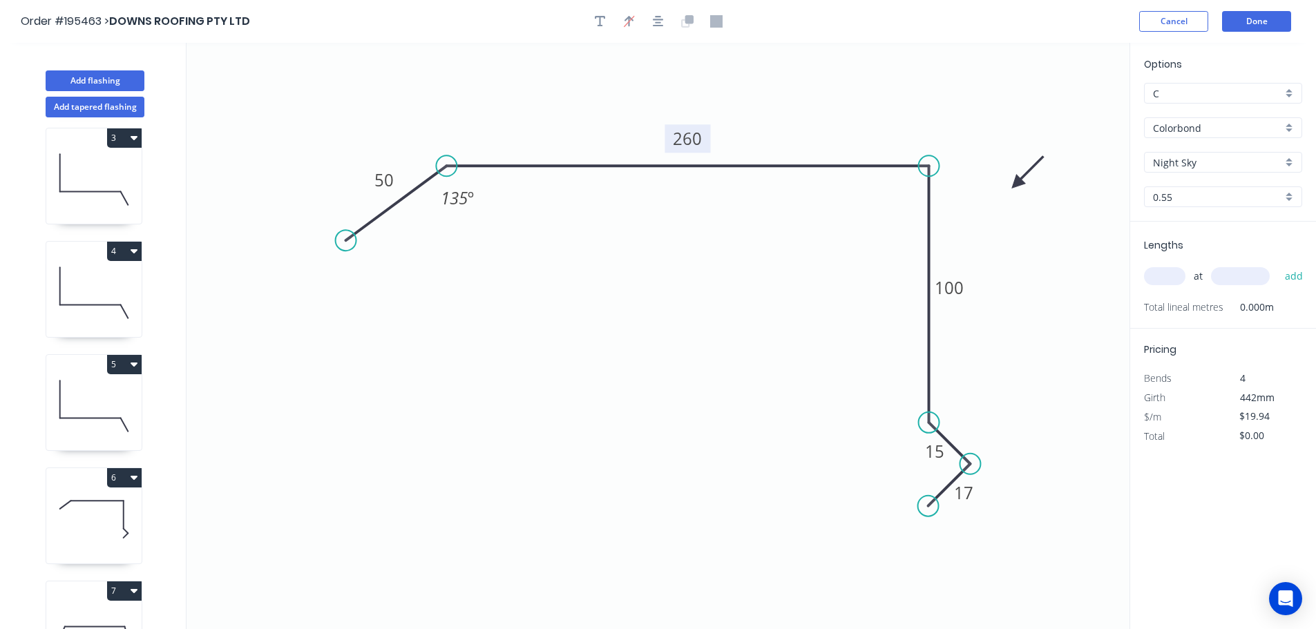
click at [697, 144] on tspan "260" at bounding box center [687, 138] width 29 height 23
click at [1163, 275] on input "text" at bounding box center [1164, 276] width 41 height 18
type input "$22.48"
click at [1278, 265] on button "add" at bounding box center [1294, 276] width 32 height 23
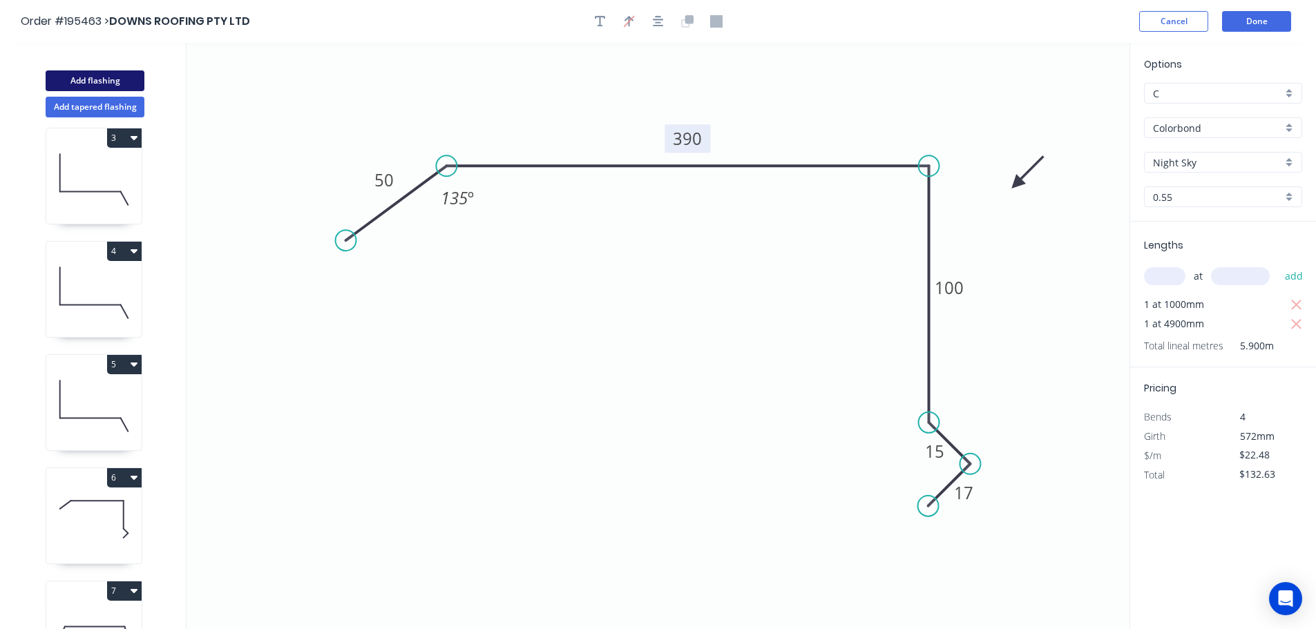
click at [104, 84] on button "Add flashing" at bounding box center [95, 80] width 99 height 21
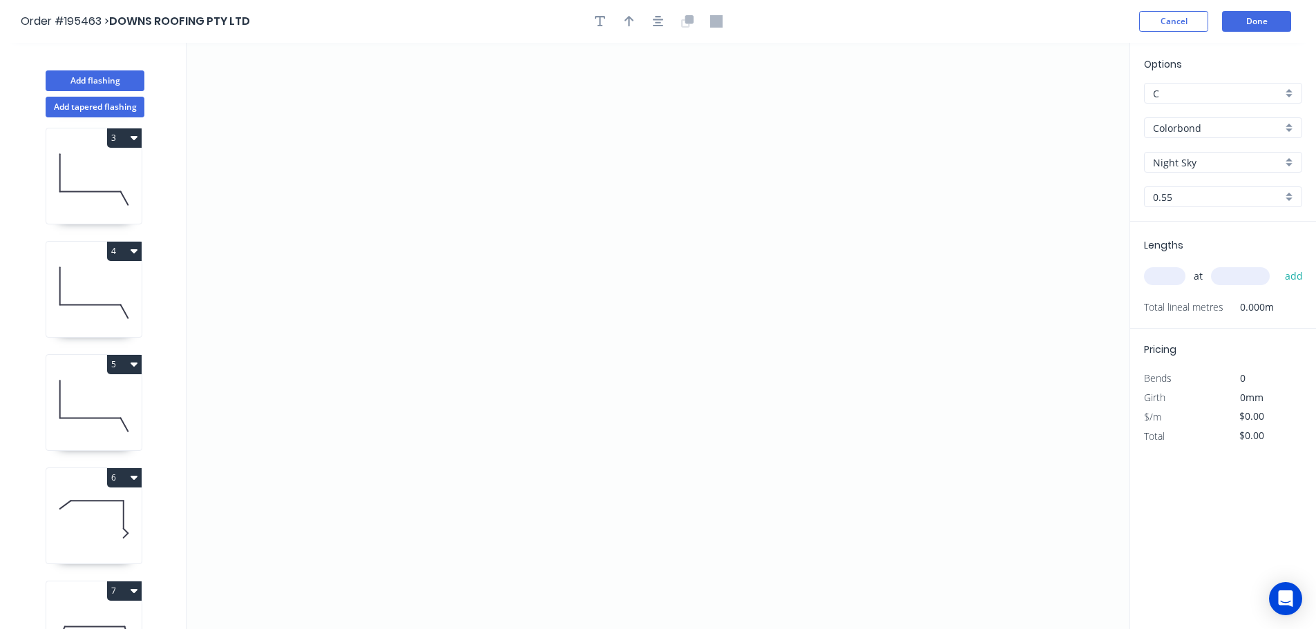
click at [1186, 125] on input "Colorbond" at bounding box center [1217, 128] width 129 height 15
click at [1175, 251] on div "Zincalume" at bounding box center [1223, 248] width 157 height 24
click at [1169, 278] on input "text" at bounding box center [1164, 276] width 41 height 18
click at [1278, 265] on button "add" at bounding box center [1294, 276] width 32 height 23
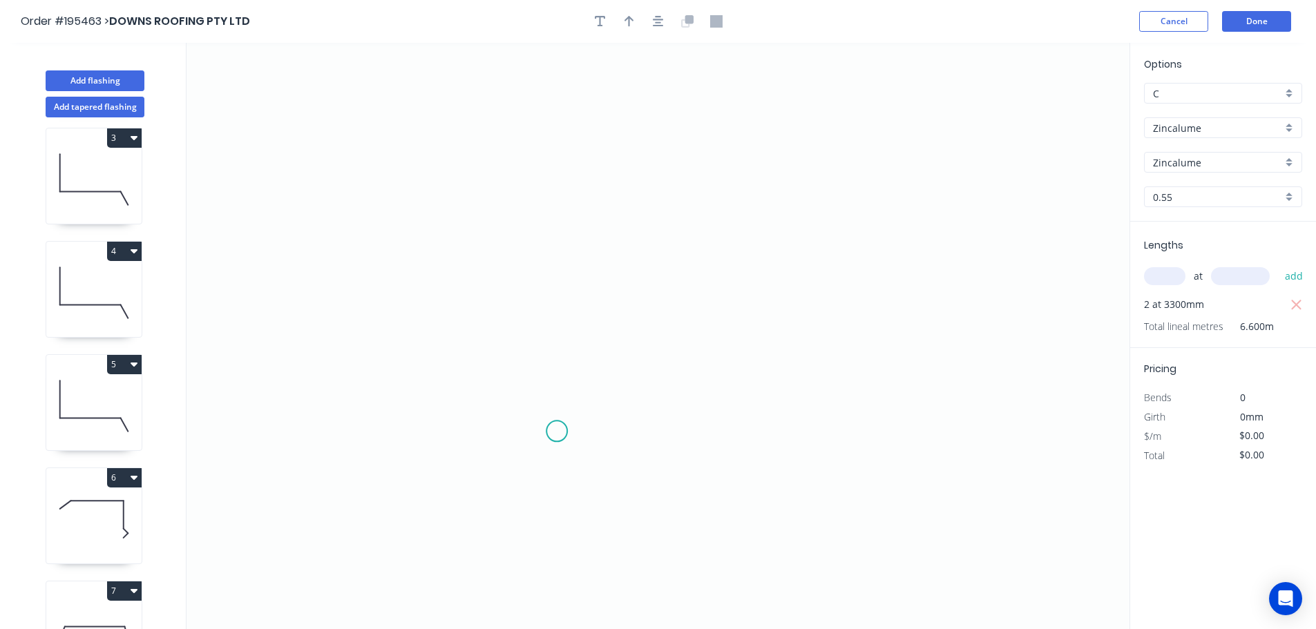
click at [557, 432] on icon "0" at bounding box center [658, 336] width 943 height 587
click at [549, 87] on icon "0" at bounding box center [658, 336] width 943 height 587
click at [840, 80] on icon "0 ?" at bounding box center [658, 336] width 943 height 587
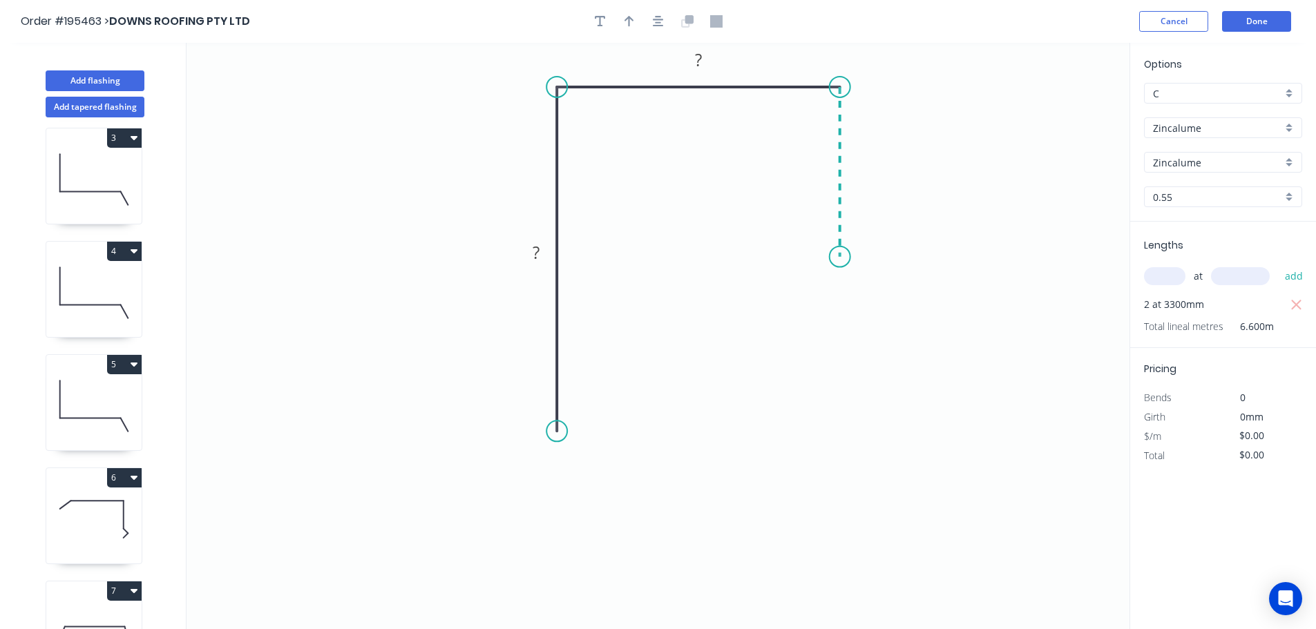
click at [842, 257] on icon "0 ? ?" at bounding box center [658, 336] width 943 height 587
click at [870, 308] on div "Crush & Fold" at bounding box center [911, 304] width 139 height 28
click at [864, 300] on div "Flip bend" at bounding box center [900, 302] width 139 height 28
drag, startPoint x: 831, startPoint y: 268, endPoint x: 797, endPoint y: 251, distance: 38.0
click at [797, 251] on rect at bounding box center [776, 251] width 55 height 28
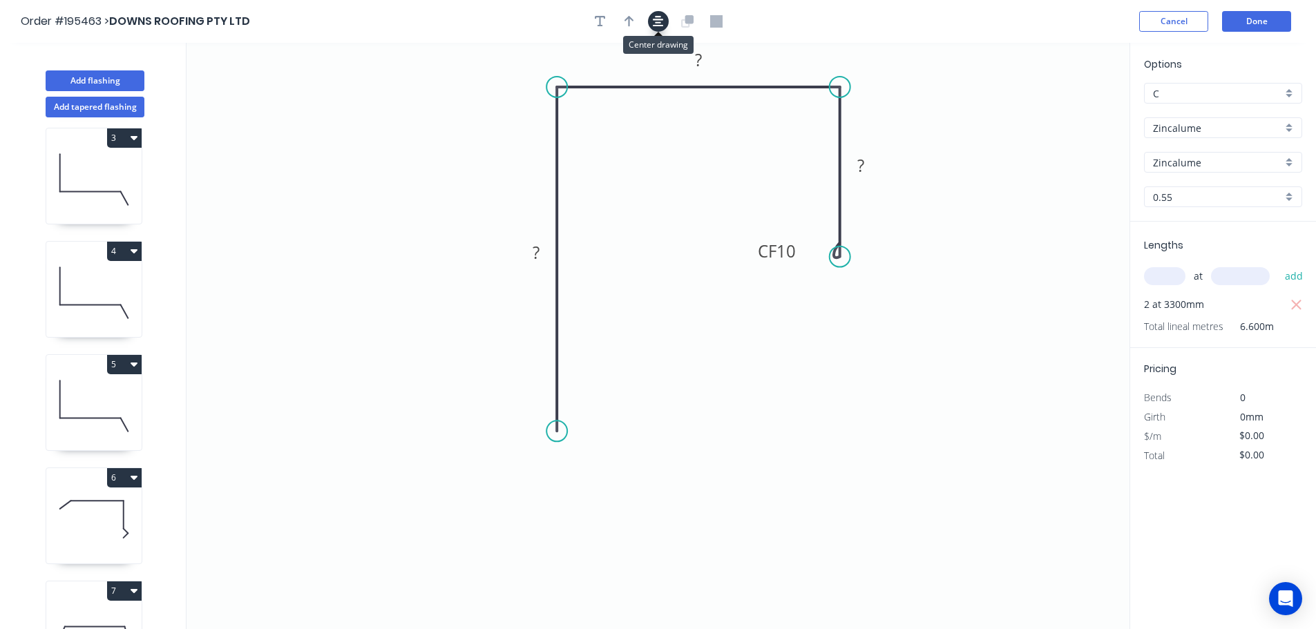
click at [663, 27] on icon "button" at bounding box center [658, 21] width 11 height 12
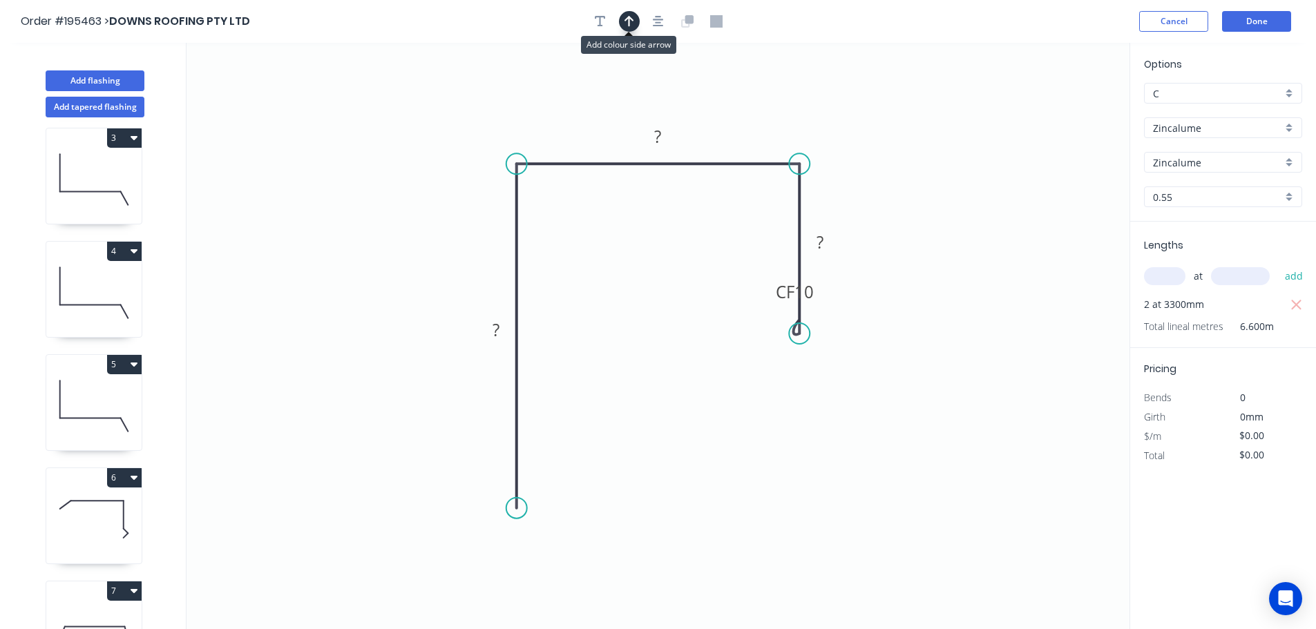
click at [630, 26] on icon "button" at bounding box center [630, 21] width 10 height 12
click at [1061, 110] on icon at bounding box center [1060, 96] width 12 height 44
drag, startPoint x: 1061, startPoint y: 110, endPoint x: 861, endPoint y: 121, distance: 200.0
click at [922, 121] on icon at bounding box center [942, 107] width 40 height 40
drag, startPoint x: 818, startPoint y: 286, endPoint x: 743, endPoint y: 328, distance: 85.4
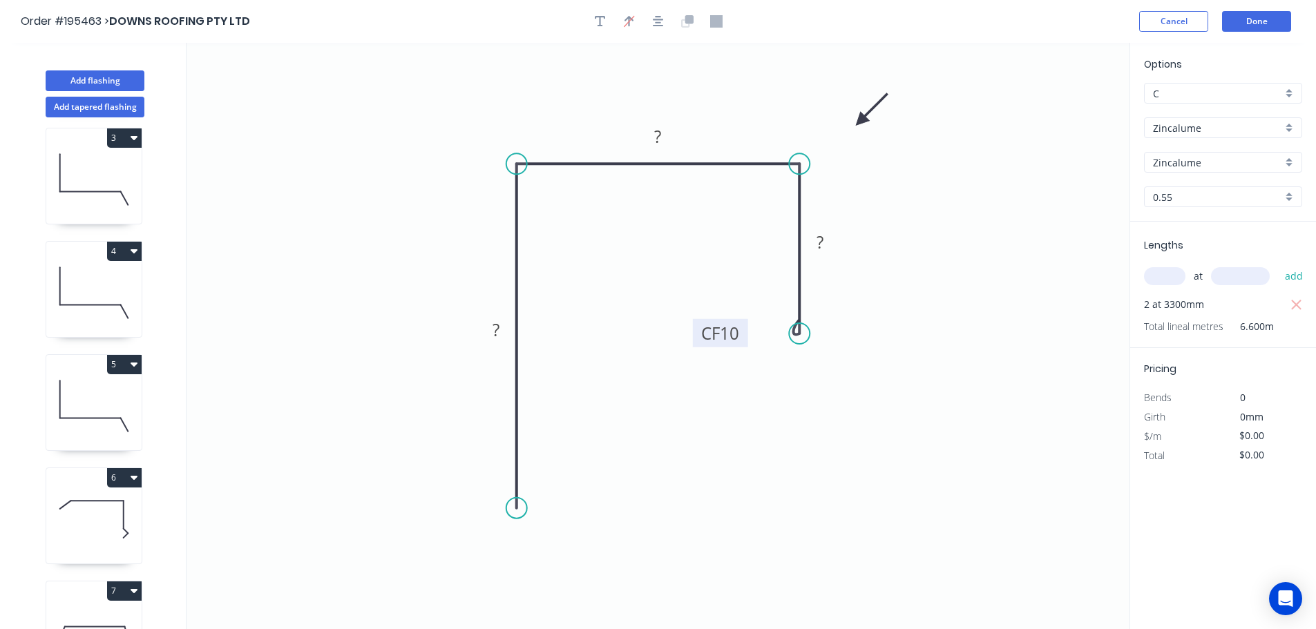
click at [743, 328] on rect at bounding box center [720, 333] width 55 height 28
click at [493, 329] on g "?" at bounding box center [496, 330] width 28 height 23
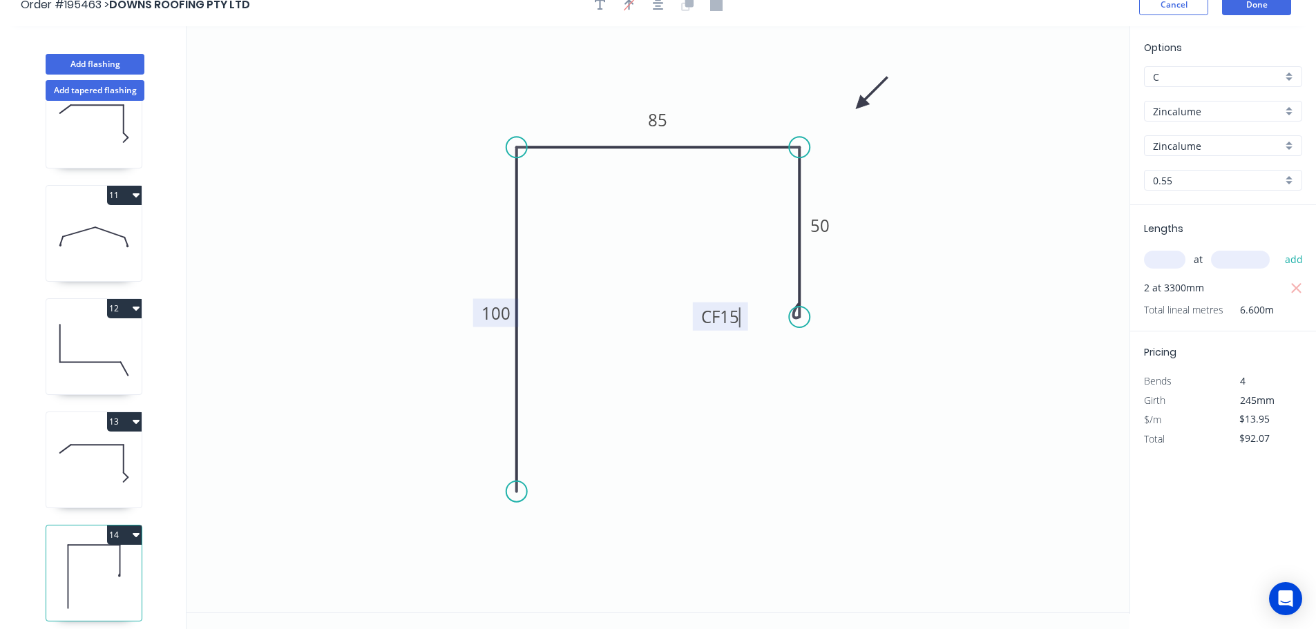
scroll to position [26, 0]
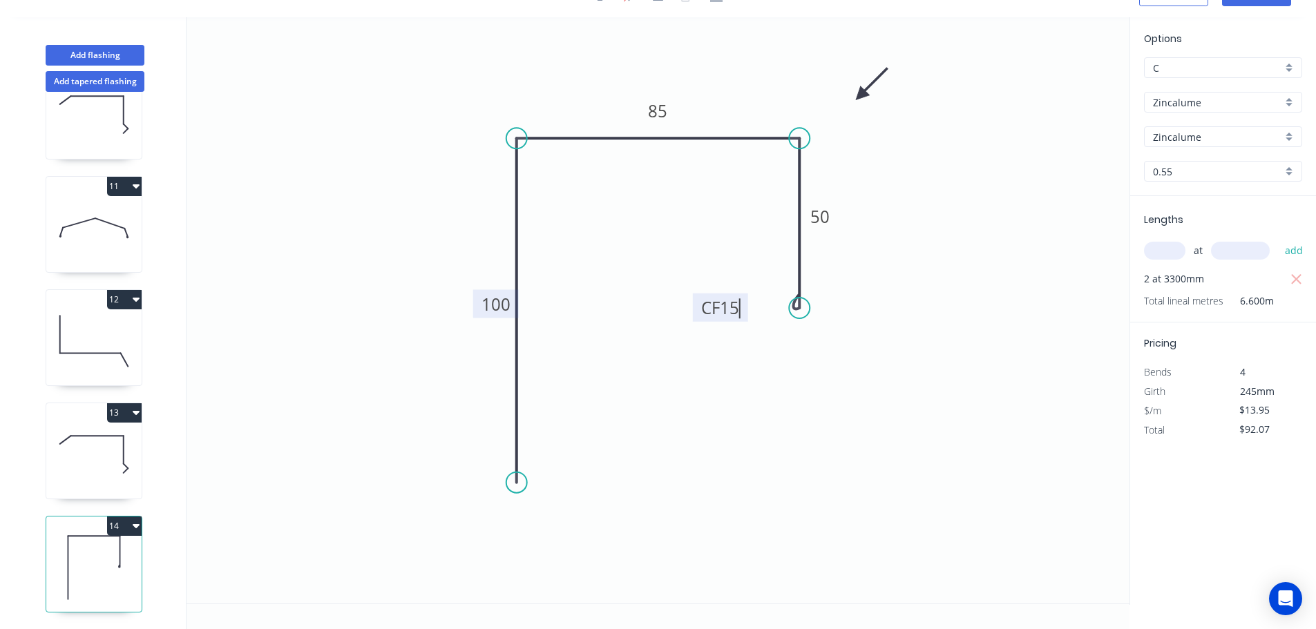
click at [120, 517] on button "14" at bounding box center [124, 526] width 35 height 19
click at [46, 551] on div "Duplicate" at bounding box center [76, 561] width 106 height 20
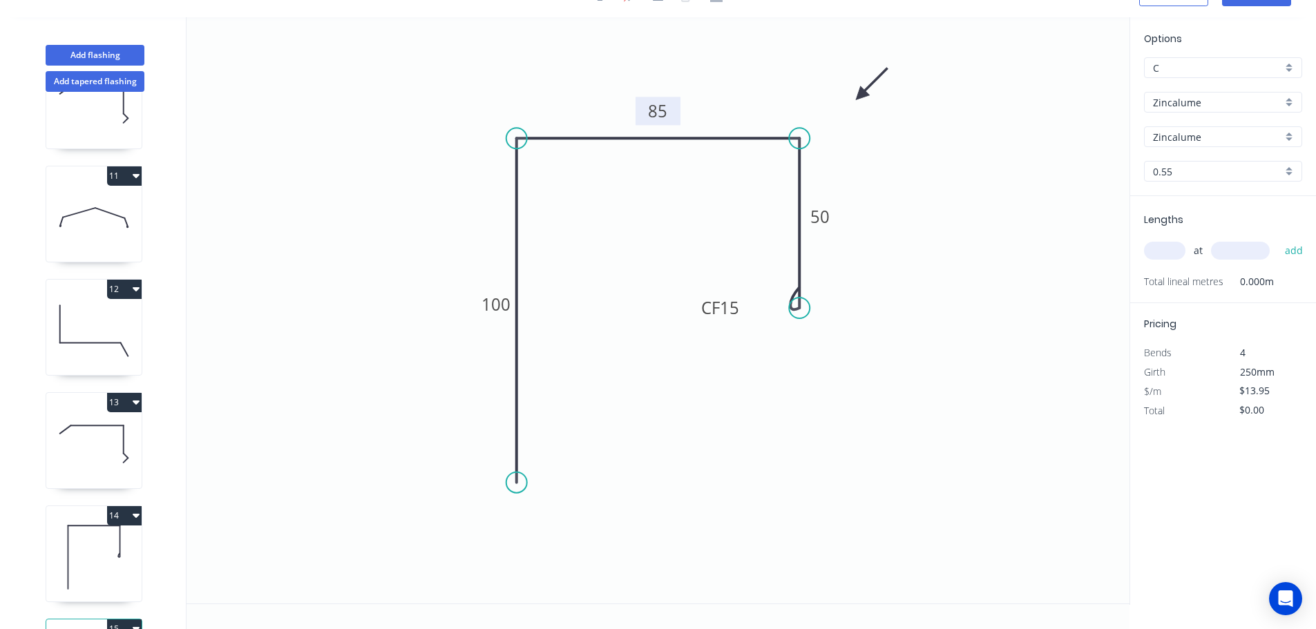
click at [655, 110] on tspan "85" at bounding box center [658, 111] width 19 height 23
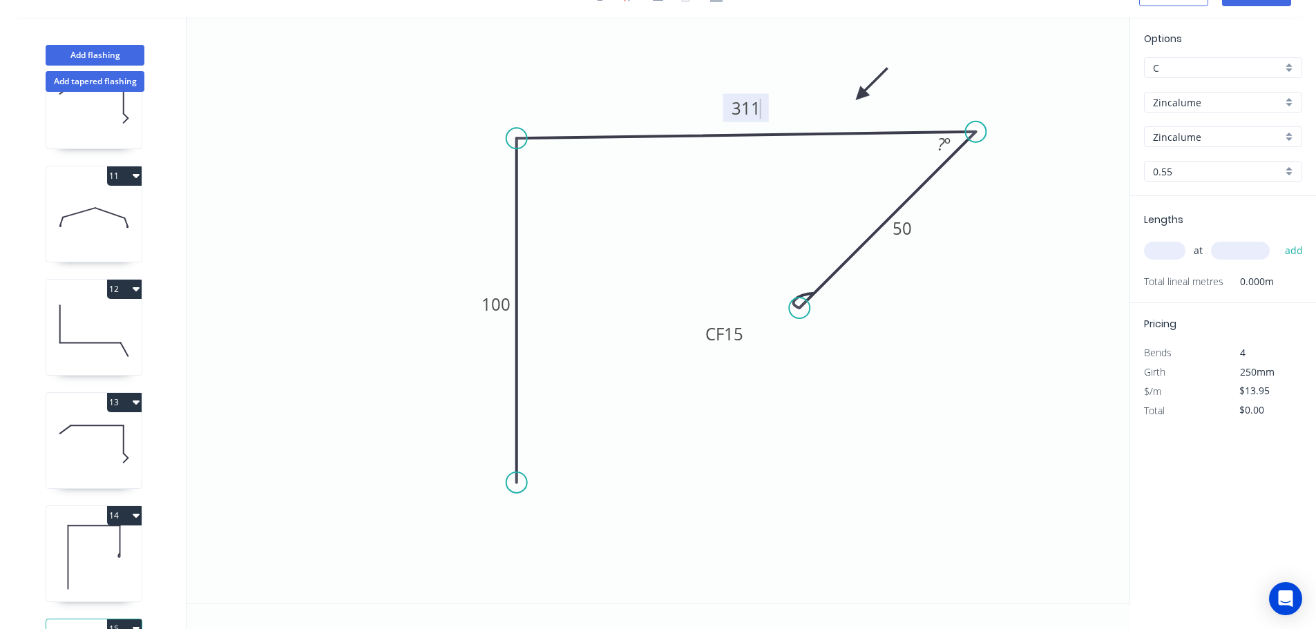
drag, startPoint x: 810, startPoint y: 140, endPoint x: 976, endPoint y: 131, distance: 166.8
click at [976, 131] on circle at bounding box center [975, 132] width 21 height 21
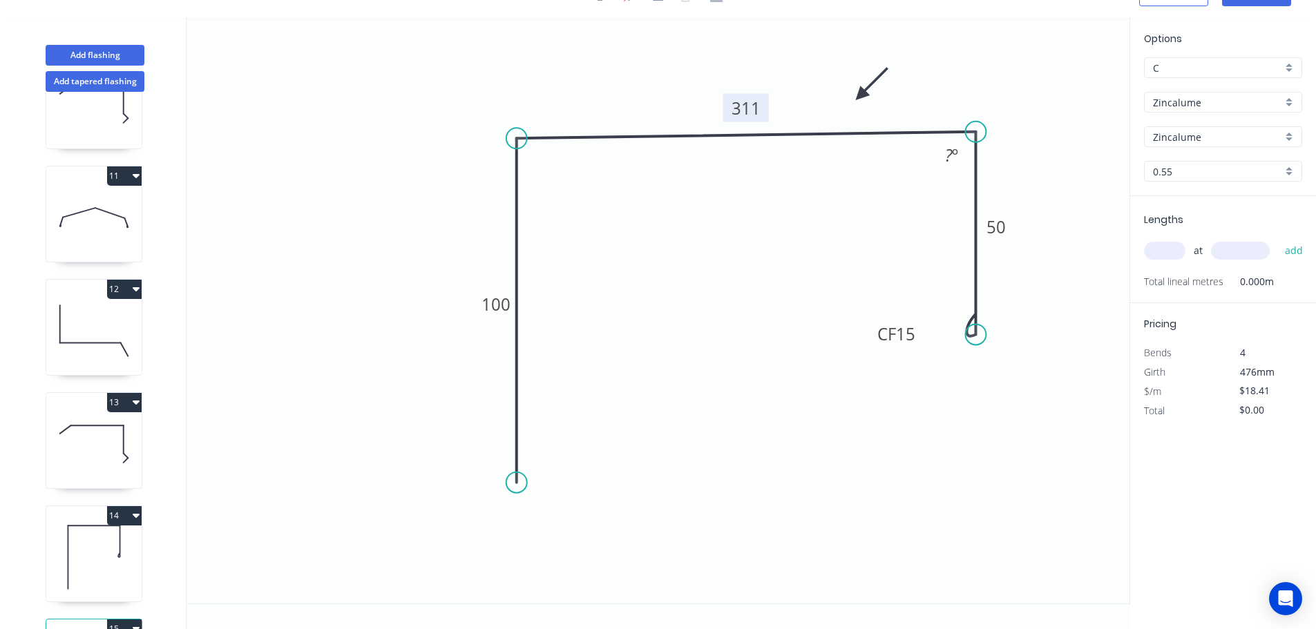
drag, startPoint x: 799, startPoint y: 303, endPoint x: 972, endPoint y: 335, distance: 175.0
click at [972, 335] on circle at bounding box center [975, 334] width 21 height 21
click at [978, 328] on circle at bounding box center [975, 327] width 21 height 21
drag, startPoint x: 975, startPoint y: 131, endPoint x: 976, endPoint y: 141, distance: 9.7
click at [976, 141] on circle at bounding box center [975, 138] width 21 height 21
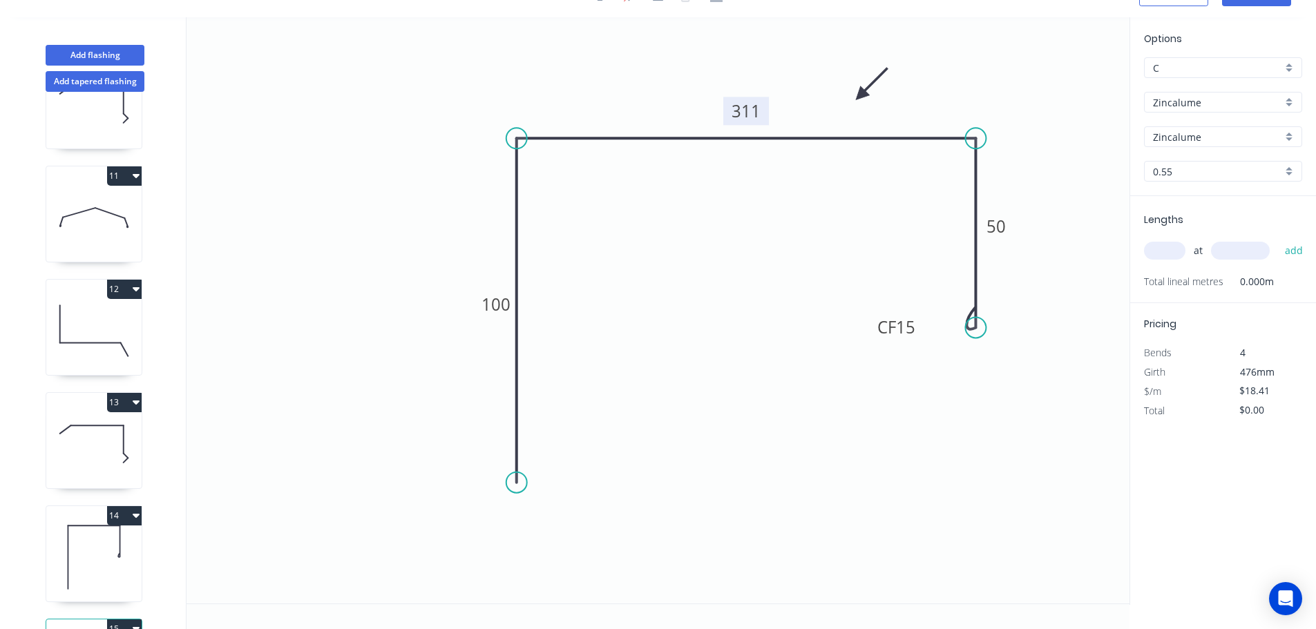
click at [1162, 253] on input "text" at bounding box center [1164, 251] width 41 height 18
click at [1278, 239] on button "add" at bounding box center [1294, 250] width 32 height 23
click at [122, 515] on button "14" at bounding box center [124, 515] width 35 height 19
click at [44, 550] on div "Duplicate" at bounding box center [76, 550] width 106 height 20
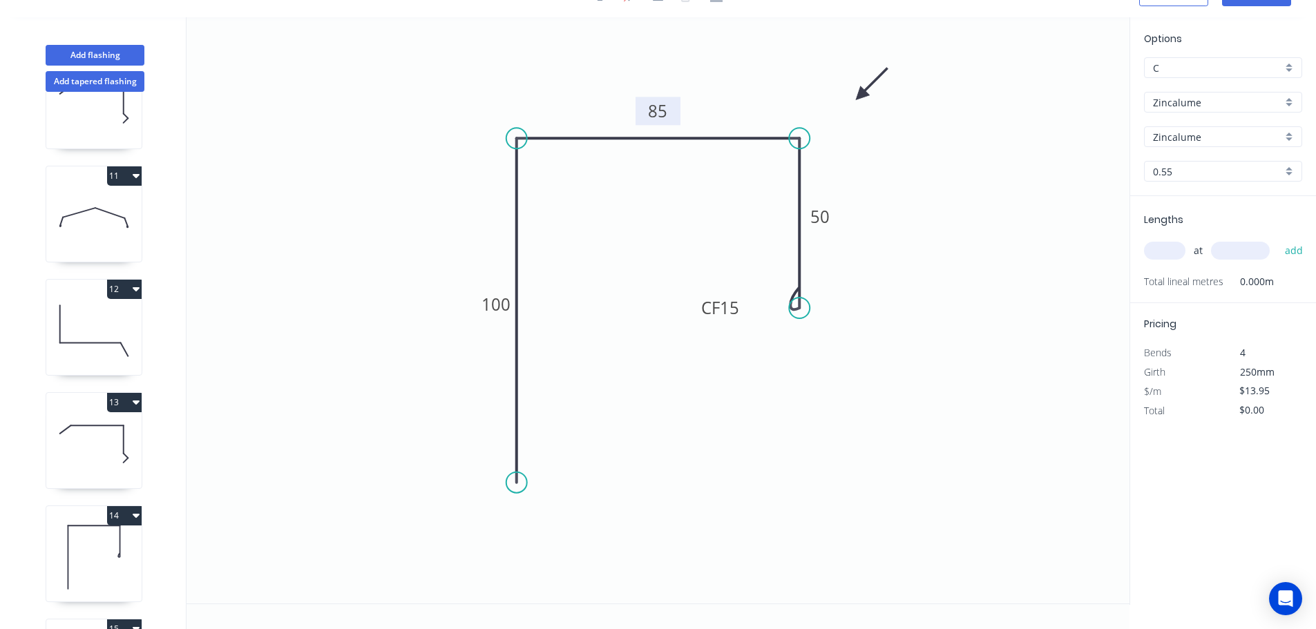
click at [658, 109] on tspan "85" at bounding box center [658, 111] width 19 height 23
click at [1171, 249] on input "text" at bounding box center [1164, 251] width 41 height 18
click at [1278, 239] on button "add" at bounding box center [1294, 250] width 32 height 23
click at [93, 49] on button "Add flashing" at bounding box center [95, 55] width 99 height 21
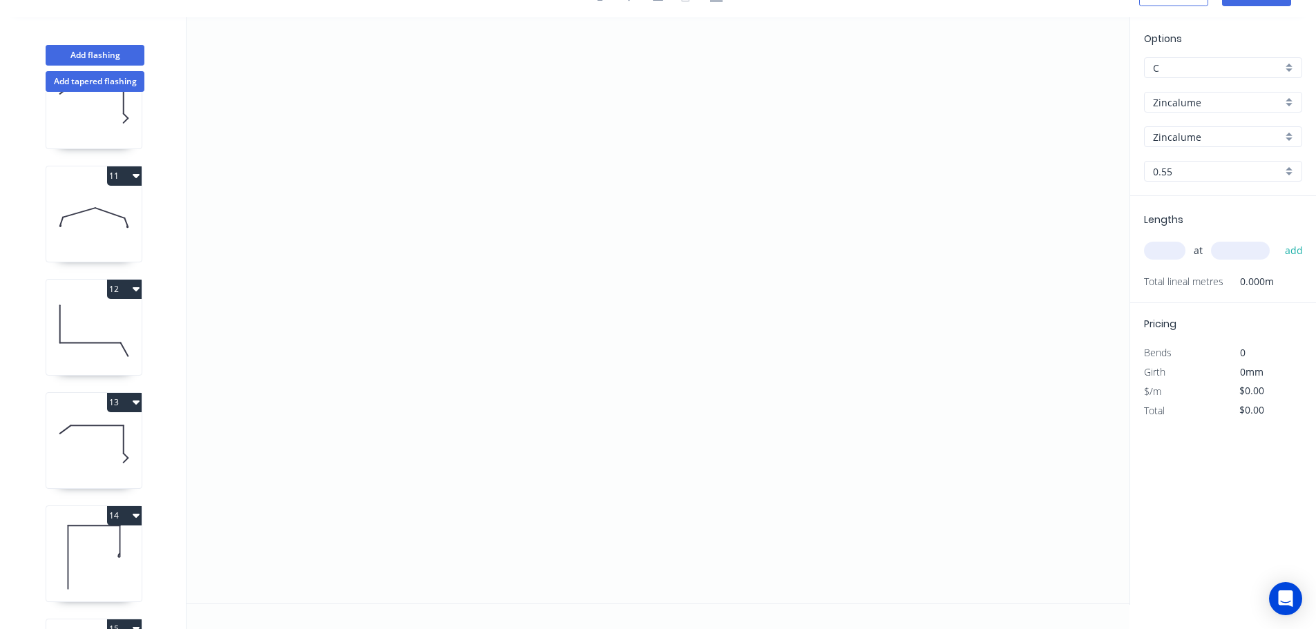
click at [1182, 104] on input "Zincalume" at bounding box center [1217, 102] width 129 height 15
click at [1171, 121] on div "Colorbond" at bounding box center [1223, 129] width 157 height 24
click at [1177, 134] on input "aNoColor" at bounding box center [1217, 137] width 129 height 15
click at [1184, 158] on div "Monument" at bounding box center [1223, 156] width 157 height 24
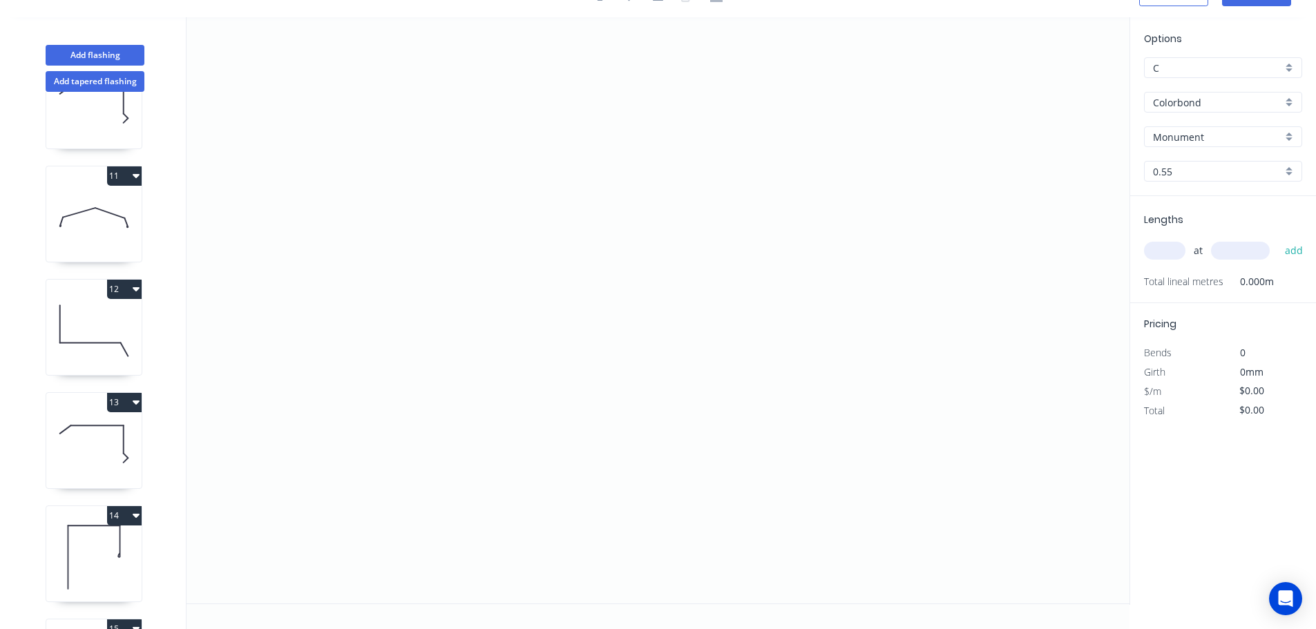
click at [1162, 245] on input "text" at bounding box center [1164, 251] width 41 height 18
click at [1278, 239] on button "add" at bounding box center [1294, 250] width 32 height 23
click at [826, 434] on icon "0" at bounding box center [658, 310] width 943 height 587
click at [607, 428] on icon "0" at bounding box center [658, 310] width 943 height 587
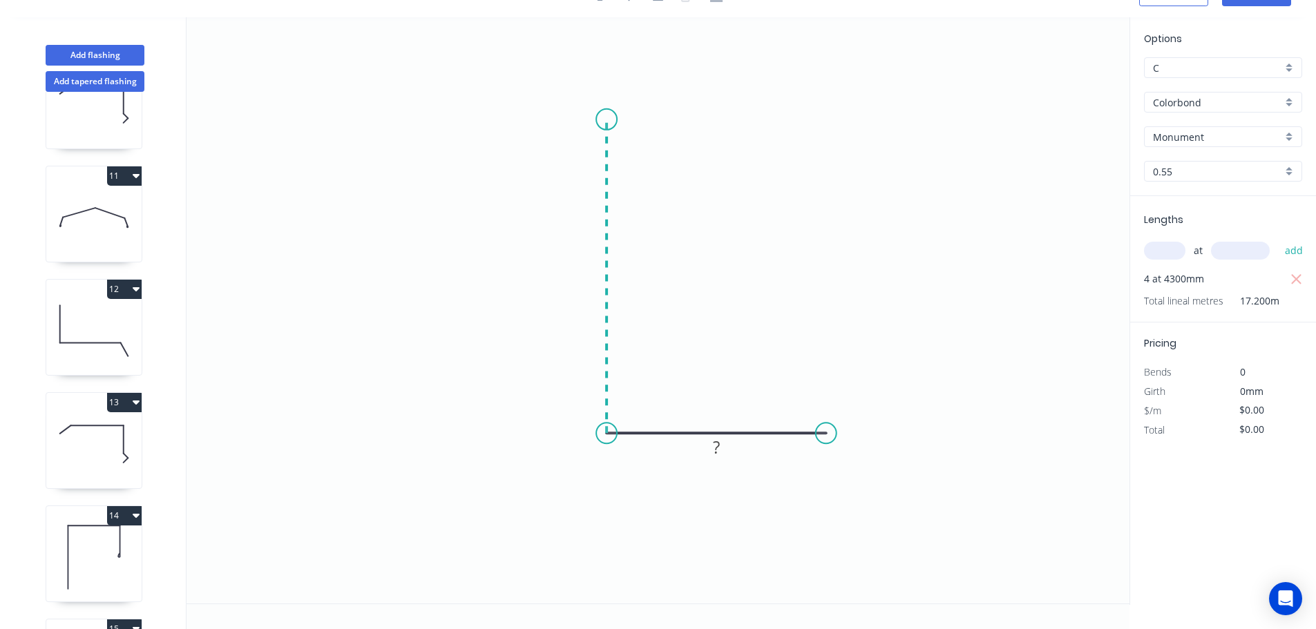
click at [610, 120] on icon "0 ?" at bounding box center [658, 310] width 943 height 587
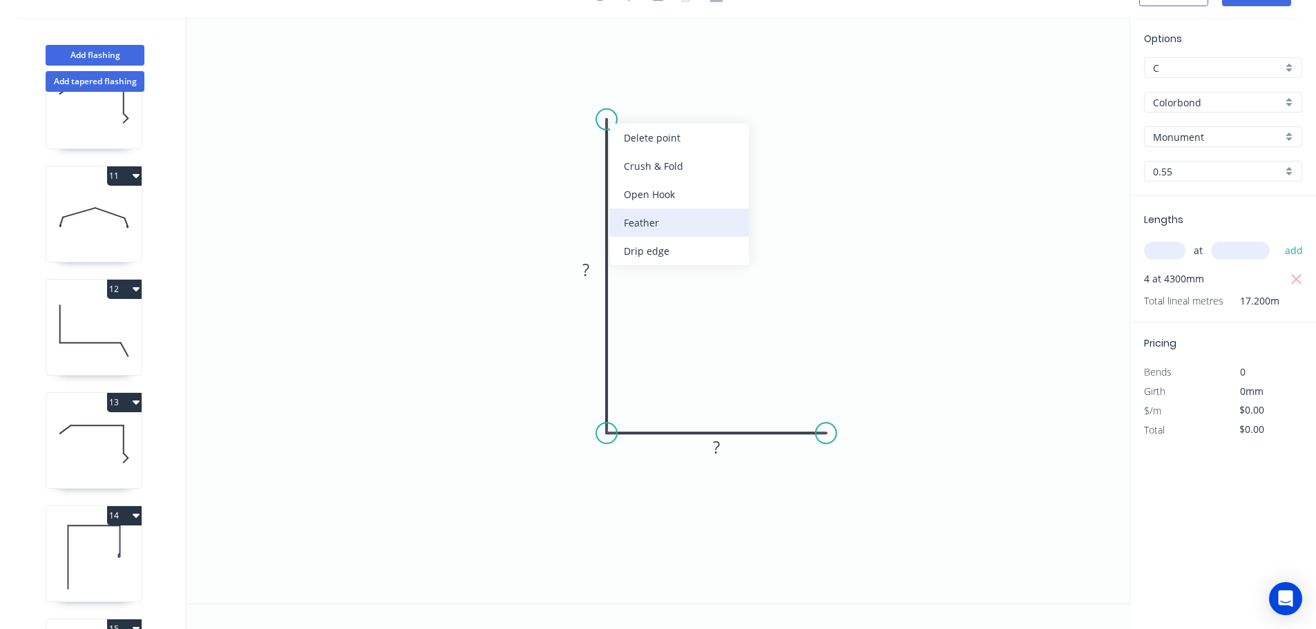
click at [629, 217] on div "Feather" at bounding box center [679, 223] width 139 height 28
drag, startPoint x: 600, startPoint y: 84, endPoint x: 718, endPoint y: 79, distance: 117.5
click at [718, 79] on rect at bounding box center [695, 91] width 54 height 28
click at [703, 89] on tspan "15" at bounding box center [703, 90] width 19 height 23
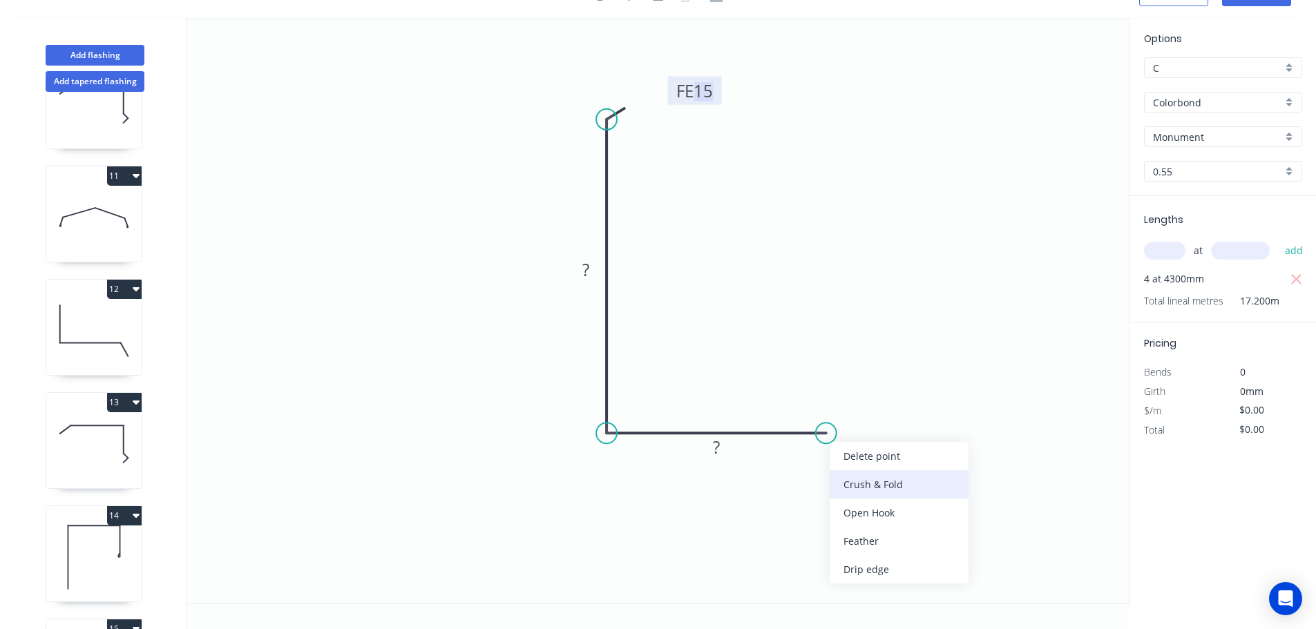
click at [862, 484] on div "Crush & Fold" at bounding box center [899, 485] width 139 height 28
drag, startPoint x: 832, startPoint y: 457, endPoint x: 849, endPoint y: 370, distance: 87.9
click at [848, 370] on rect at bounding box center [820, 372] width 55 height 28
click at [836, 368] on tspan "10" at bounding box center [833, 370] width 19 height 23
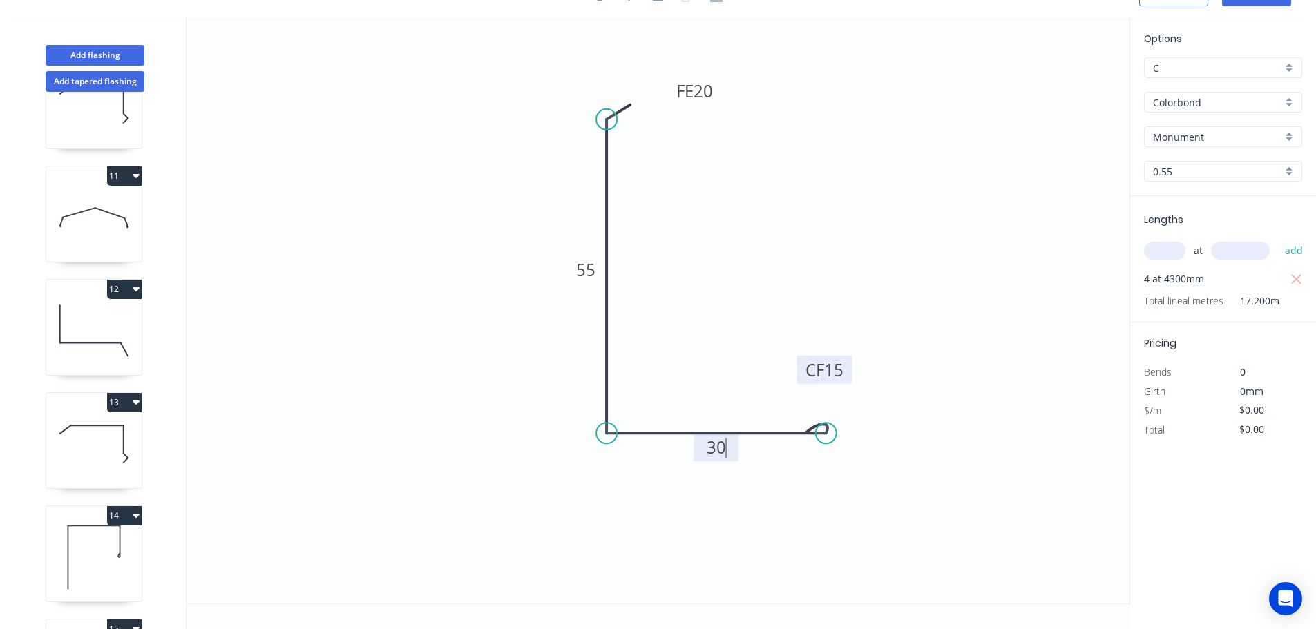
click at [1178, 138] on input "Monument" at bounding box center [1217, 137] width 129 height 15
click at [1173, 207] on div "Wallaby" at bounding box center [1223, 209] width 157 height 24
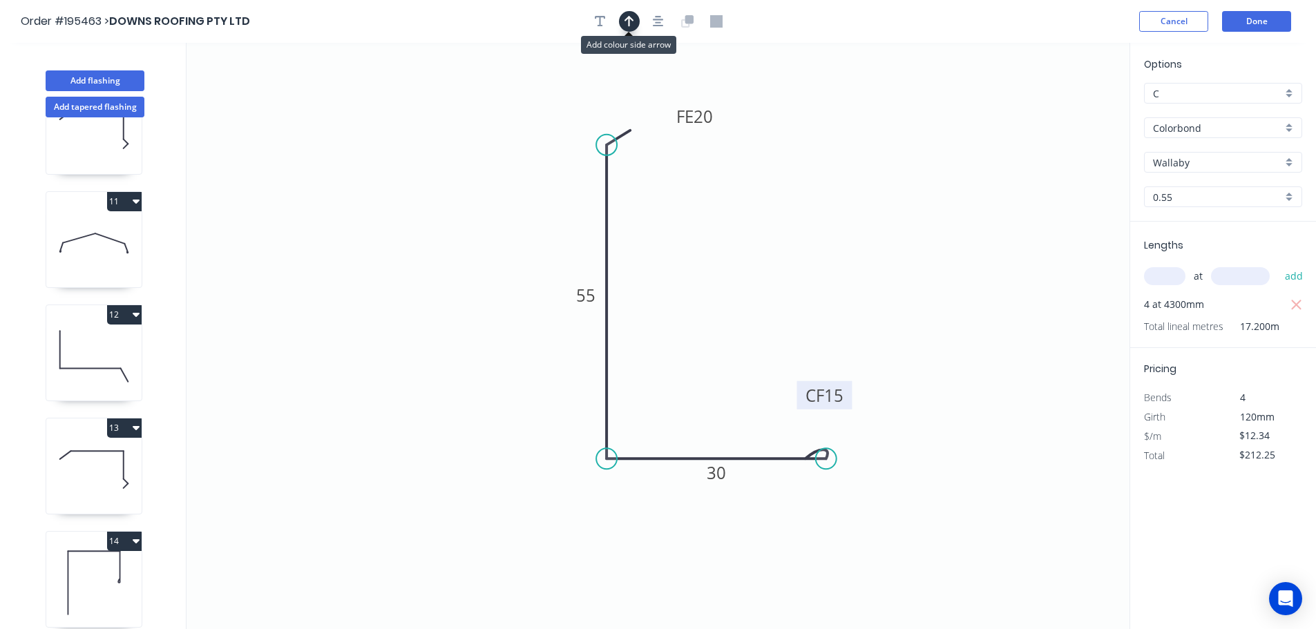
click at [632, 17] on icon "button" at bounding box center [630, 21] width 10 height 12
drag, startPoint x: 1061, startPoint y: 108, endPoint x: 473, endPoint y: 183, distance: 592.0
click at [473, 183] on icon at bounding box center [473, 167] width 12 height 44
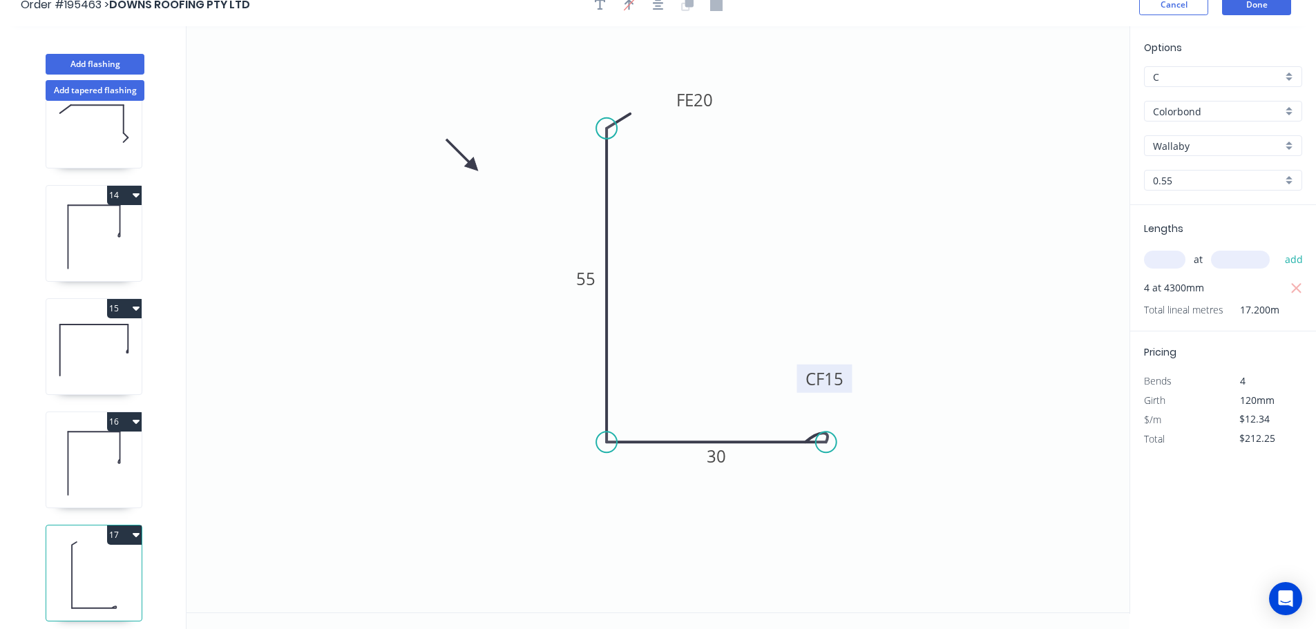
scroll to position [26, 0]
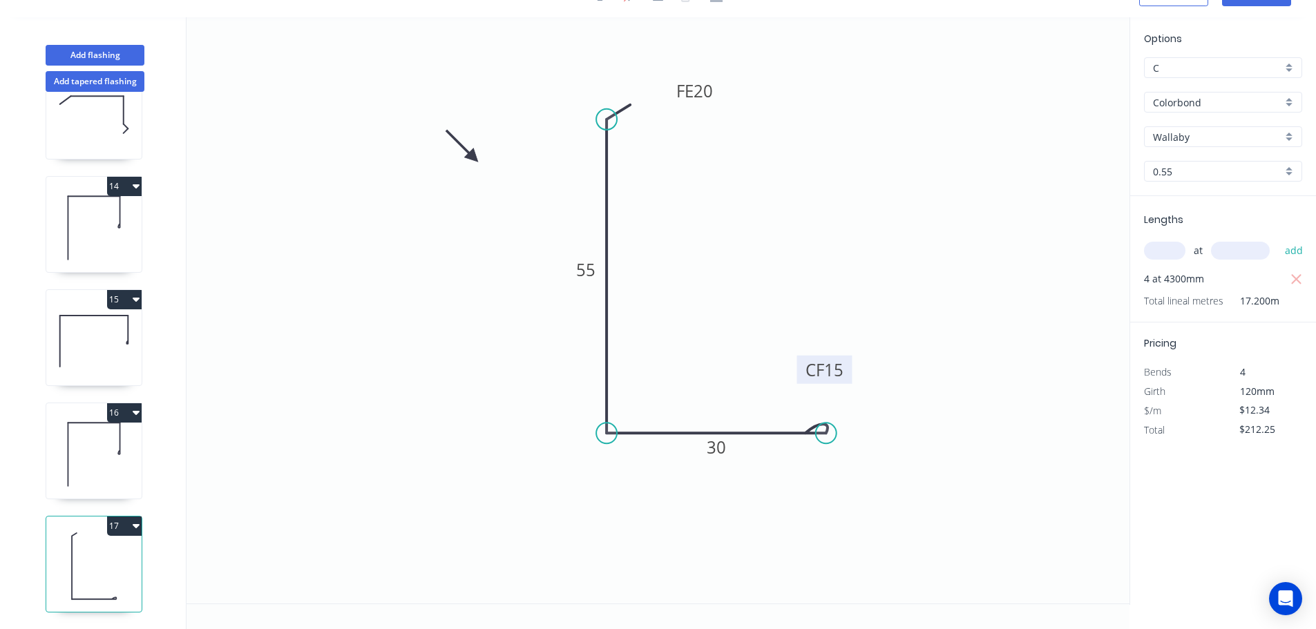
click at [127, 517] on button "17" at bounding box center [124, 526] width 35 height 19
click at [53, 551] on div "Duplicate" at bounding box center [76, 561] width 106 height 20
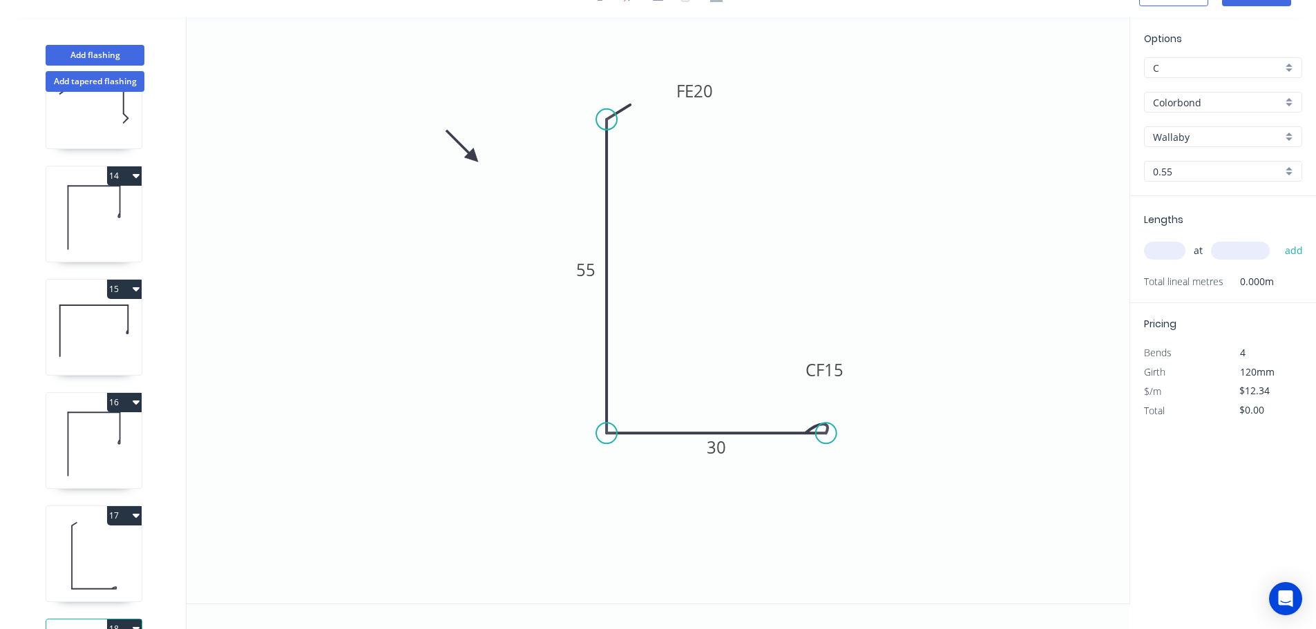
click at [1167, 130] on input "Wallaby" at bounding box center [1217, 137] width 129 height 15
drag, startPoint x: 1170, startPoint y: 187, endPoint x: 1154, endPoint y: 215, distance: 31.9
click at [1169, 187] on div "Bluegum" at bounding box center [1223, 188] width 157 height 24
click at [1158, 247] on input "text" at bounding box center [1164, 251] width 41 height 18
click at [1278, 239] on button "add" at bounding box center [1294, 250] width 32 height 23
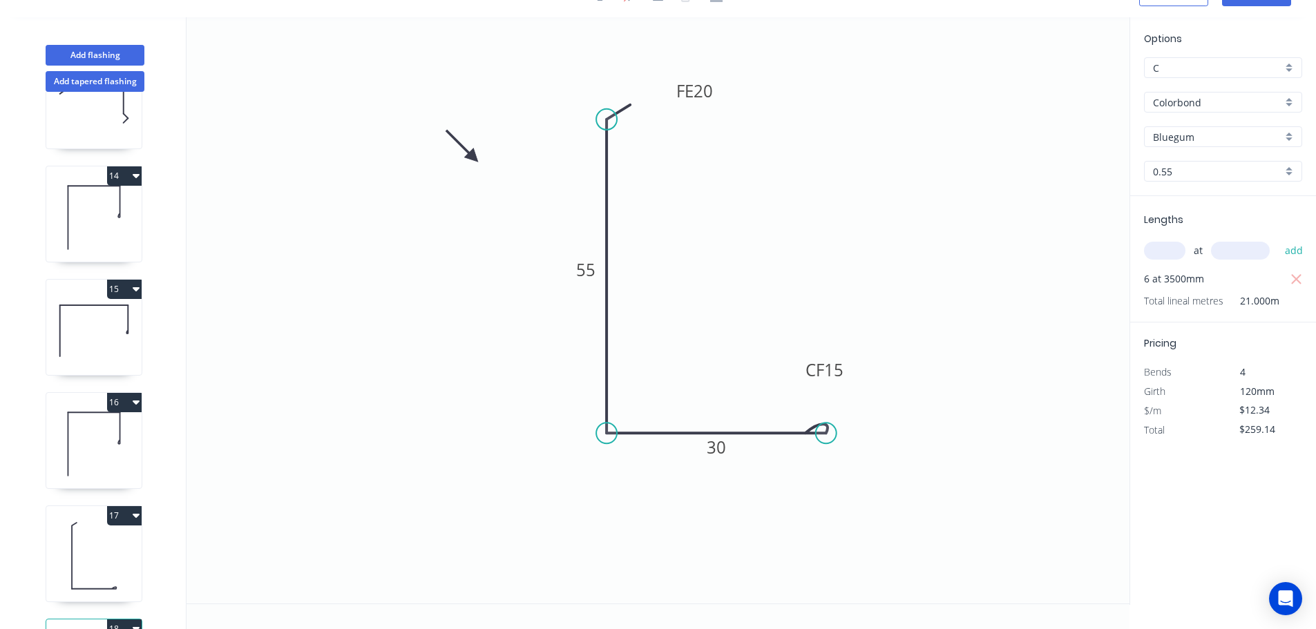
click at [91, 556] on icon at bounding box center [93, 557] width 95 height 88
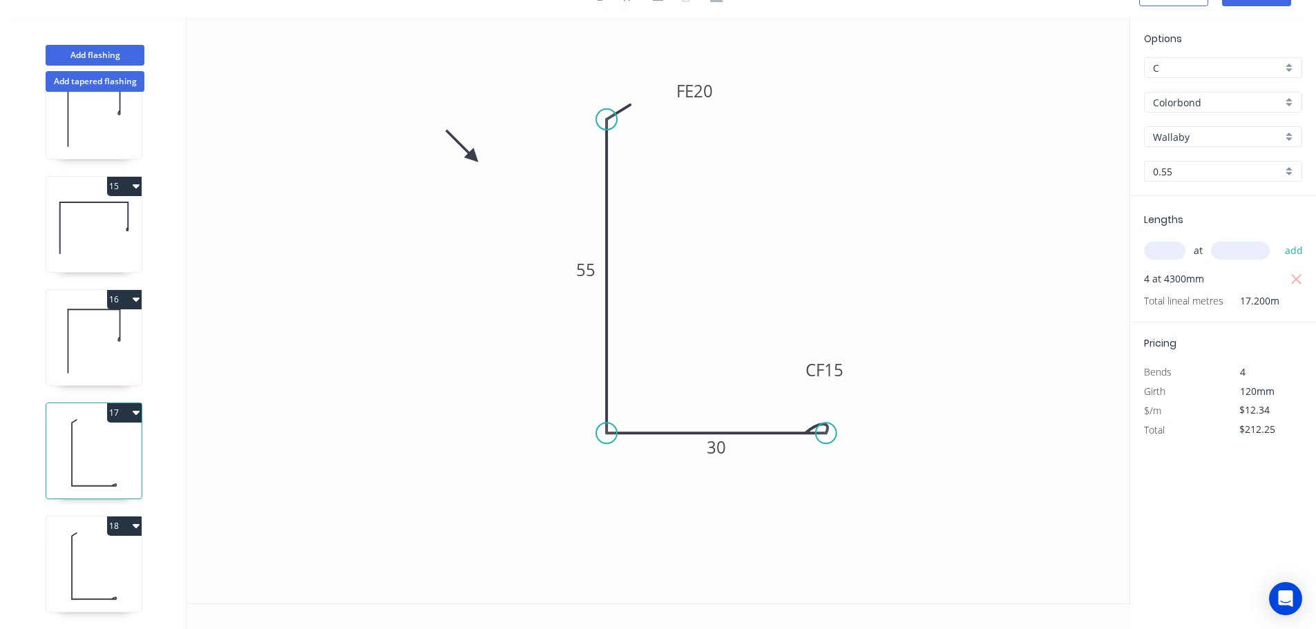
click at [110, 547] on icon at bounding box center [93, 568] width 95 height 88
click at [103, 52] on button "Add flashing" at bounding box center [95, 55] width 99 height 21
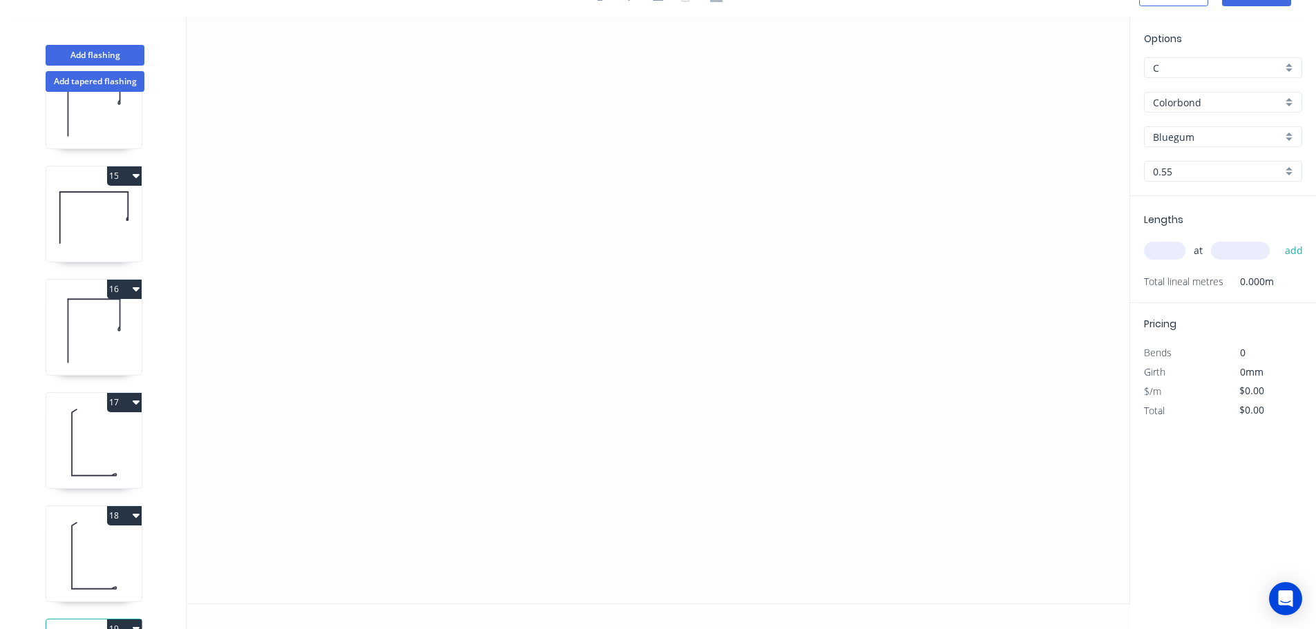
click at [1188, 133] on input "Bluegum" at bounding box center [1217, 137] width 129 height 15
click at [1182, 208] on div "Classic Cream" at bounding box center [1223, 212] width 157 height 24
click at [1168, 247] on input "text" at bounding box center [1164, 251] width 41 height 18
click at [1278, 239] on button "add" at bounding box center [1294, 250] width 32 height 23
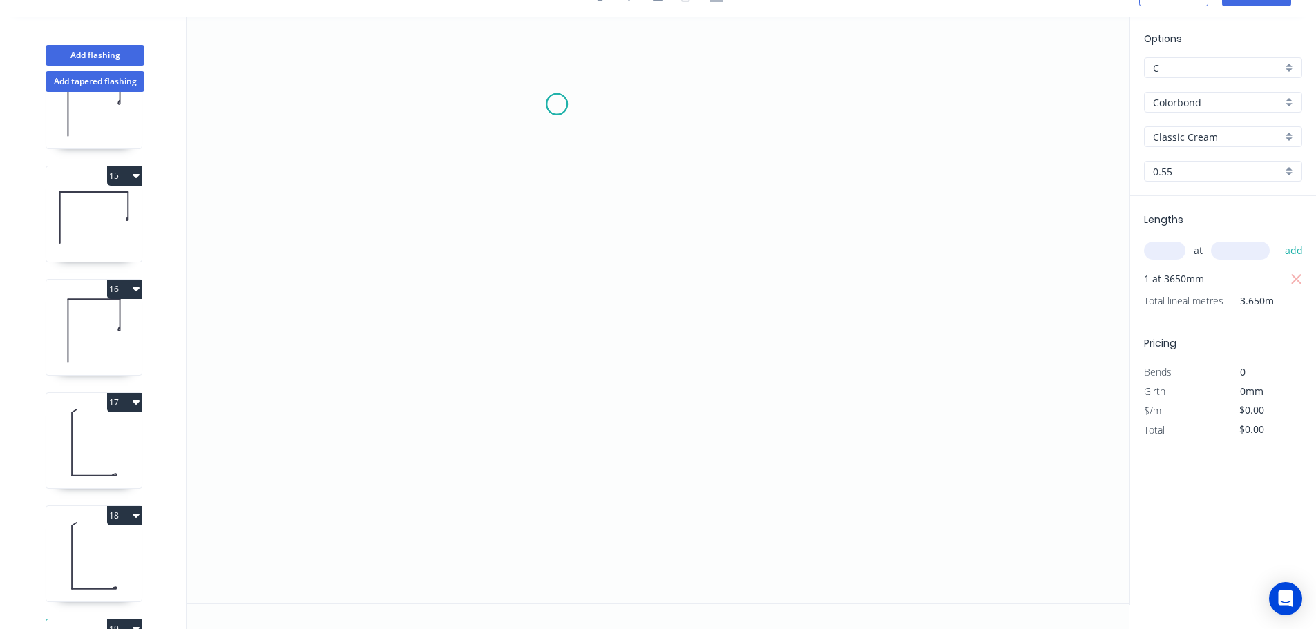
click at [557, 104] on icon "0" at bounding box center [658, 310] width 943 height 587
click at [514, 145] on icon "0" at bounding box center [658, 310] width 943 height 587
click at [521, 511] on icon "0 ?" at bounding box center [658, 310] width 943 height 587
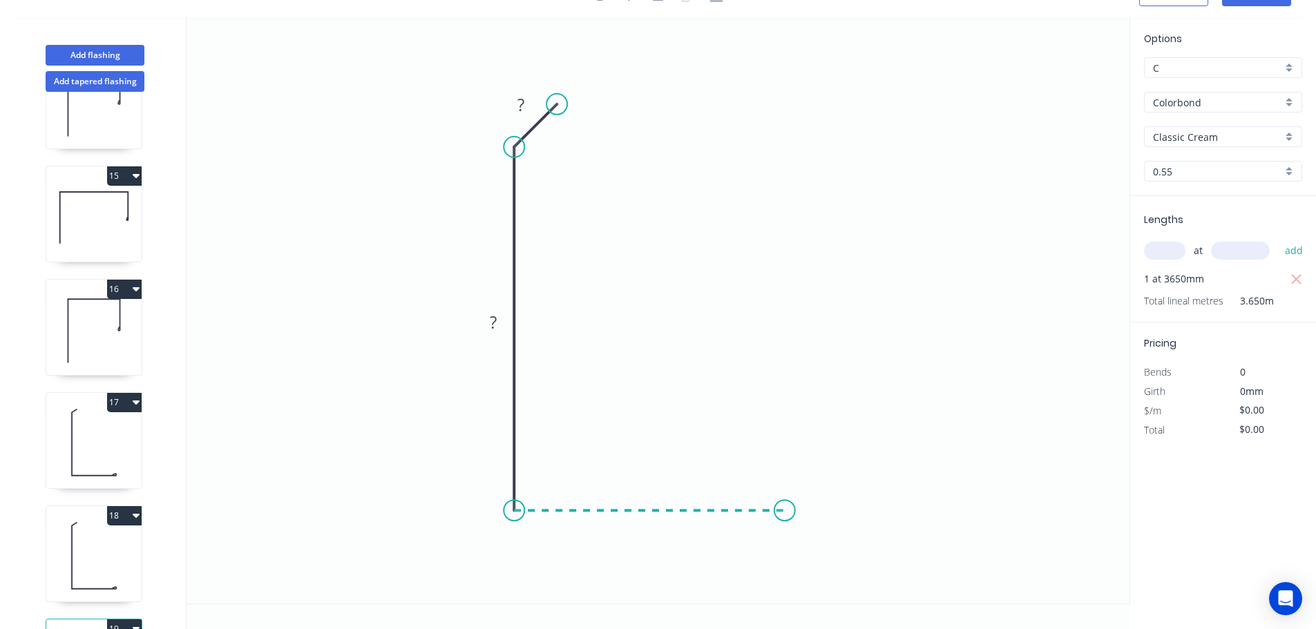
click at [785, 511] on icon "0 ? ?" at bounding box center [658, 310] width 943 height 587
click at [828, 590] on div "Feather" at bounding box center [862, 591] width 139 height 28
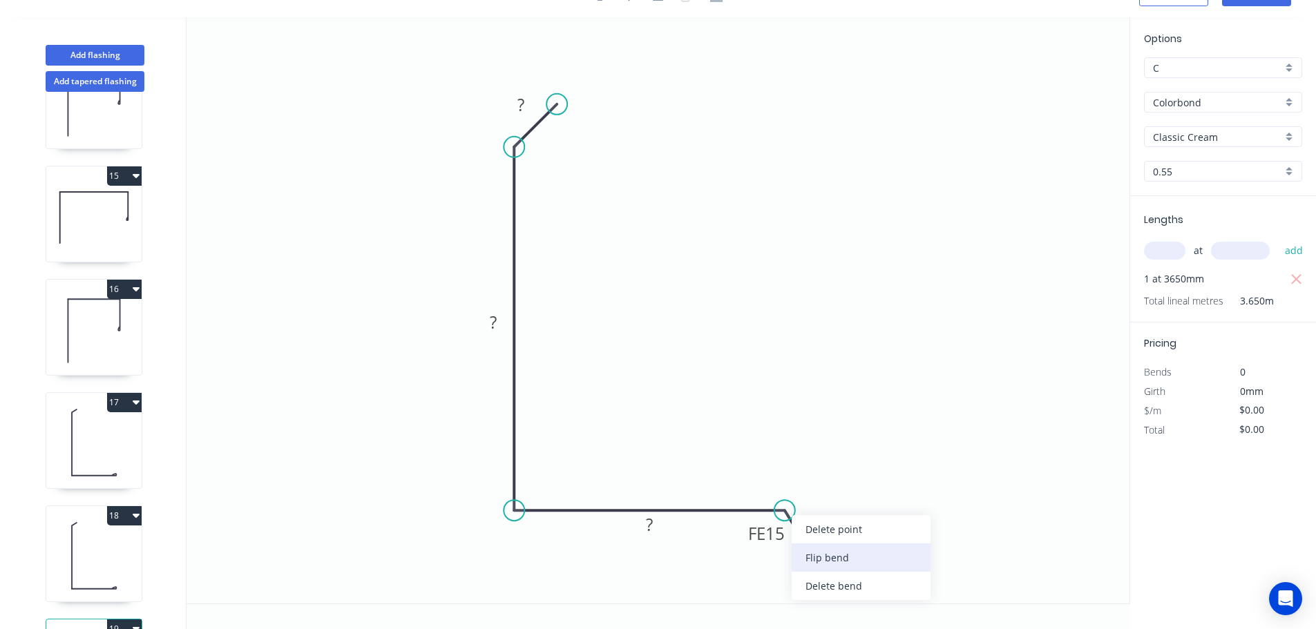
click at [826, 568] on div "Flip bend" at bounding box center [861, 558] width 139 height 28
drag, startPoint x: 790, startPoint y: 467, endPoint x: 830, endPoint y: 429, distance: 55.2
click at [830, 429] on rect at bounding box center [807, 437] width 54 height 28
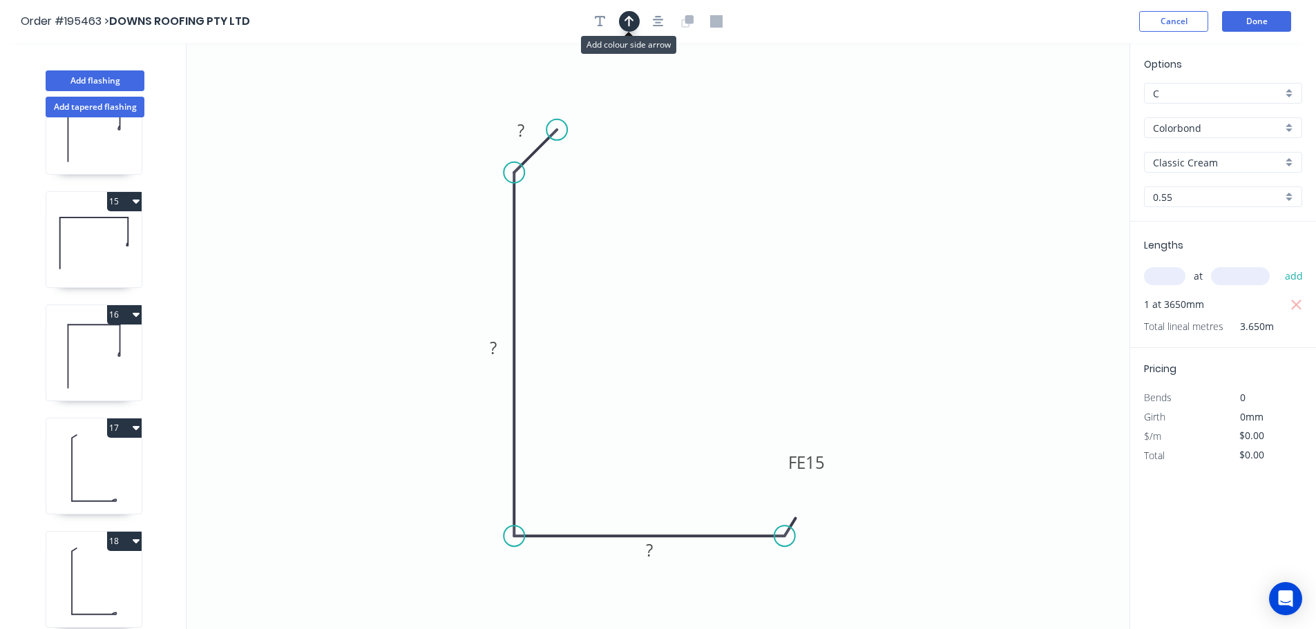
click at [627, 20] on icon "button" at bounding box center [630, 21] width 10 height 11
drag, startPoint x: 1061, startPoint y: 107, endPoint x: 392, endPoint y: 189, distance: 673.8
click at [392, 189] on icon at bounding box center [392, 171] width 12 height 44
click at [526, 123] on rect at bounding box center [521, 131] width 28 height 19
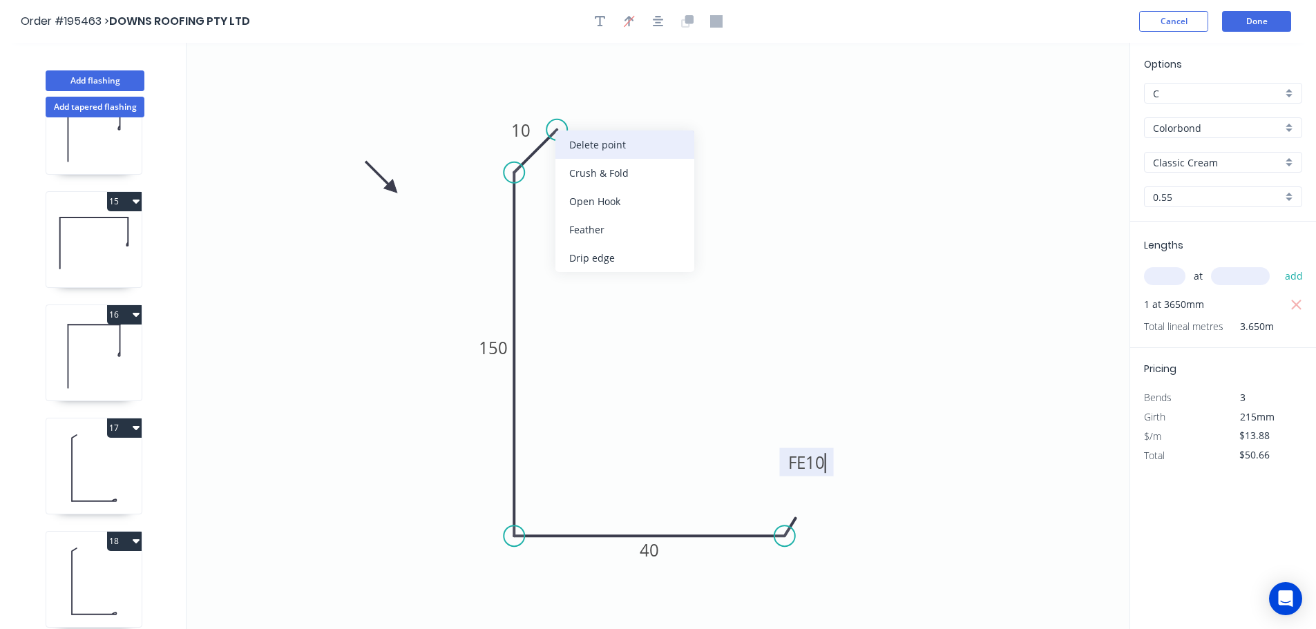
click at [599, 144] on div "Delete point" at bounding box center [625, 145] width 139 height 28
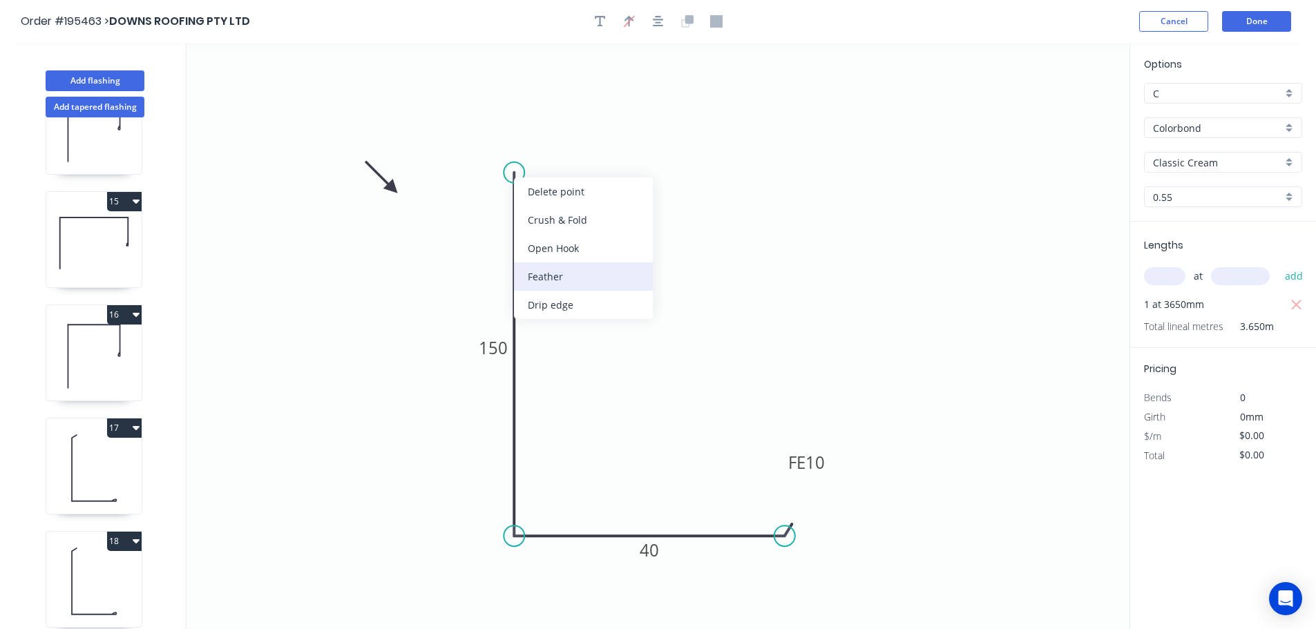
click at [547, 278] on div "Feather" at bounding box center [583, 277] width 139 height 28
drag, startPoint x: 564, startPoint y: 181, endPoint x: 616, endPoint y: 148, distance: 61.5
click at [616, 148] on rect at bounding box center [596, 151] width 54 height 28
click at [602, 150] on tspan "15" at bounding box center [603, 151] width 19 height 23
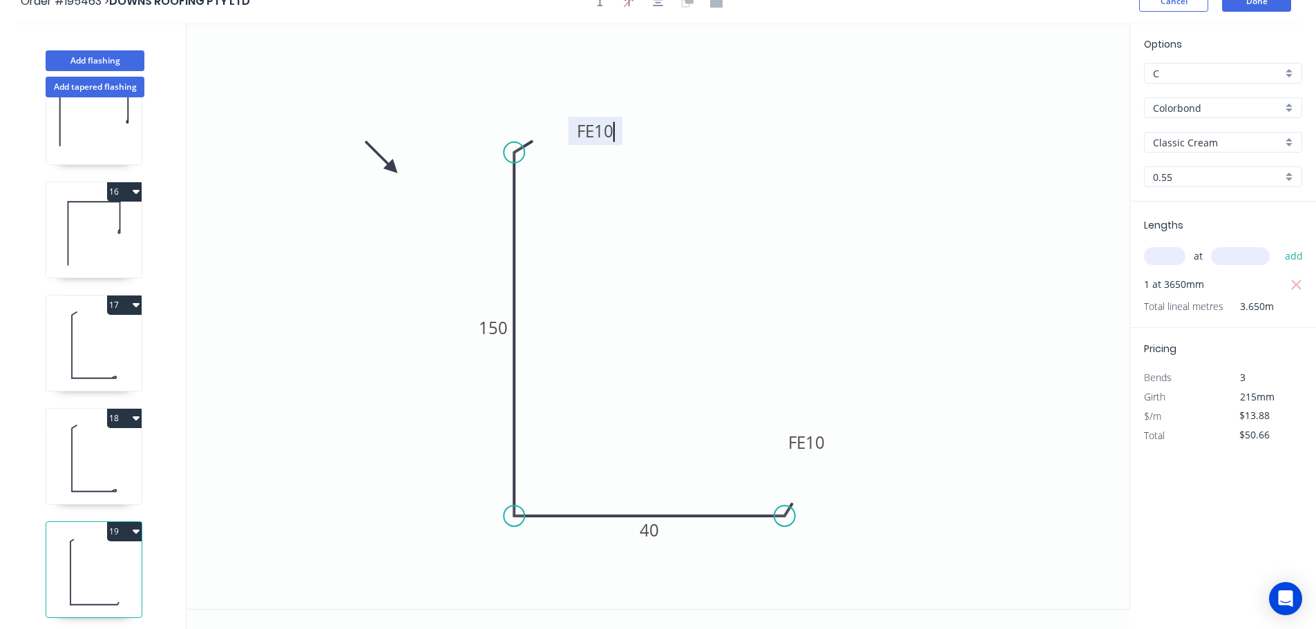
scroll to position [26, 0]
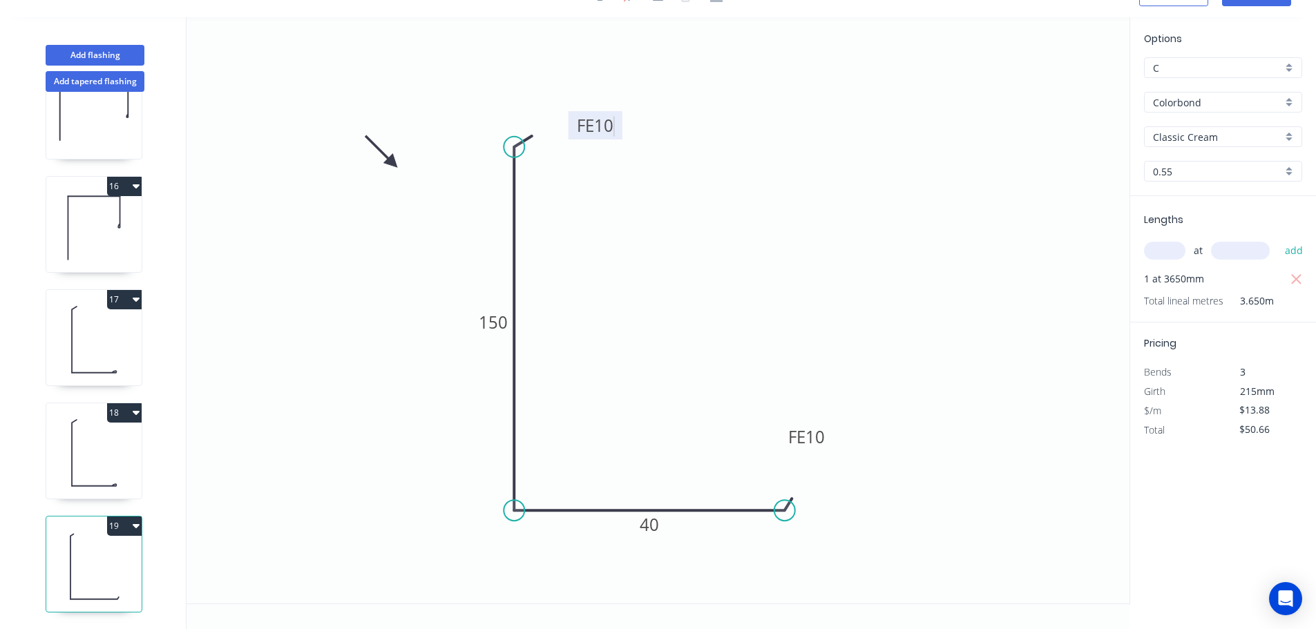
click at [125, 520] on button "19" at bounding box center [124, 526] width 35 height 19
click at [28, 551] on div "Duplicate" at bounding box center [76, 561] width 106 height 20
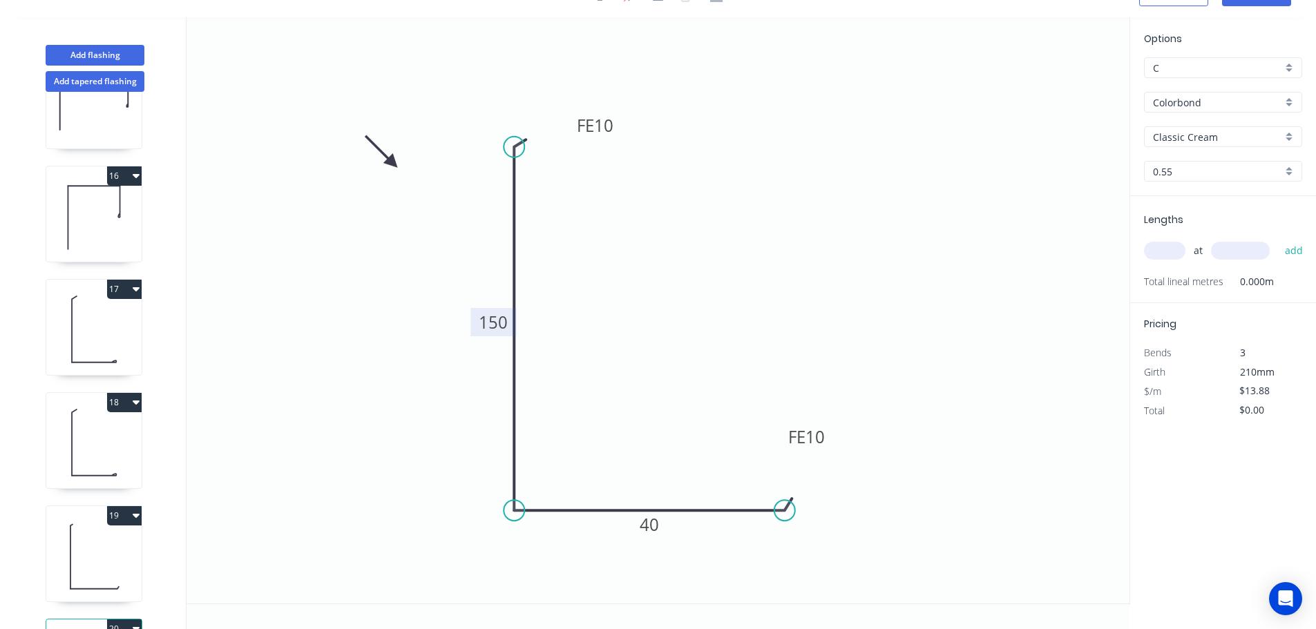
click at [493, 323] on tspan "150" at bounding box center [493, 322] width 29 height 23
drag, startPoint x: 782, startPoint y: 506, endPoint x: 1018, endPoint y: 513, distance: 236.4
click at [1018, 513] on circle at bounding box center [1017, 510] width 21 height 21
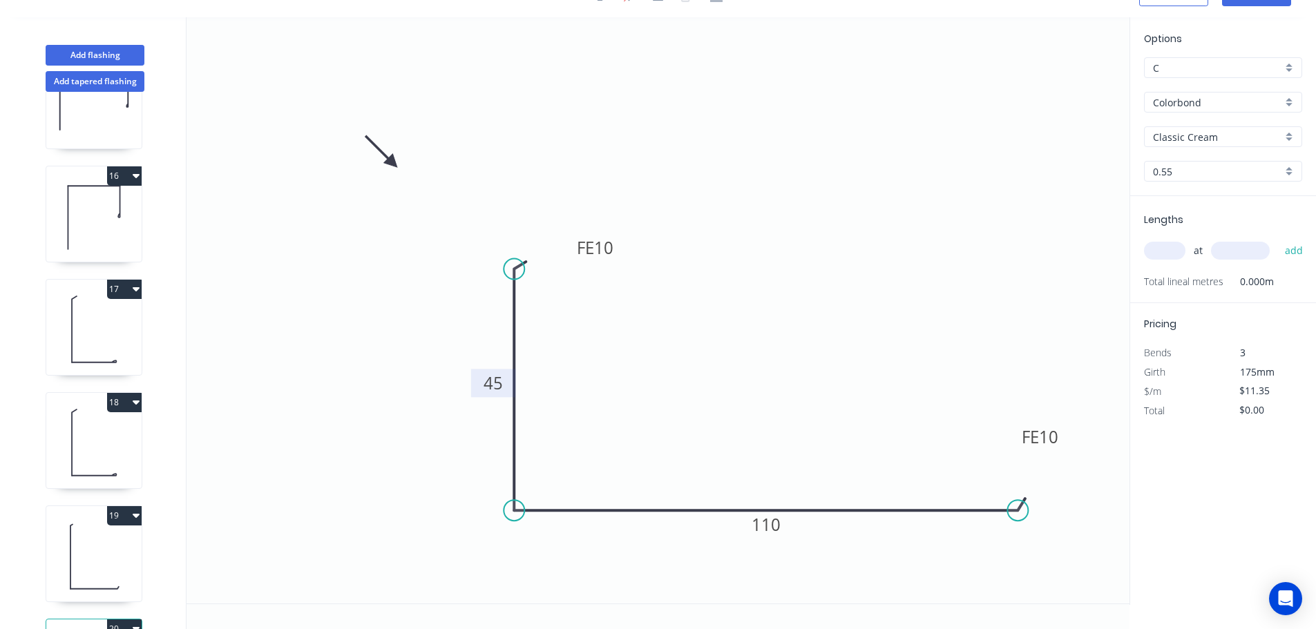
drag, startPoint x: 513, startPoint y: 139, endPoint x: 486, endPoint y: 257, distance: 121.0
click at [510, 274] on circle at bounding box center [514, 269] width 21 height 21
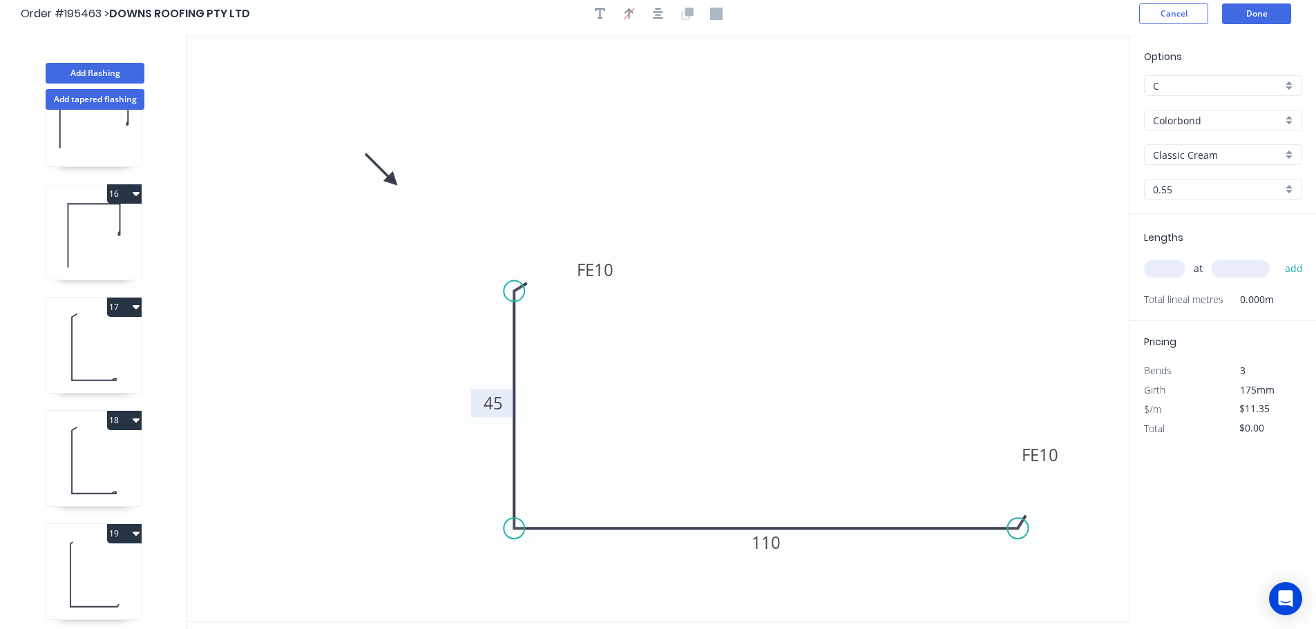
scroll to position [0, 0]
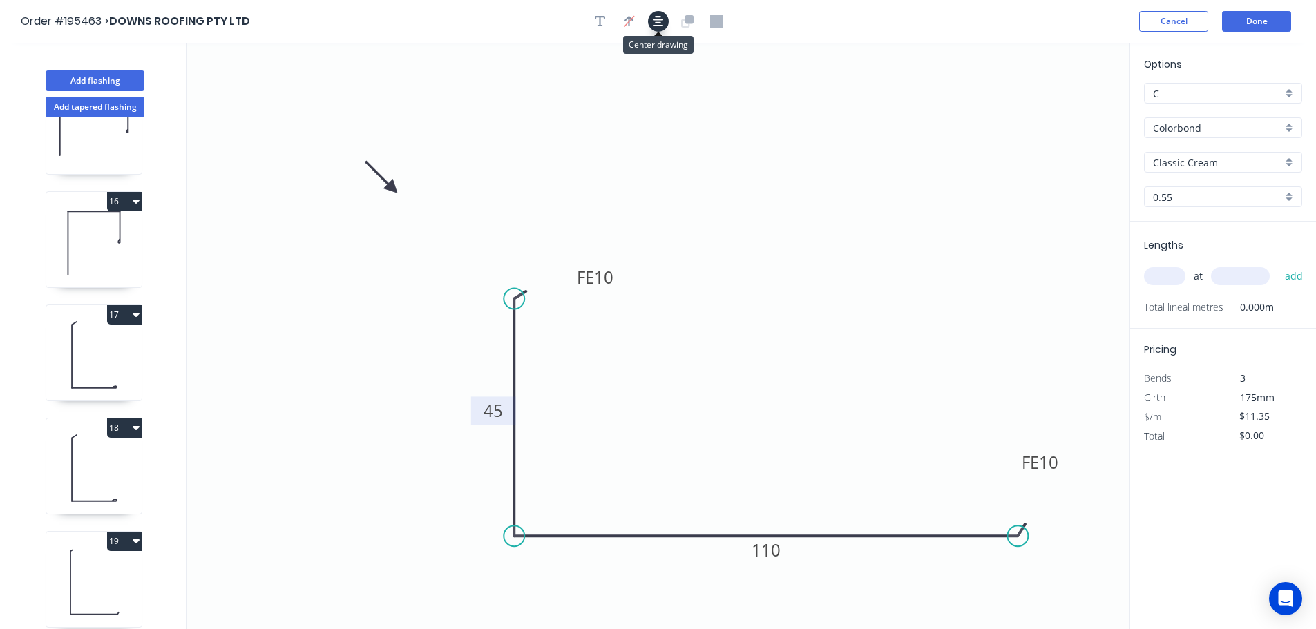
click at [654, 21] on icon "button" at bounding box center [658, 21] width 11 height 12
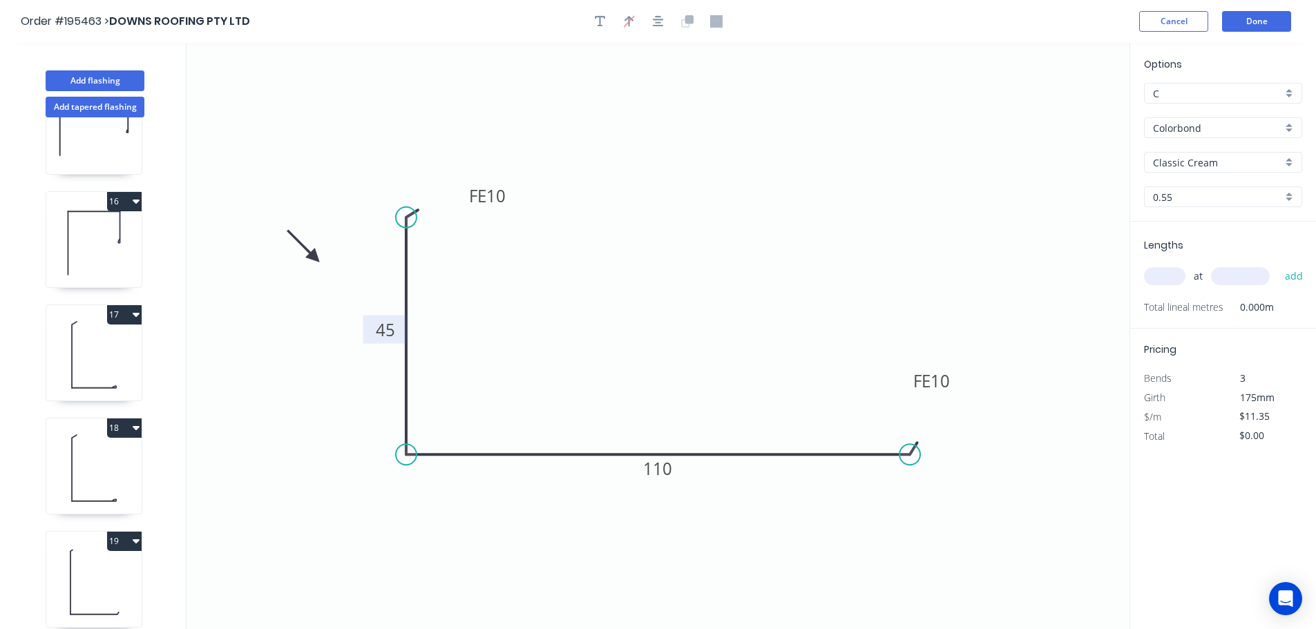
drag, startPoint x: 345, startPoint y: 221, endPoint x: 314, endPoint y: 258, distance: 47.6
click at [314, 258] on icon at bounding box center [303, 246] width 40 height 40
click at [1159, 274] on input "text" at bounding box center [1164, 276] width 41 height 18
click at [1278, 265] on button "add" at bounding box center [1294, 276] width 32 height 23
click at [118, 428] on button "18" at bounding box center [124, 428] width 35 height 19
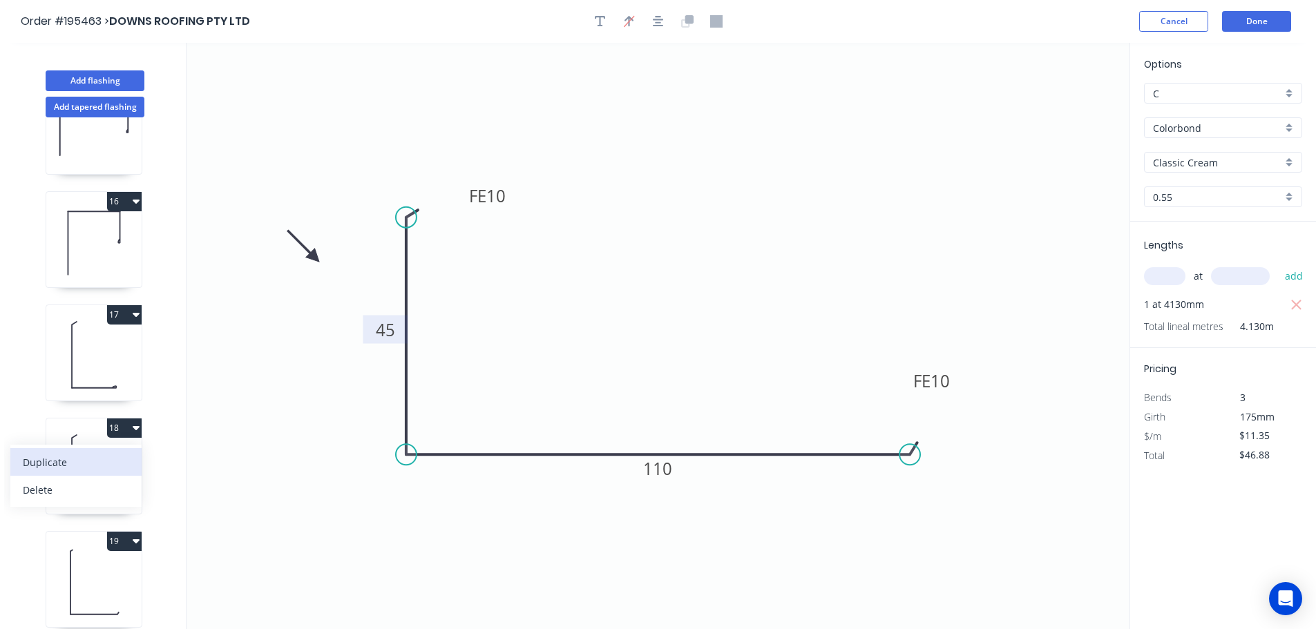
click at [61, 464] on div "Duplicate" at bounding box center [76, 463] width 106 height 20
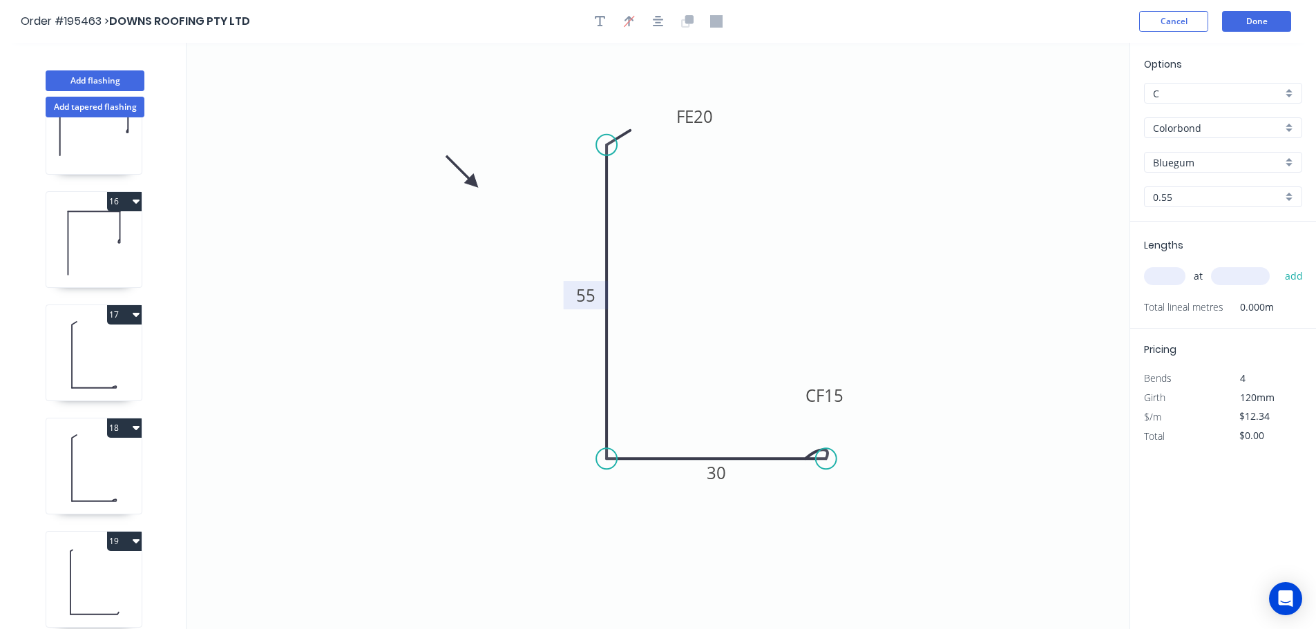
click at [589, 292] on tspan "55" at bounding box center [585, 295] width 19 height 23
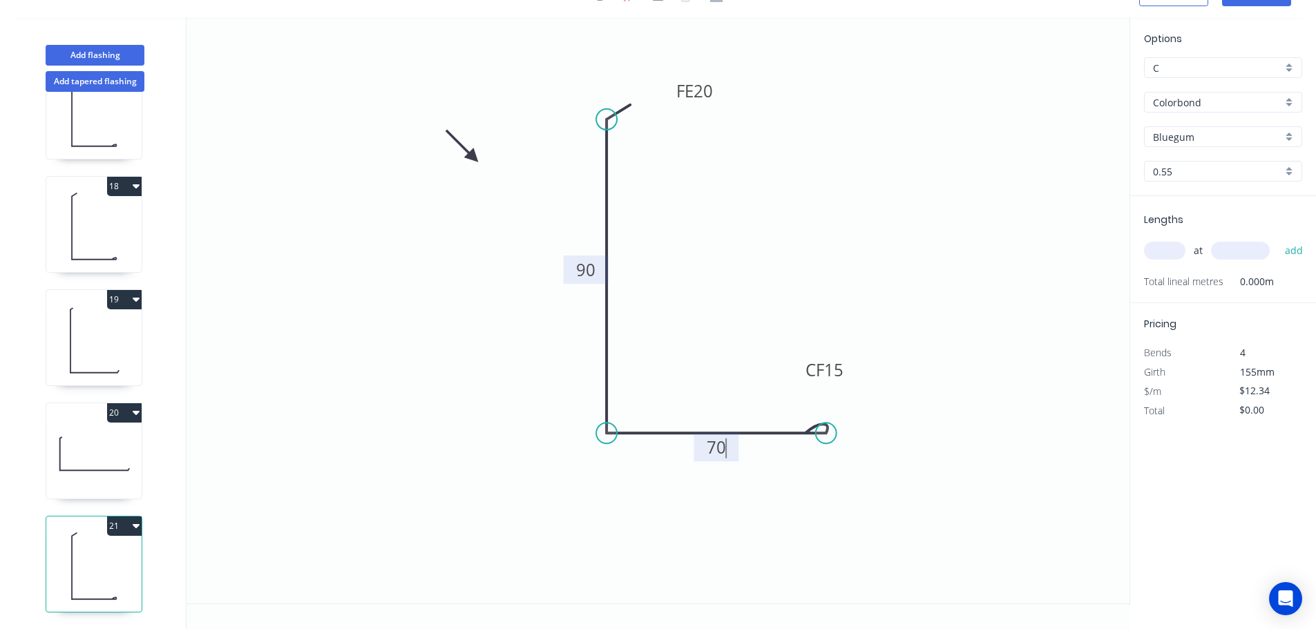
scroll to position [1873, 0]
click at [866, 508] on div "Delete bend" at bounding box center [891, 507] width 139 height 28
click at [864, 532] on div "Feather" at bounding box center [895, 534] width 139 height 28
click at [869, 481] on div "Flip bend" at bounding box center [899, 482] width 139 height 28
drag, startPoint x: 831, startPoint y: 390, endPoint x: 890, endPoint y: 353, distance: 69.2
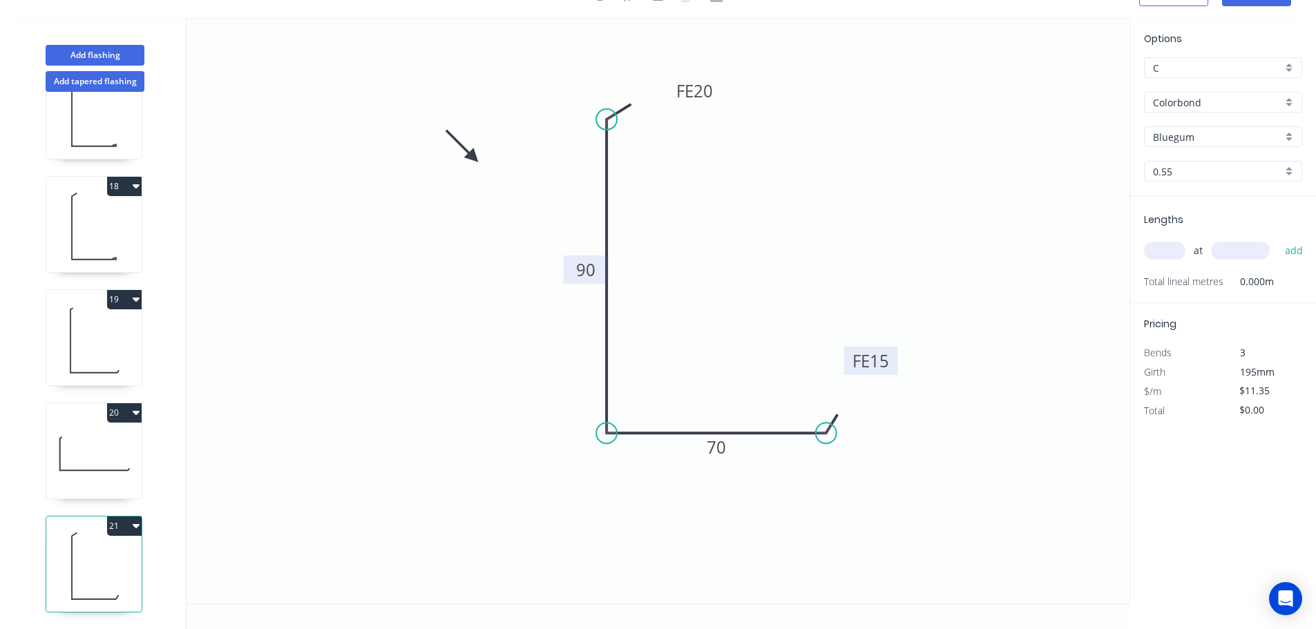
click at [893, 353] on rect at bounding box center [871, 361] width 54 height 28
click at [880, 363] on tspan "15" at bounding box center [878, 361] width 19 height 23
click at [707, 91] on tspan "20" at bounding box center [703, 90] width 19 height 23
click at [1162, 253] on input "text" at bounding box center [1164, 251] width 41 height 18
click at [1278, 239] on button "add" at bounding box center [1294, 250] width 32 height 23
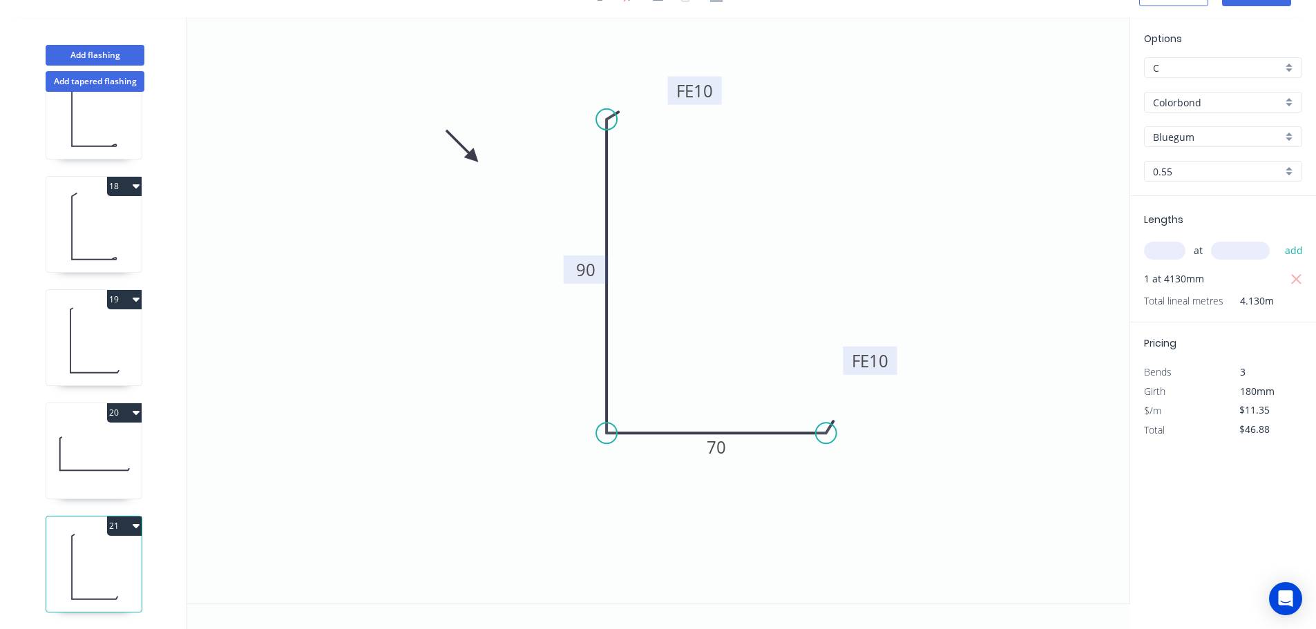
click at [122, 404] on button "20" at bounding box center [124, 413] width 35 height 19
click at [42, 437] on div "Duplicate" at bounding box center [76, 447] width 106 height 20
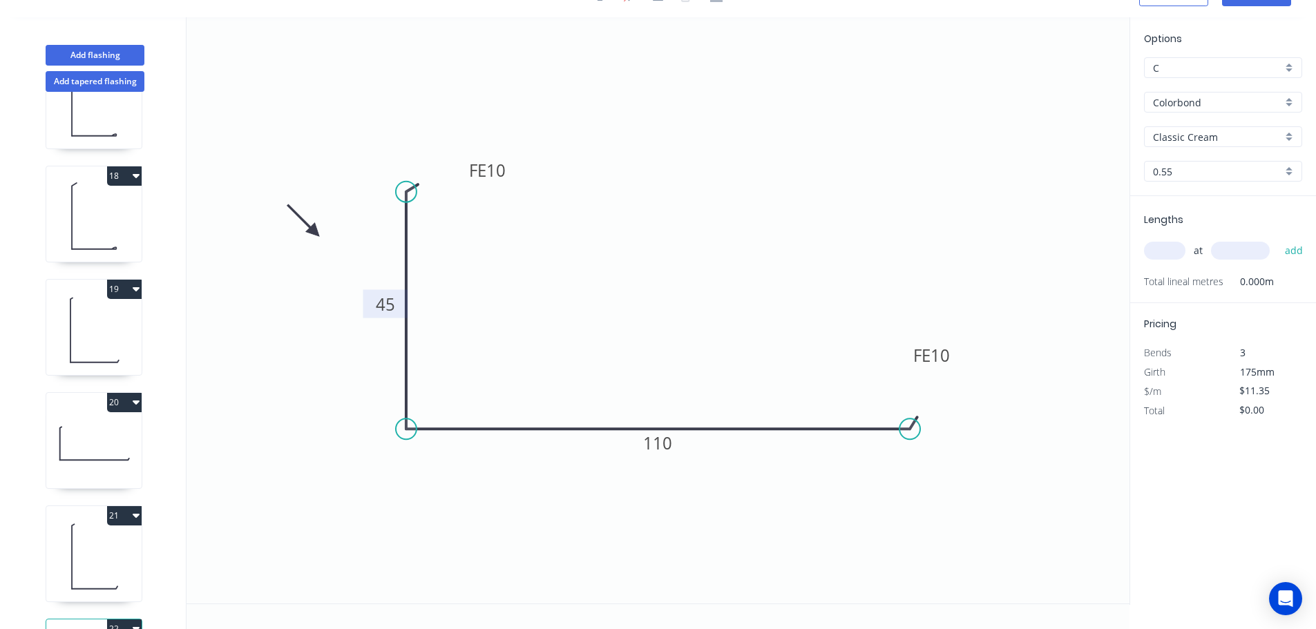
drag, startPoint x: 388, startPoint y: 308, endPoint x: 381, endPoint y: 307, distance: 7.7
click at [388, 307] on tspan "45" at bounding box center [385, 304] width 19 height 23
click at [1170, 250] on input "text" at bounding box center [1164, 251] width 41 height 18
click at [1278, 239] on button "add" at bounding box center [1294, 250] width 32 height 23
click at [124, 287] on button "19" at bounding box center [124, 289] width 35 height 19
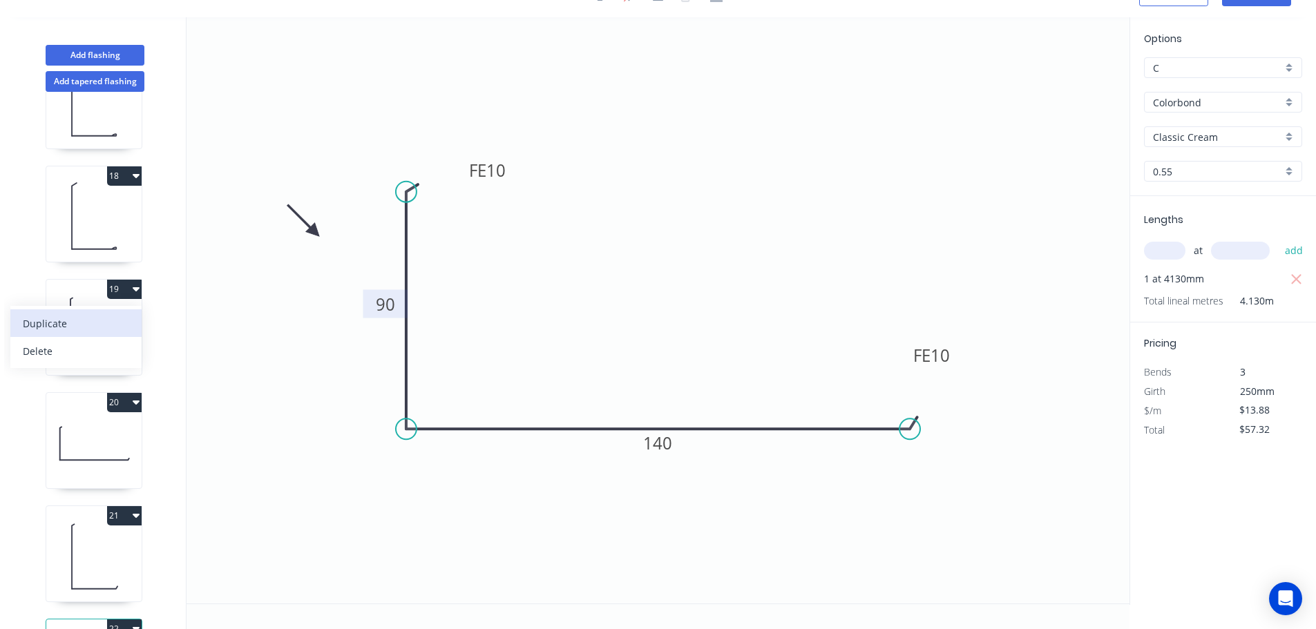
click at [55, 319] on div "Duplicate" at bounding box center [76, 324] width 106 height 20
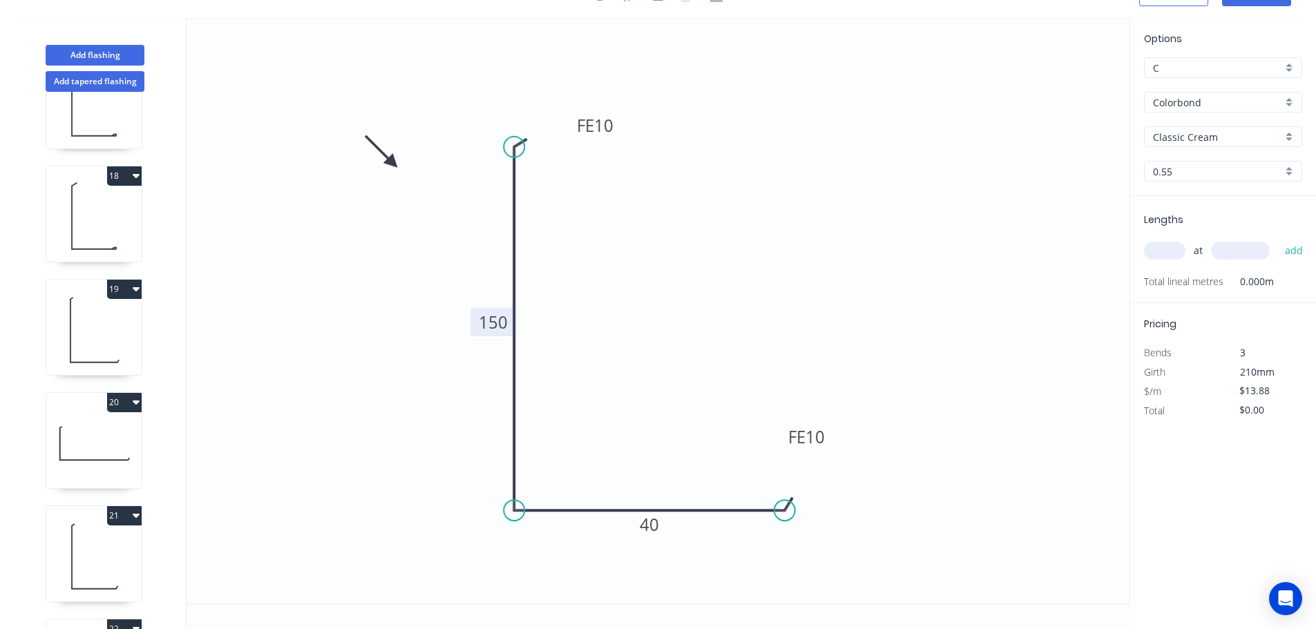
click at [489, 325] on tspan "150" at bounding box center [493, 322] width 29 height 23
click at [1177, 250] on input "text" at bounding box center [1164, 251] width 41 height 18
click at [1278, 239] on button "add" at bounding box center [1294, 250] width 32 height 23
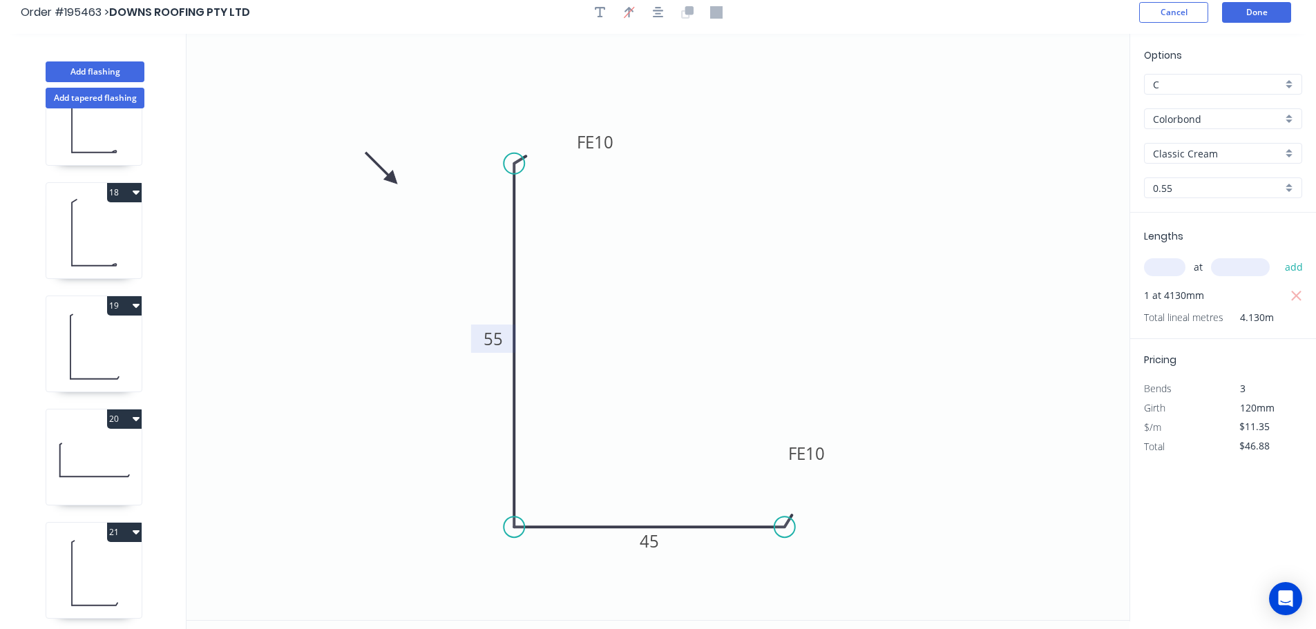
scroll to position [0, 0]
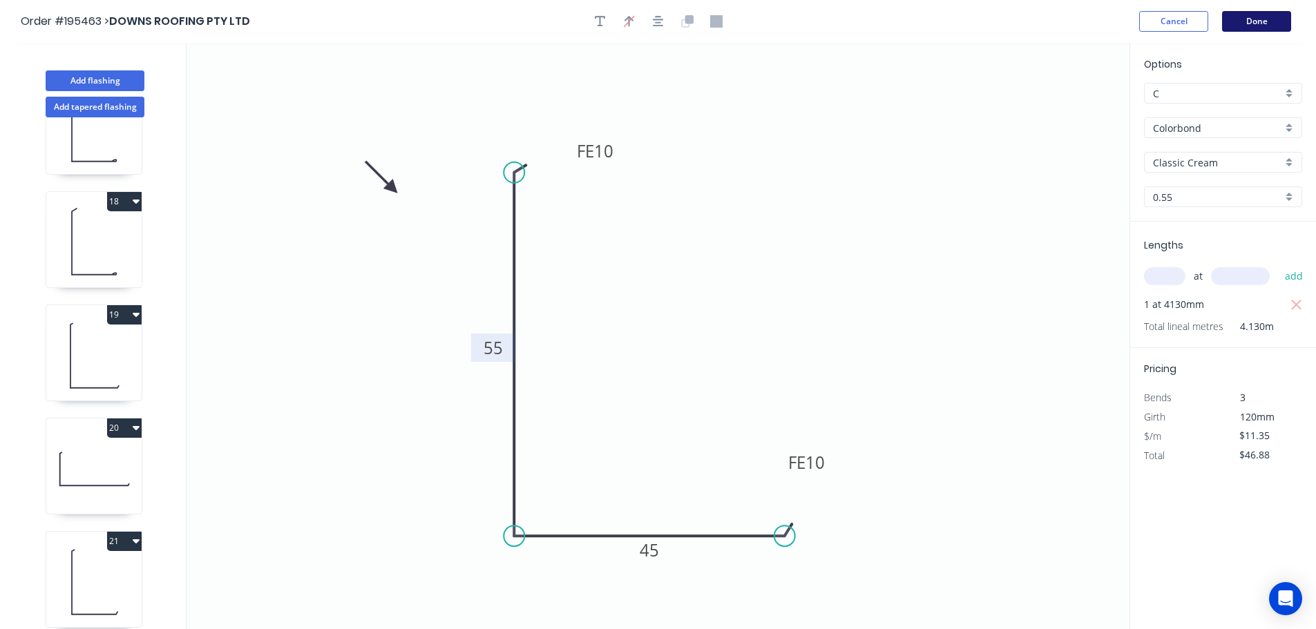
click at [1264, 17] on button "Done" at bounding box center [1256, 21] width 69 height 21
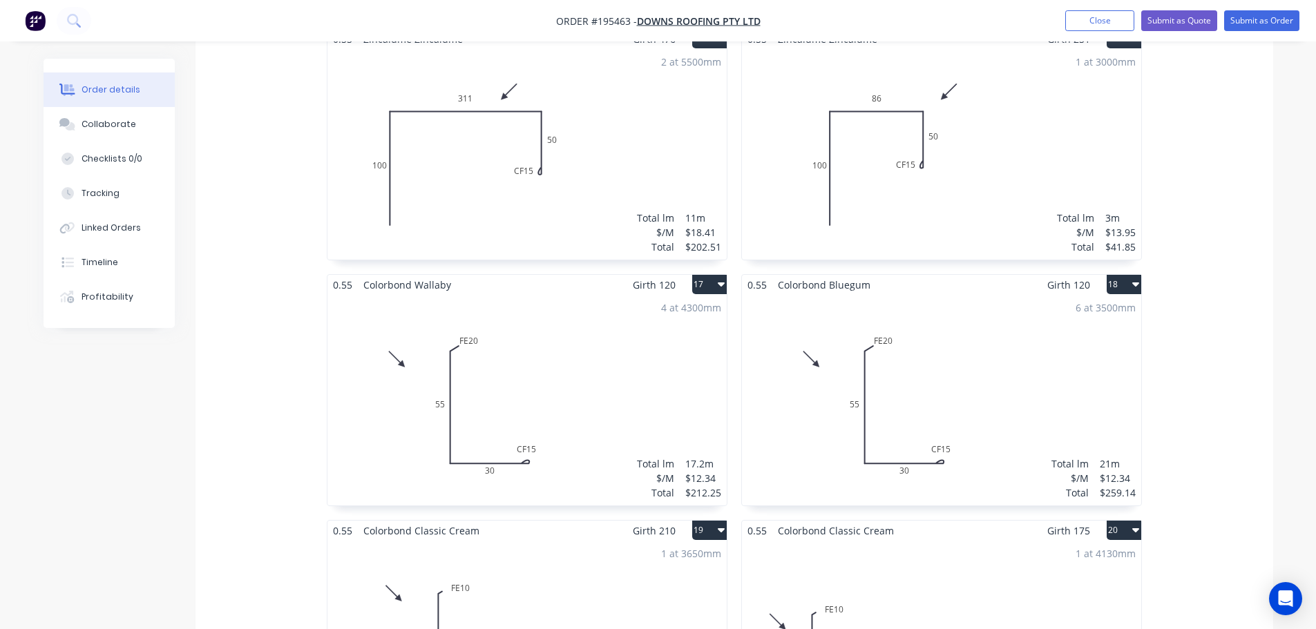
scroll to position [2121, 0]
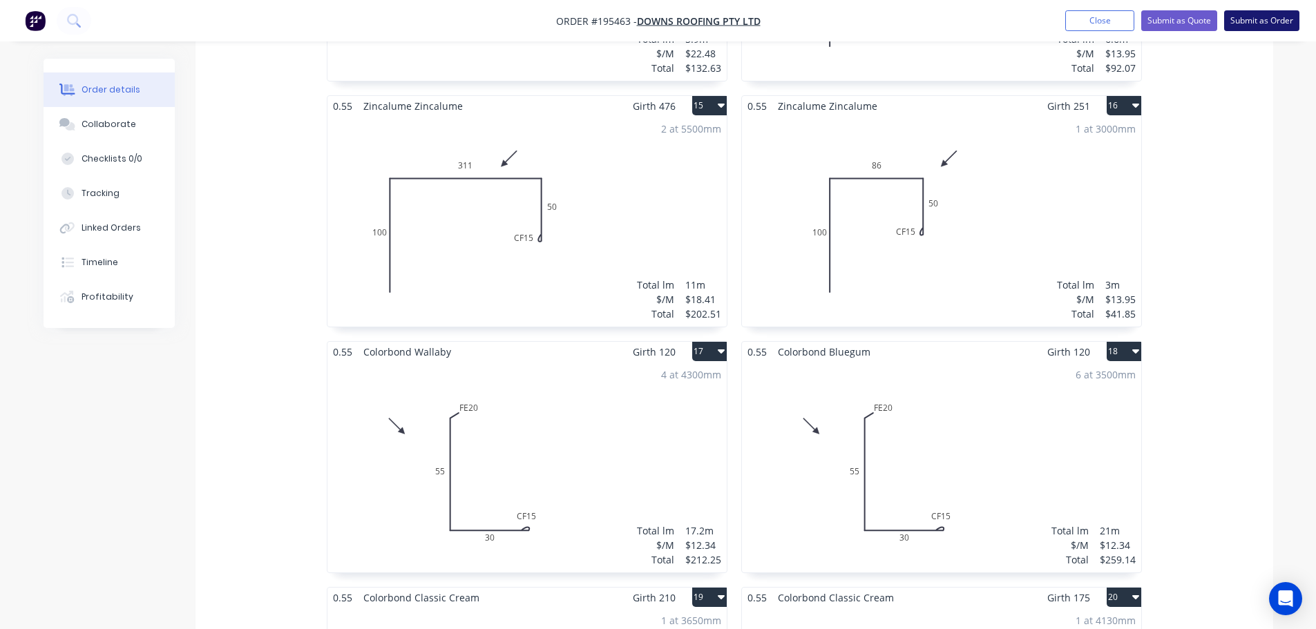
click at [1269, 19] on button "Submit as Order" at bounding box center [1261, 20] width 75 height 21
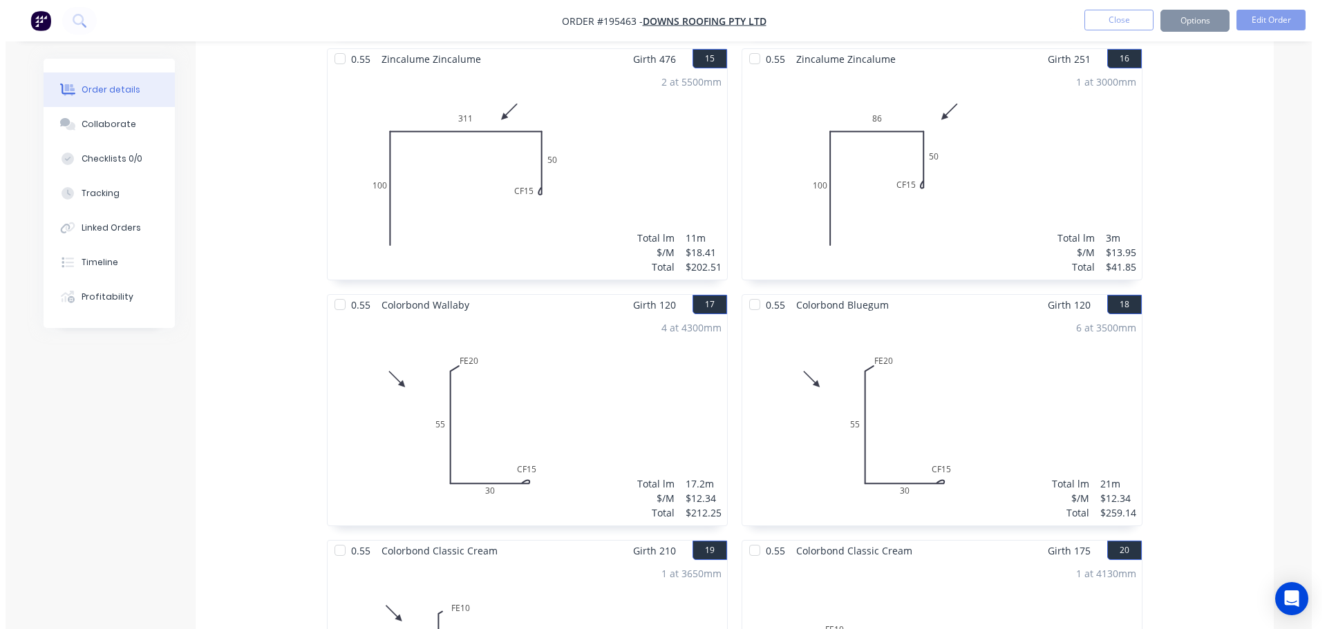
scroll to position [0, 0]
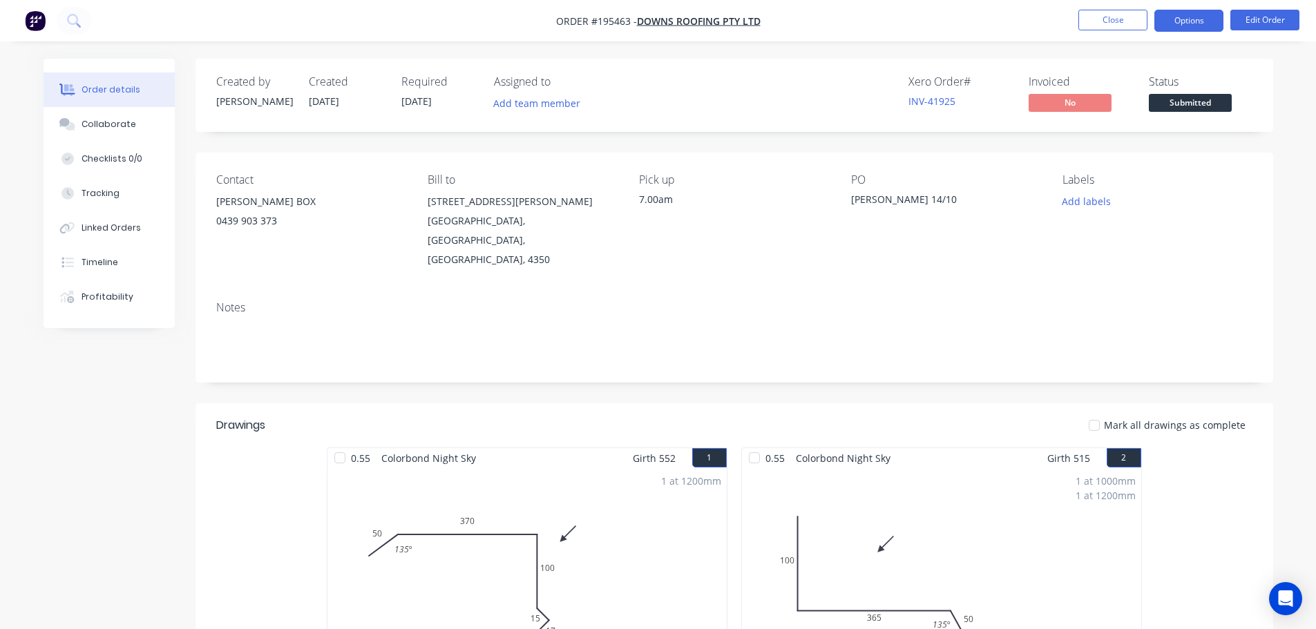
click at [1188, 20] on button "Options" at bounding box center [1189, 21] width 69 height 22
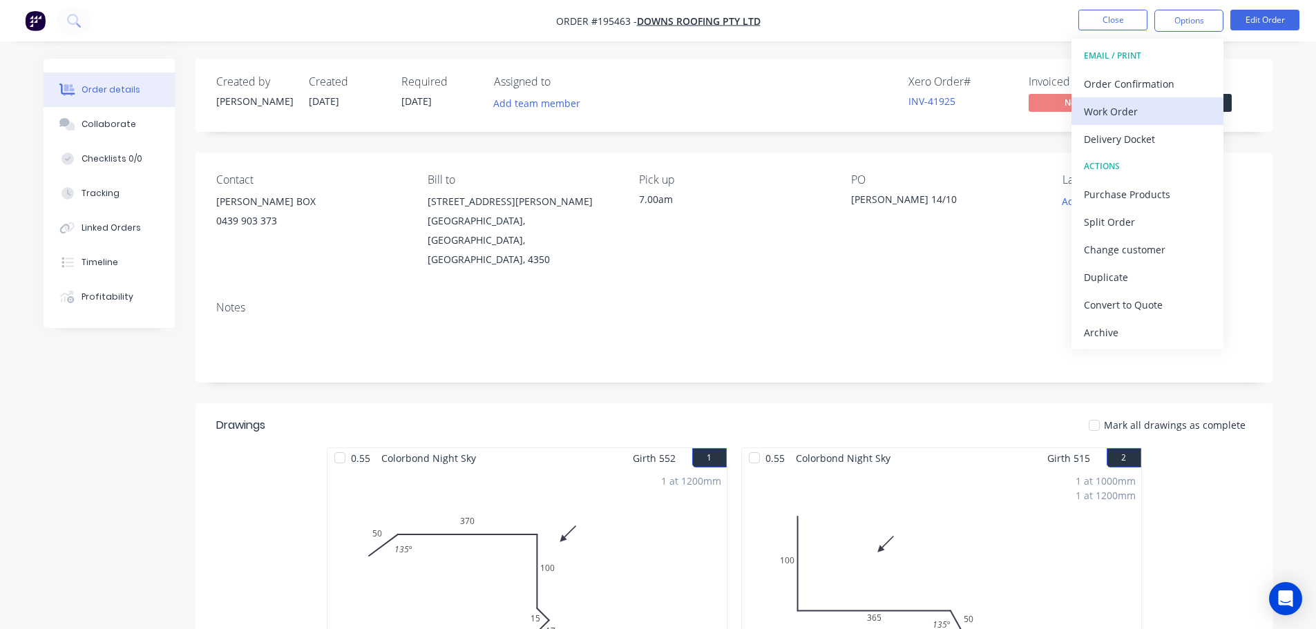
click at [1121, 115] on div "Work Order" at bounding box center [1147, 112] width 127 height 20
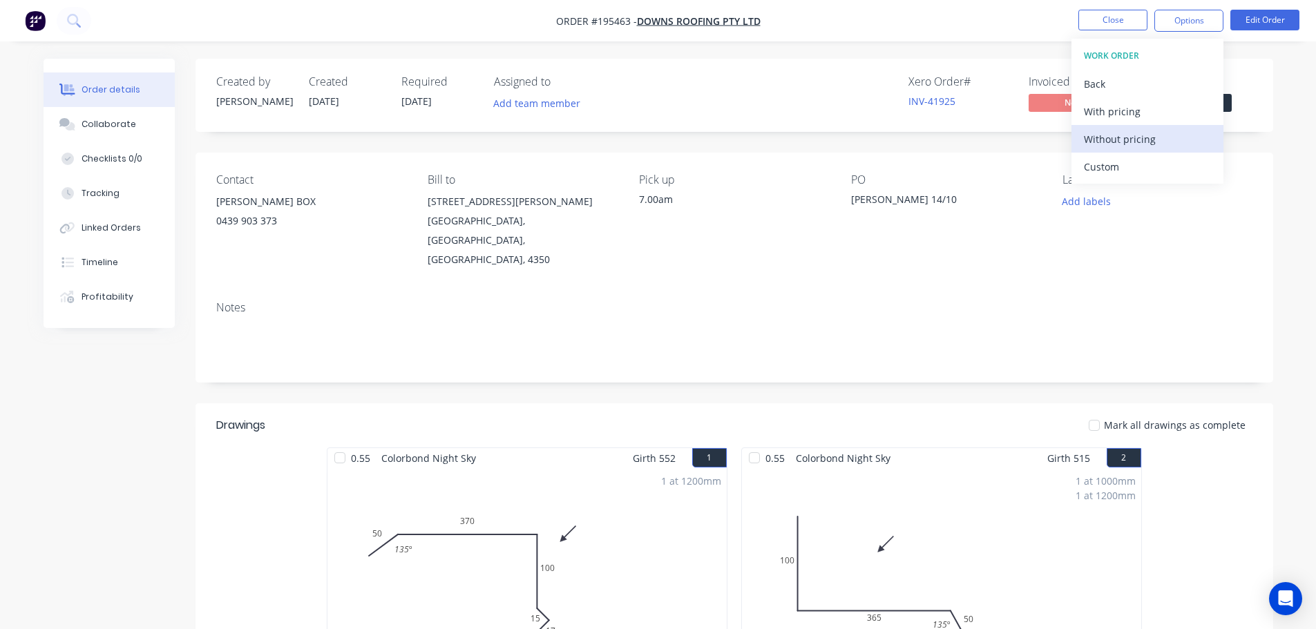
click at [1110, 135] on div "Without pricing" at bounding box center [1147, 139] width 127 height 20
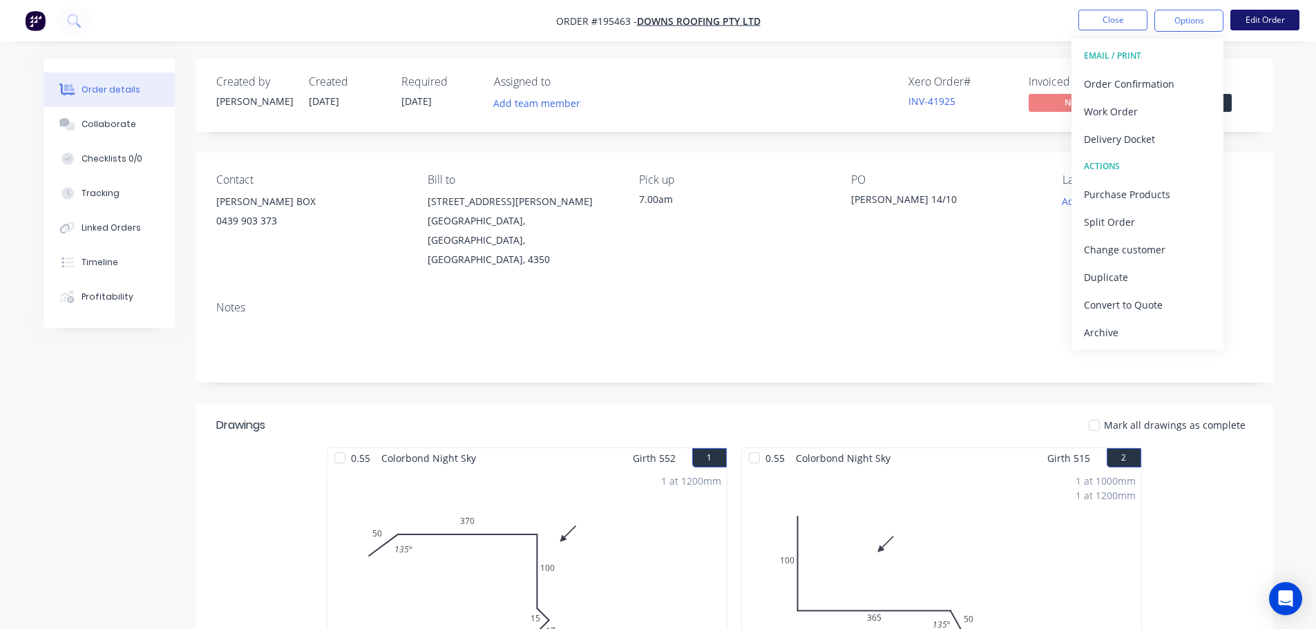
click at [1266, 21] on button "Edit Order" at bounding box center [1265, 20] width 69 height 21
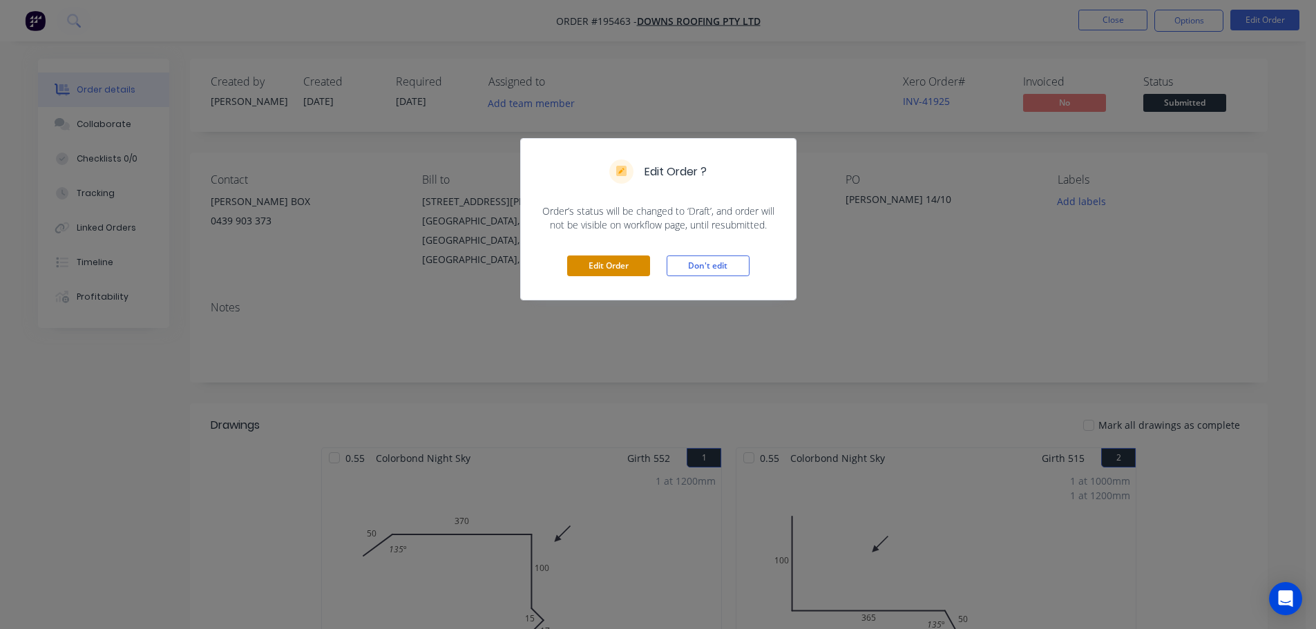
click at [617, 263] on button "Edit Order" at bounding box center [608, 266] width 83 height 21
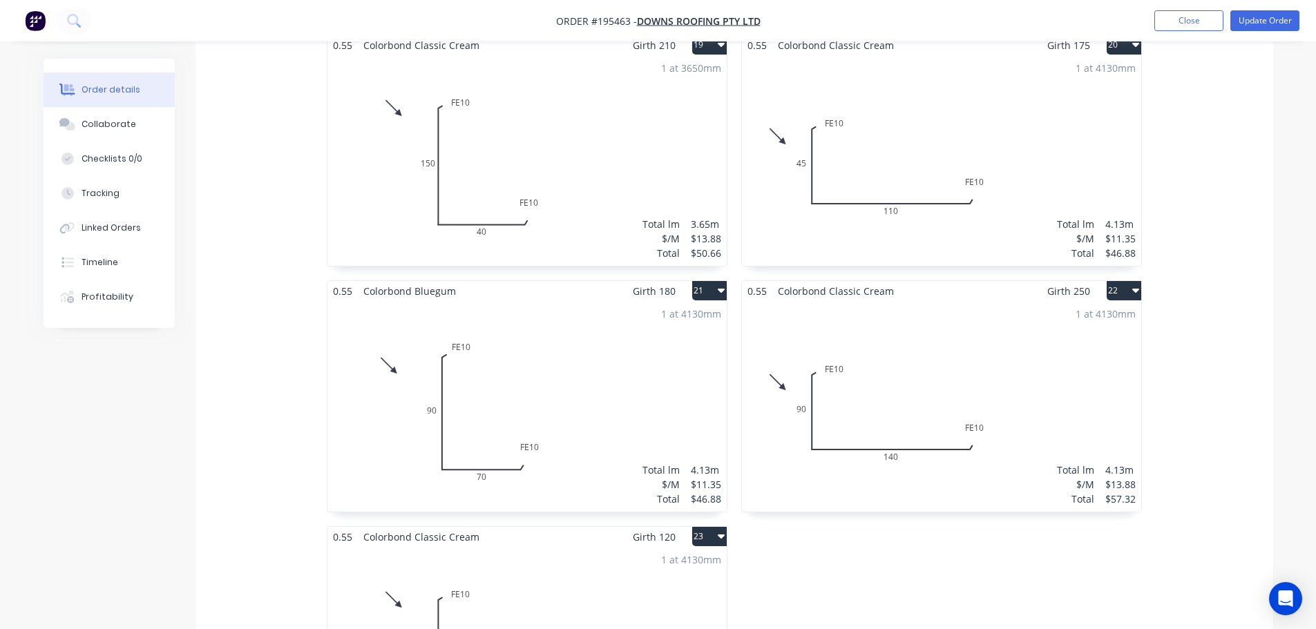
scroll to position [2605, 0]
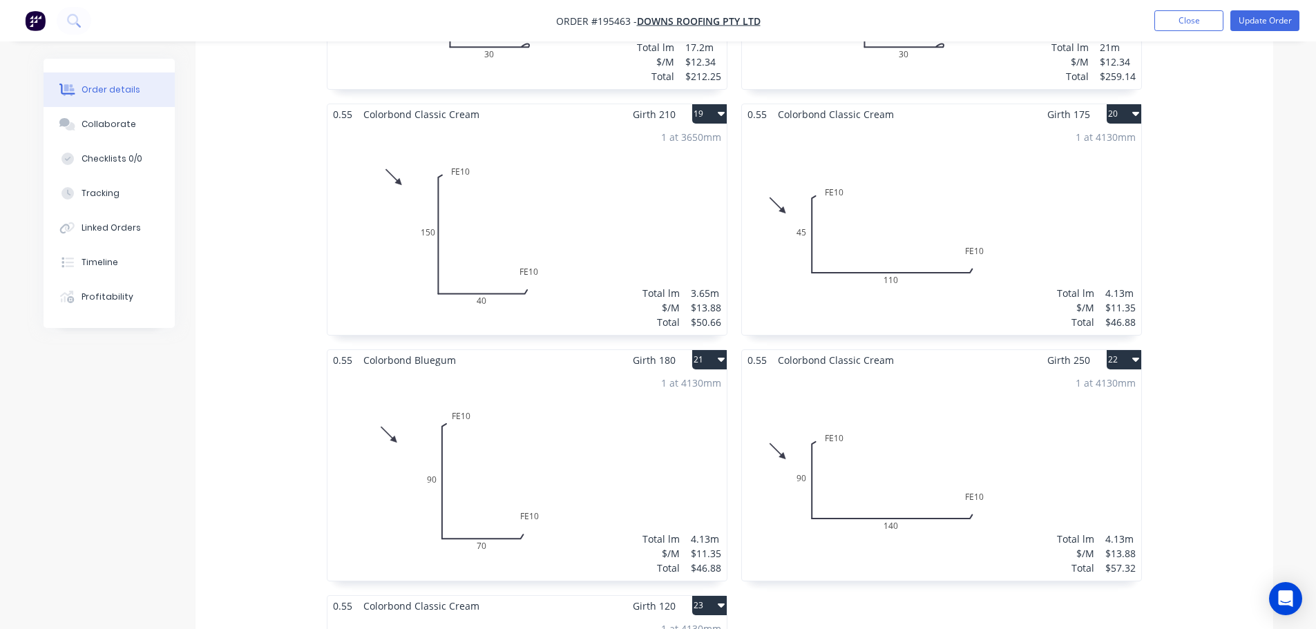
click at [547, 423] on div "1 at 4130mm Total lm $/M Total 4.13m $11.35 $46.88" at bounding box center [527, 475] width 399 height 211
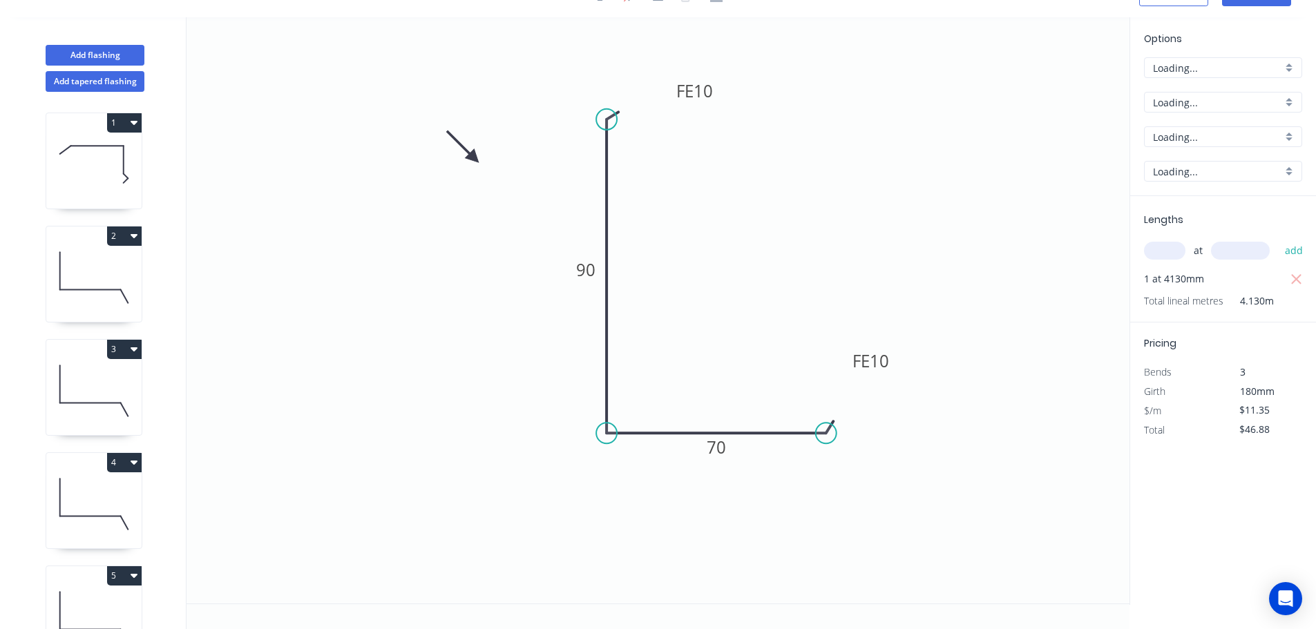
scroll to position [26, 0]
click at [1164, 133] on input "Bluegum" at bounding box center [1217, 137] width 129 height 15
click at [1186, 213] on div "Classic Cream" at bounding box center [1223, 212] width 157 height 24
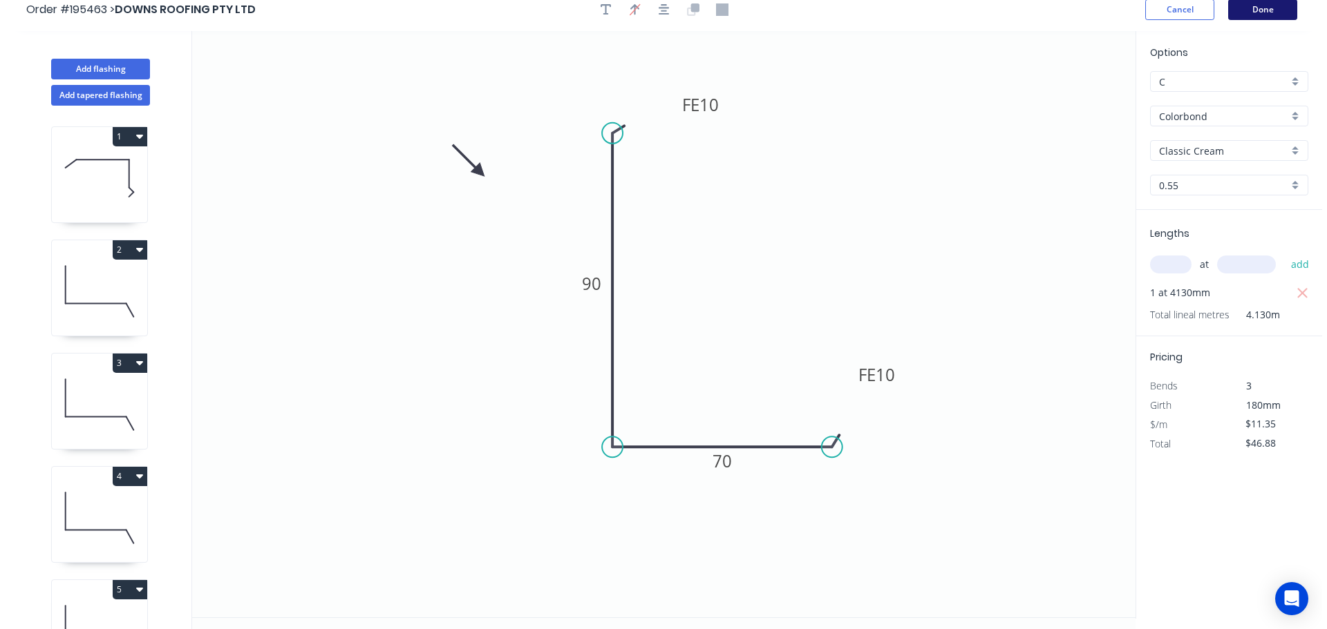
scroll to position [0, 0]
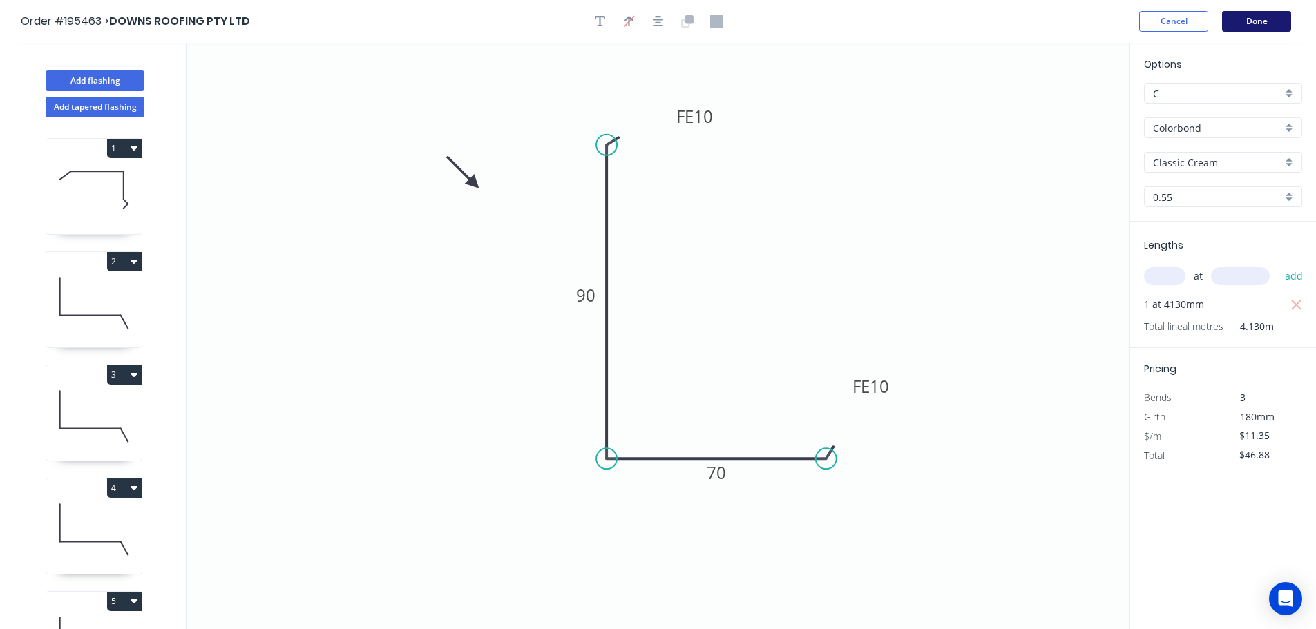
click at [1258, 19] on button "Done" at bounding box center [1256, 21] width 69 height 21
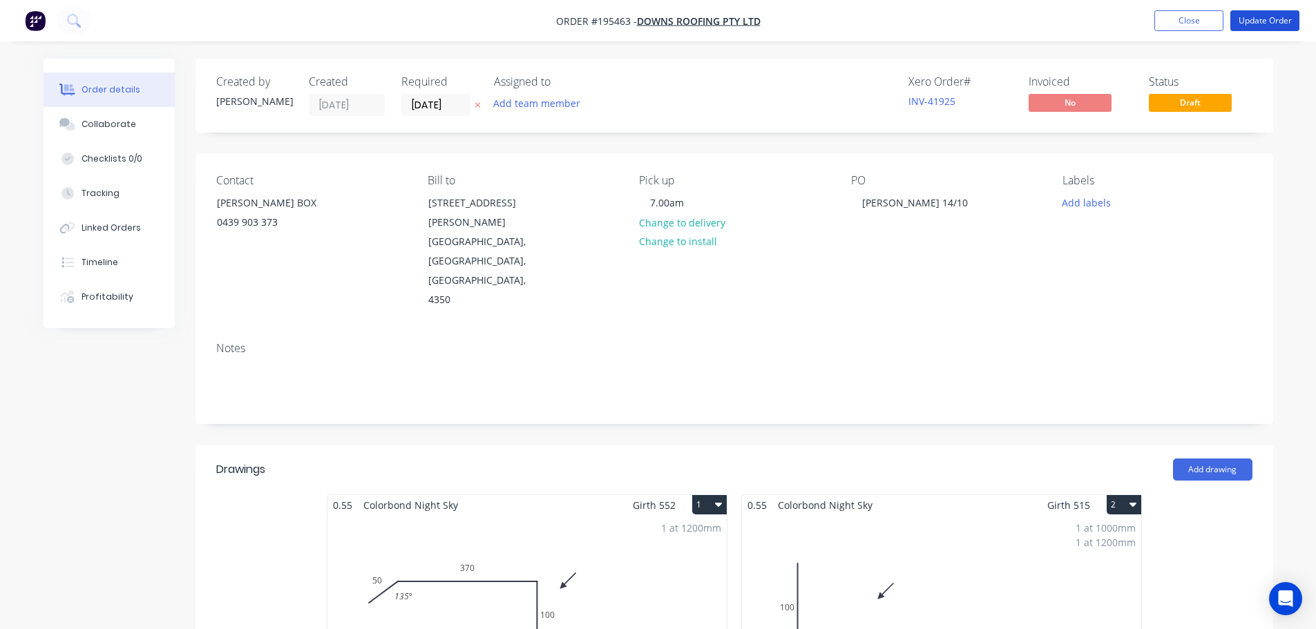
click at [1258, 19] on button "Update Order" at bounding box center [1265, 20] width 69 height 21
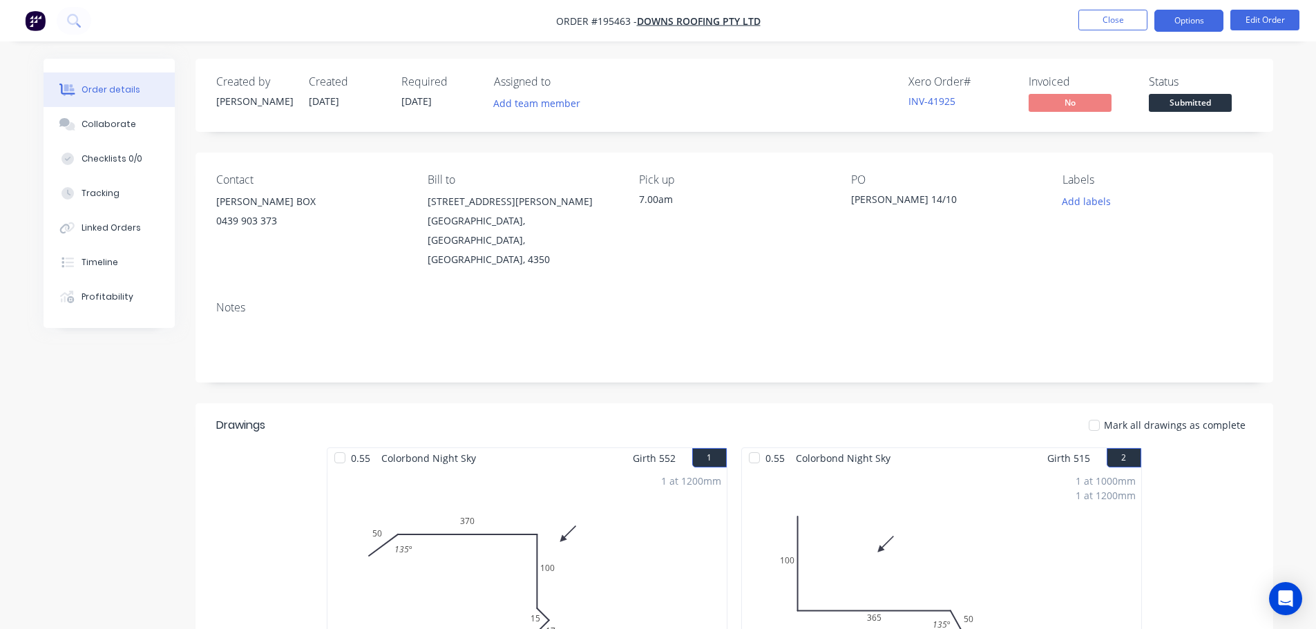
click at [1190, 19] on button "Options" at bounding box center [1189, 21] width 69 height 22
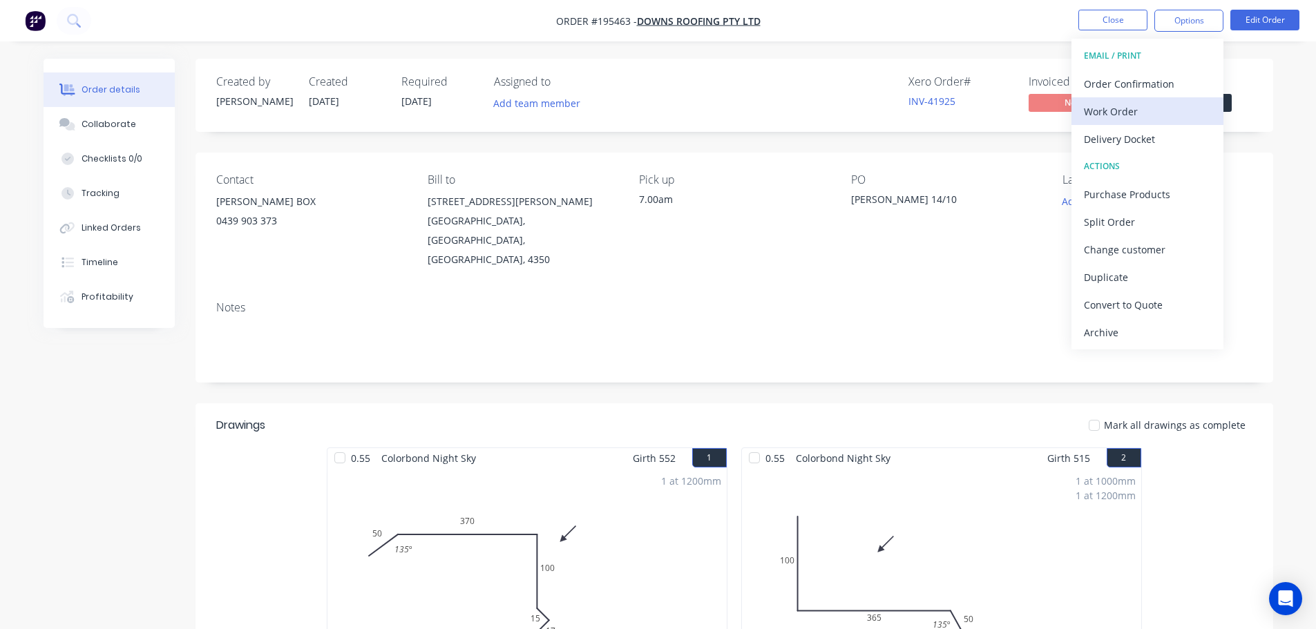
click at [1101, 113] on div "Work Order" at bounding box center [1147, 112] width 127 height 20
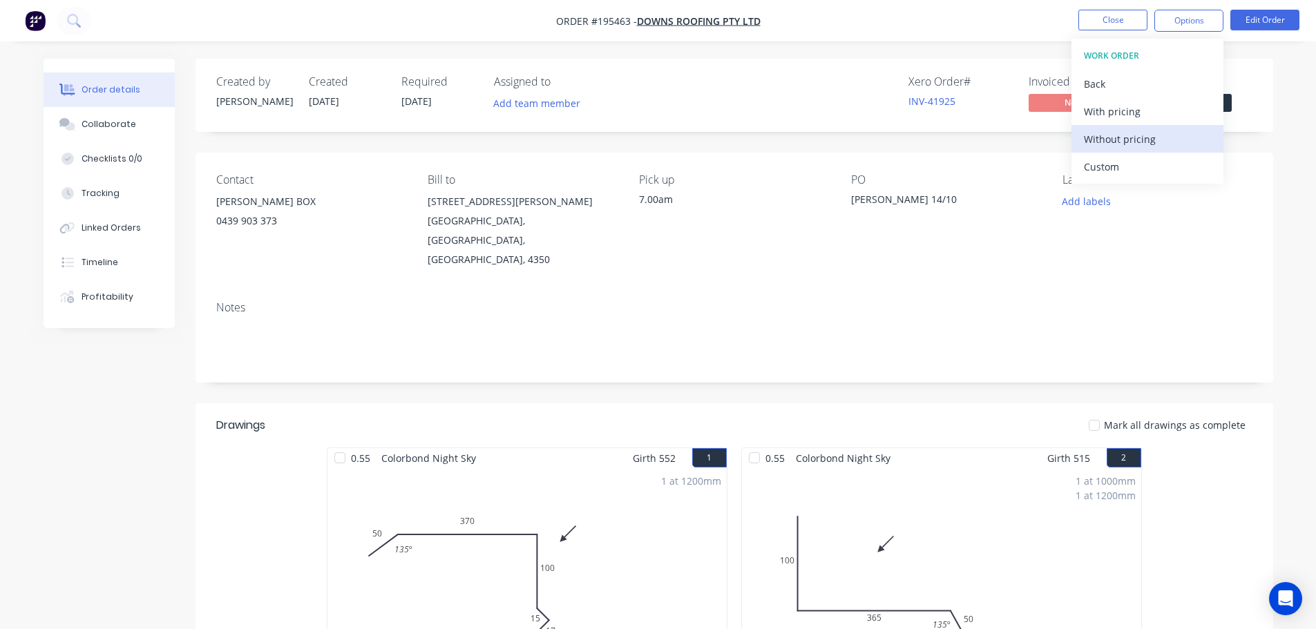
click at [1110, 133] on div "Without pricing" at bounding box center [1147, 139] width 127 height 20
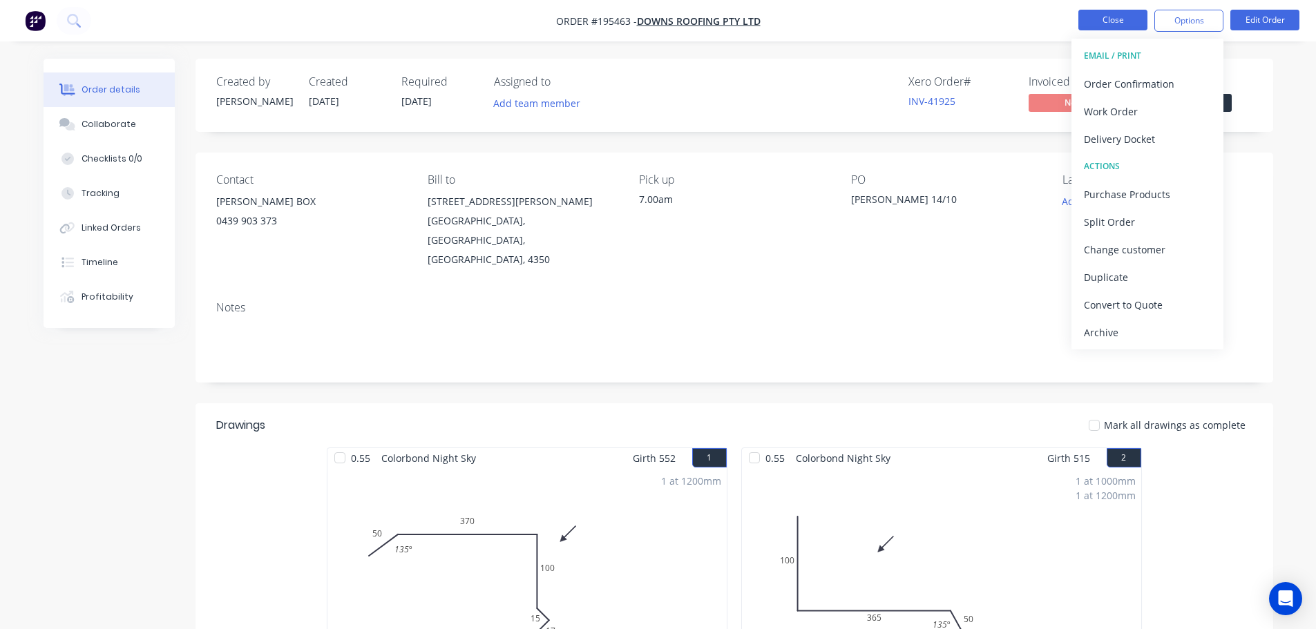
click at [1101, 14] on button "Close" at bounding box center [1113, 20] width 69 height 21
